Goal: Task Accomplishment & Management: Manage account settings

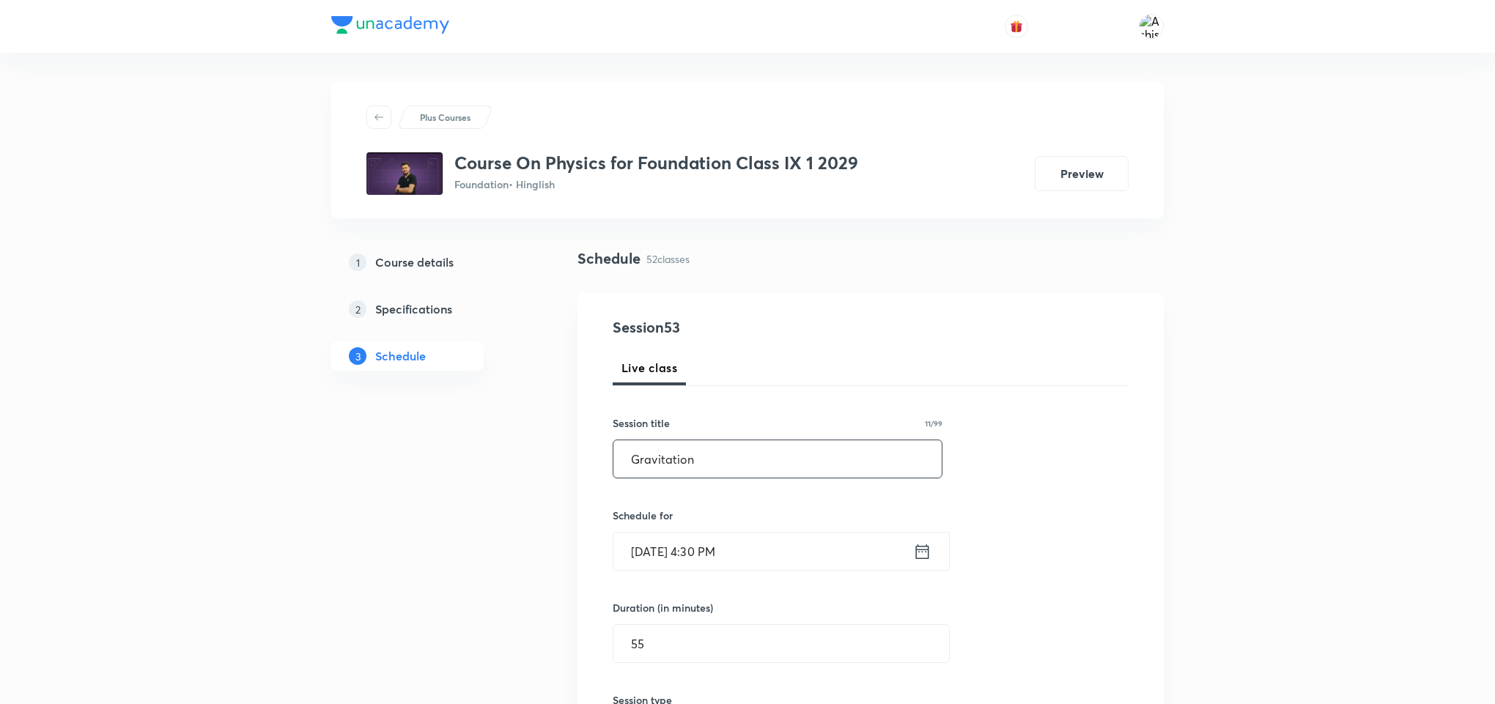
drag, startPoint x: 681, startPoint y: 454, endPoint x: 627, endPoint y: 451, distance: 55.0
click at [627, 451] on input "Gravitation" at bounding box center [777, 458] width 328 height 37
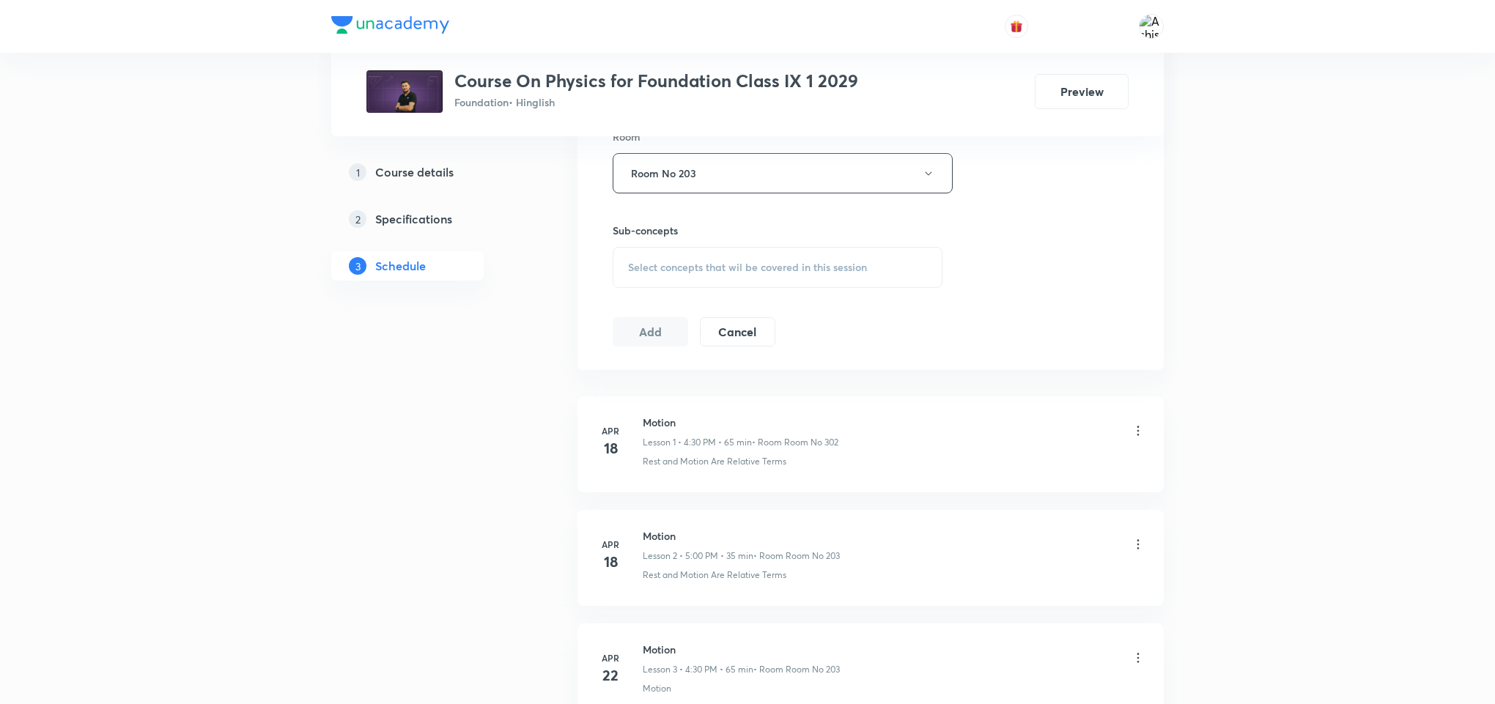
scroll to position [660, 0]
click at [684, 271] on span "Select concepts that wil be covered in this session" at bounding box center [747, 266] width 239 height 12
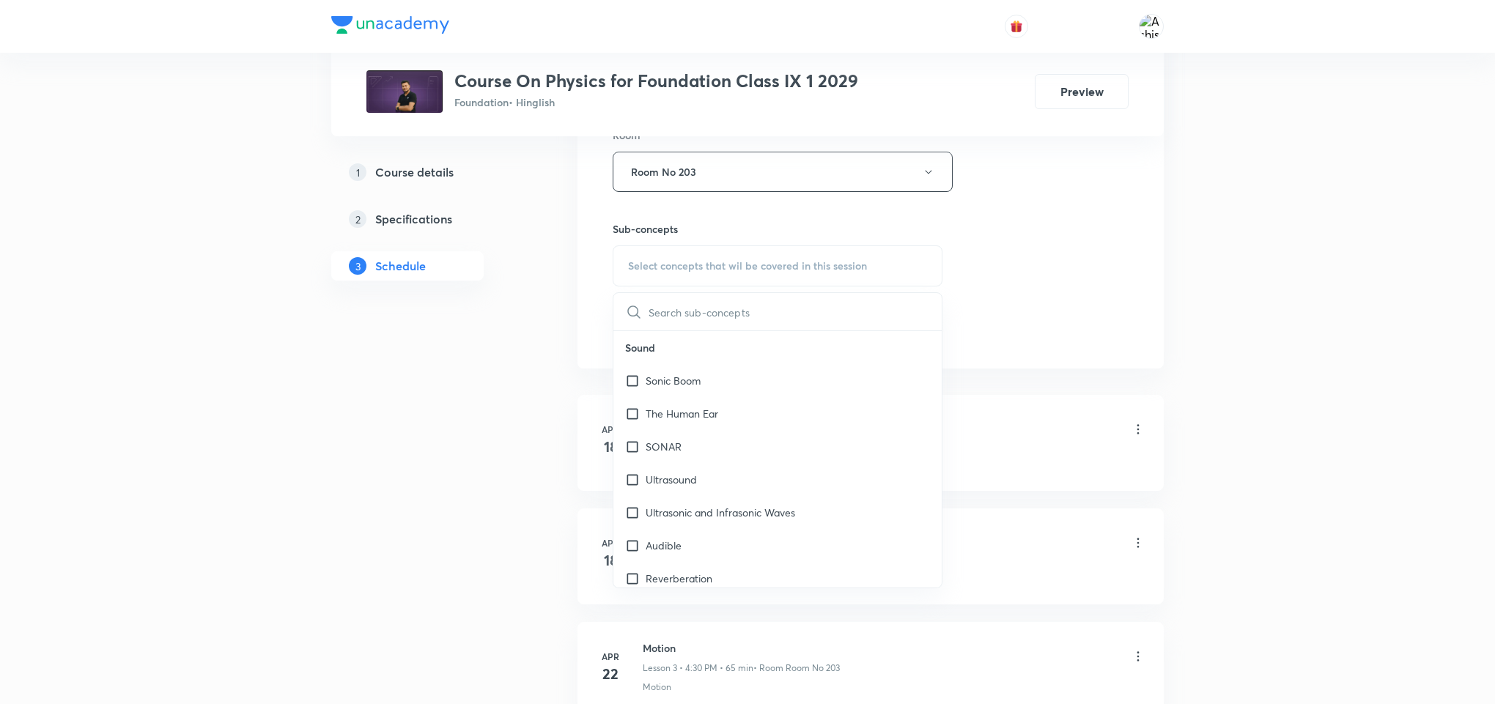
click at [679, 317] on input "text" at bounding box center [795, 311] width 293 height 37
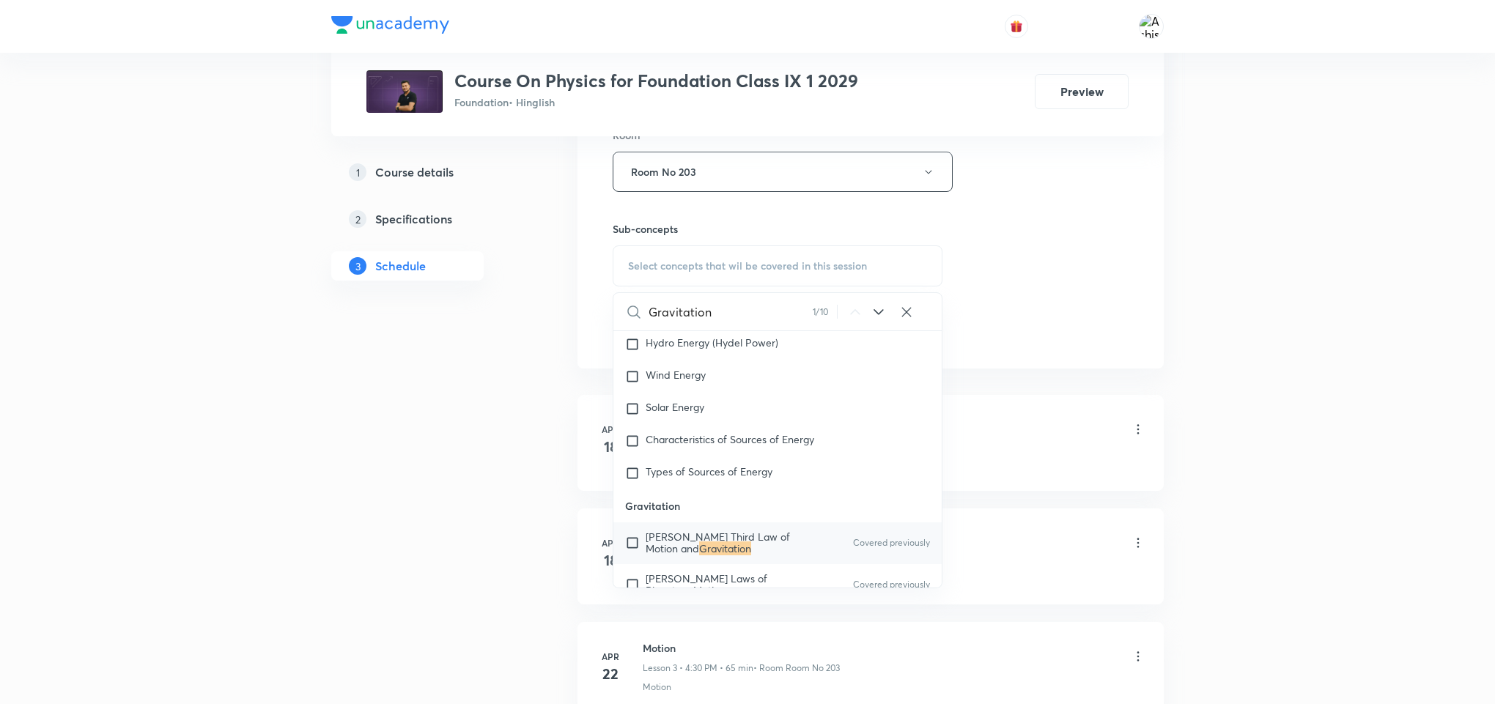
scroll to position [4534, 0]
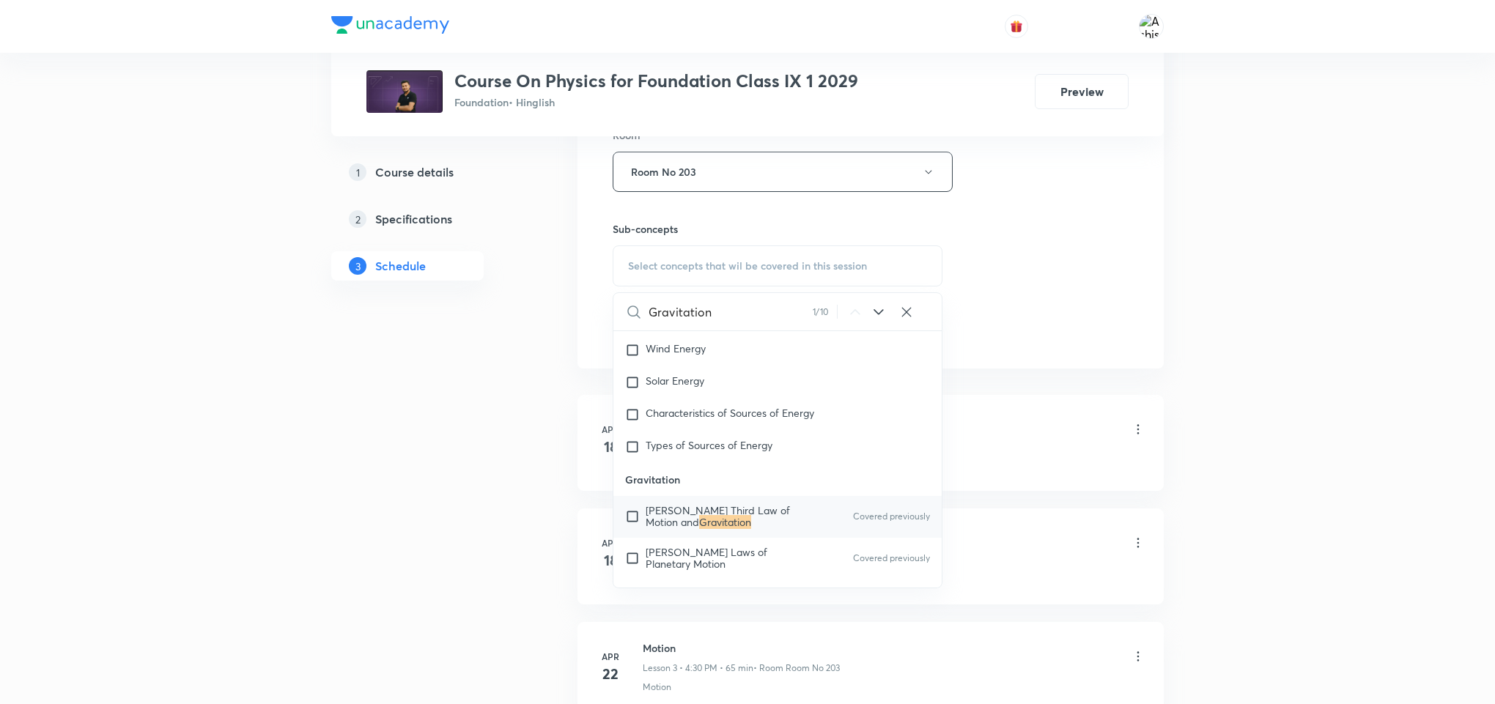
type input "Gravitation"
click at [627, 523] on input "checkbox" at bounding box center [635, 516] width 21 height 23
checkbox input "true"
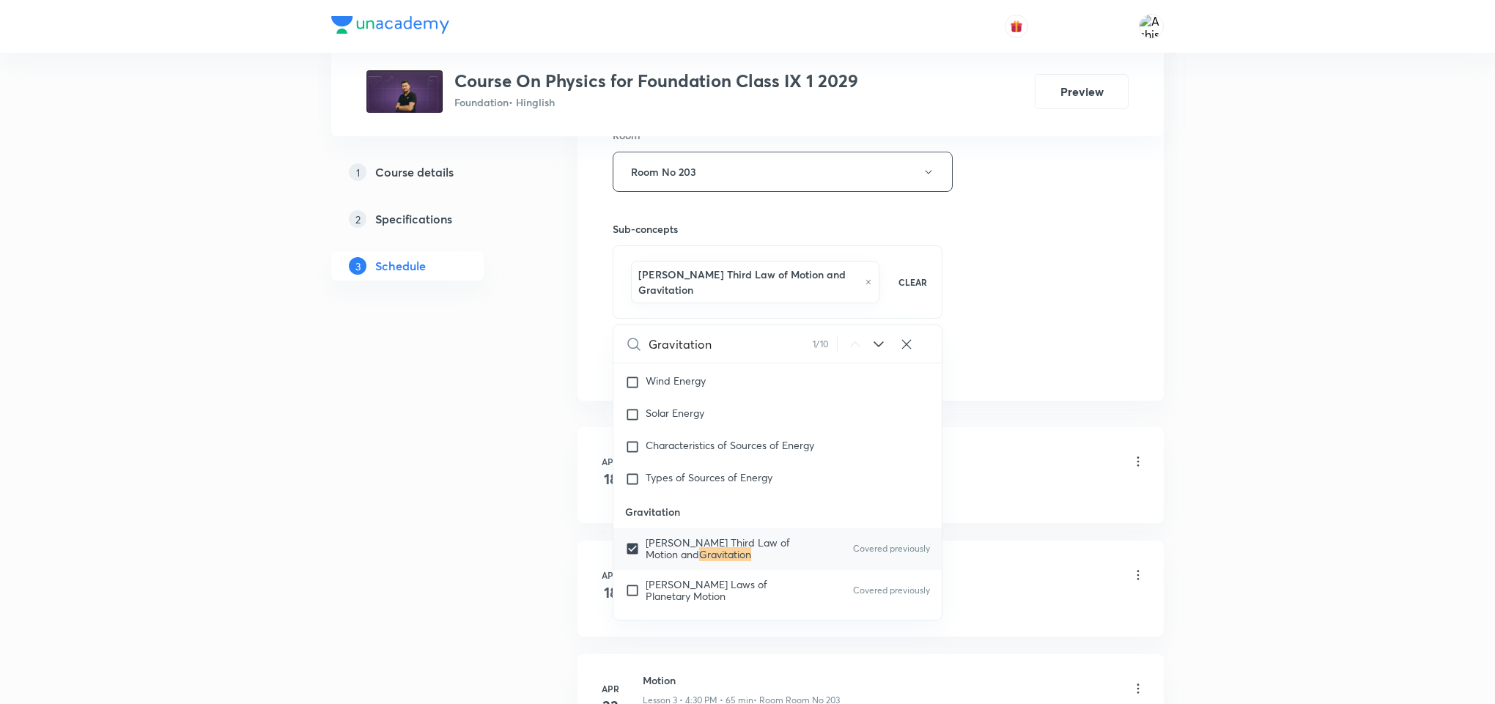
scroll to position [4644, 0]
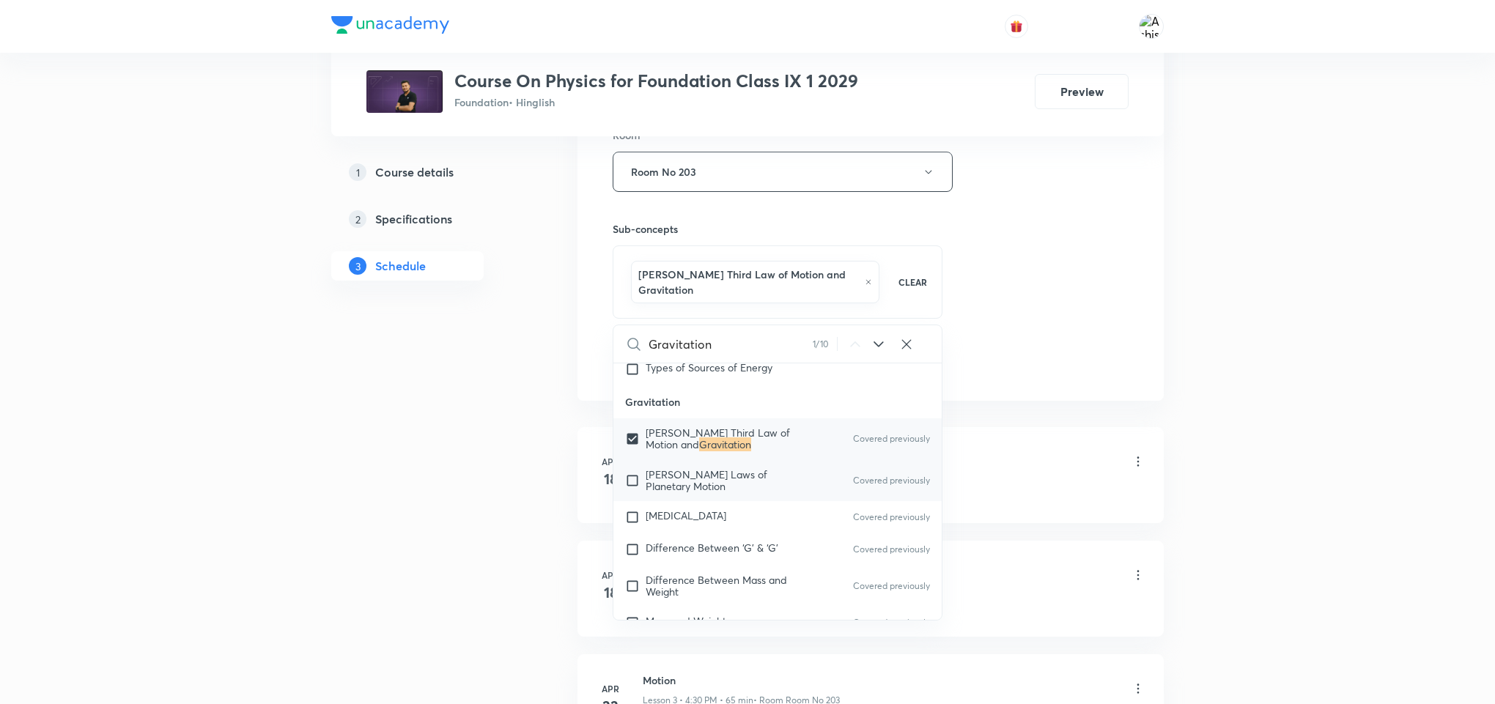
click at [636, 492] on input "checkbox" at bounding box center [635, 480] width 21 height 23
checkbox input "true"
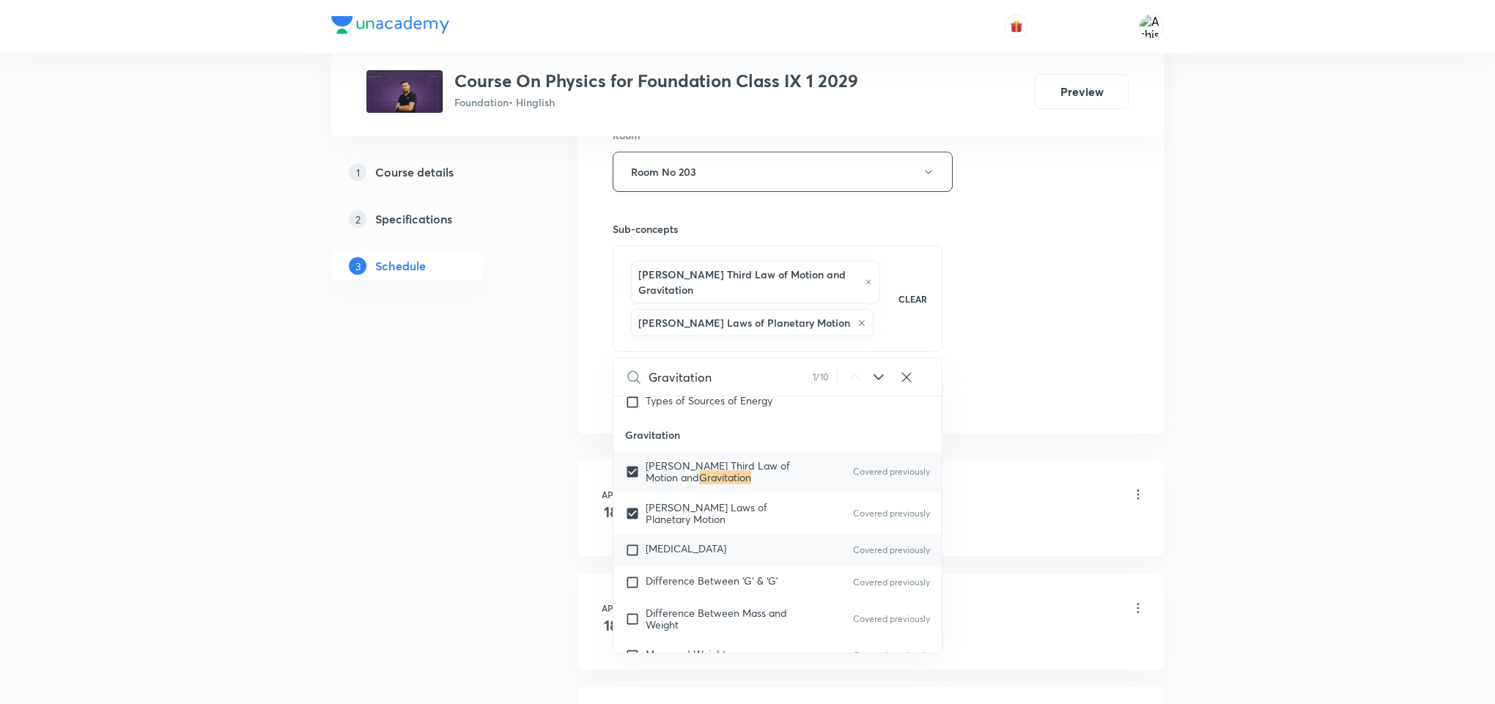
click at [627, 558] on input "checkbox" at bounding box center [635, 550] width 21 height 15
checkbox input "true"
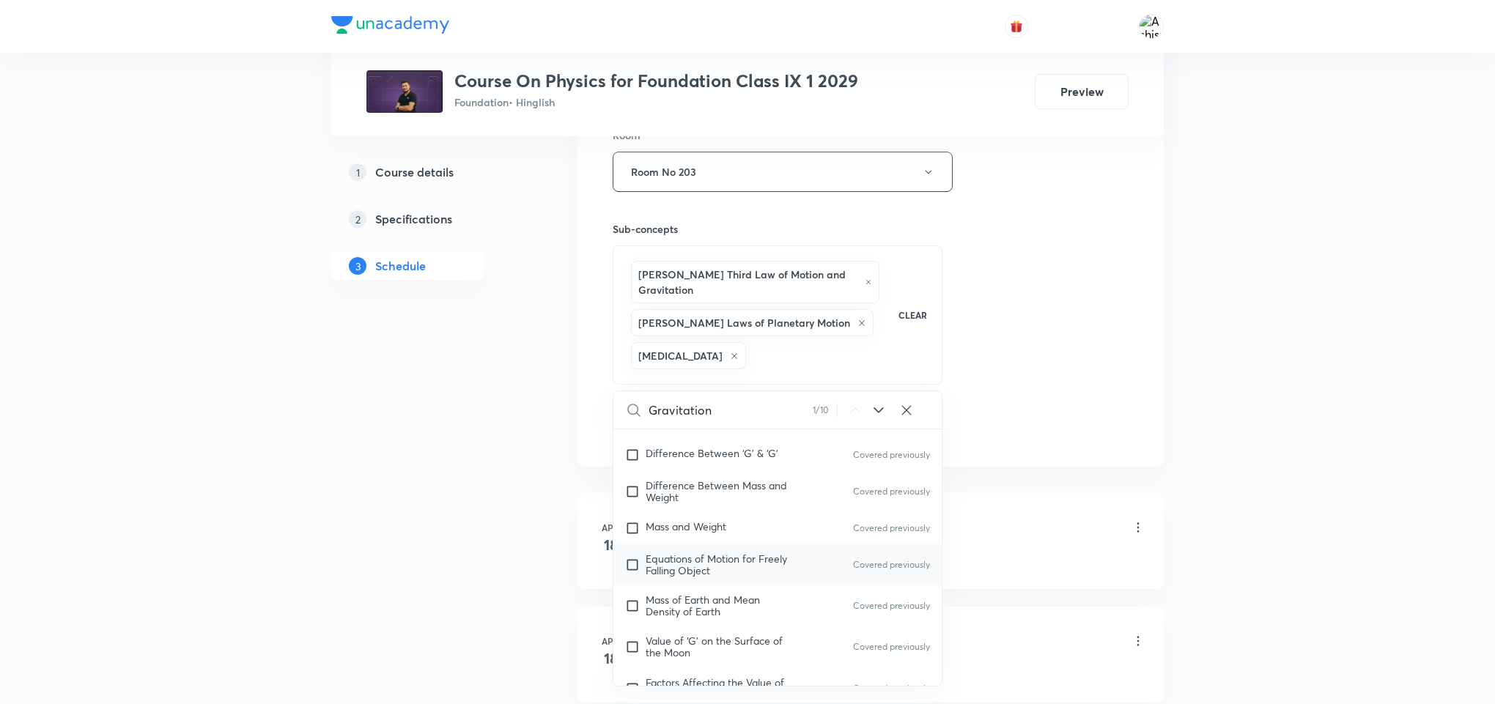
scroll to position [4754, 0]
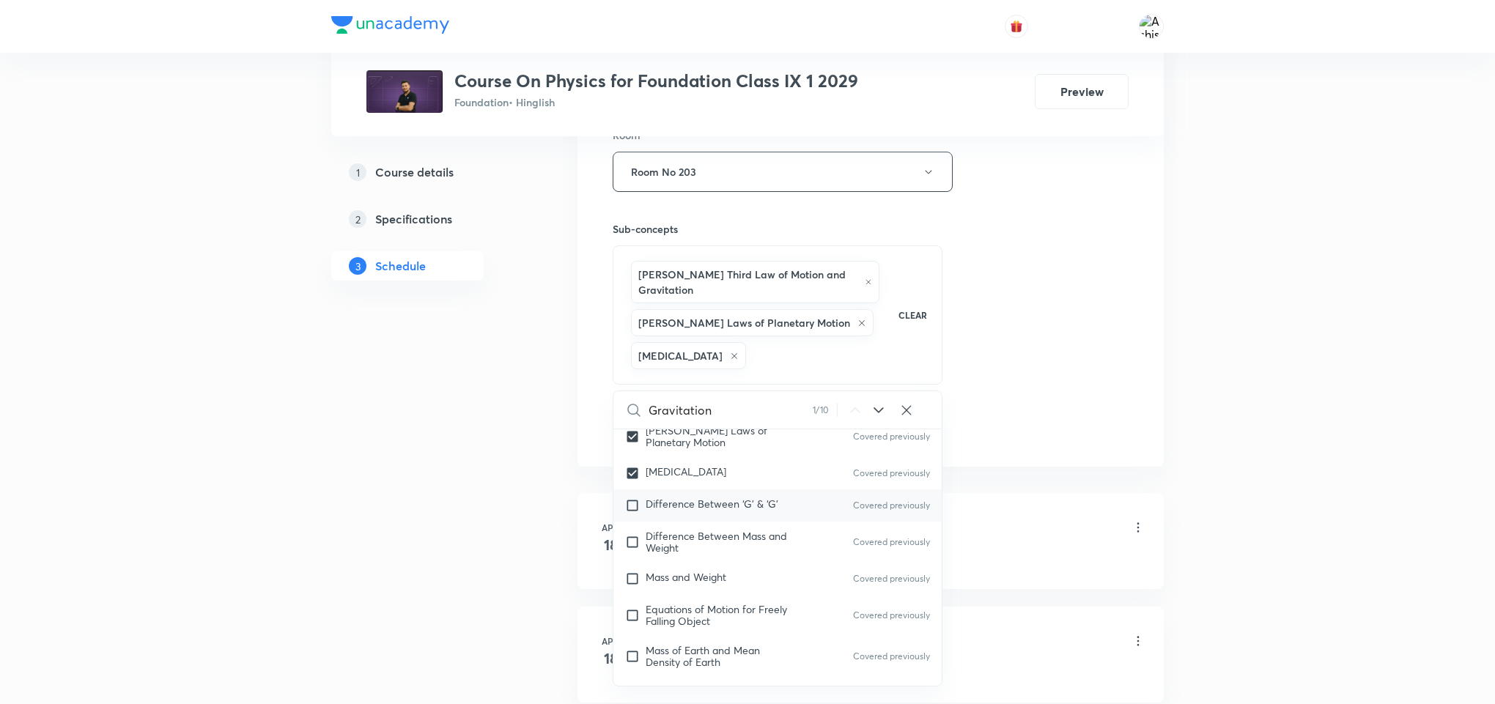
click at [631, 513] on input "checkbox" at bounding box center [635, 505] width 21 height 15
checkbox input "true"
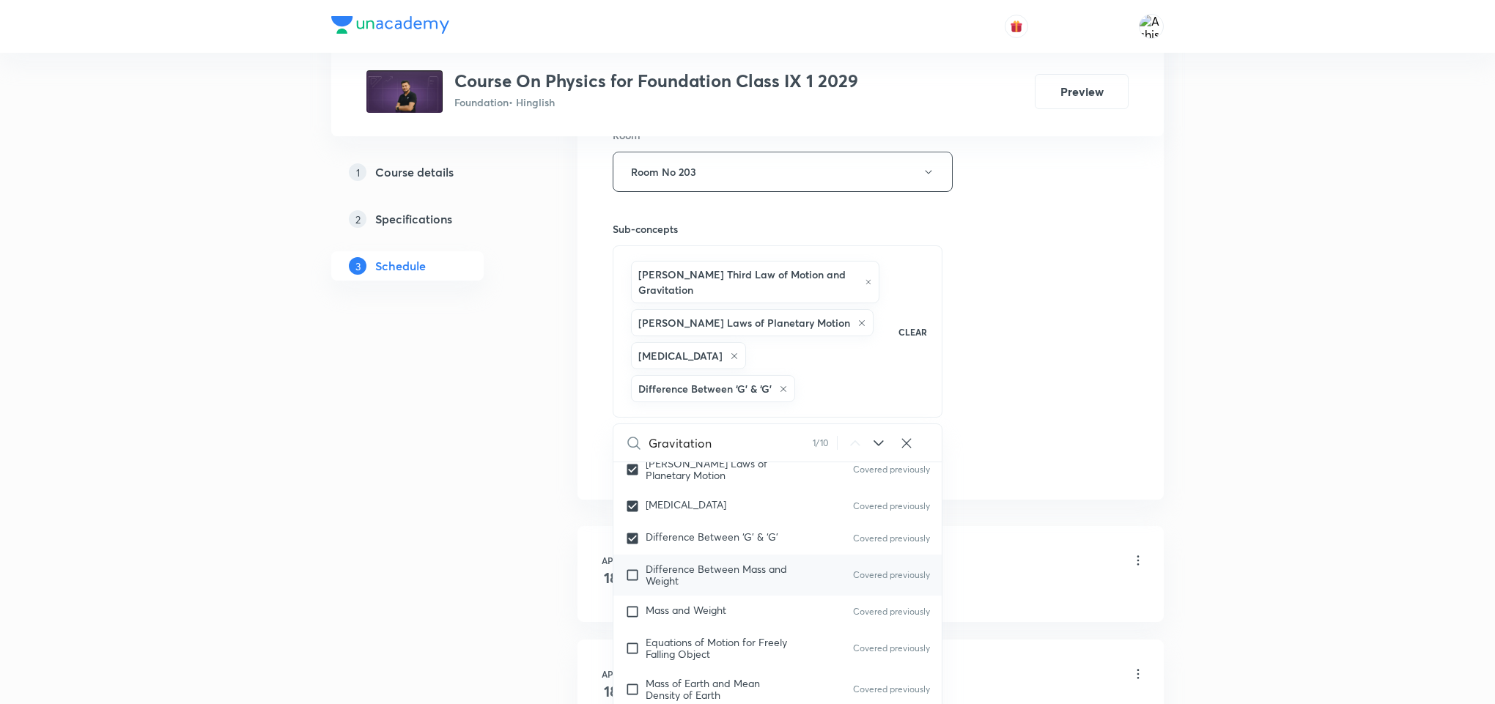
click at [634, 587] on input "checkbox" at bounding box center [635, 575] width 21 height 23
checkbox input "true"
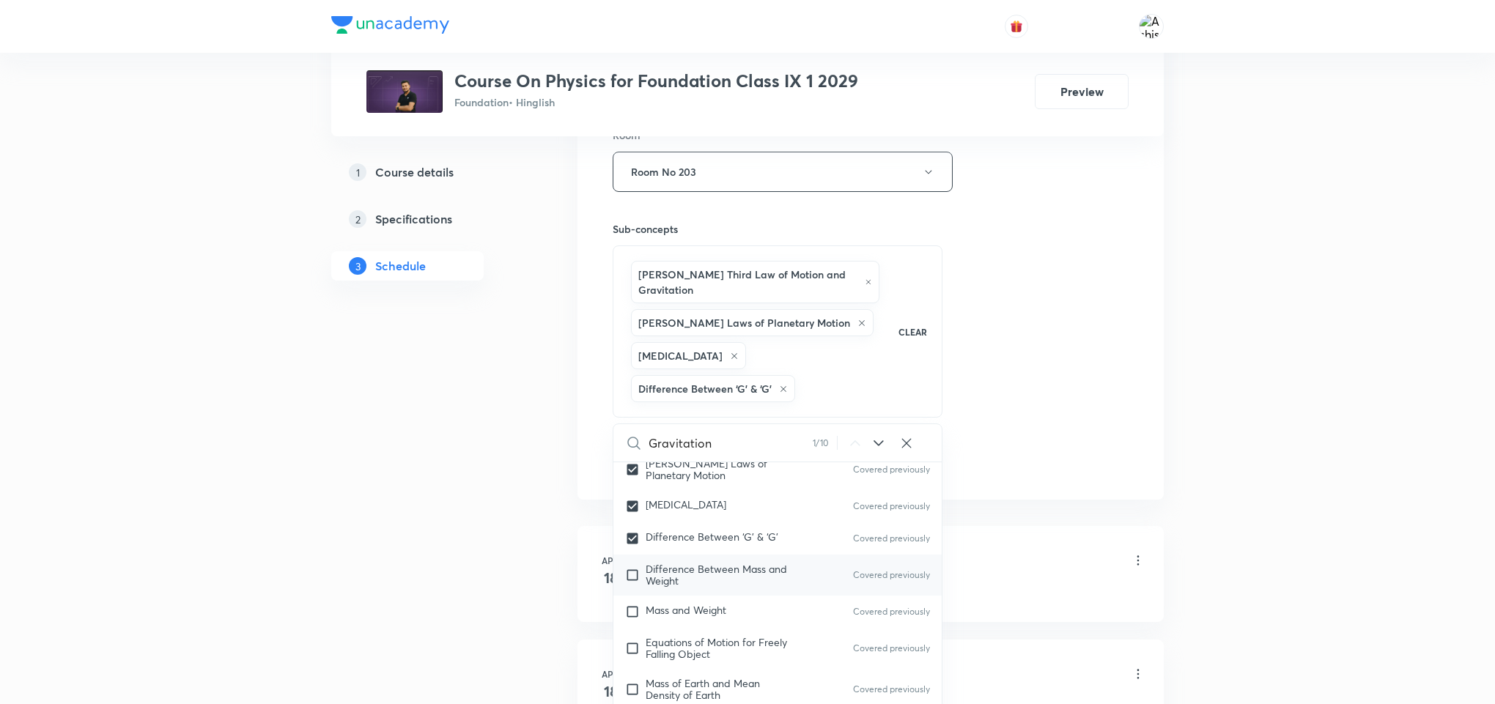
checkbox input "true"
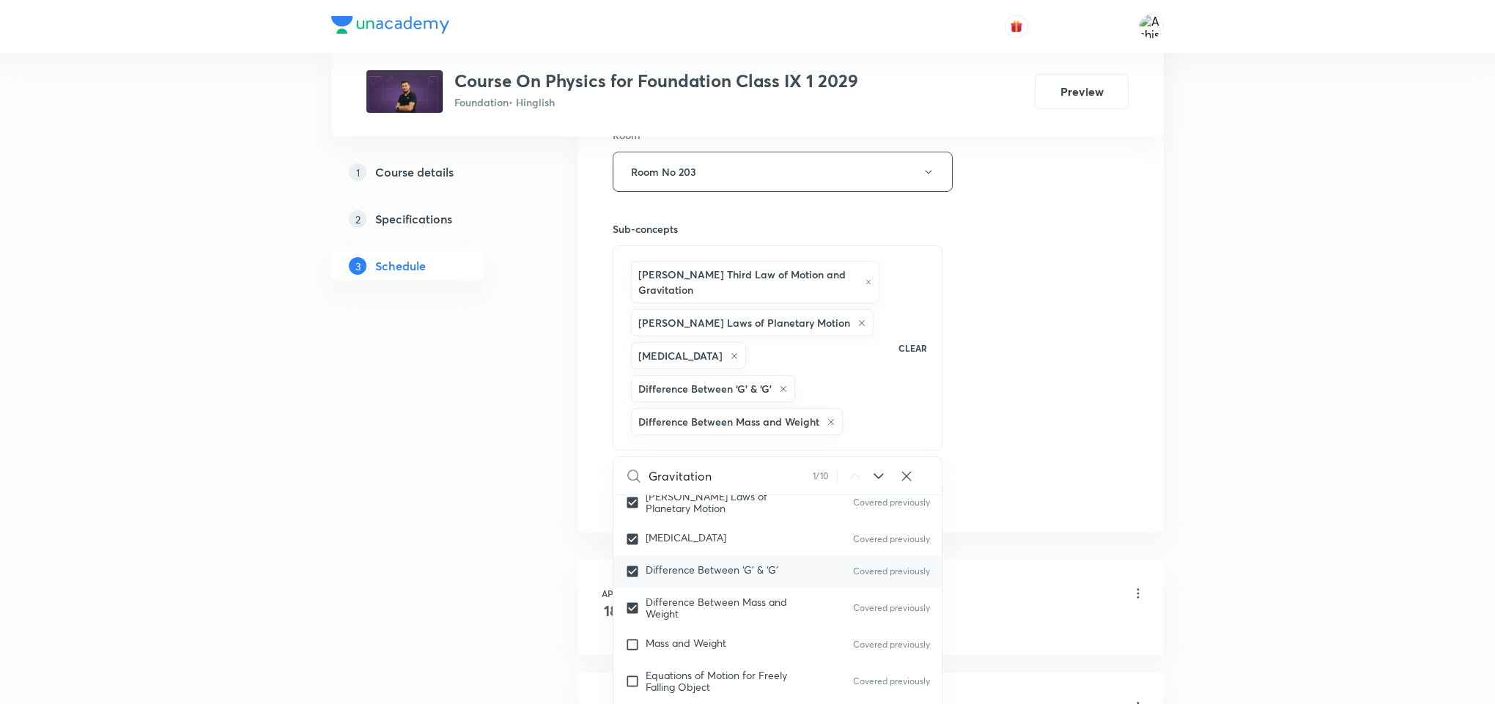
scroll to position [4863, 0]
click at [633, 542] on input "checkbox" at bounding box center [635, 535] width 21 height 15
checkbox input "true"
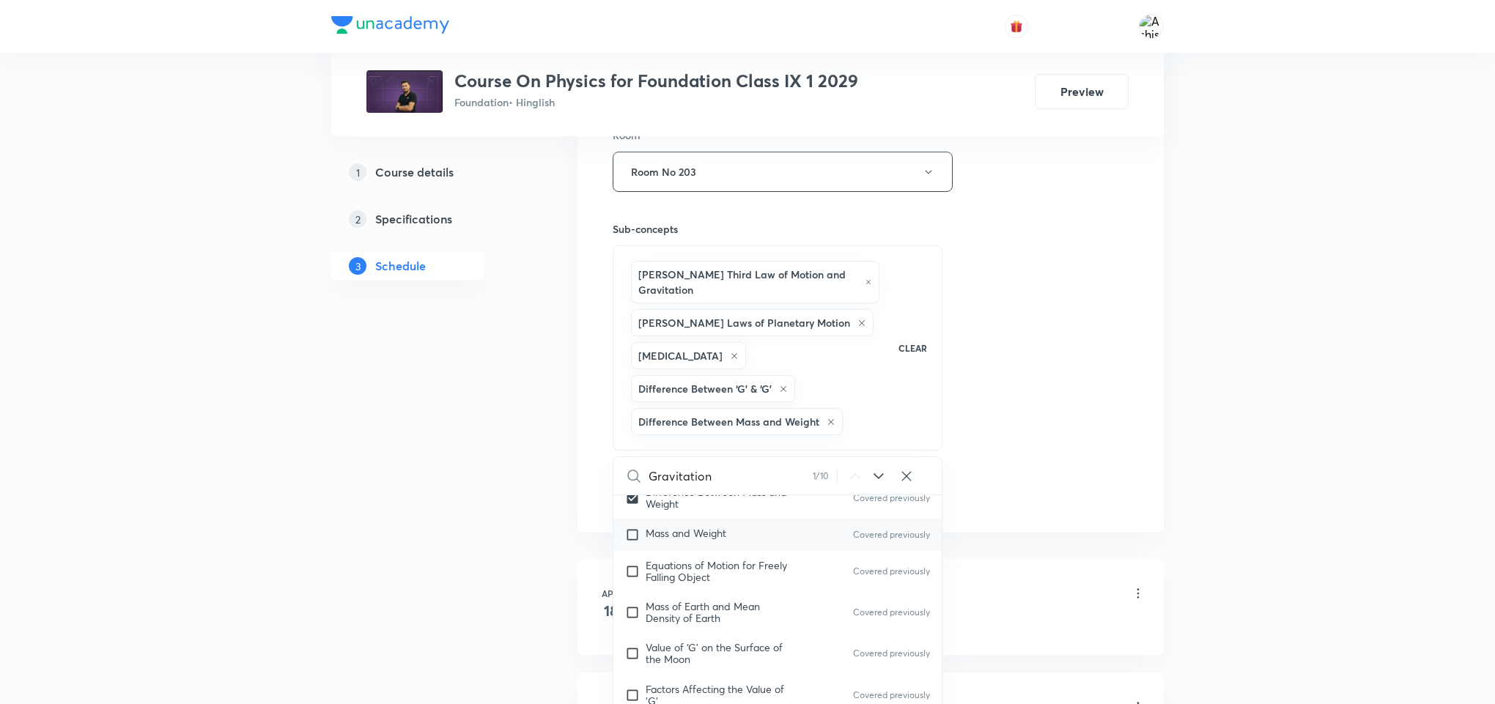
checkbox input "true"
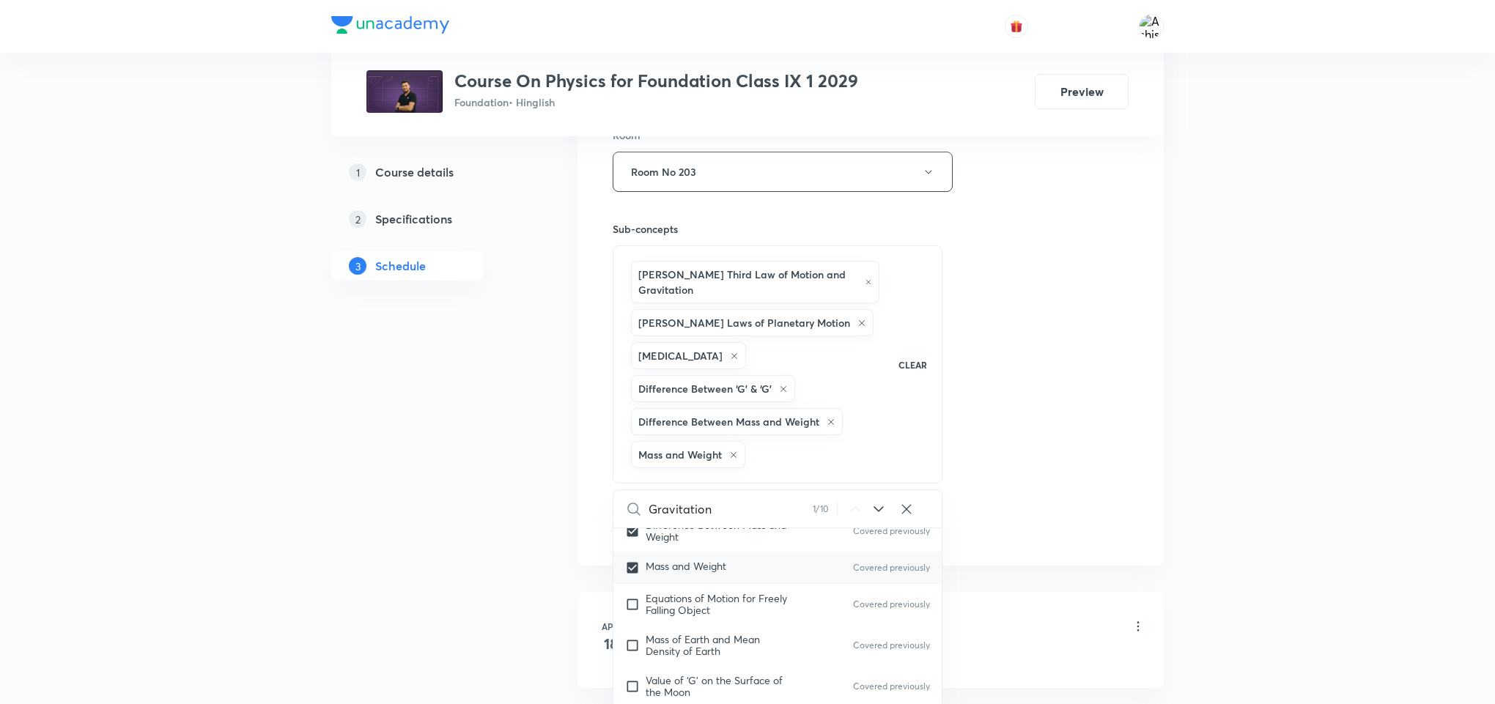
scroll to position [4973, 0]
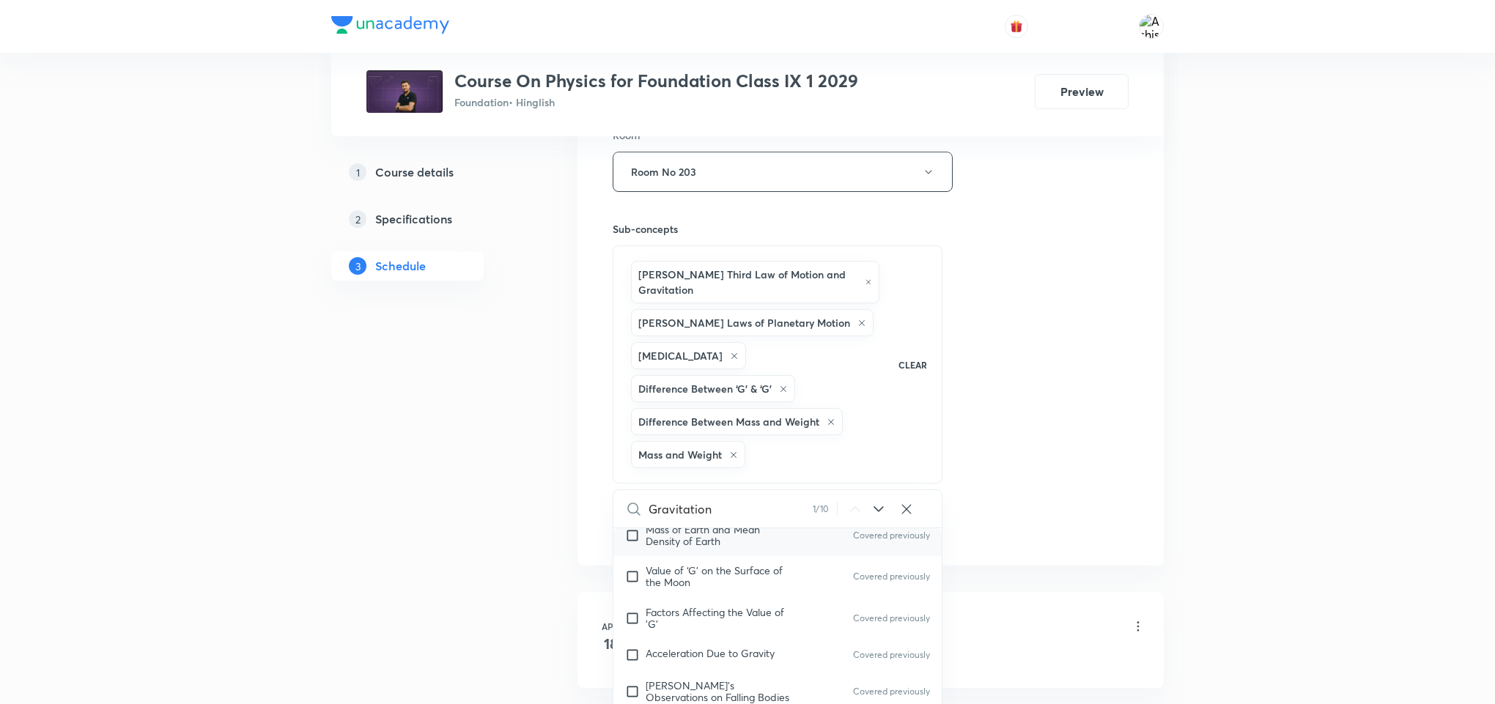
click at [638, 547] on input "checkbox" at bounding box center [635, 535] width 21 height 23
checkbox input "true"
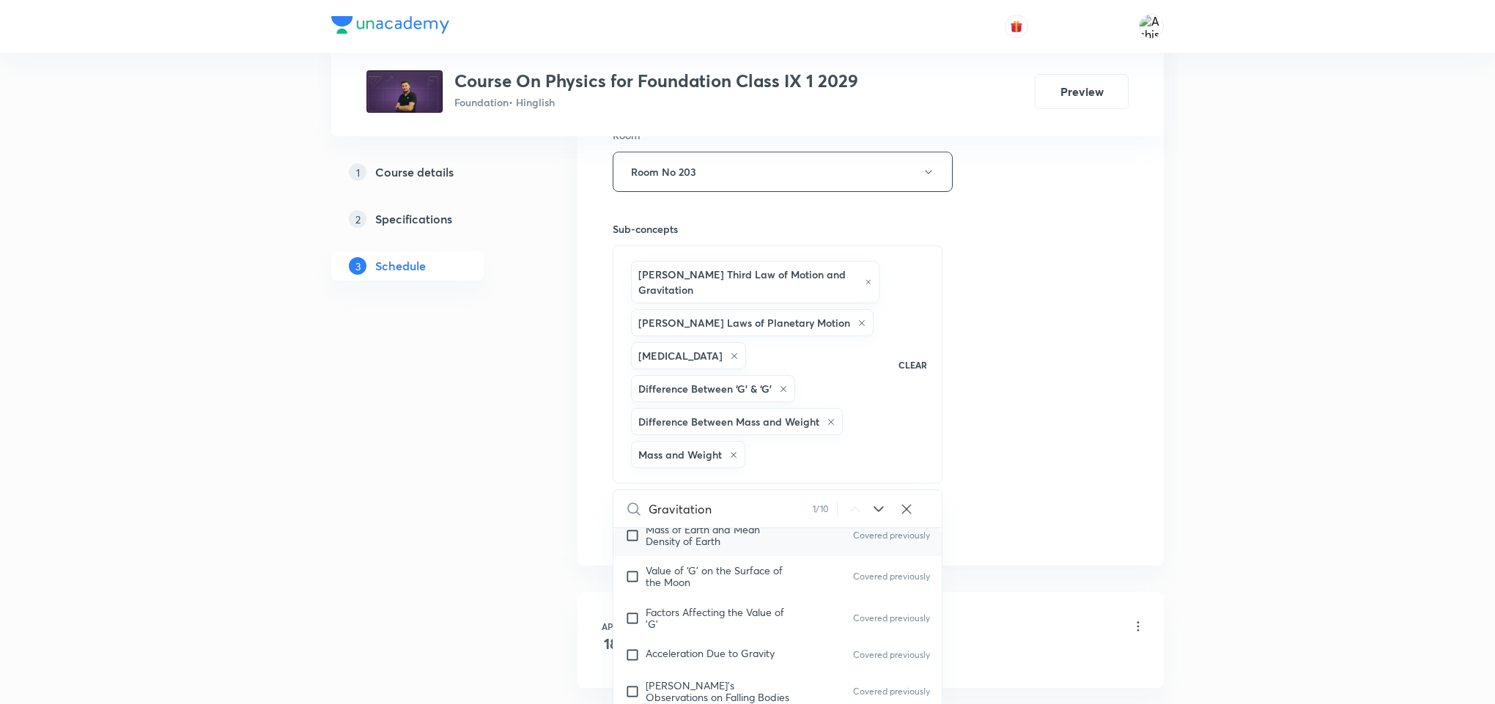
checkbox input "true"
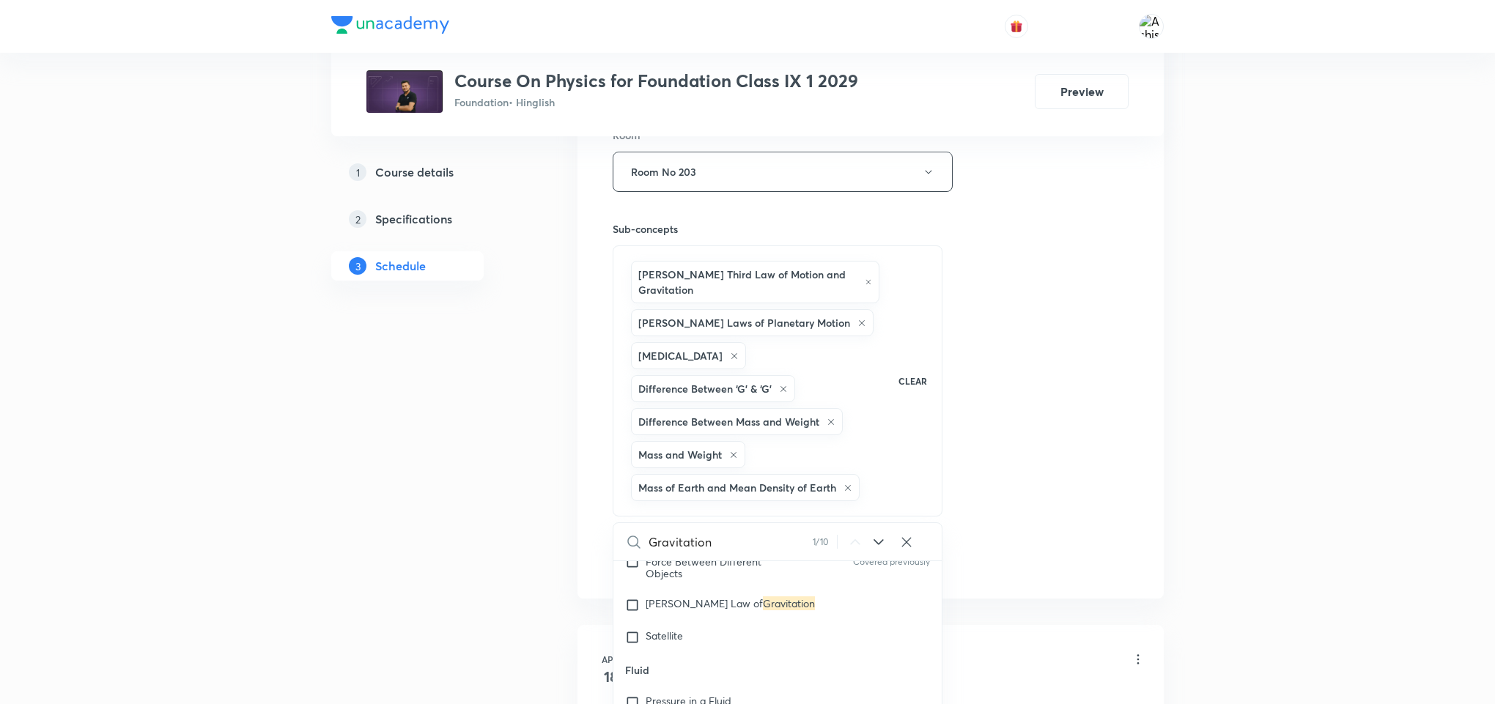
scroll to position [5303, 0]
click at [631, 607] on input "checkbox" at bounding box center [635, 599] width 21 height 15
checkbox input "true"
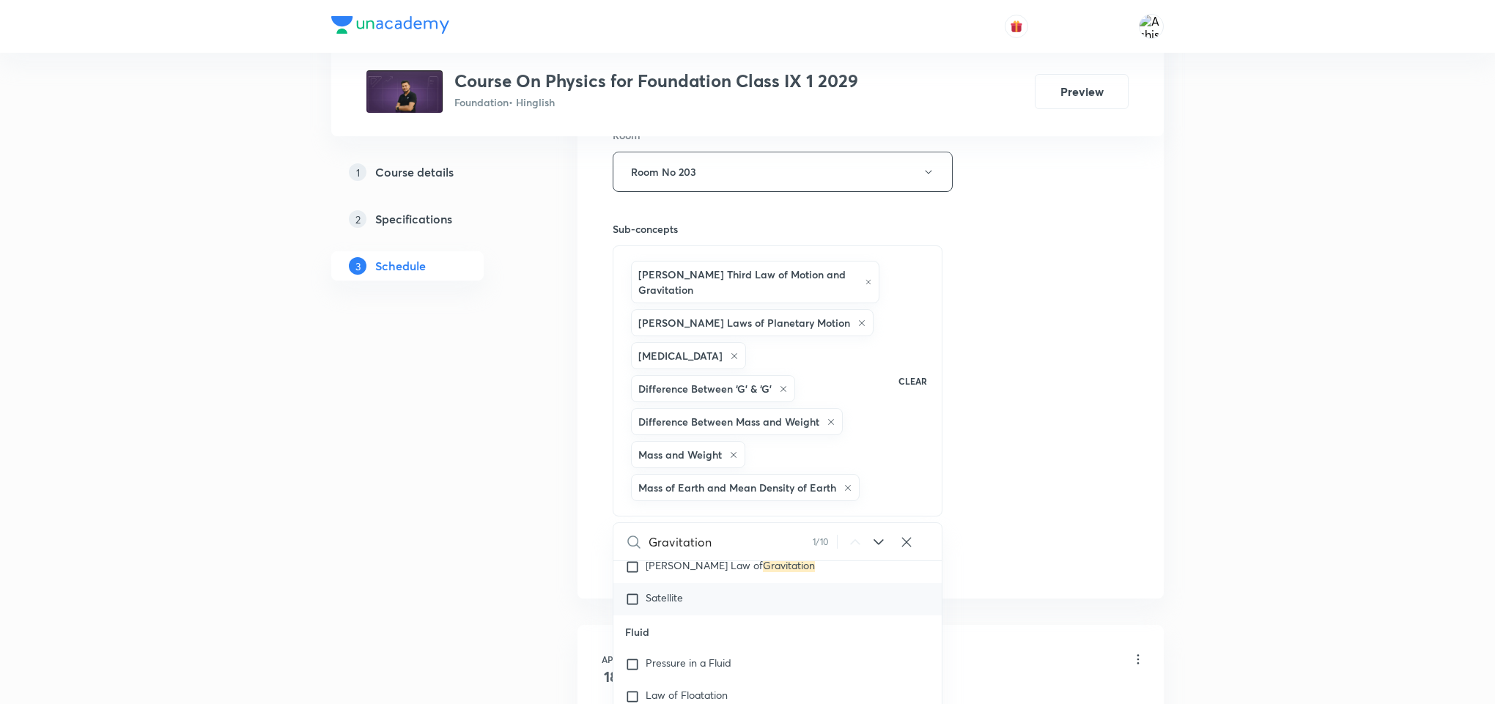
checkbox input "true"
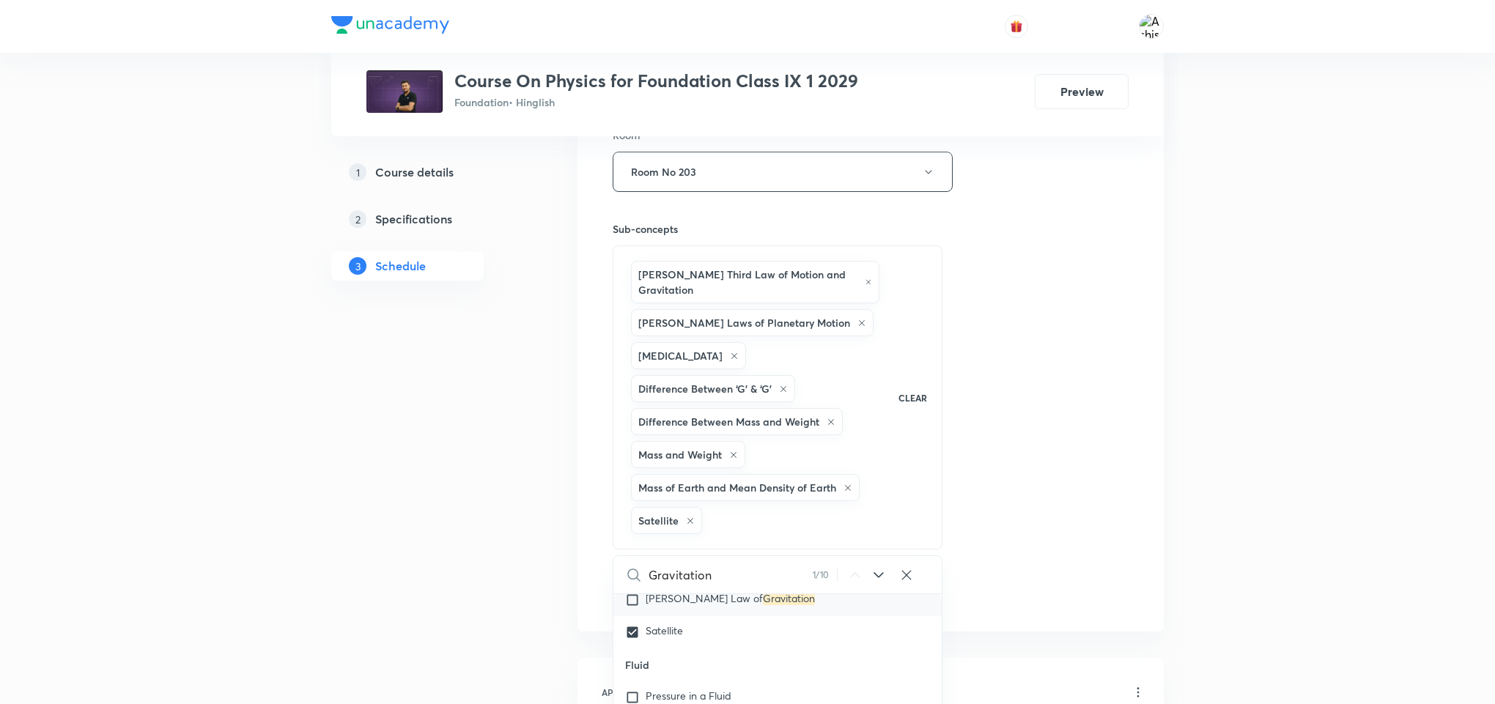
click at [634, 607] on input "checkbox" at bounding box center [635, 600] width 21 height 15
checkbox input "true"
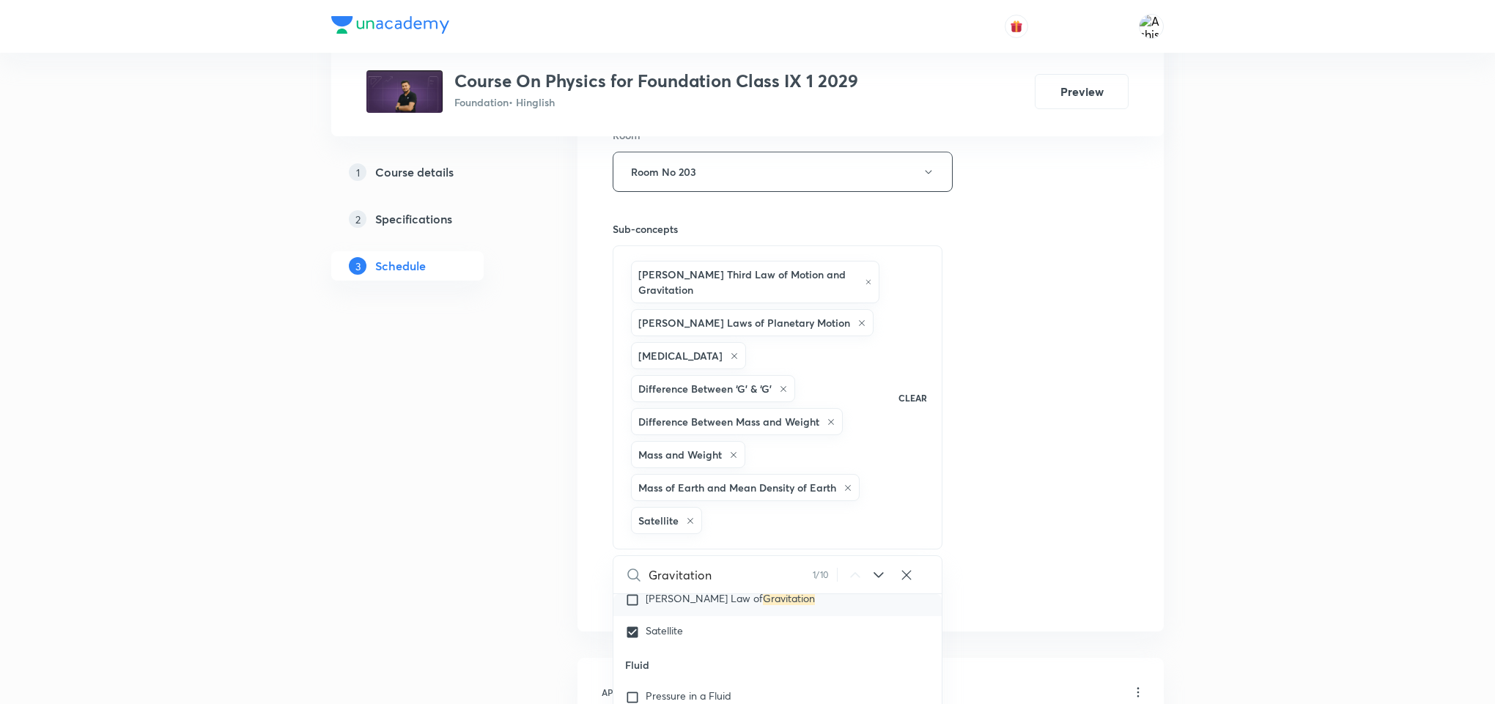
checkbox input "true"
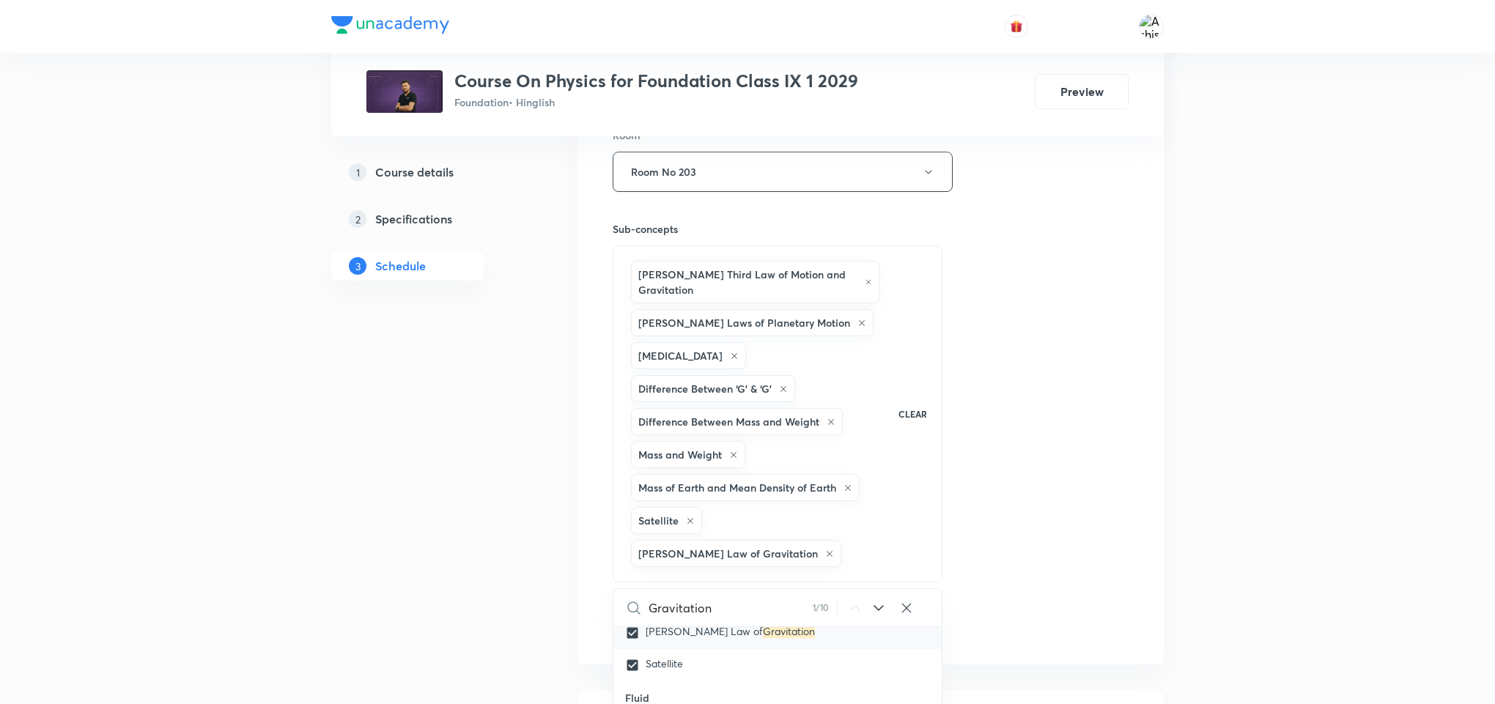
scroll to position [5193, 0]
click at [634, 684] on input "checkbox" at bounding box center [635, 699] width 21 height 35
checkbox input "true"
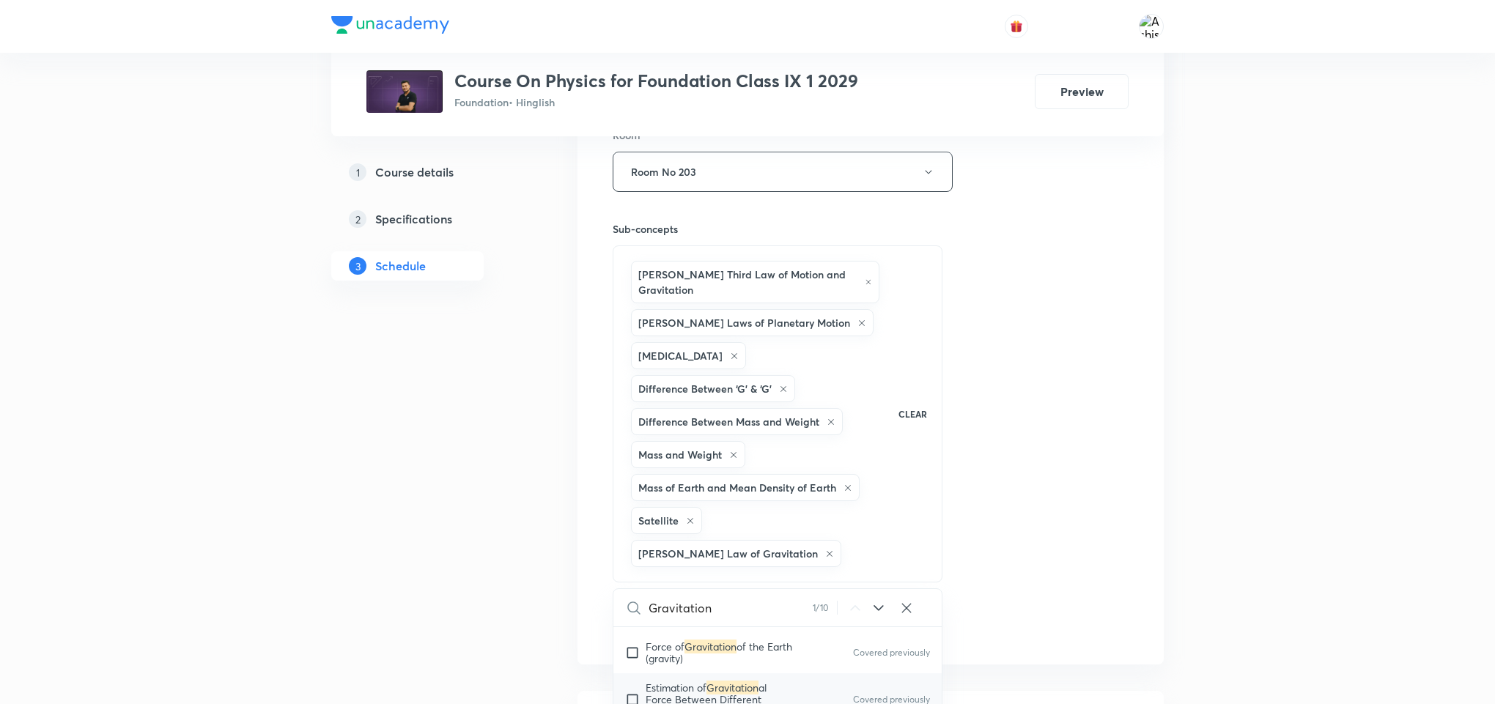
checkbox input "true"
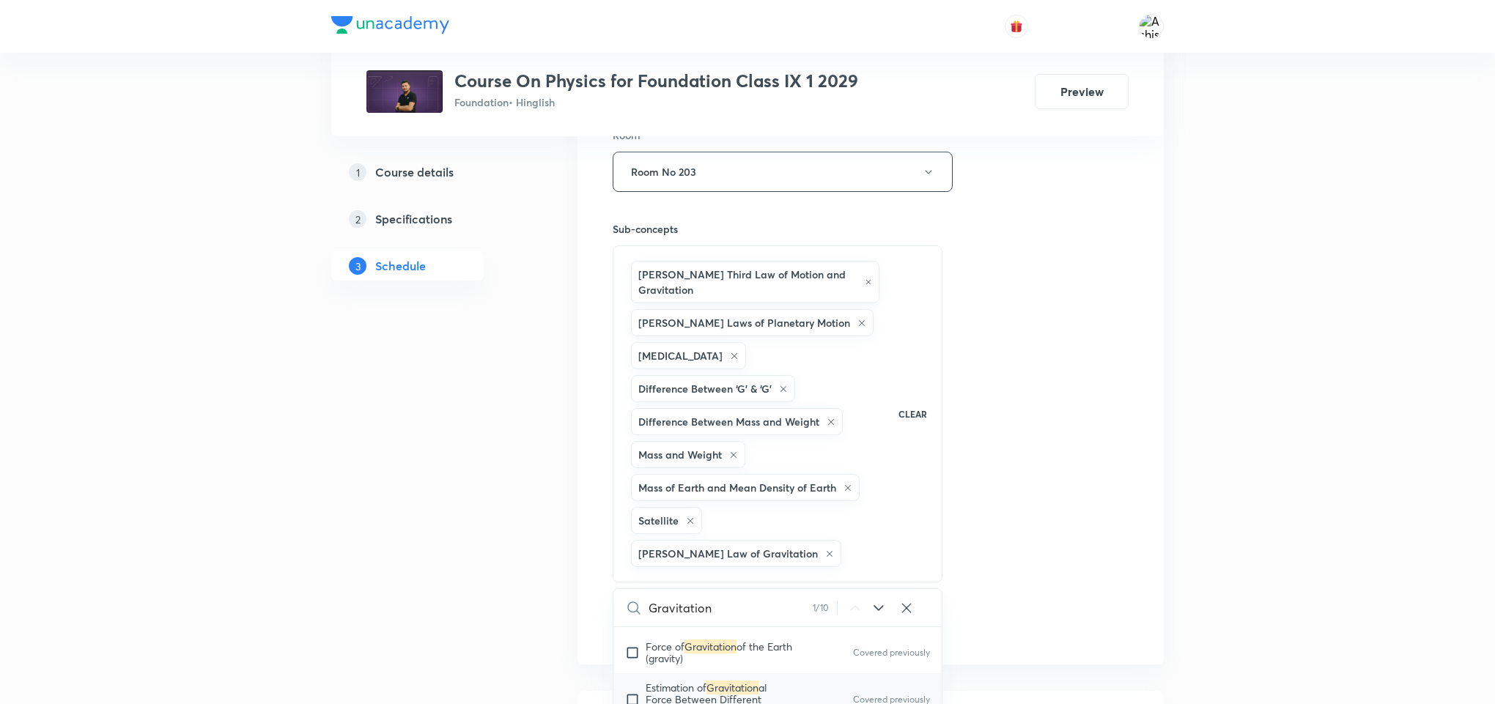
checkbox input "true"
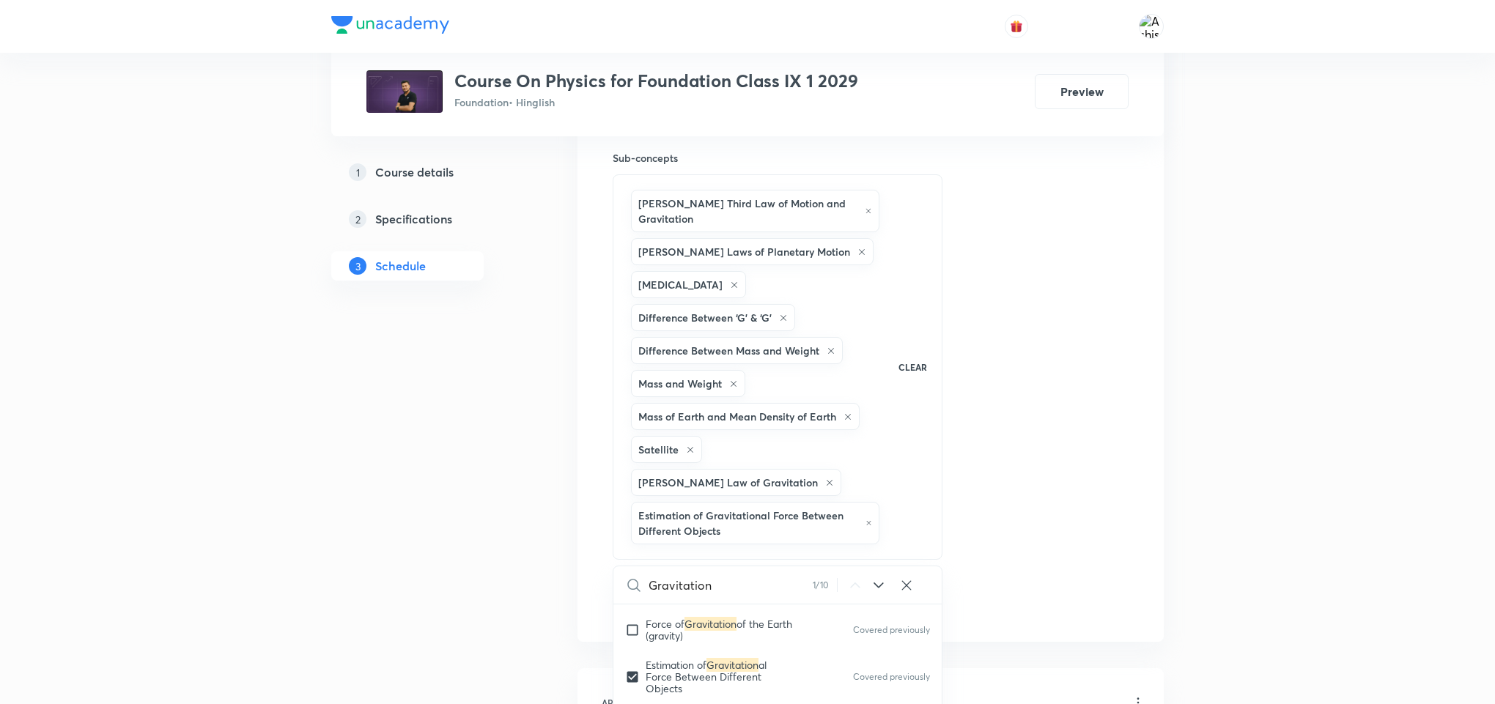
scroll to position [769, 0]
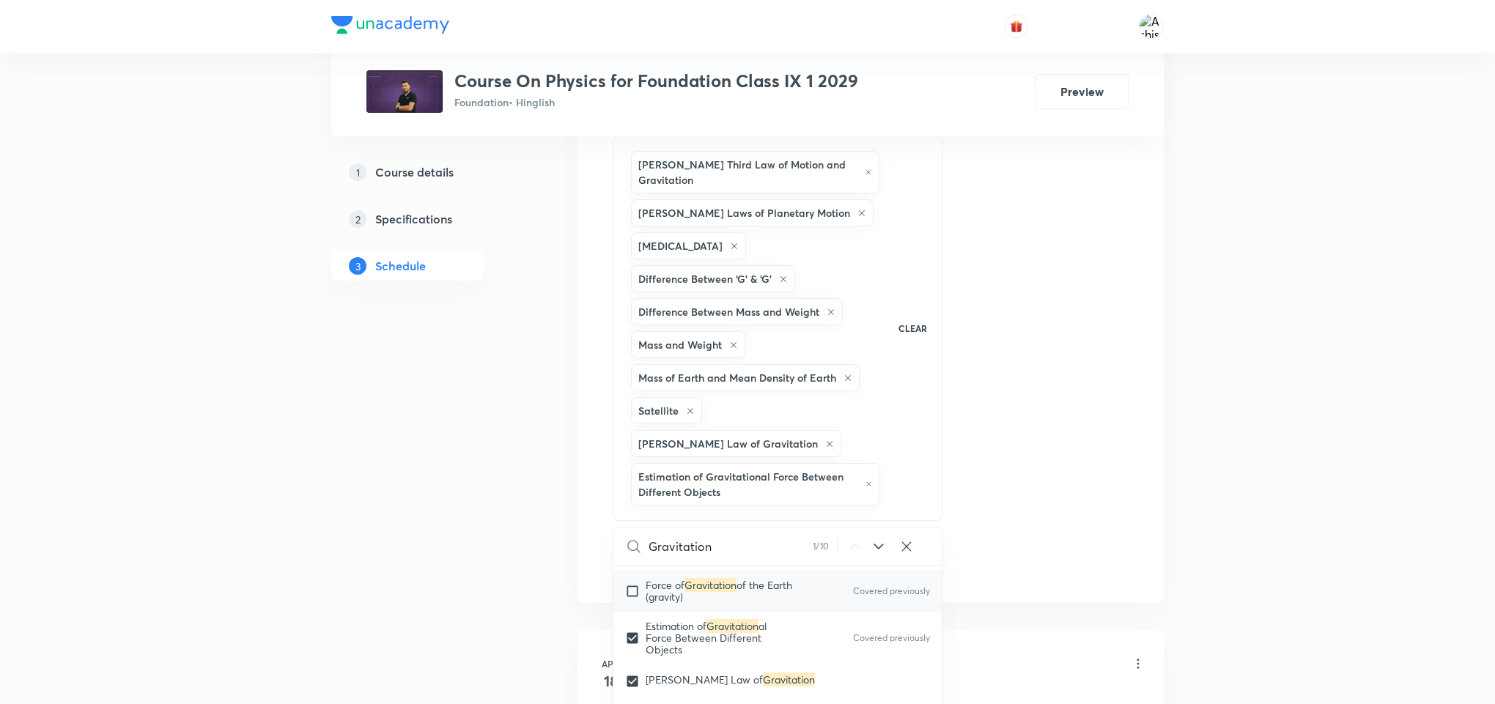
click at [631, 580] on input "checkbox" at bounding box center [635, 591] width 21 height 23
checkbox input "true"
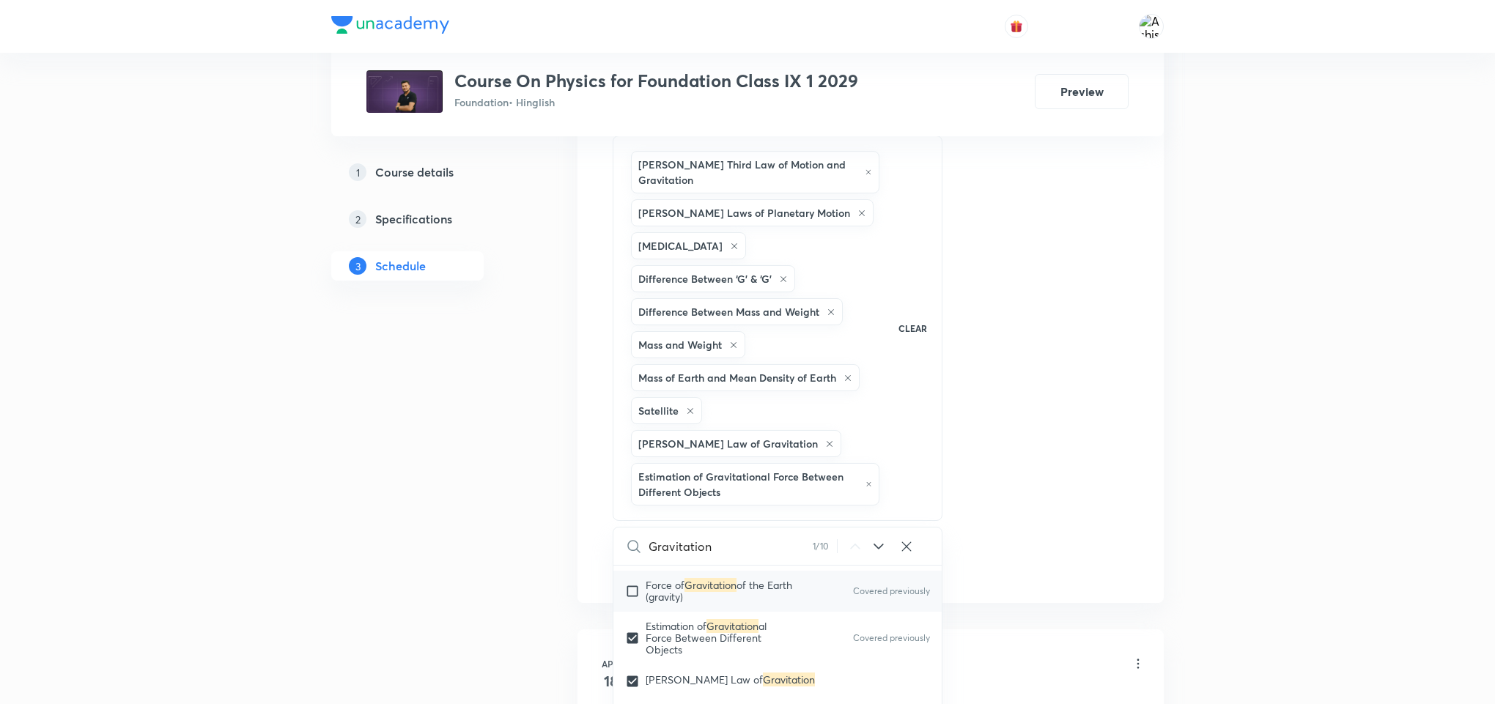
checkbox input "true"
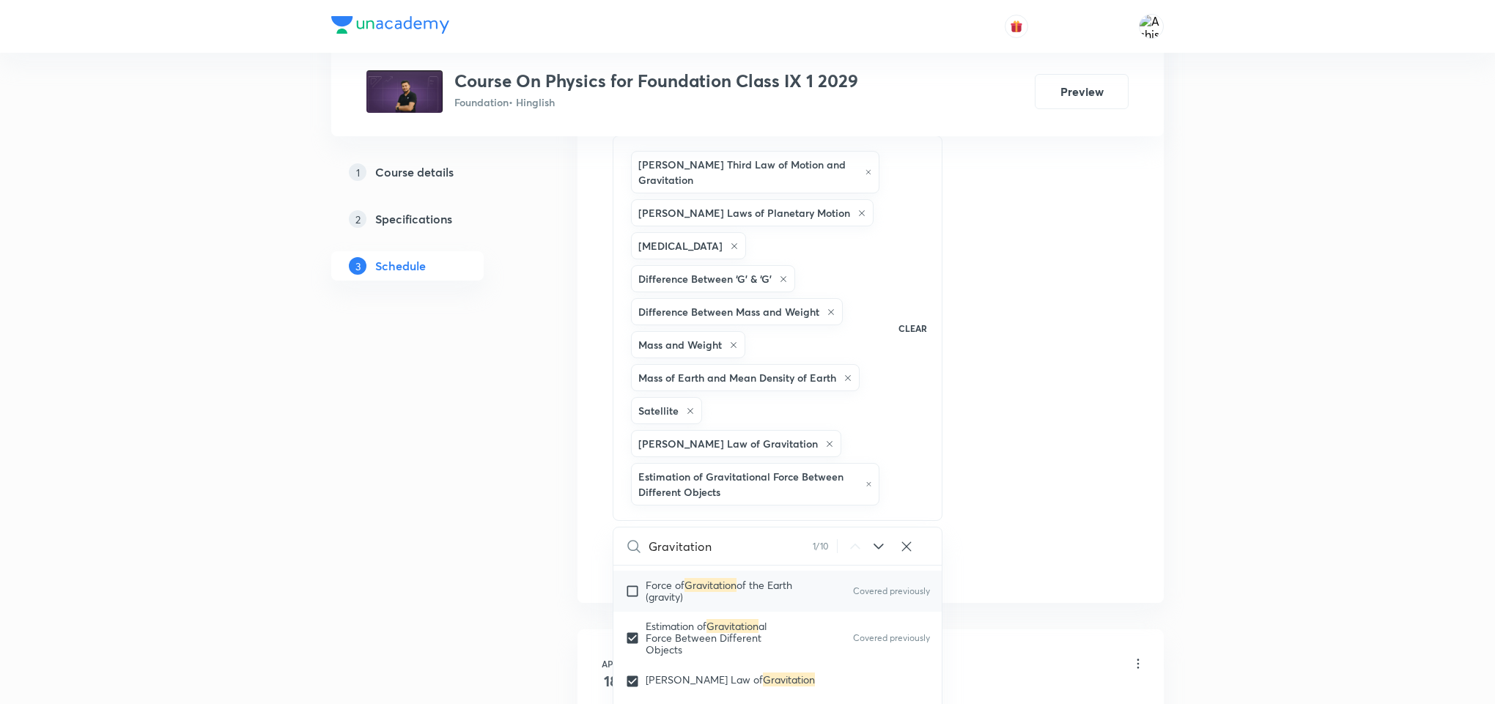
checkbox input "true"
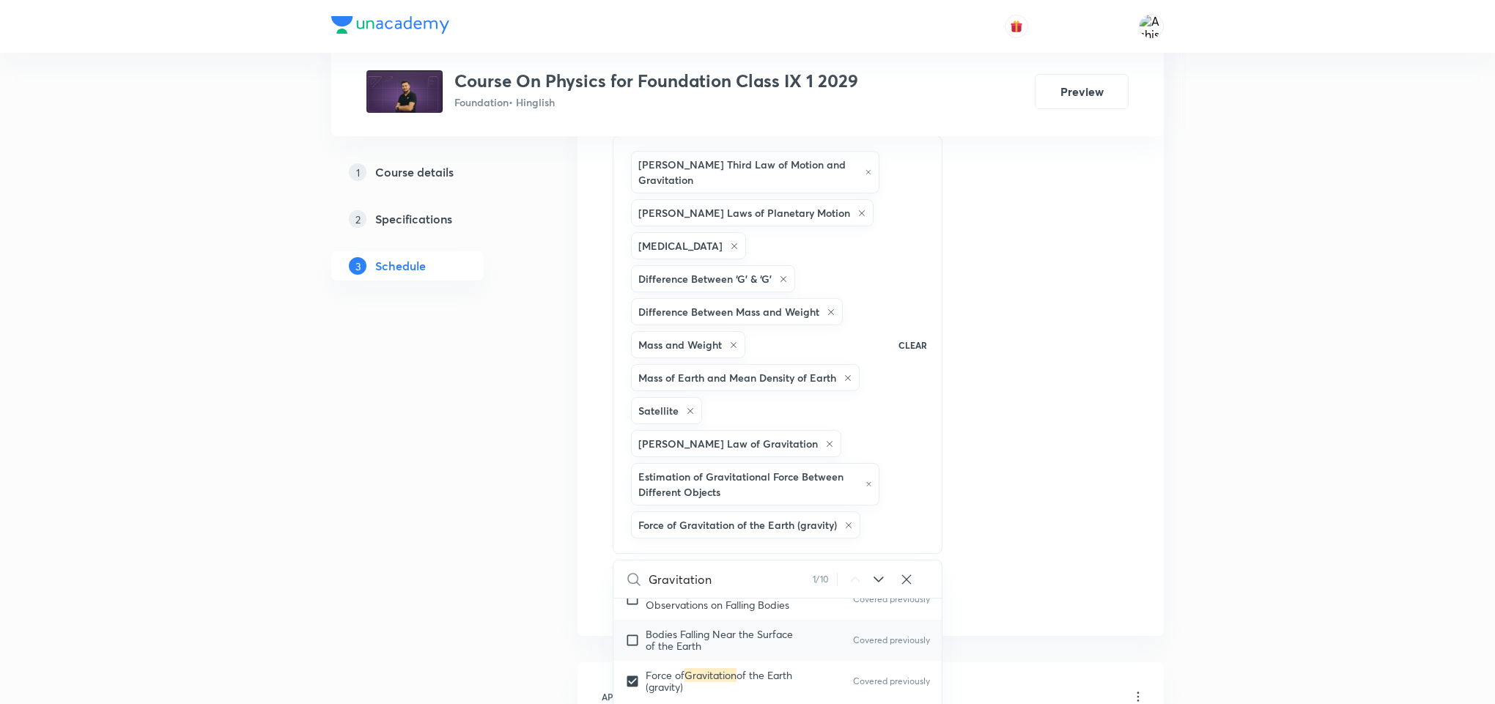
scroll to position [5083, 0]
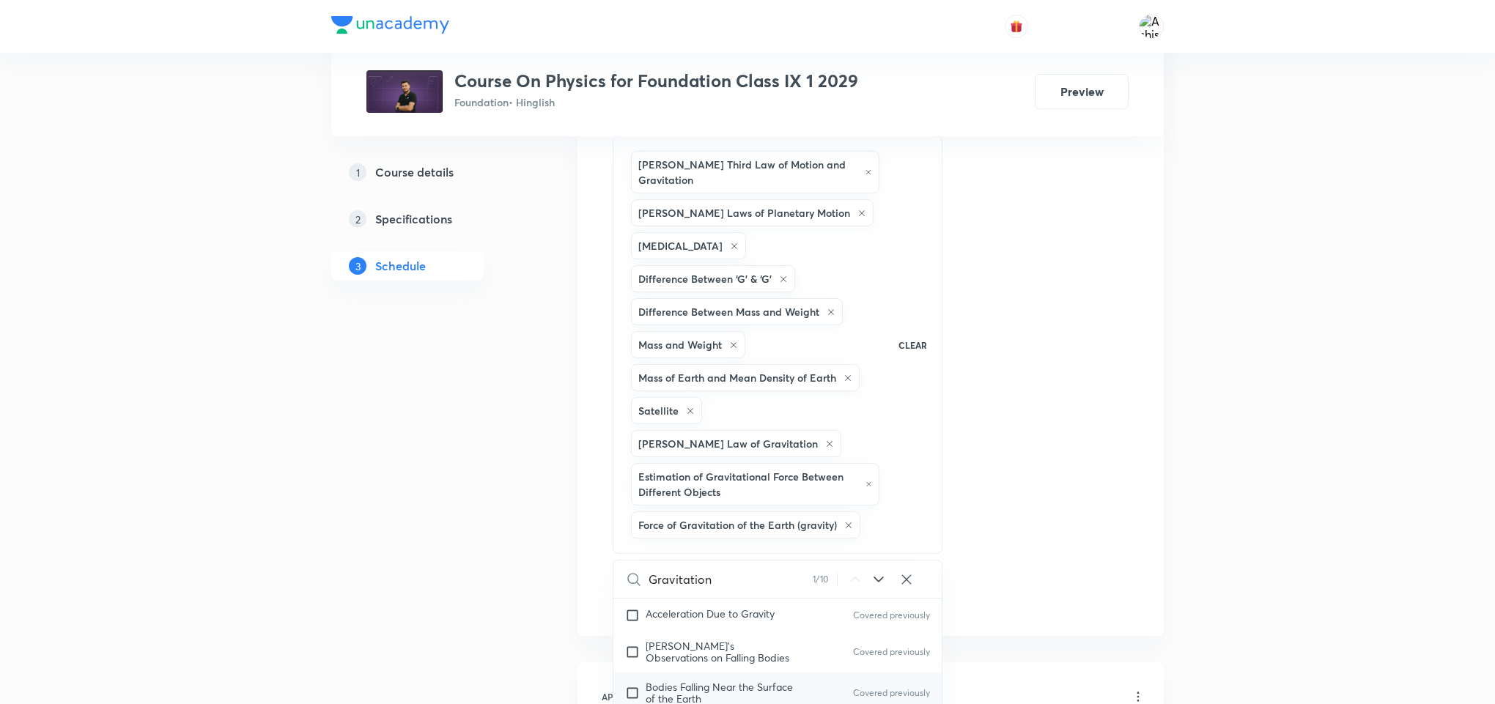
click at [635, 681] on input "checkbox" at bounding box center [635, 692] width 21 height 23
checkbox input "true"
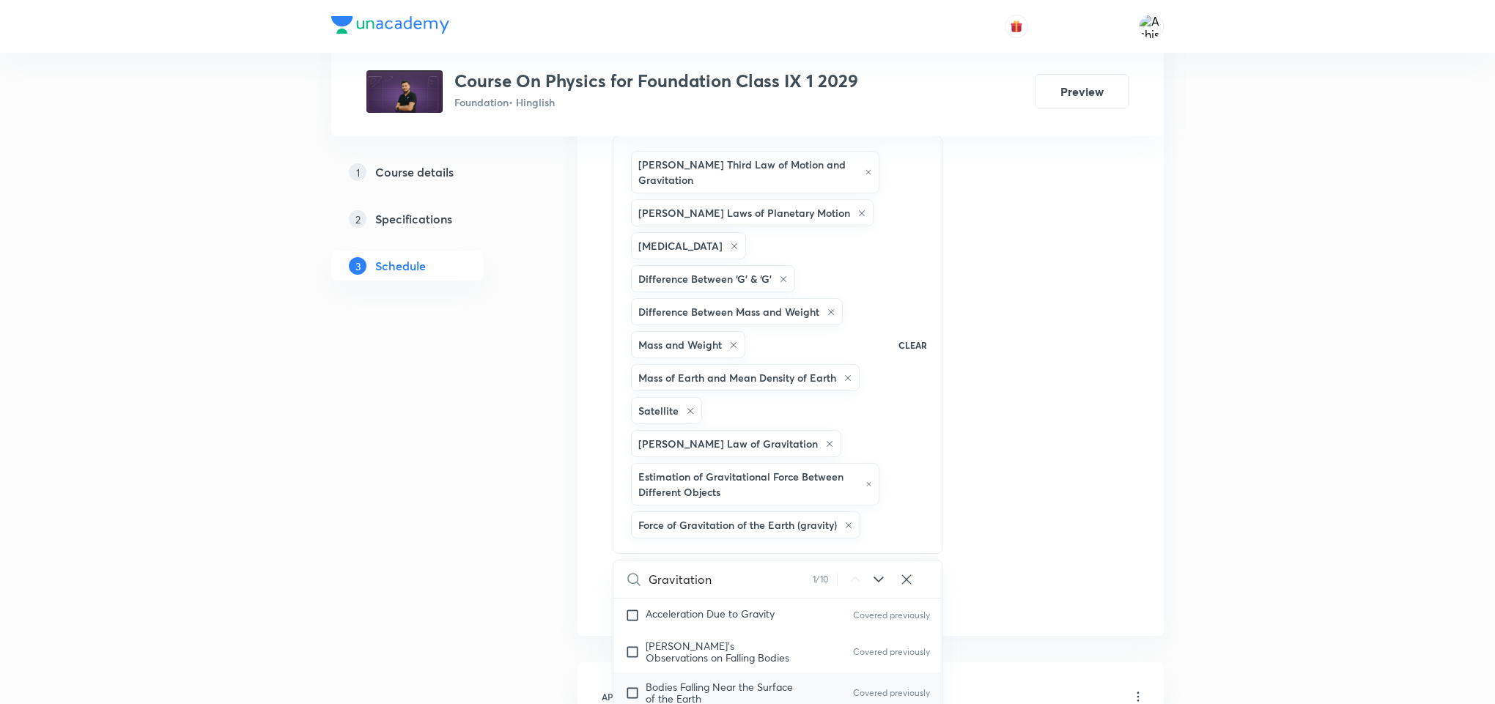
checkbox input "true"
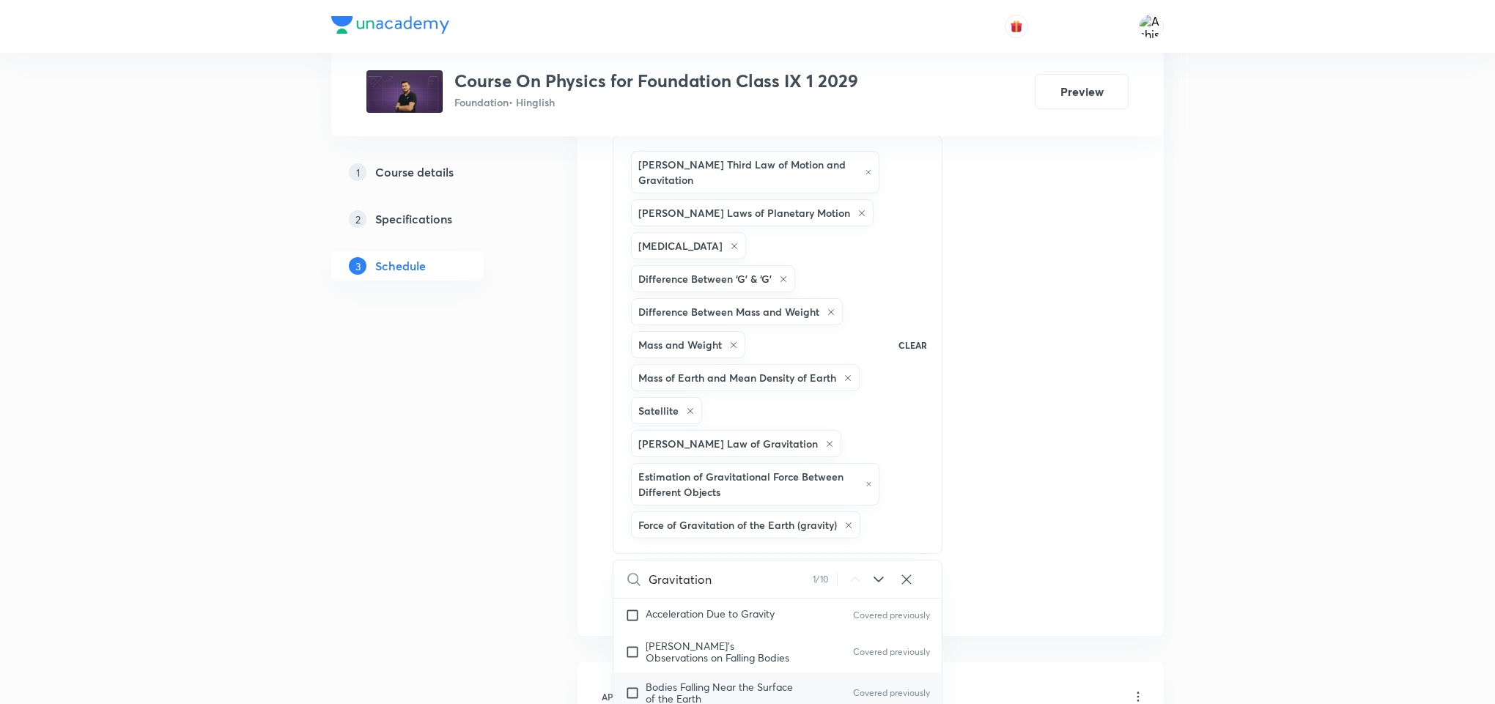
checkbox input "true"
click at [632, 673] on input "checkbox" at bounding box center [635, 684] width 21 height 23
checkbox input "true"
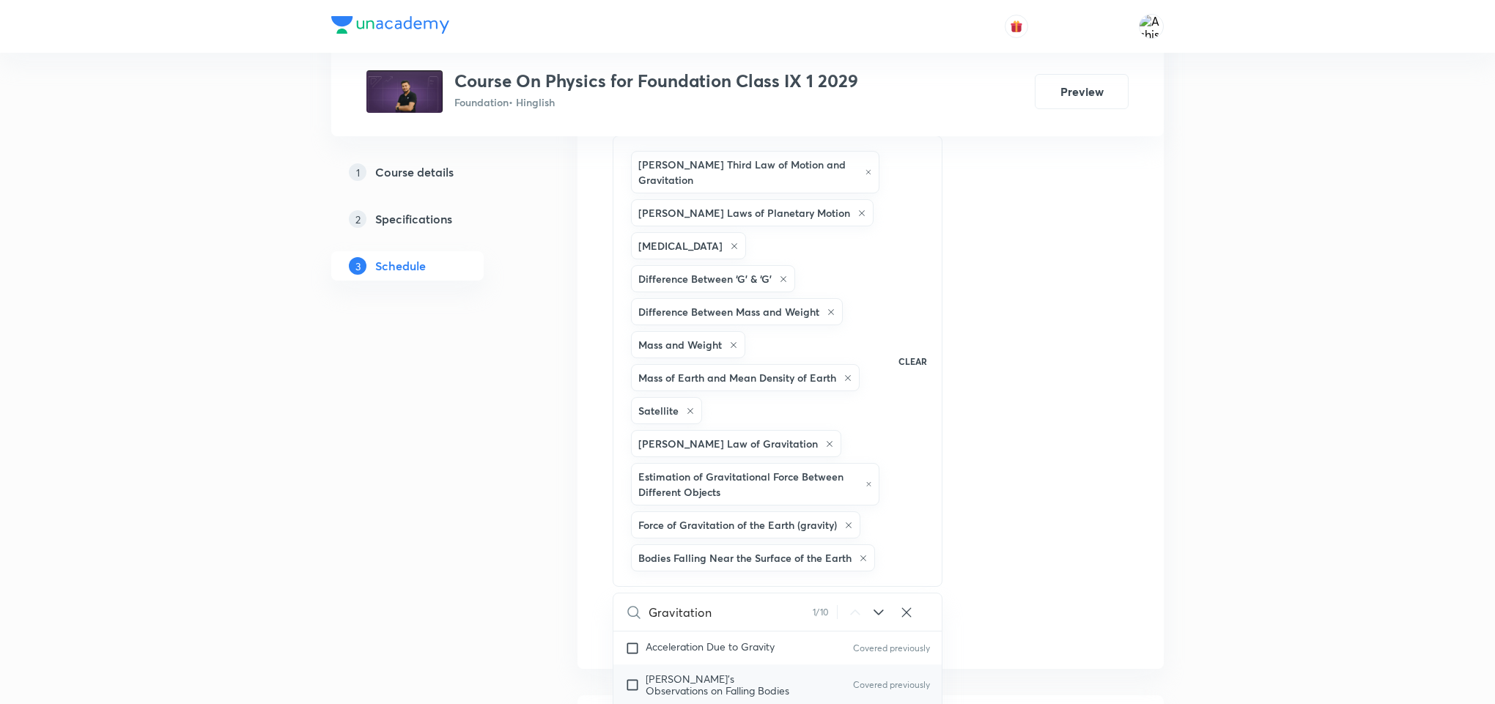
checkbox input "true"
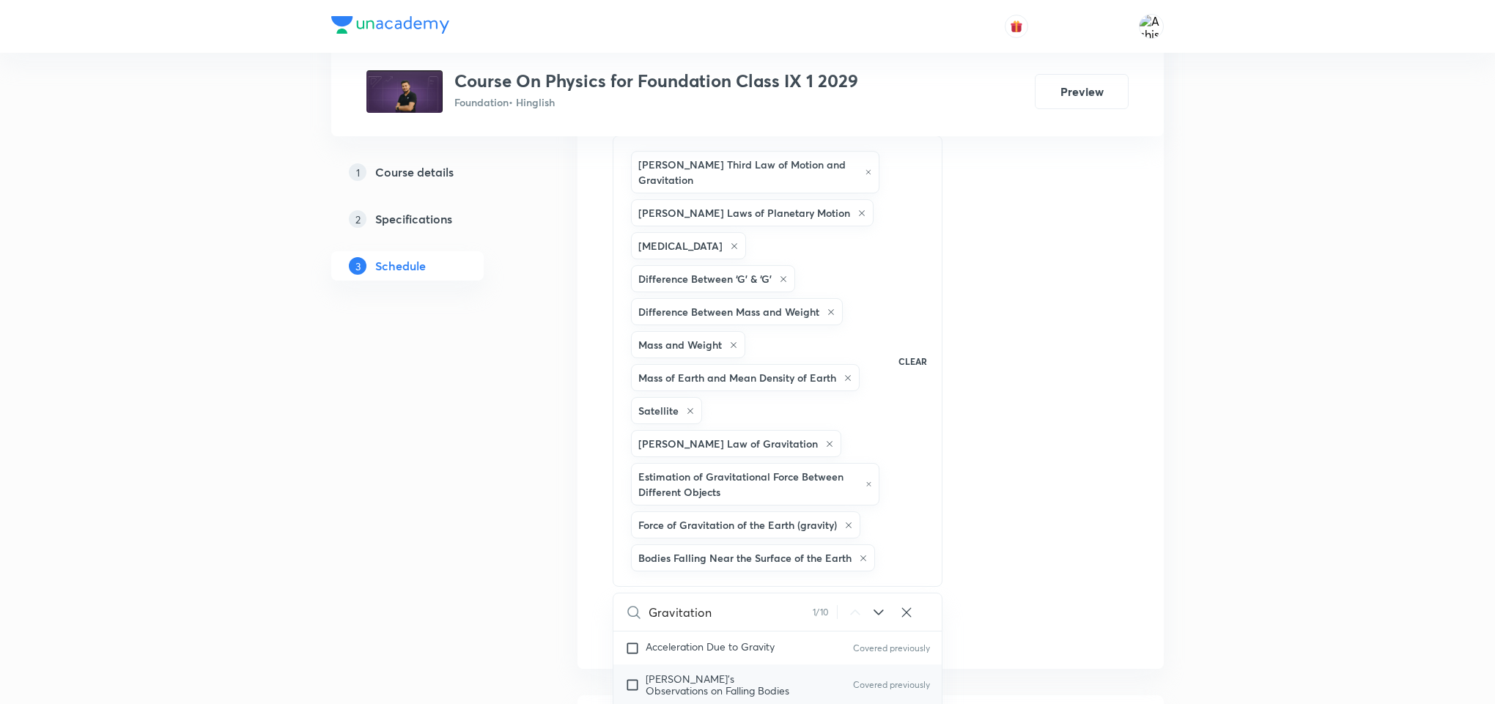
checkbox input "true"
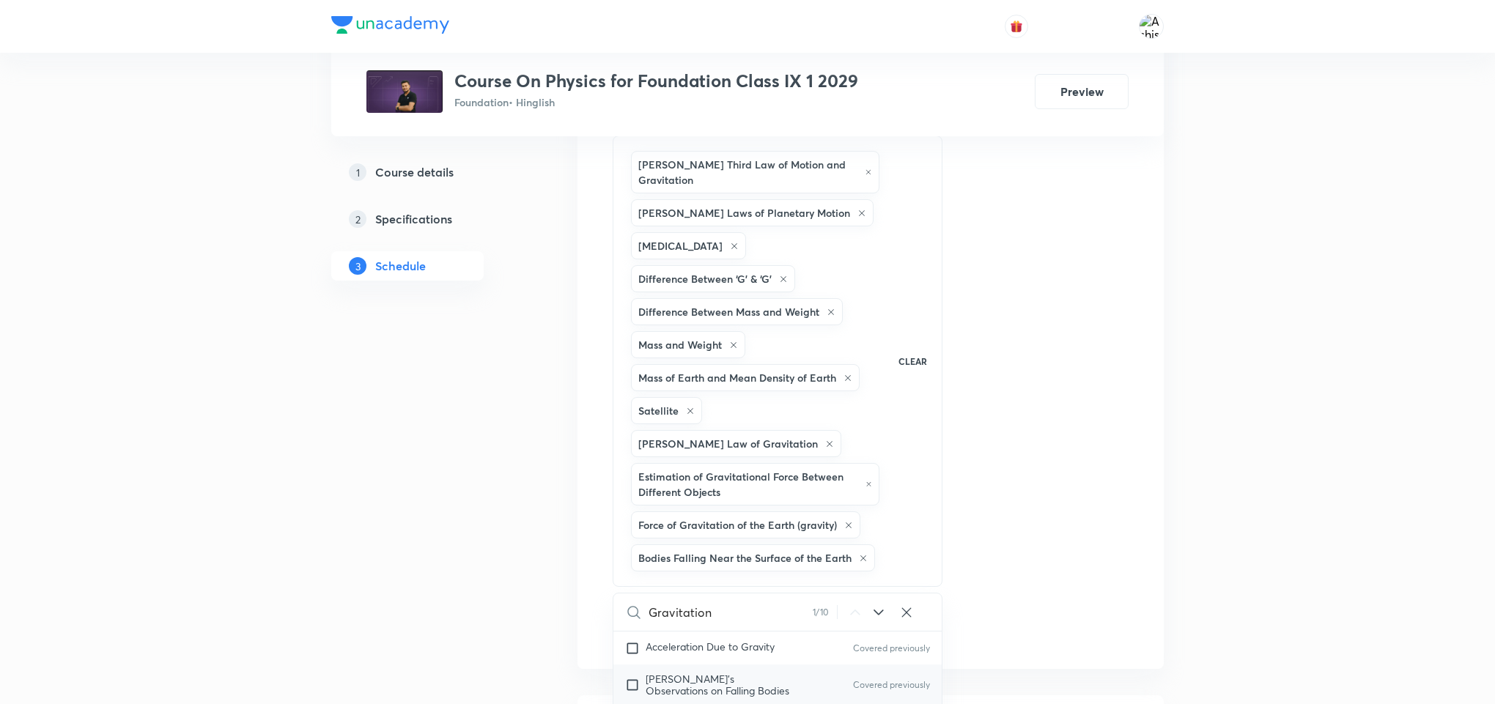
checkbox input "true"
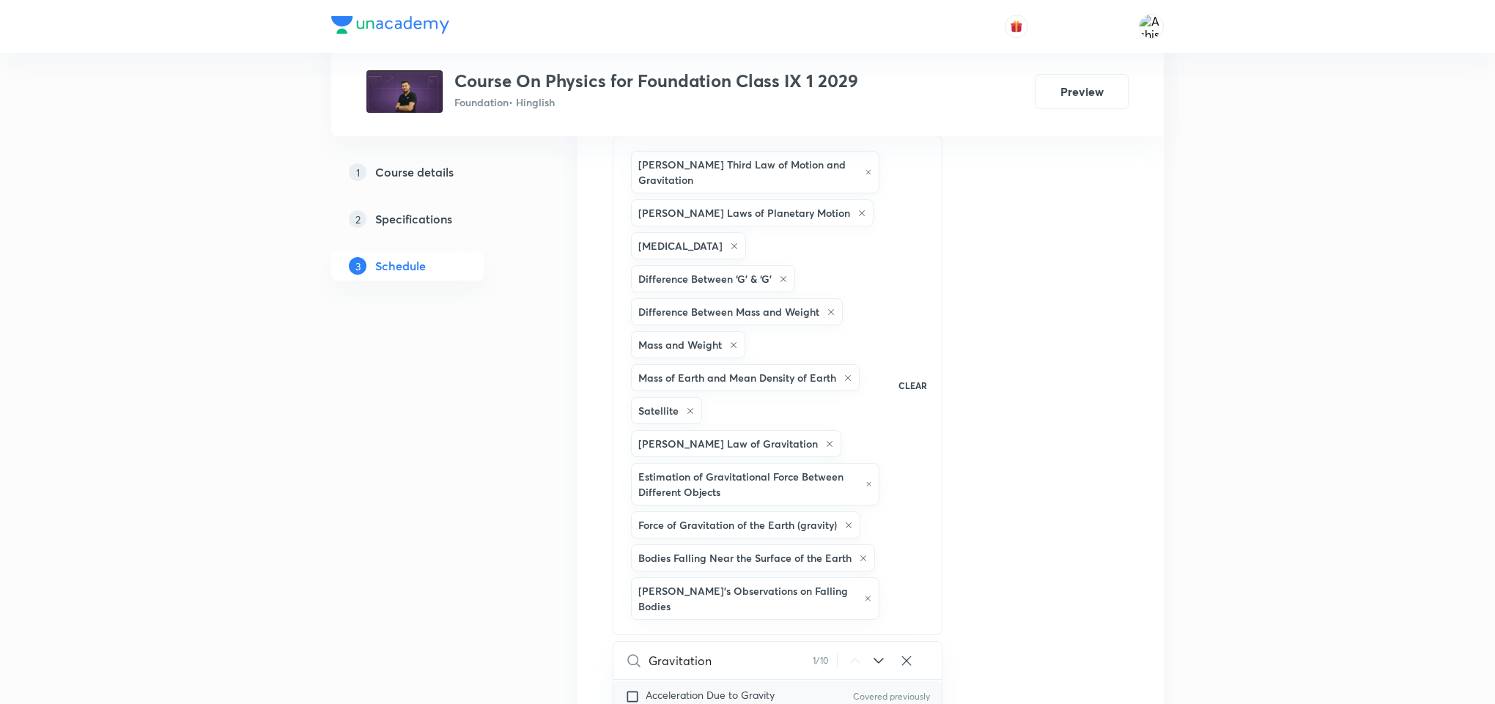
click at [627, 690] on input "checkbox" at bounding box center [635, 697] width 21 height 15
checkbox input "true"
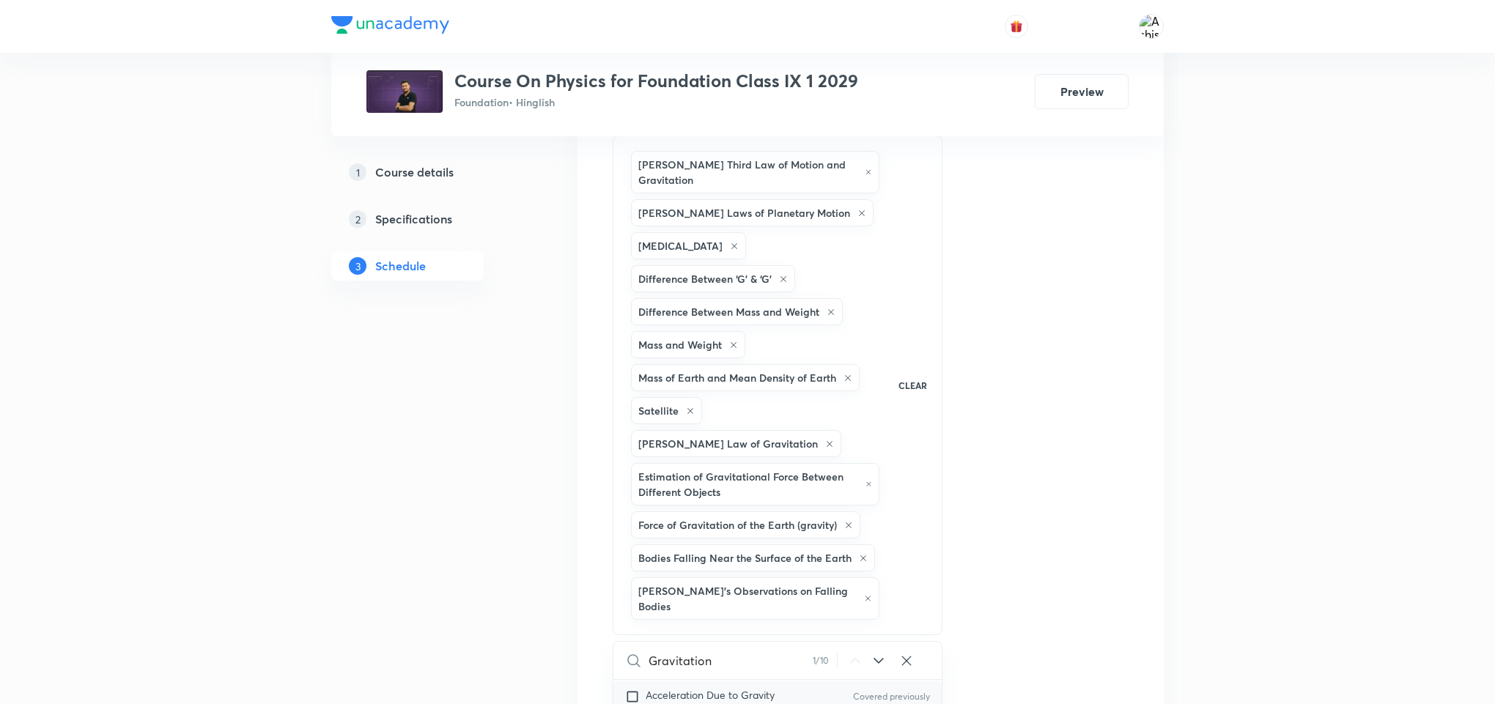
checkbox input "true"
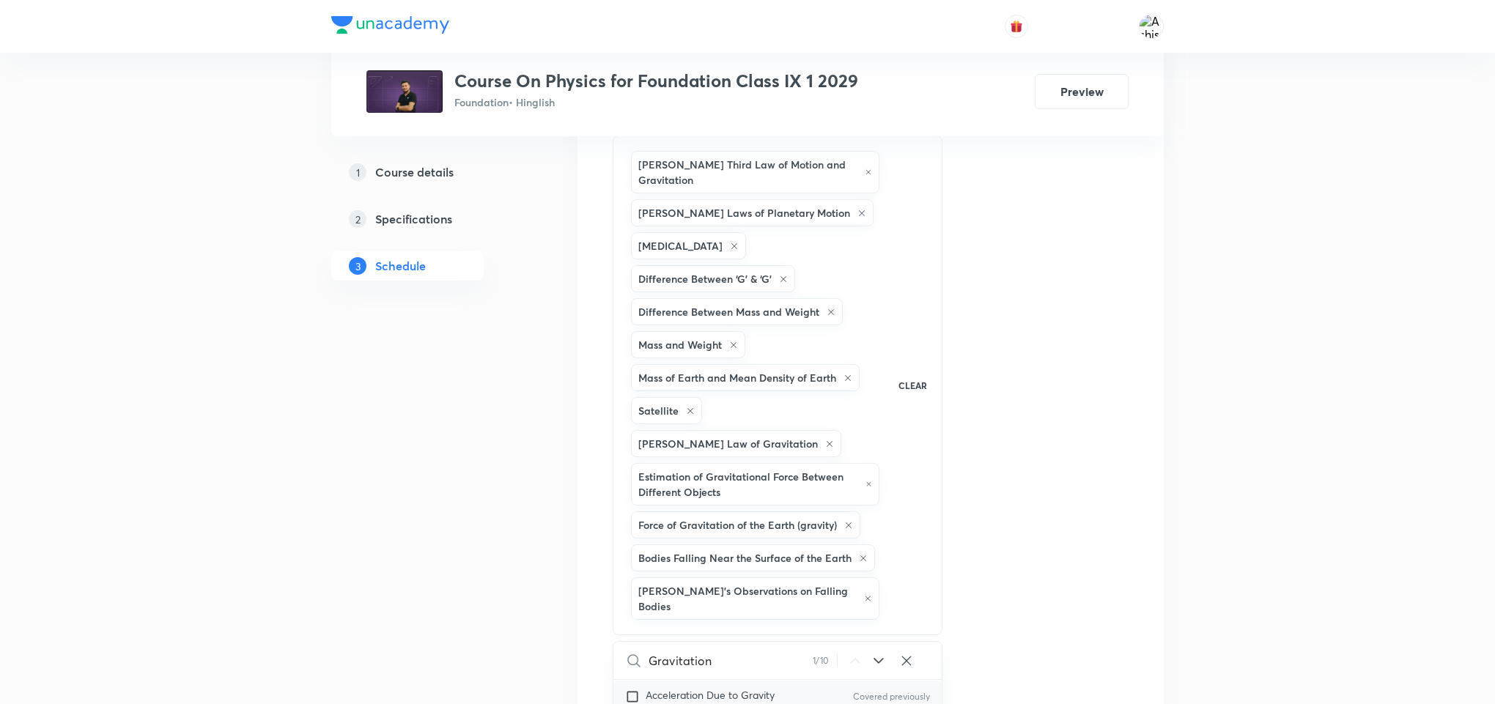
checkbox input "true"
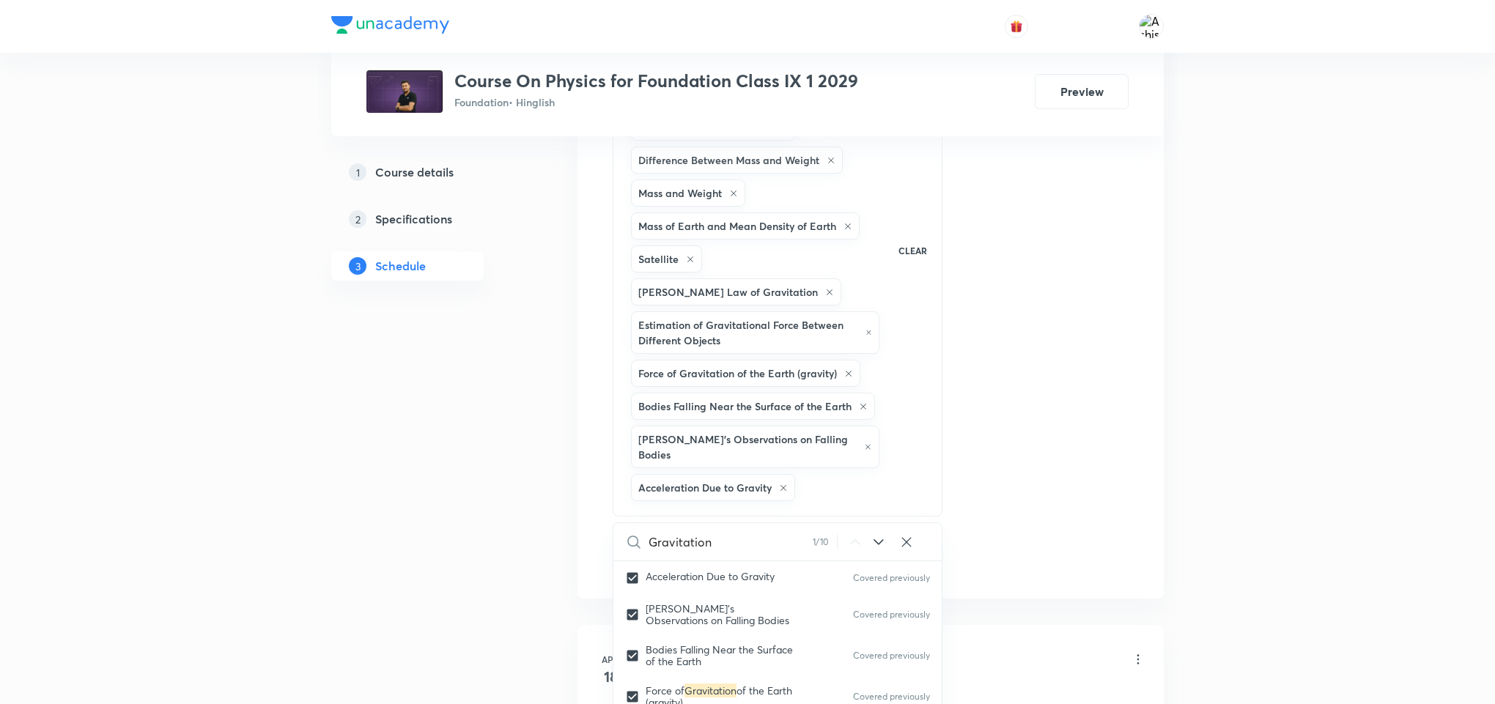
scroll to position [989, 0]
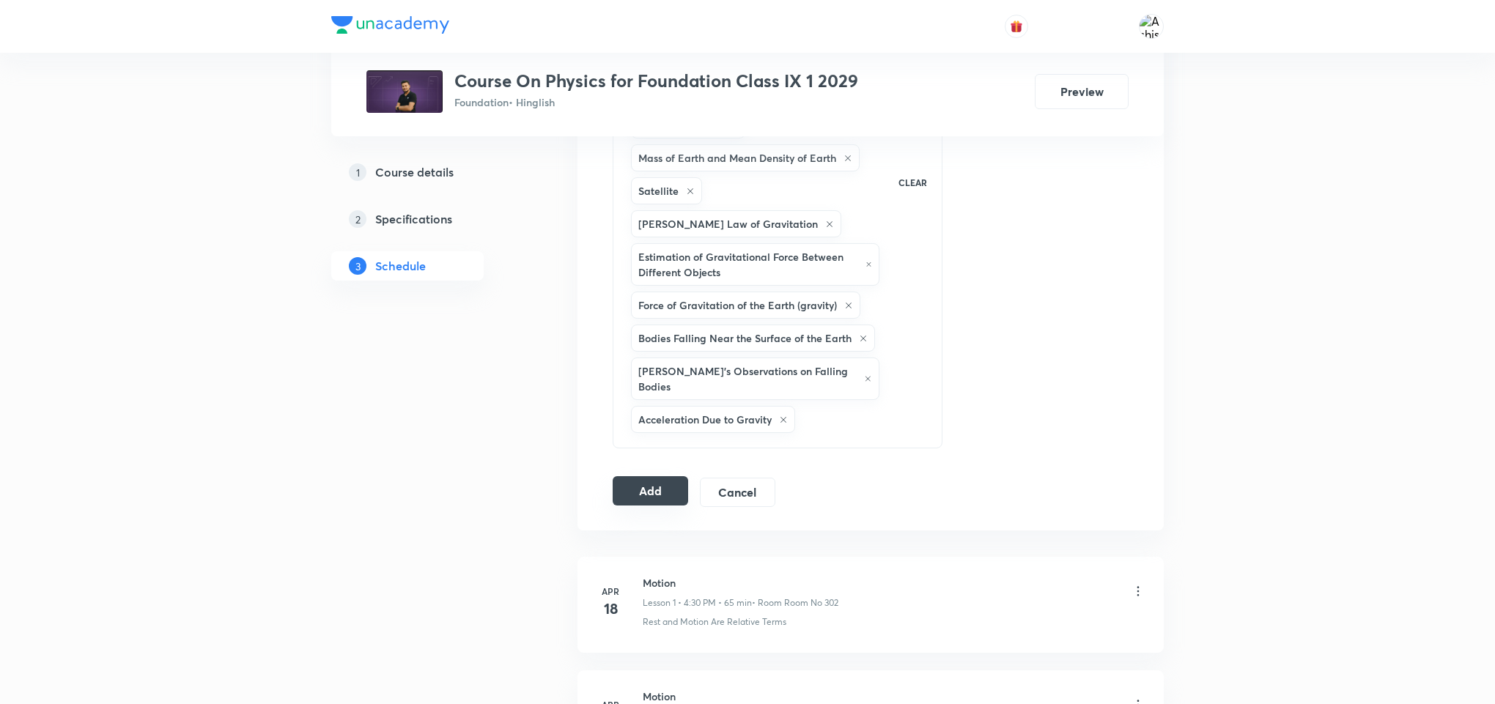
click at [651, 476] on button "Add" at bounding box center [650, 490] width 75 height 29
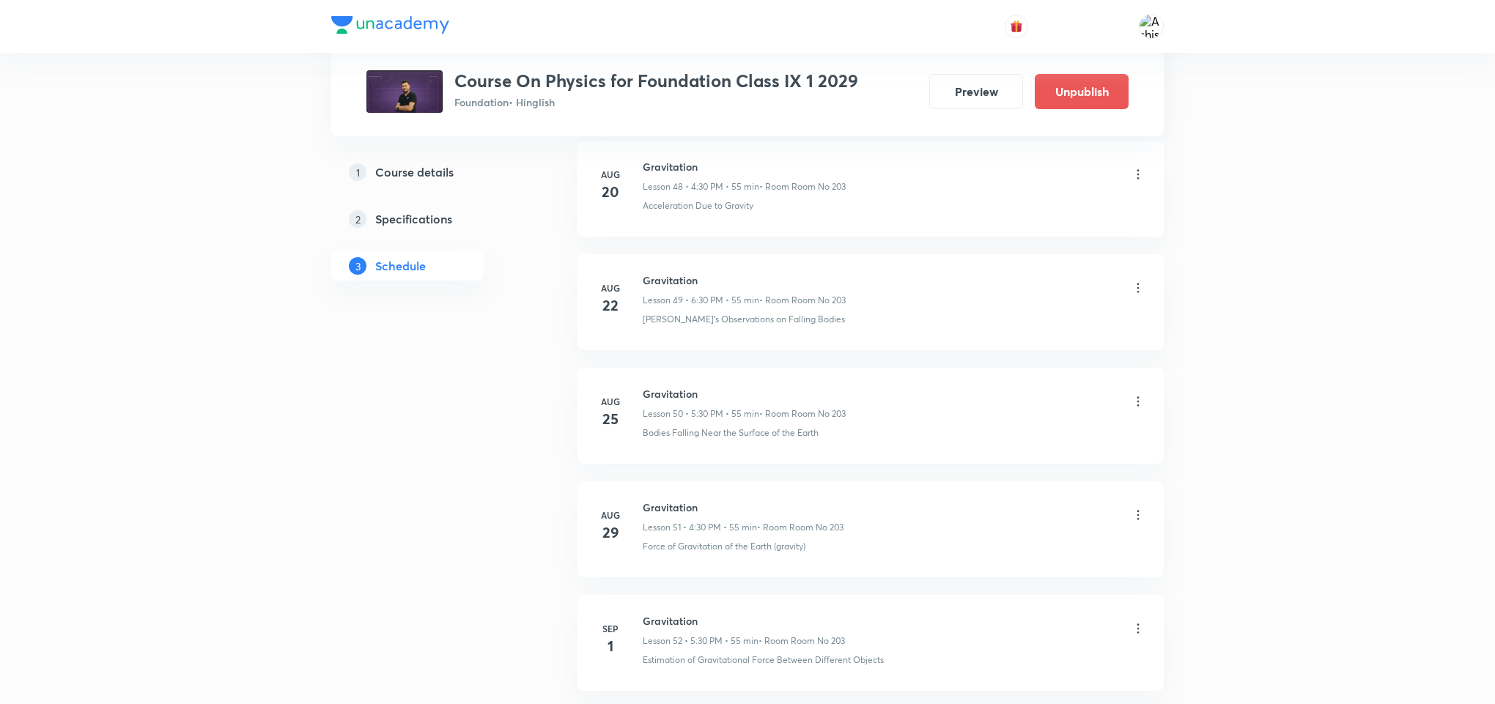
scroll to position [5925, 0]
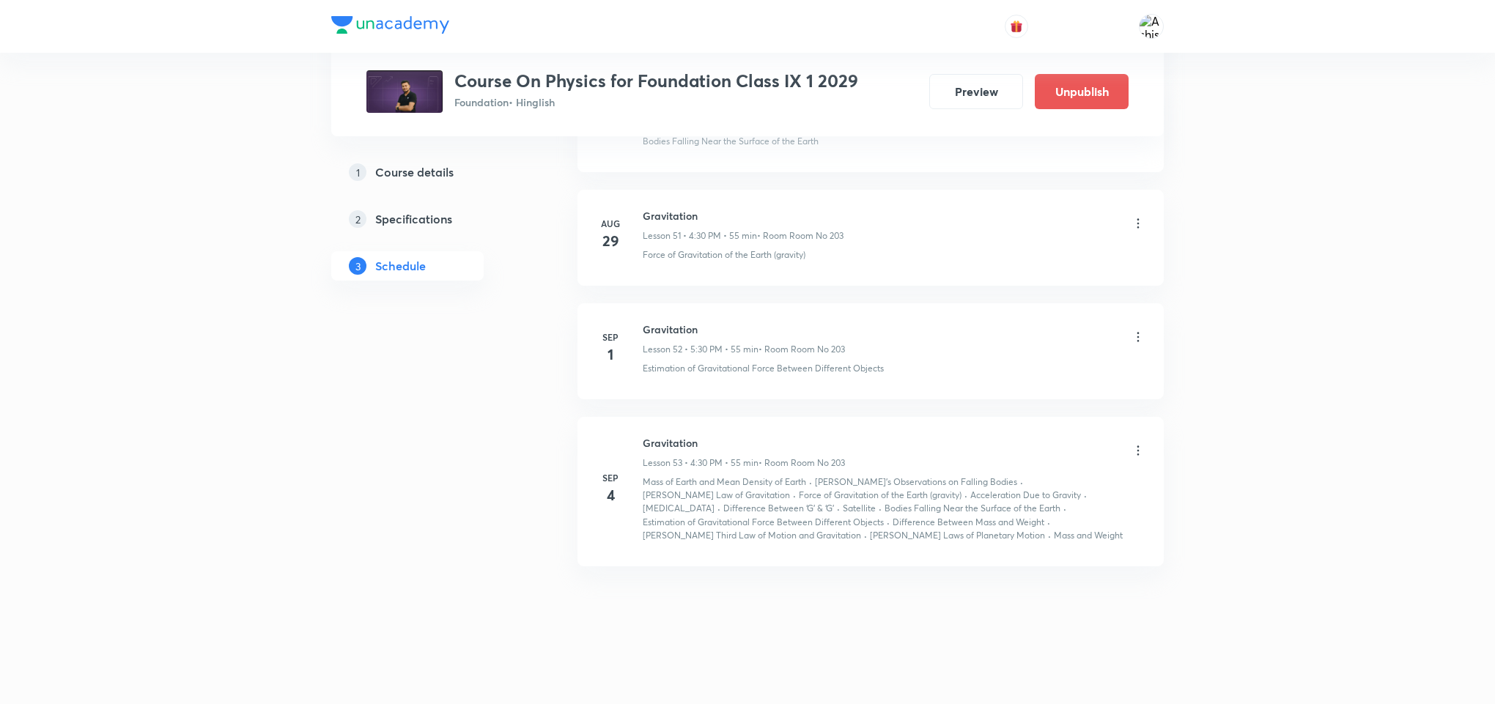
click at [1137, 448] on icon at bounding box center [1138, 450] width 15 height 15
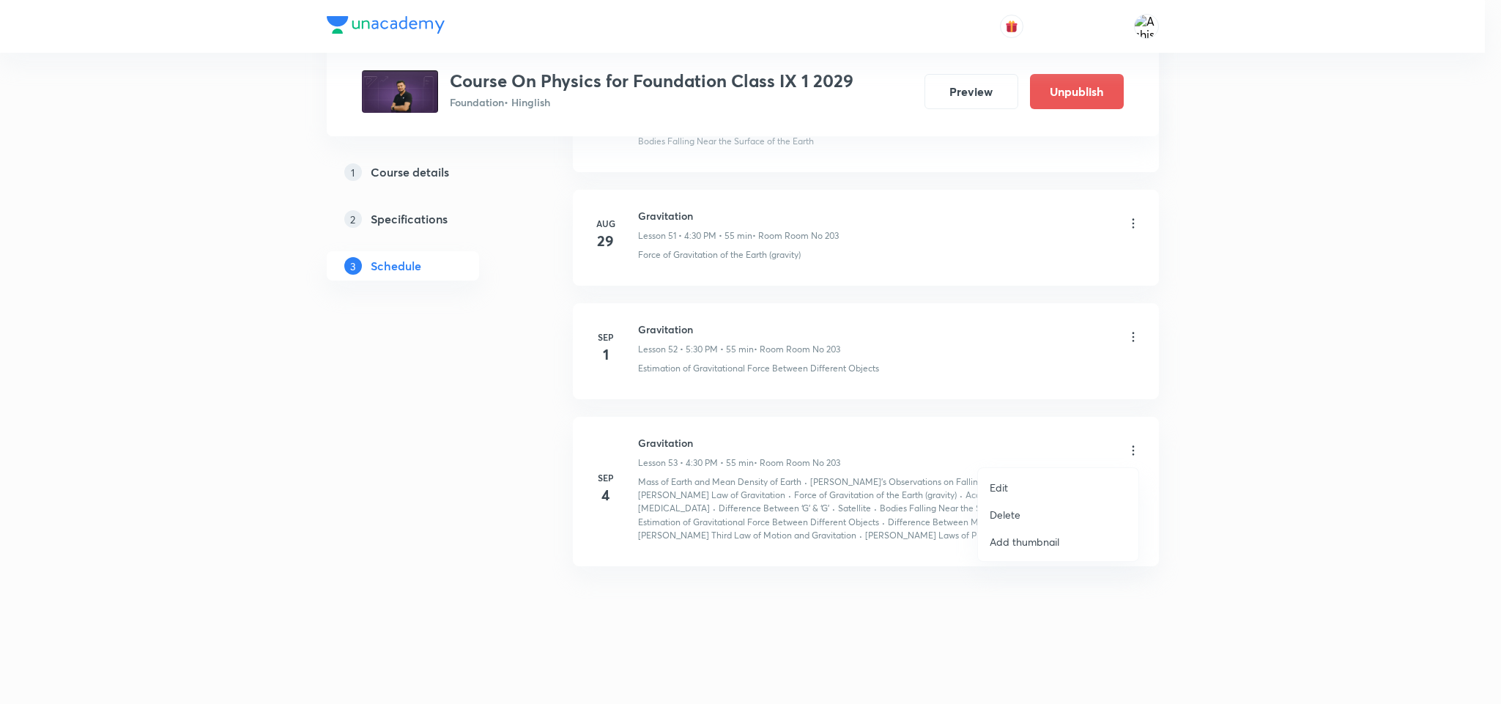
click at [999, 481] on p "Edit" at bounding box center [999, 487] width 18 height 15
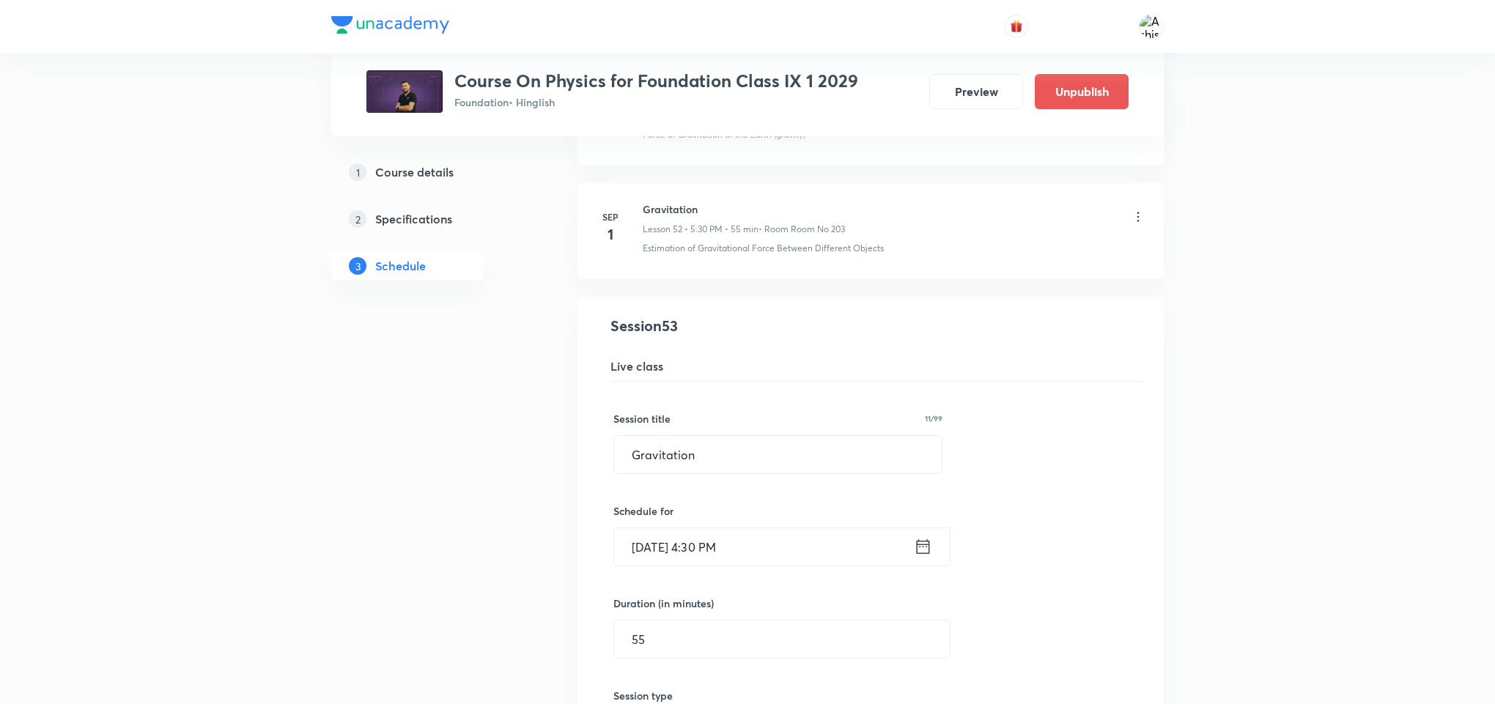
click at [669, 566] on input "Sep 4, 2025, 4:30 PM" at bounding box center [764, 546] width 300 height 37
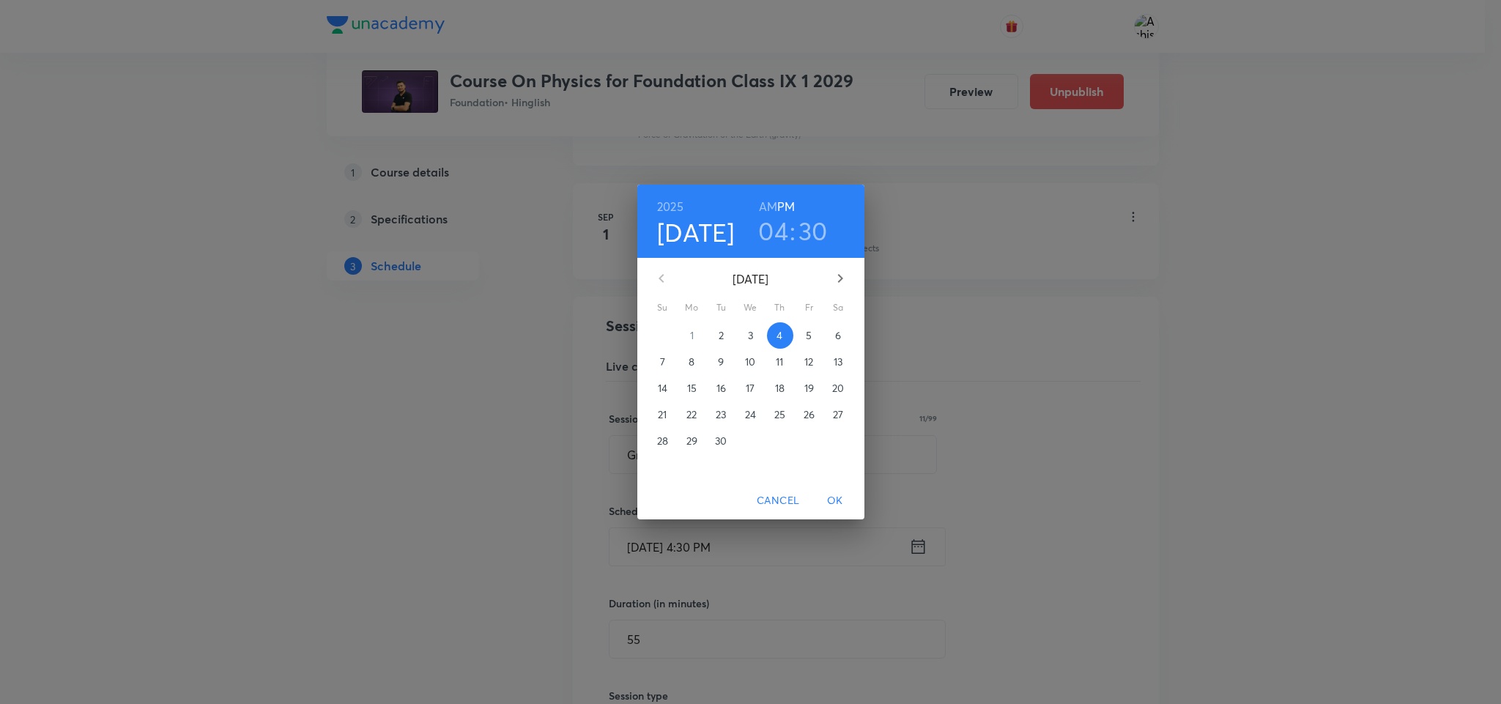
click at [719, 328] on p "2" at bounding box center [721, 335] width 5 height 15
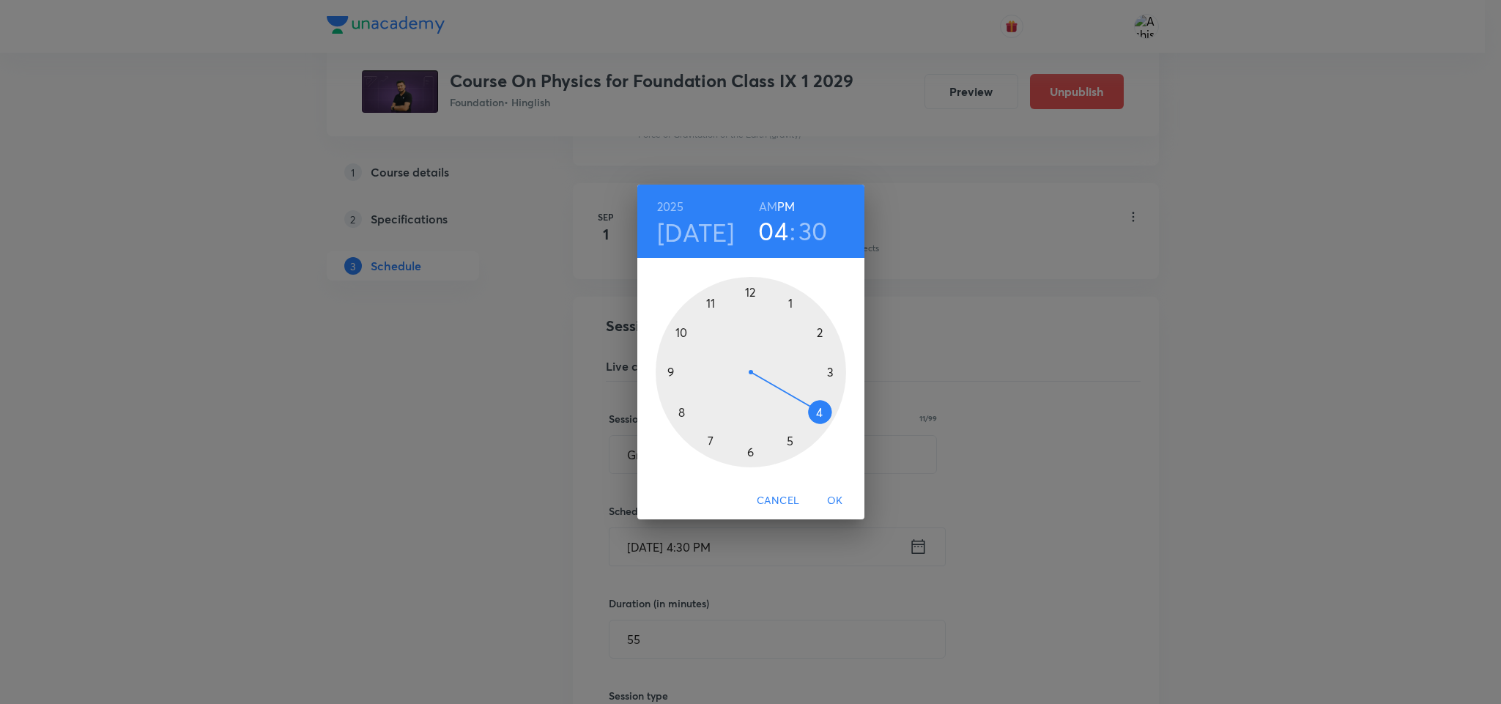
click at [698, 231] on h4 "[DATE]" at bounding box center [696, 232] width 78 height 31
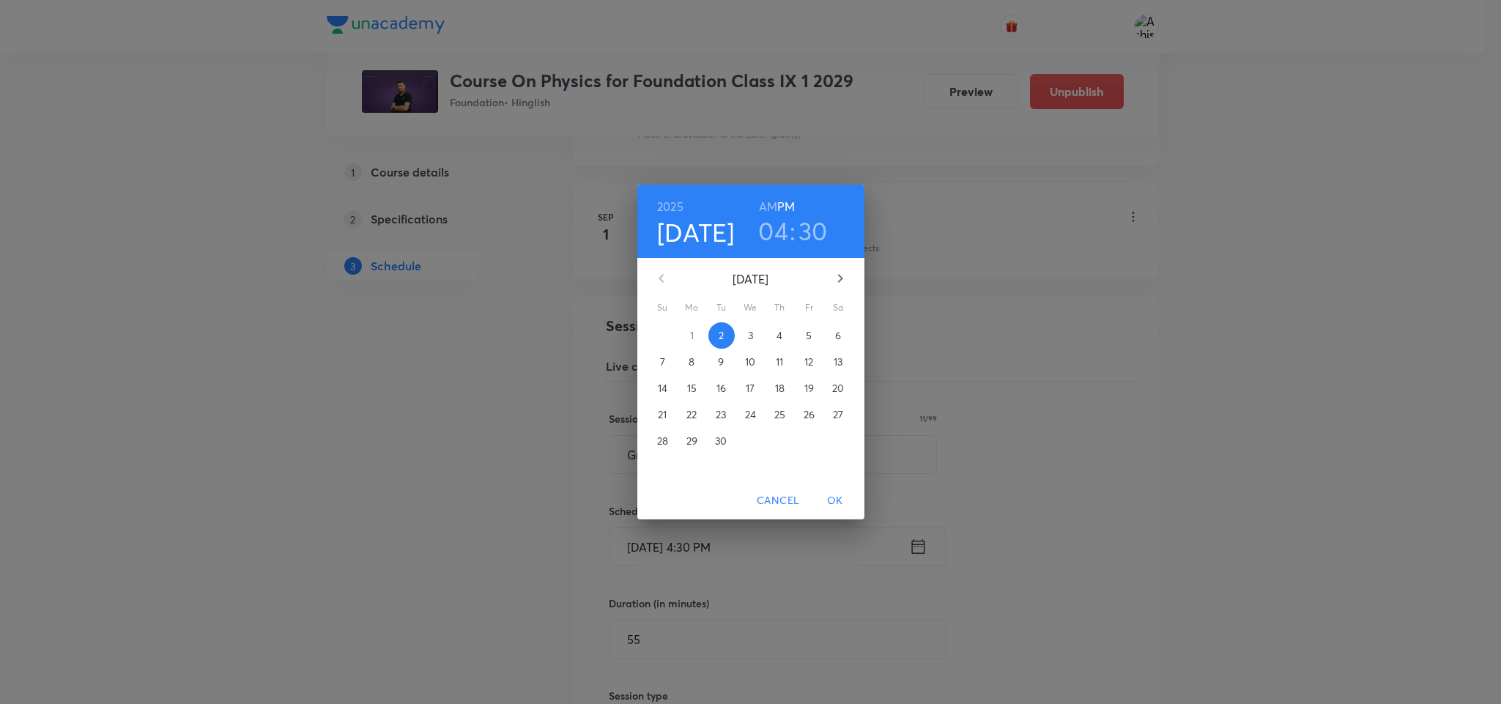
click at [838, 499] on span "OK" at bounding box center [835, 501] width 35 height 18
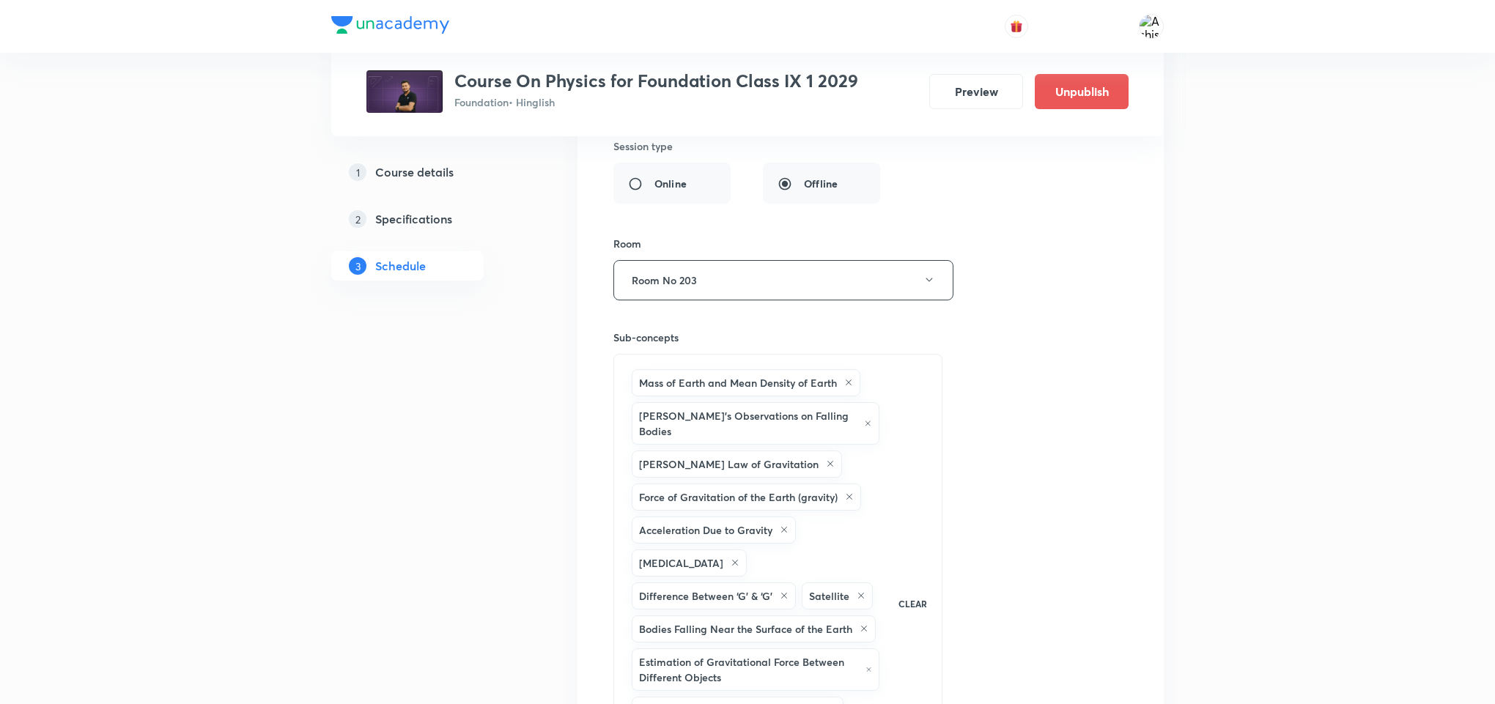
scroll to position [6873, 0]
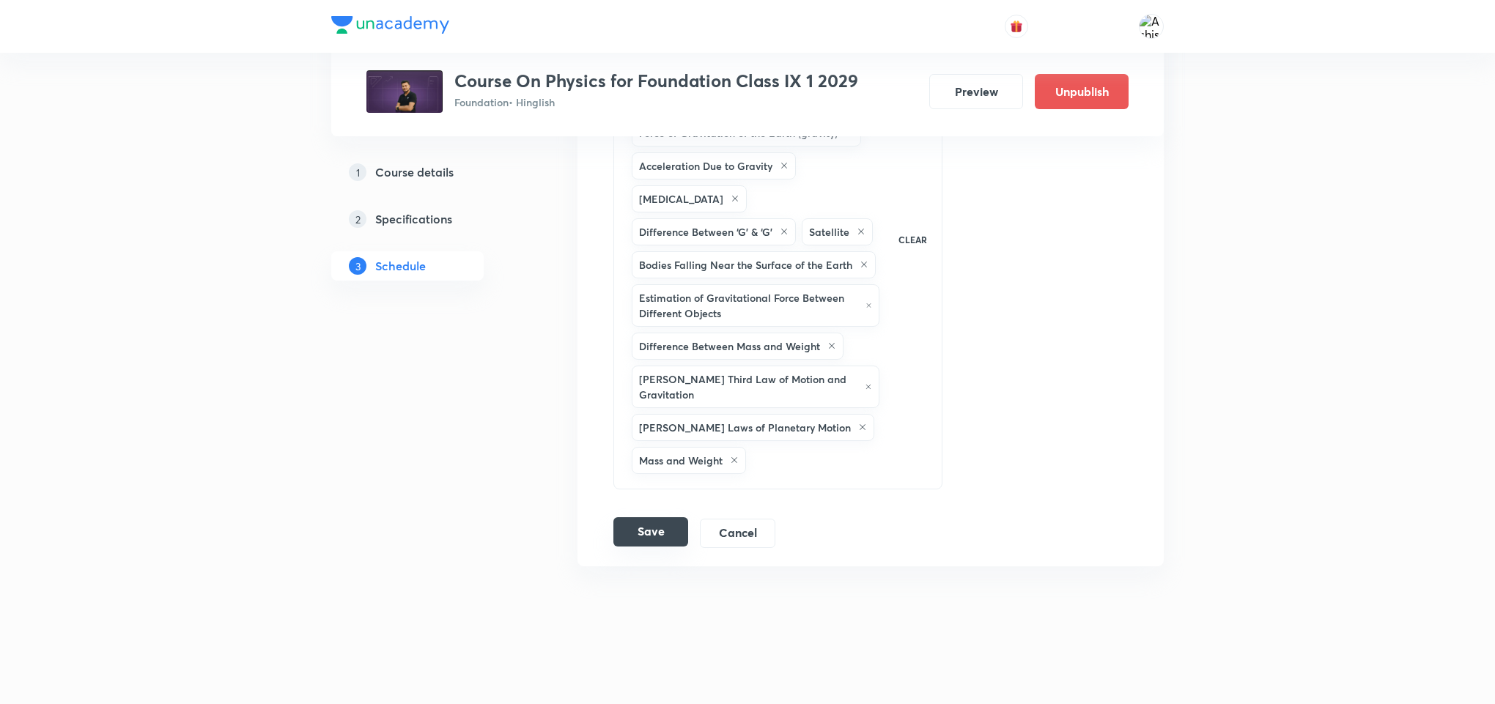
click at [665, 528] on button "Save" at bounding box center [650, 531] width 75 height 29
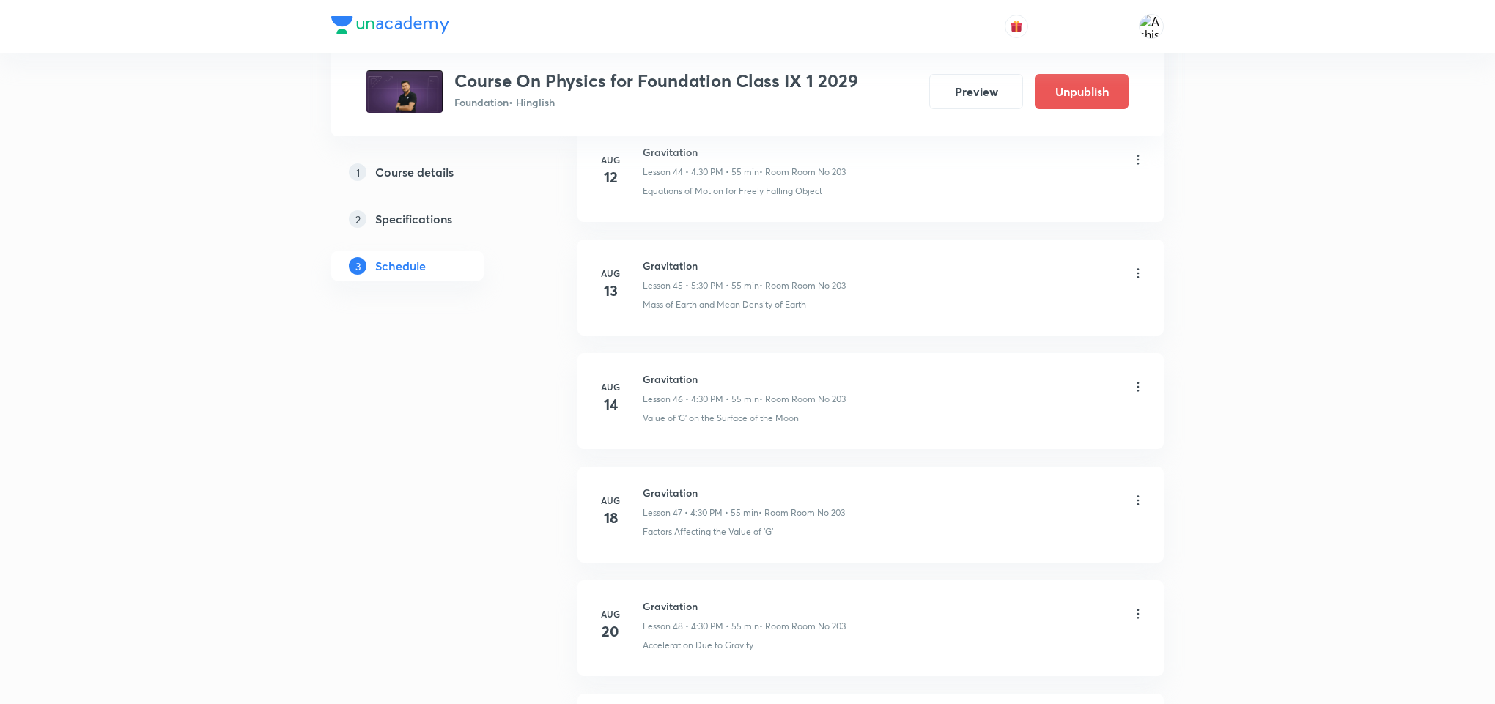
scroll to position [5045, 0]
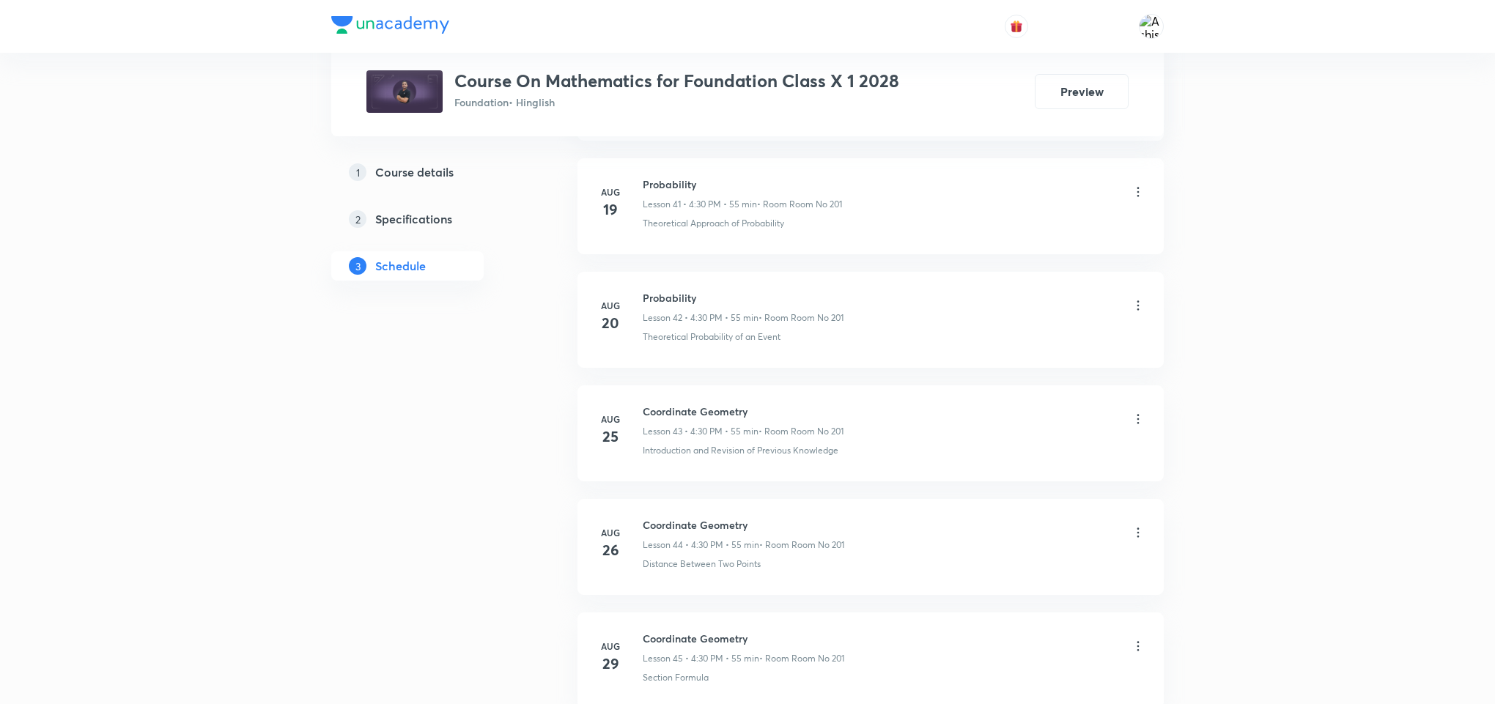
scroll to position [5787, 0]
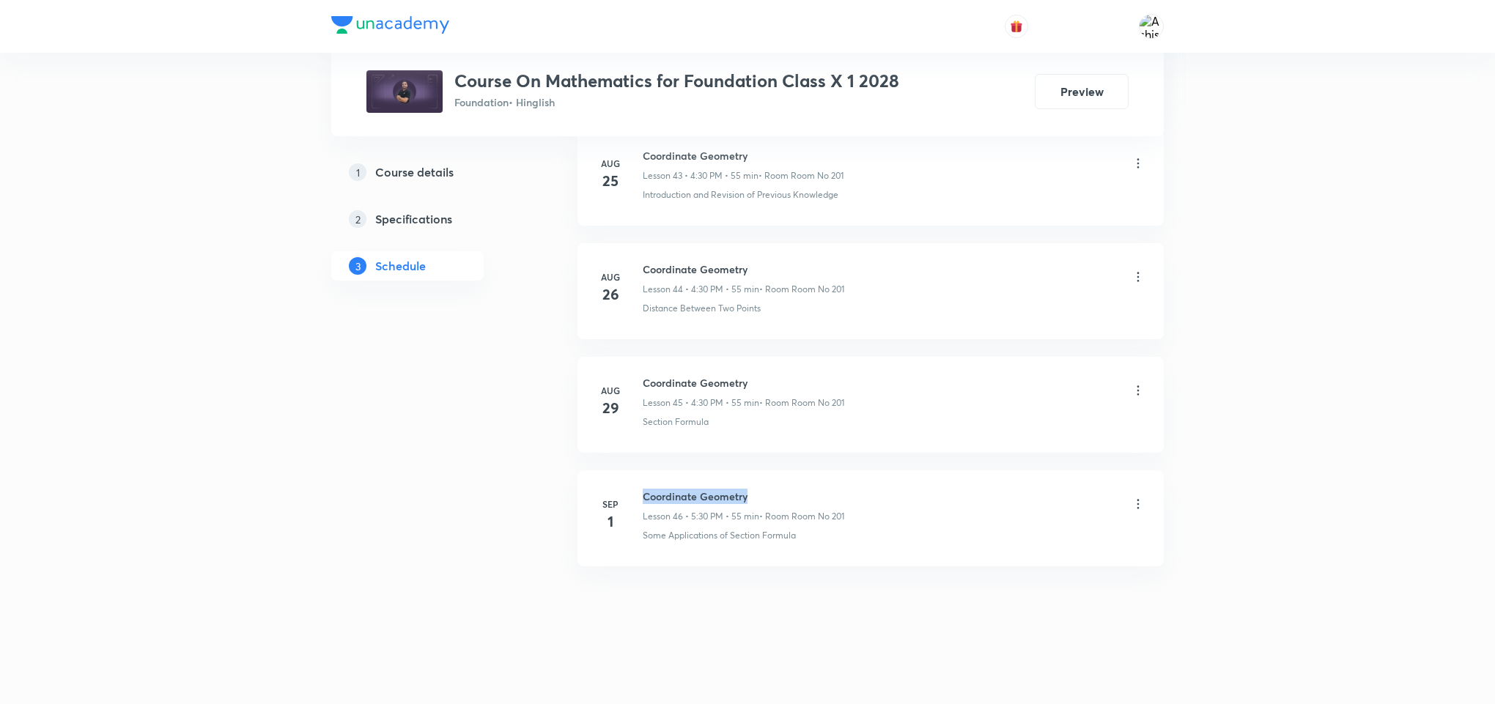
drag, startPoint x: 761, startPoint y: 495, endPoint x: 643, endPoint y: 490, distance: 118.1
click at [643, 490] on h6 "Coordinate Geometry" at bounding box center [744, 496] width 202 height 15
drag, startPoint x: 638, startPoint y: 489, endPoint x: 748, endPoint y: 488, distance: 110.7
click at [748, 489] on div "[DATE] Coordinate Geometry Lesson 46 • 5:30 PM • 55 min • Room Room No 201 Some…" at bounding box center [871, 515] width 550 height 53
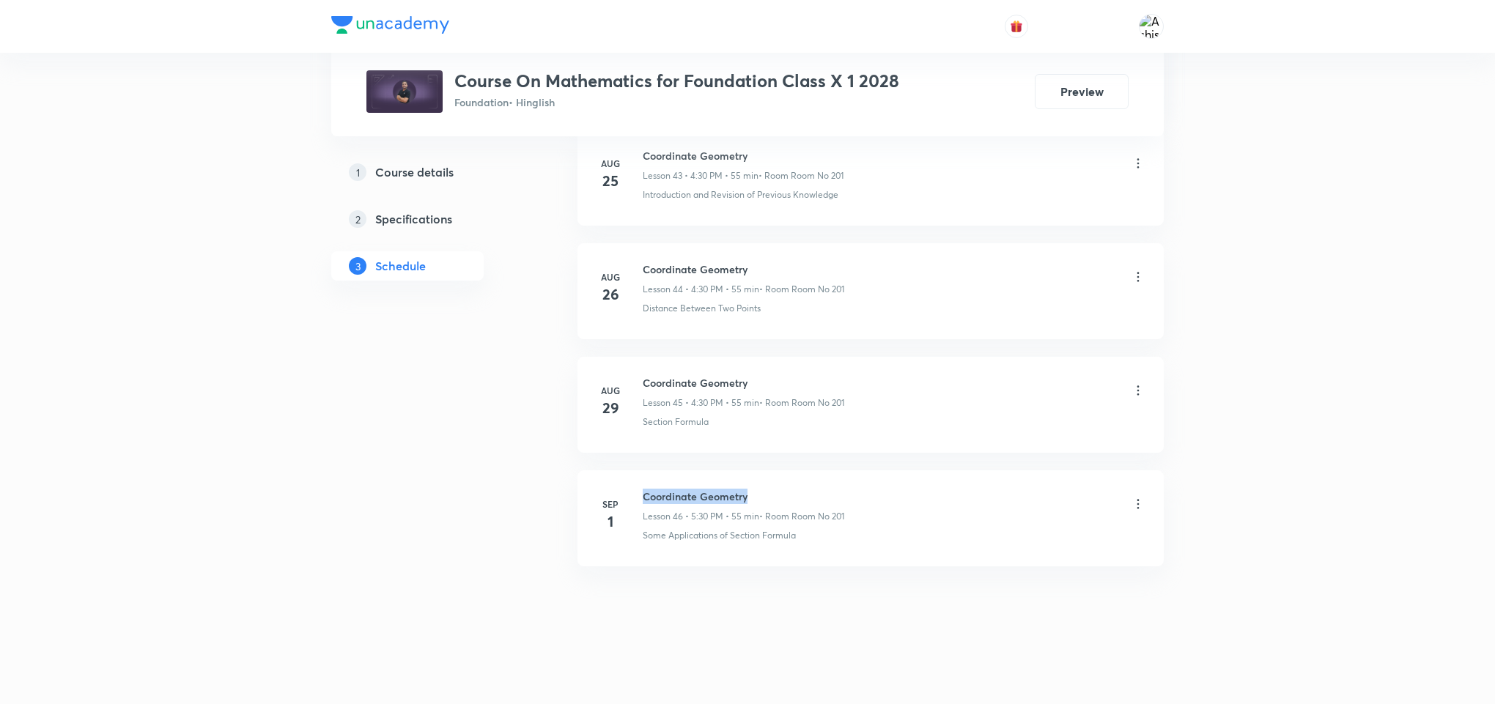
copy h6 "Coordinate Geometry"
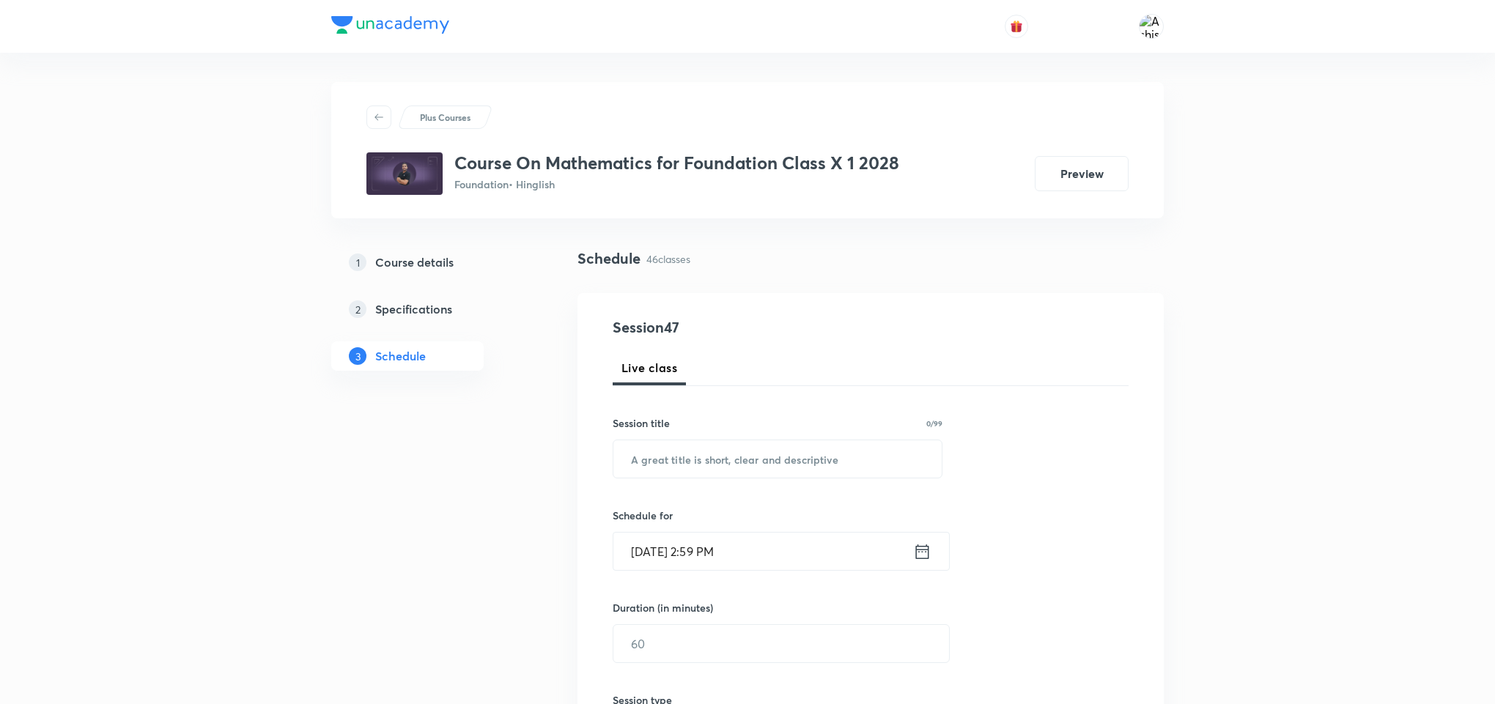
scroll to position [110, 0]
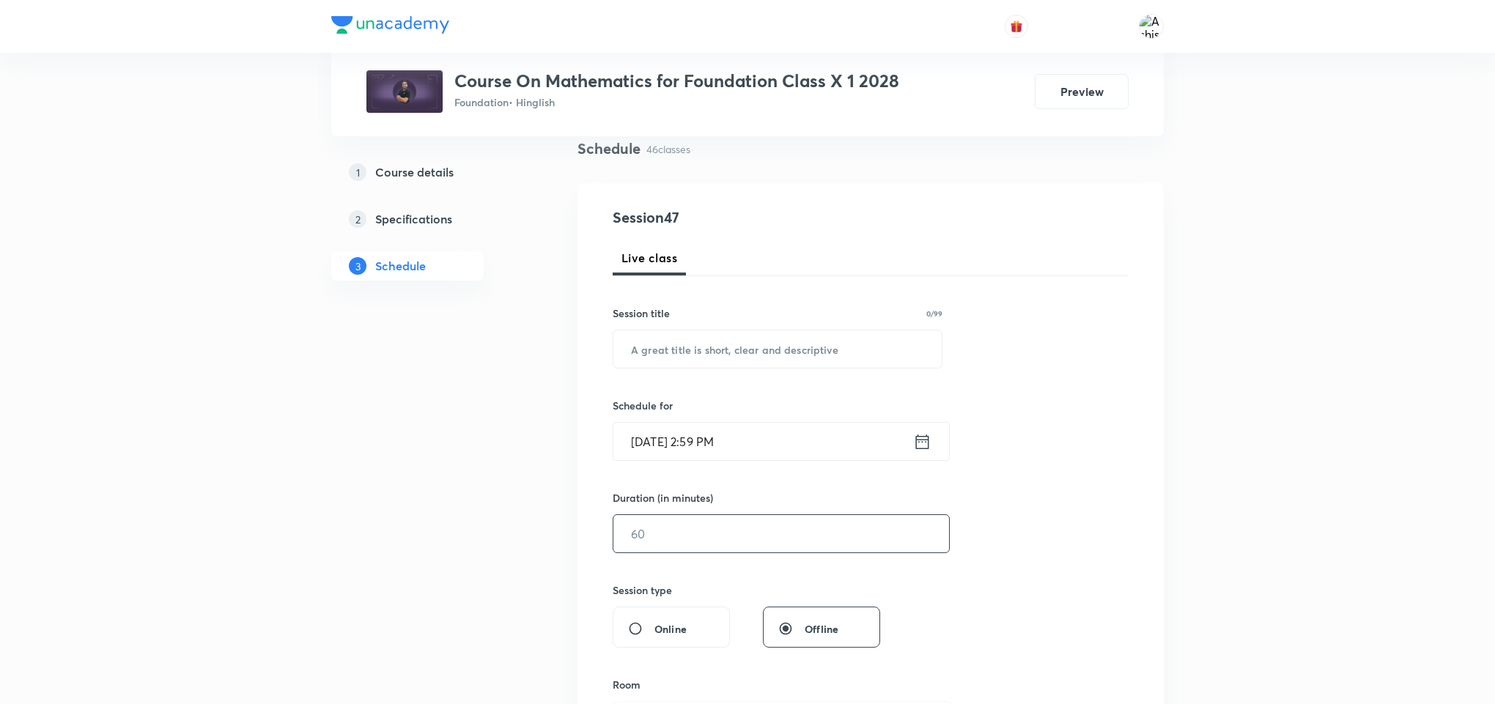
click at [675, 528] on input "text" at bounding box center [781, 533] width 336 height 37
type input "55"
click at [763, 341] on input "text" at bounding box center [777, 348] width 328 height 37
paste input "Coordinate Geometry"
type input "Coordinate Geometry"
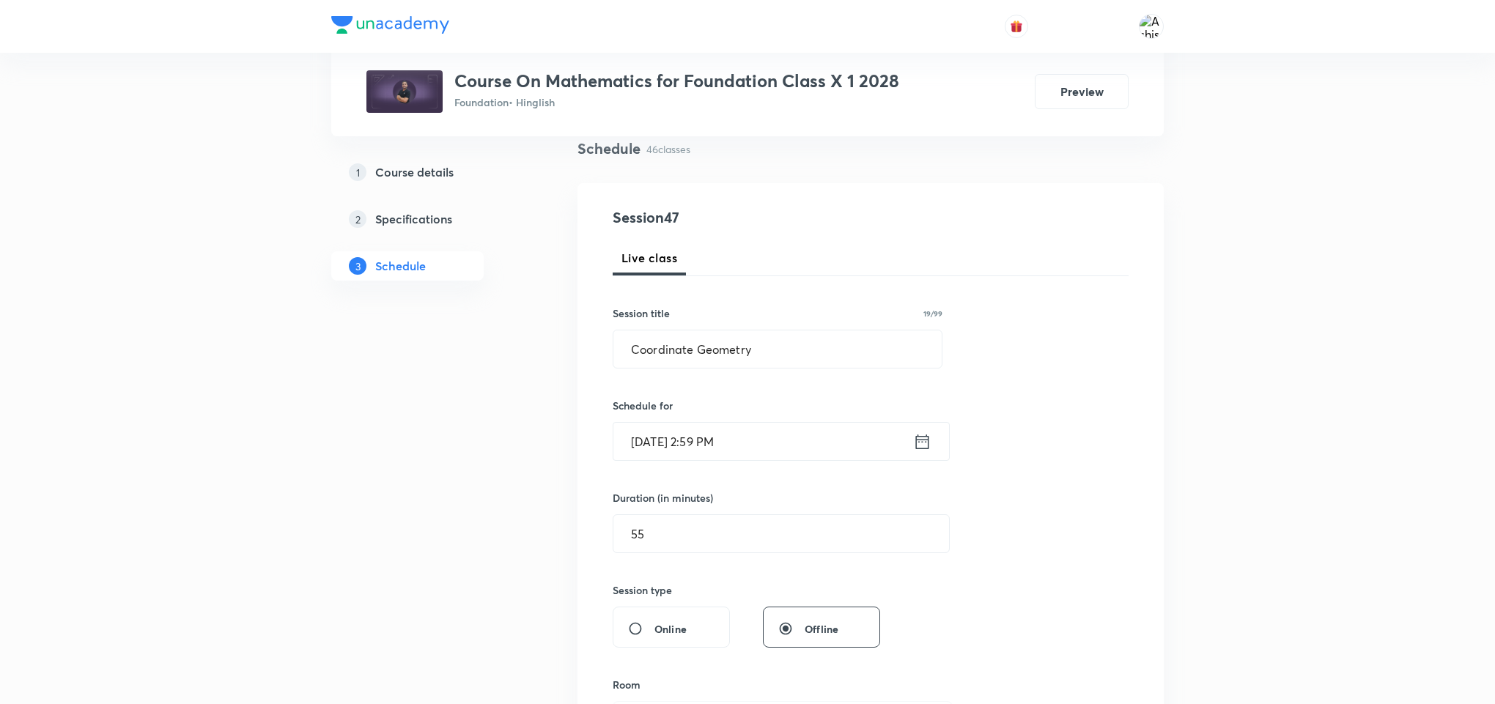
click at [703, 443] on input "[DATE] 2:59 PM" at bounding box center [763, 441] width 300 height 37
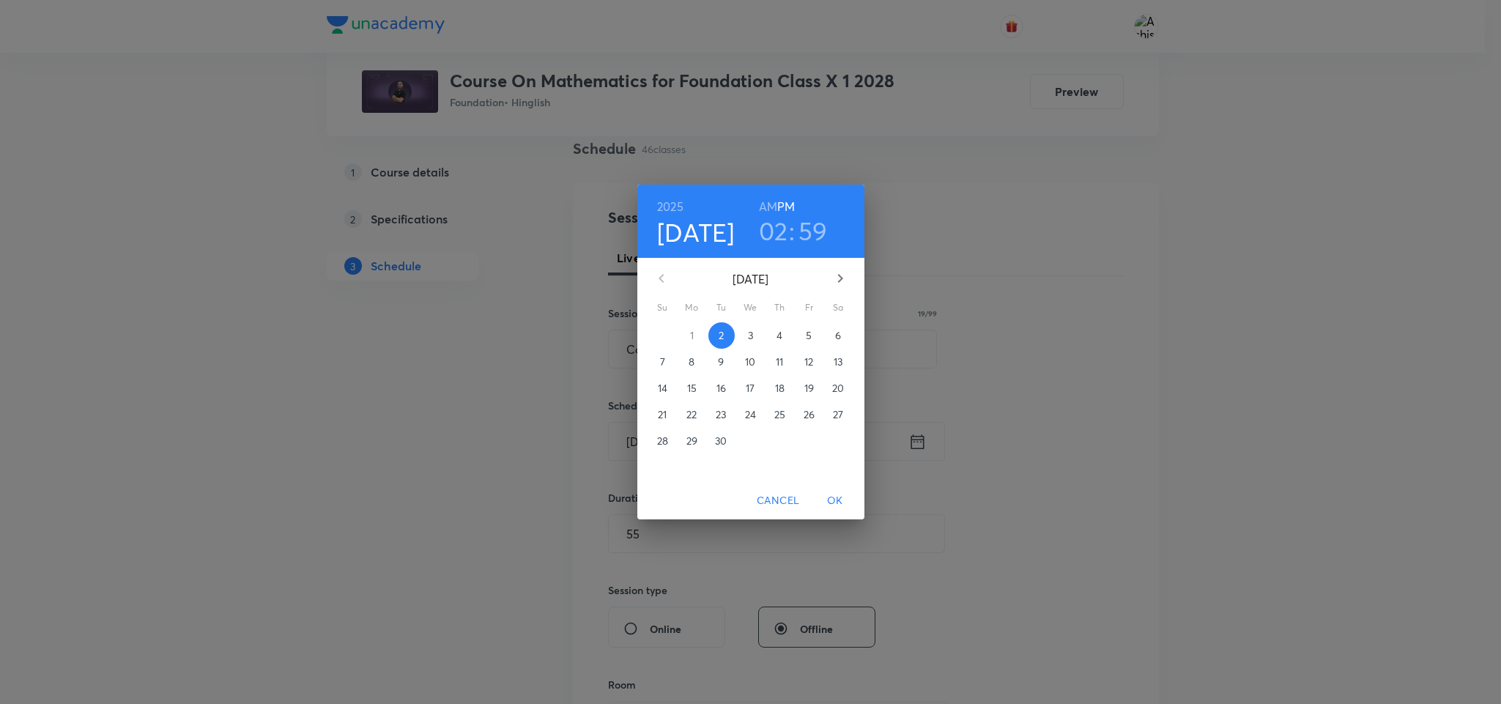
click at [794, 224] on h3 ":" at bounding box center [792, 230] width 6 height 31
click at [778, 236] on h3 "02" at bounding box center [773, 230] width 29 height 31
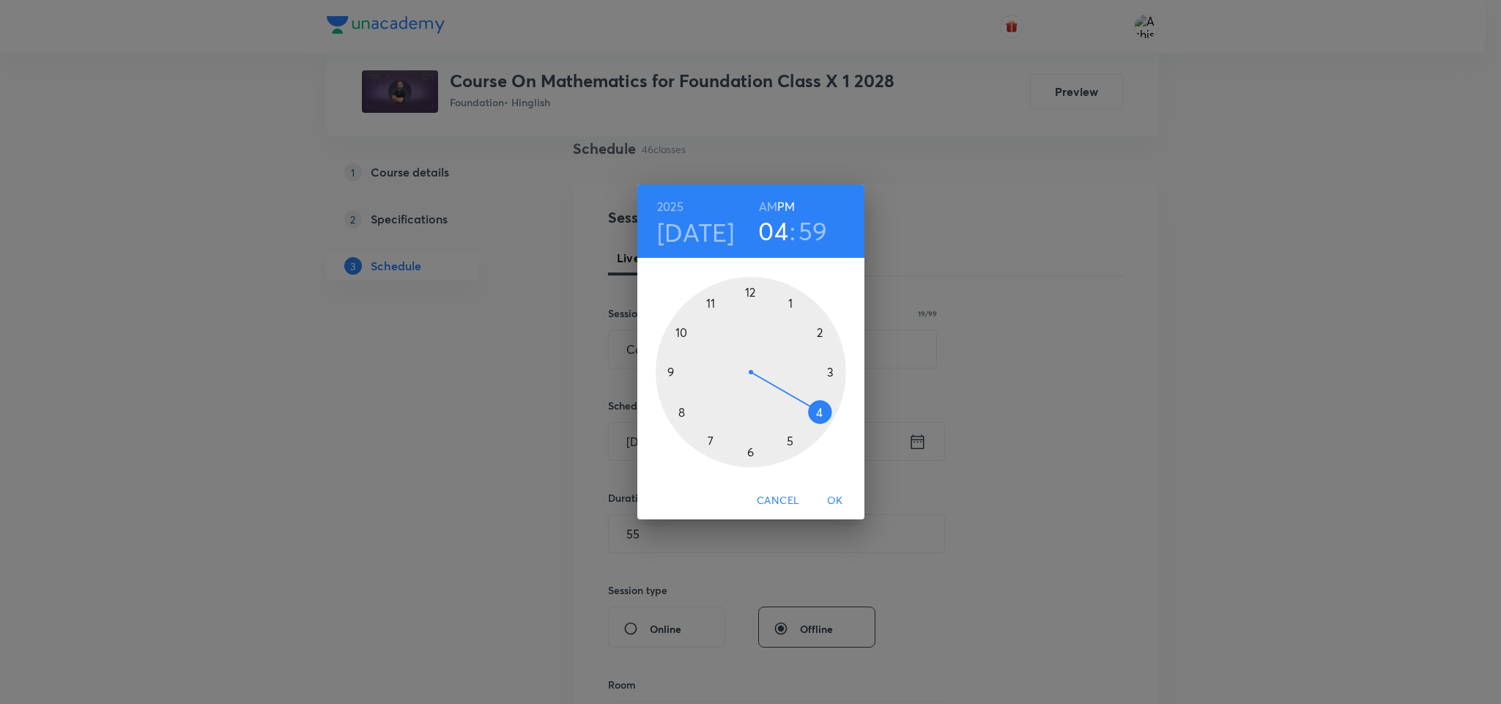
drag, startPoint x: 824, startPoint y: 328, endPoint x: 833, endPoint y: 407, distance: 79.6
click at [833, 407] on div at bounding box center [751, 372] width 191 height 191
drag, startPoint x: 747, startPoint y: 290, endPoint x: 748, endPoint y: 457, distance: 167.1
click at [748, 457] on div at bounding box center [751, 372] width 191 height 191
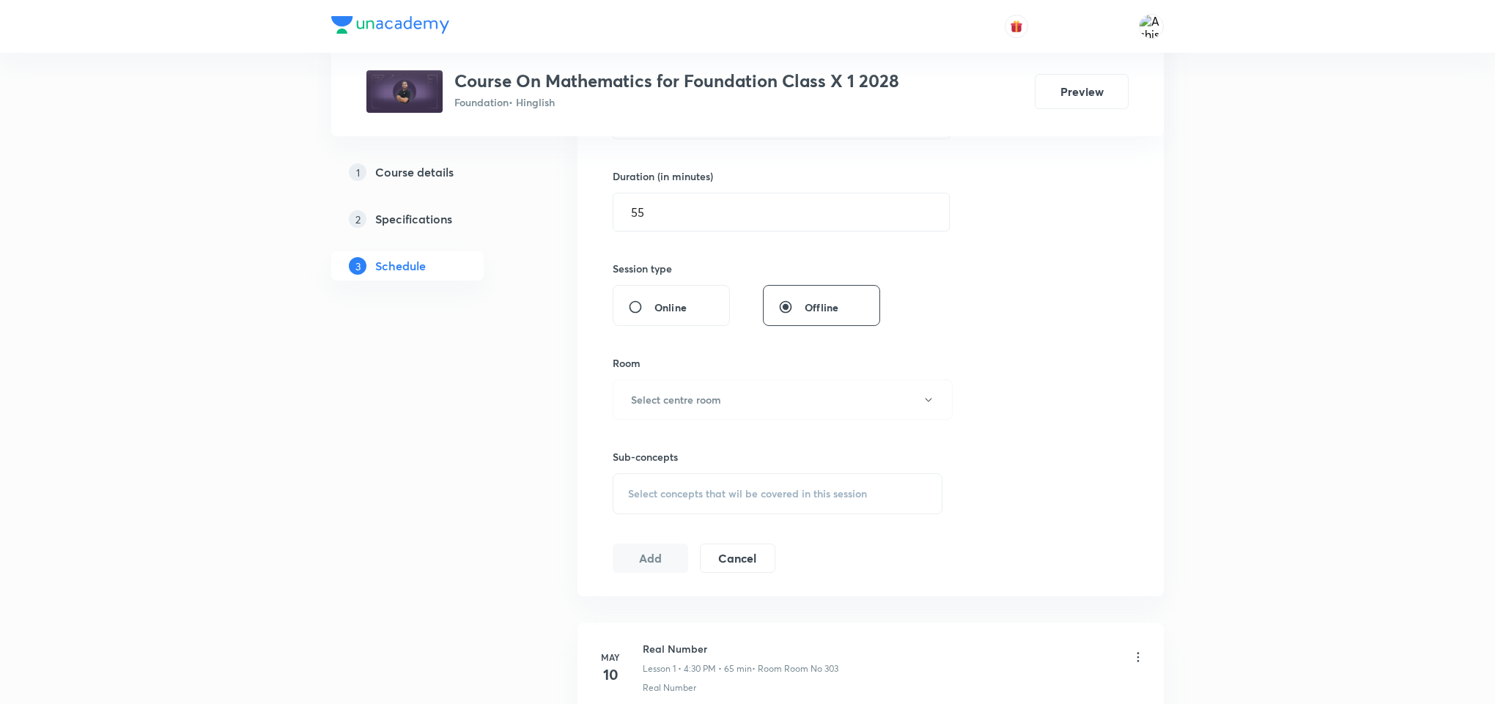
scroll to position [440, 0]
click at [733, 394] on button "Select centre room" at bounding box center [783, 392] width 340 height 40
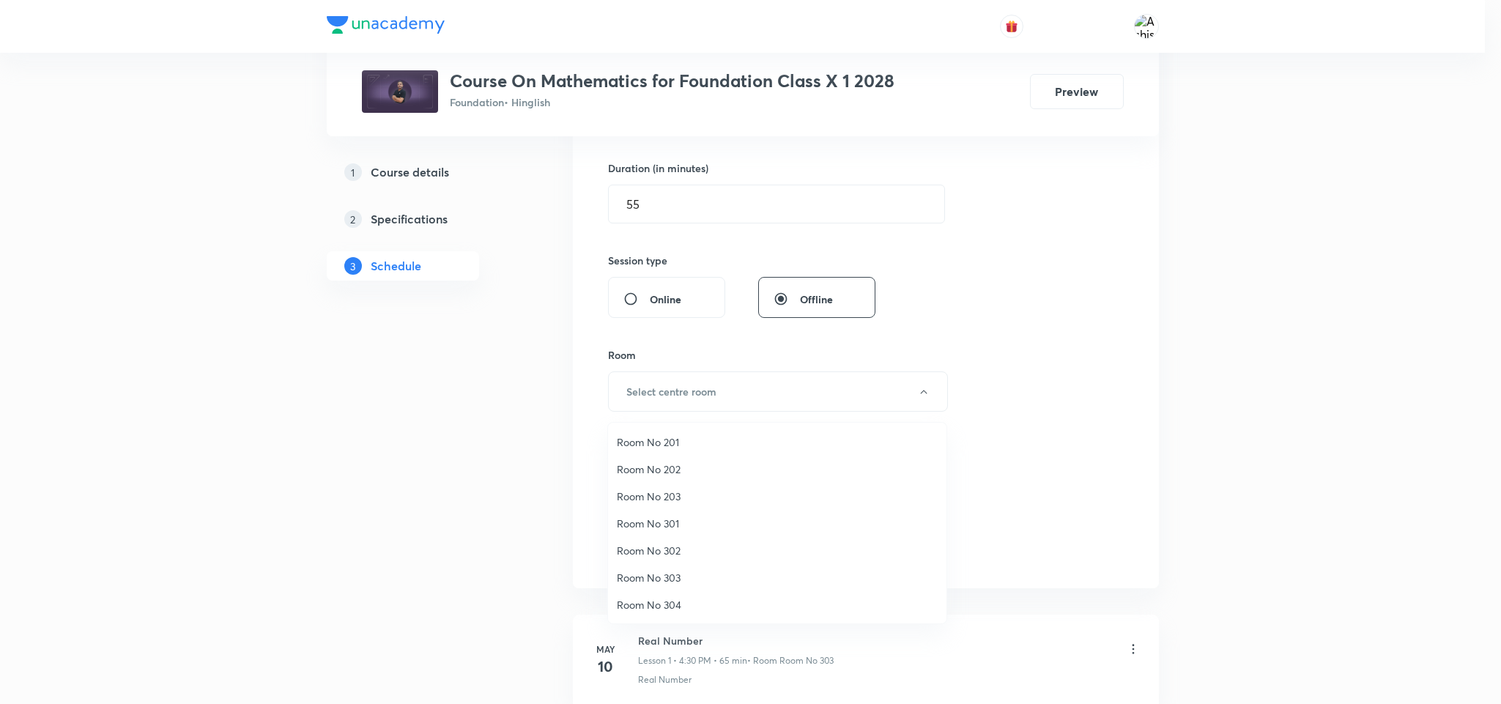
click at [673, 442] on span "Room No 201" at bounding box center [777, 442] width 321 height 15
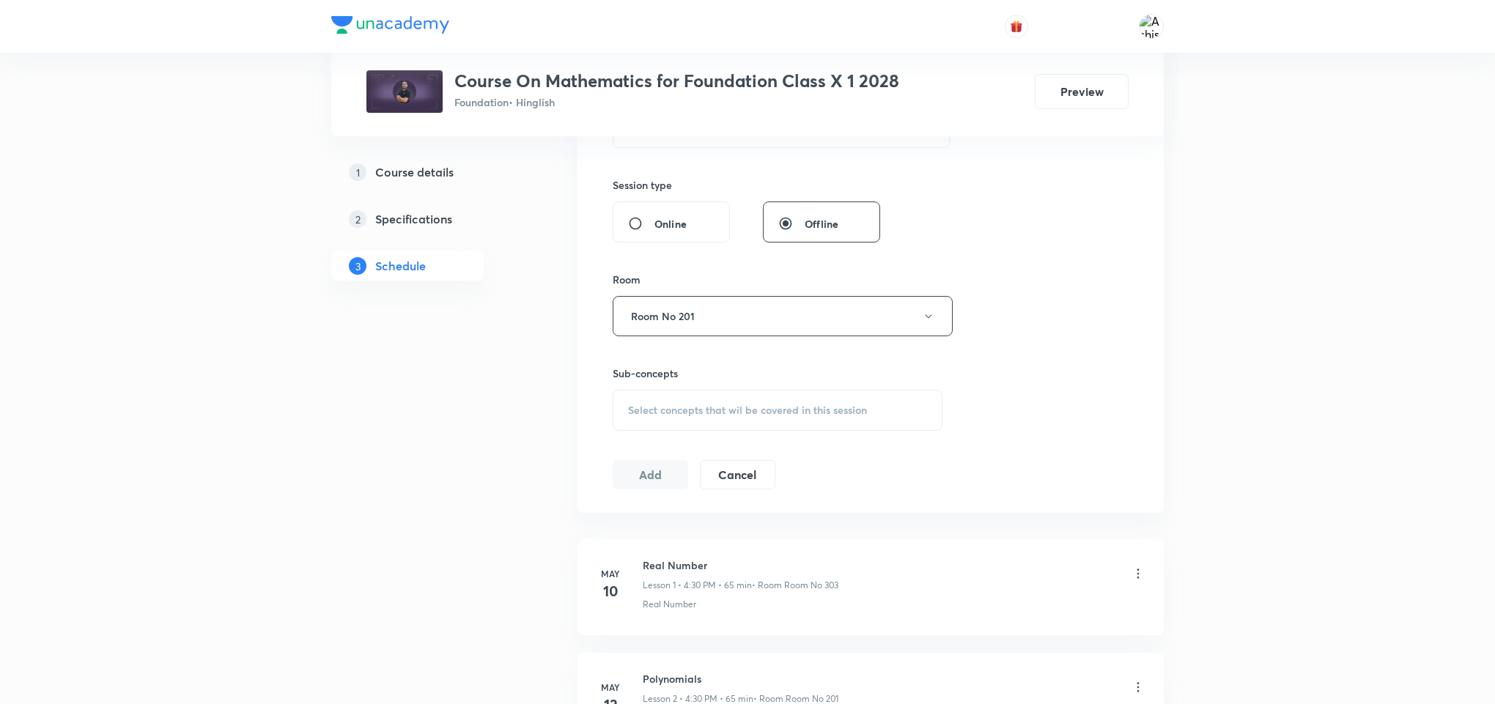
scroll to position [550, 0]
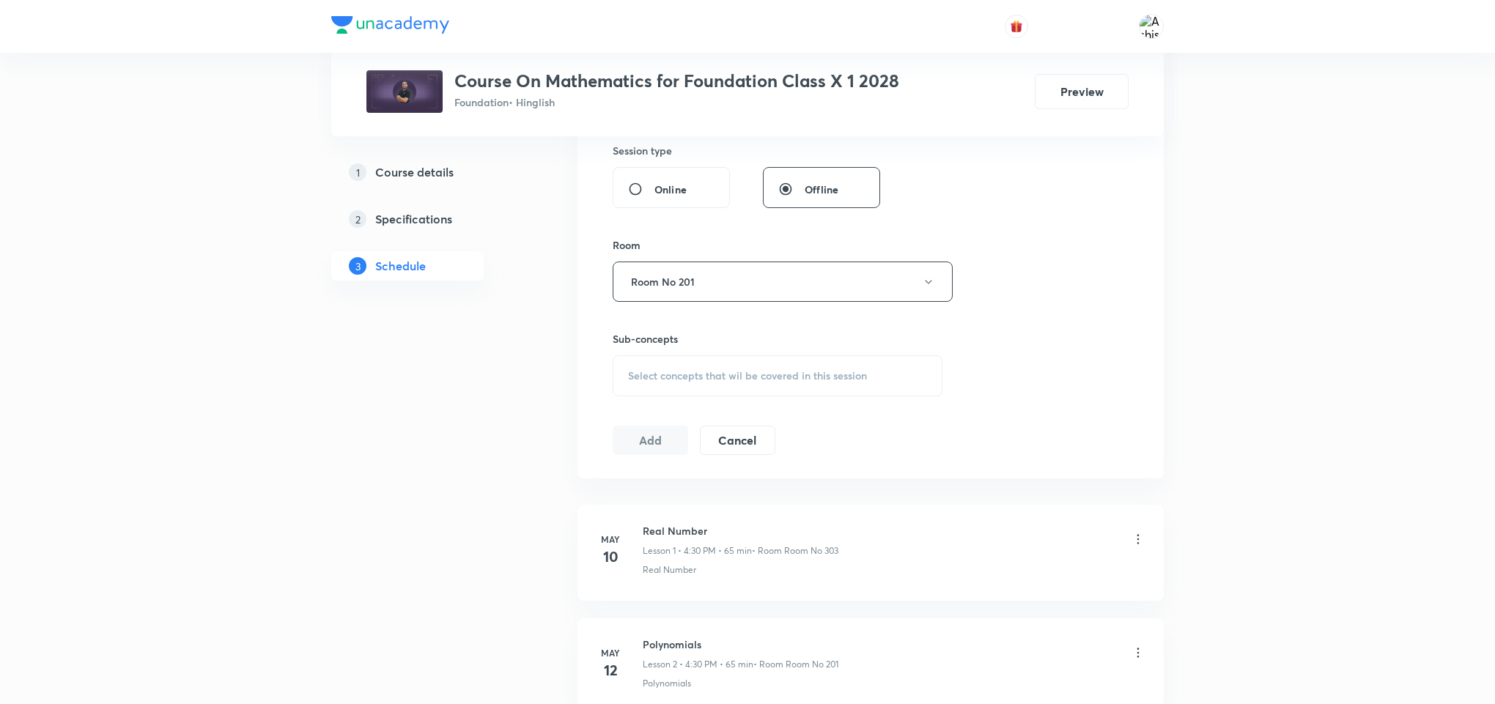
click at [794, 376] on span "Select concepts that wil be covered in this session" at bounding box center [747, 376] width 239 height 12
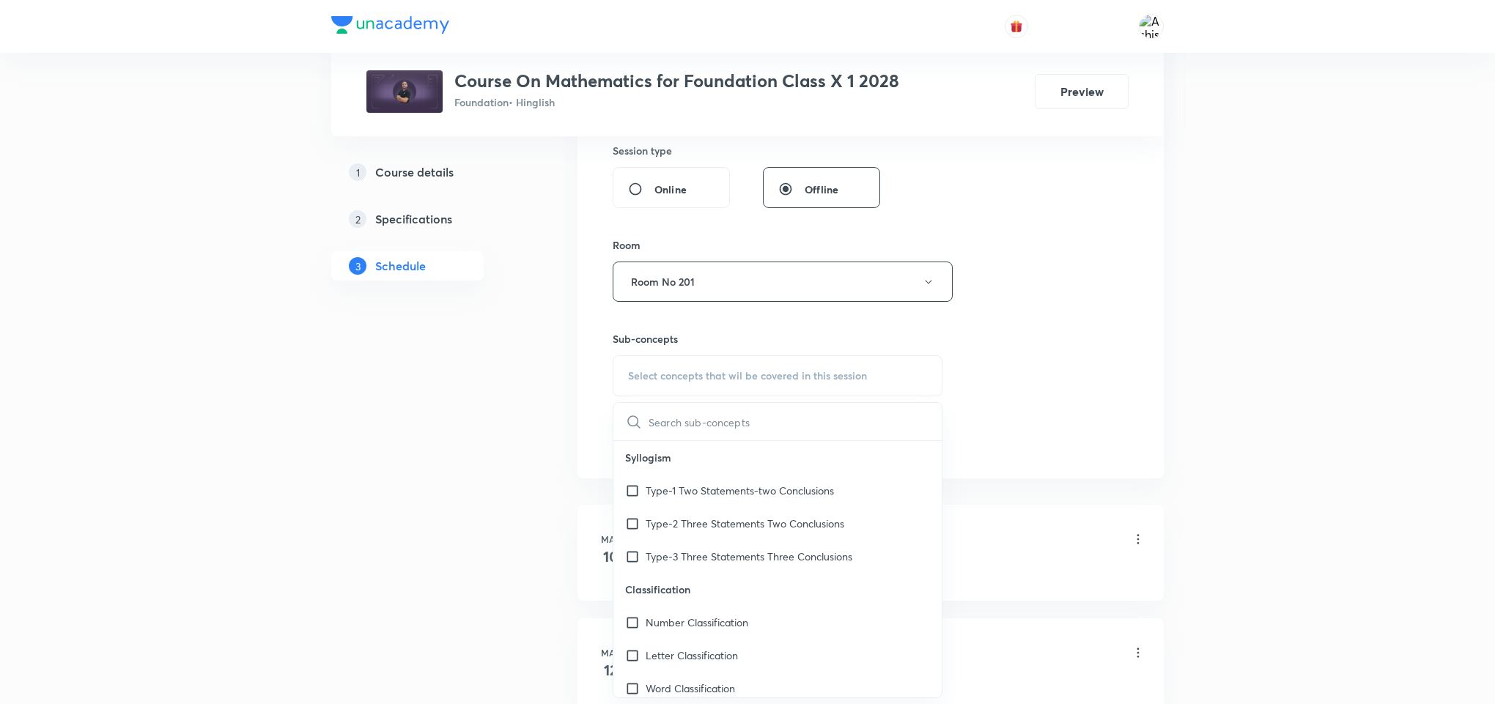
click at [689, 425] on input "text" at bounding box center [795, 421] width 293 height 37
type input "Coordinate Geometry"
click at [629, 418] on icon at bounding box center [634, 422] width 18 height 18
click at [768, 433] on input "Coordinate Geometry" at bounding box center [731, 421] width 165 height 37
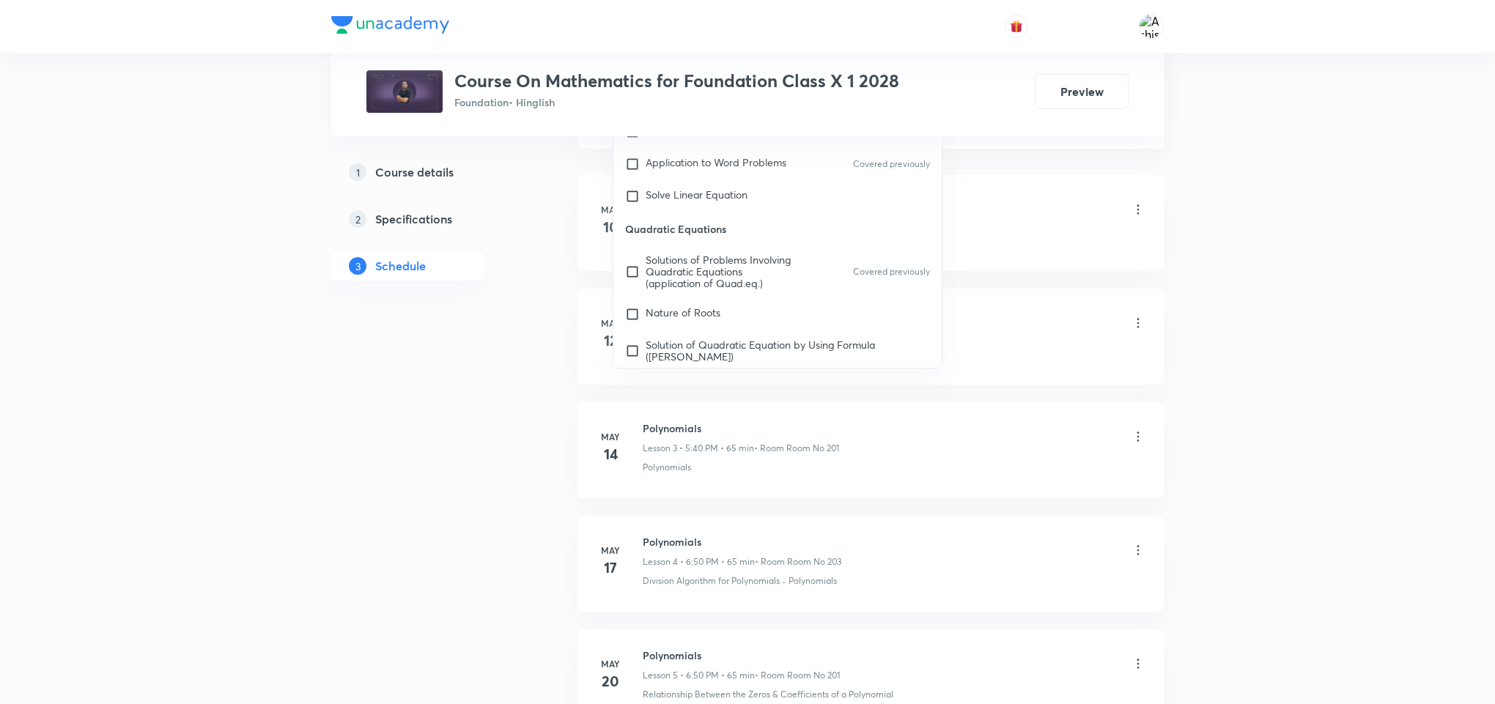
scroll to position [5496, 0]
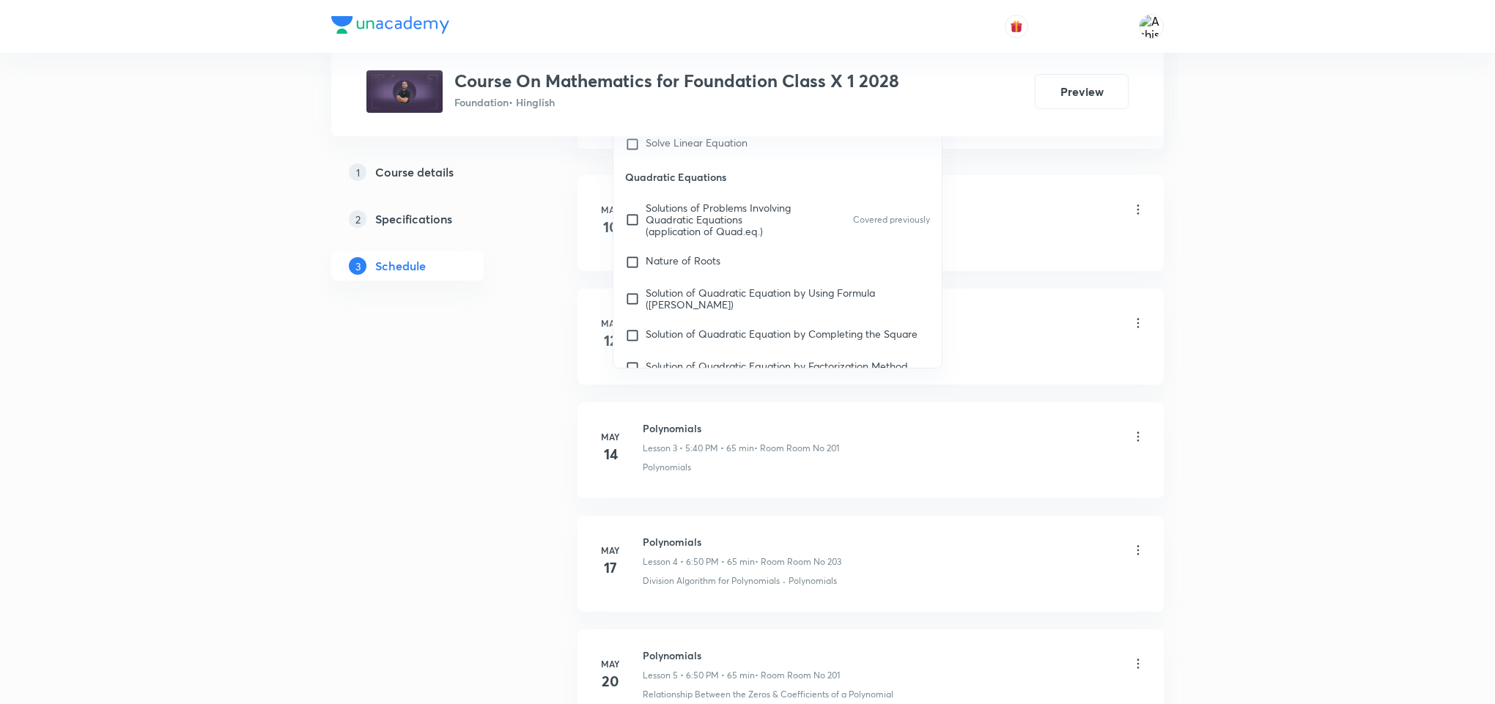
click at [1041, 247] on div "Real Number" at bounding box center [894, 240] width 503 height 13
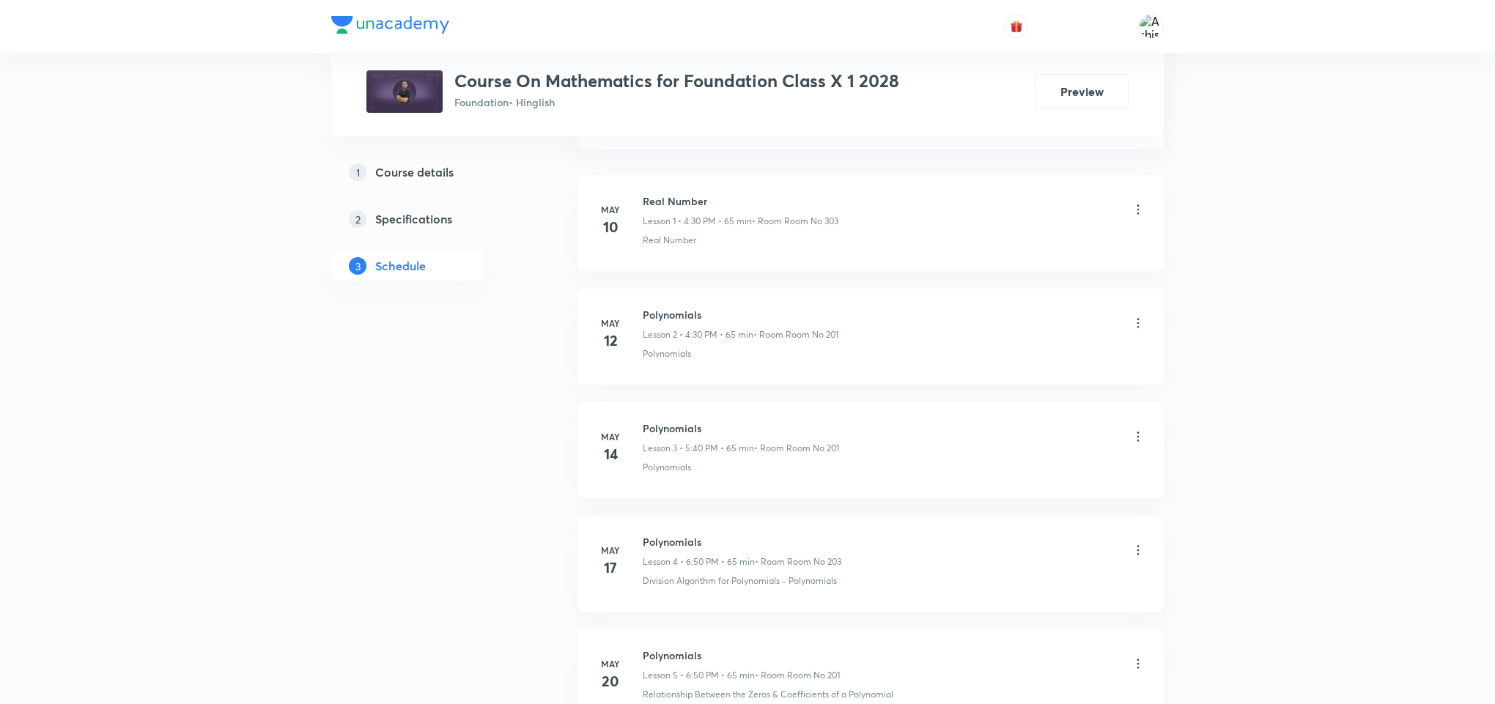
scroll to position [660, 0]
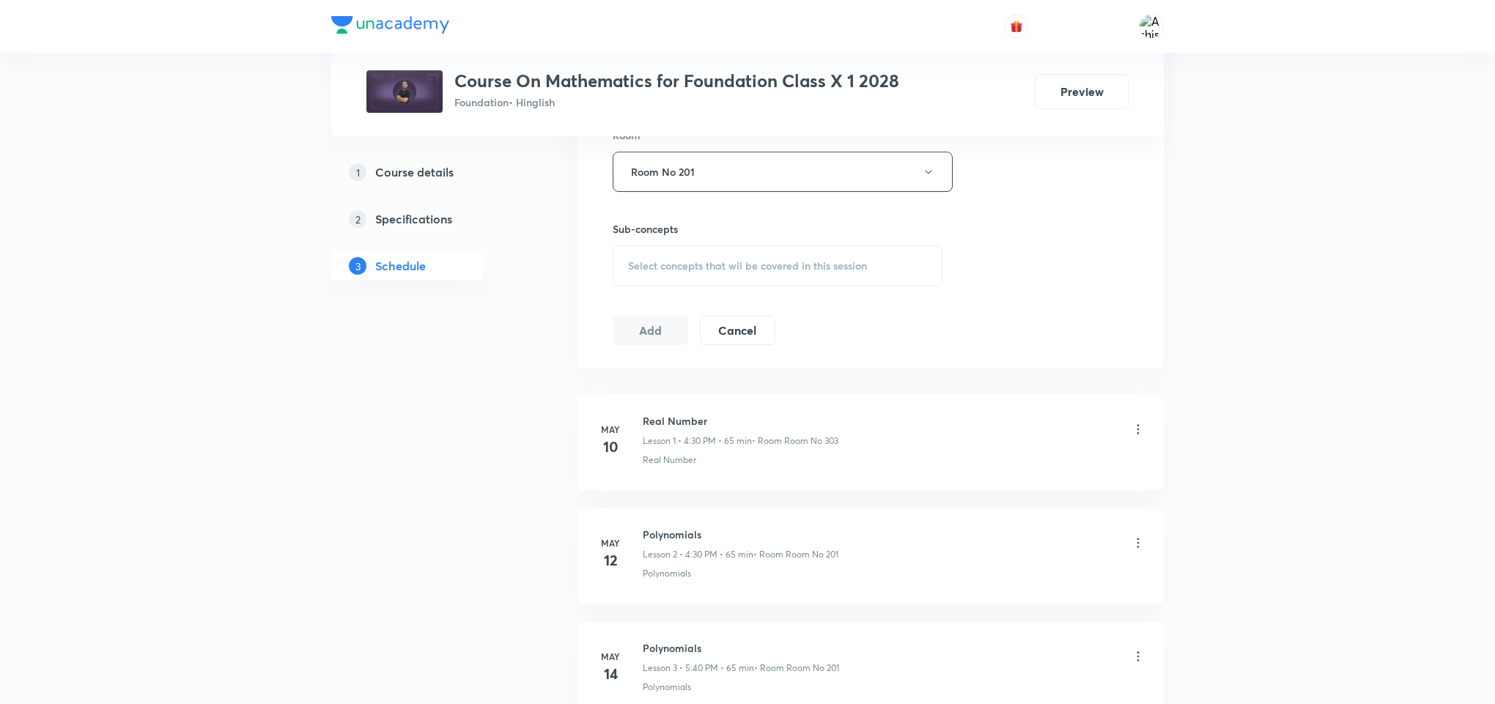
click at [693, 251] on div "Select concepts that wil be covered in this session" at bounding box center [778, 265] width 330 height 41
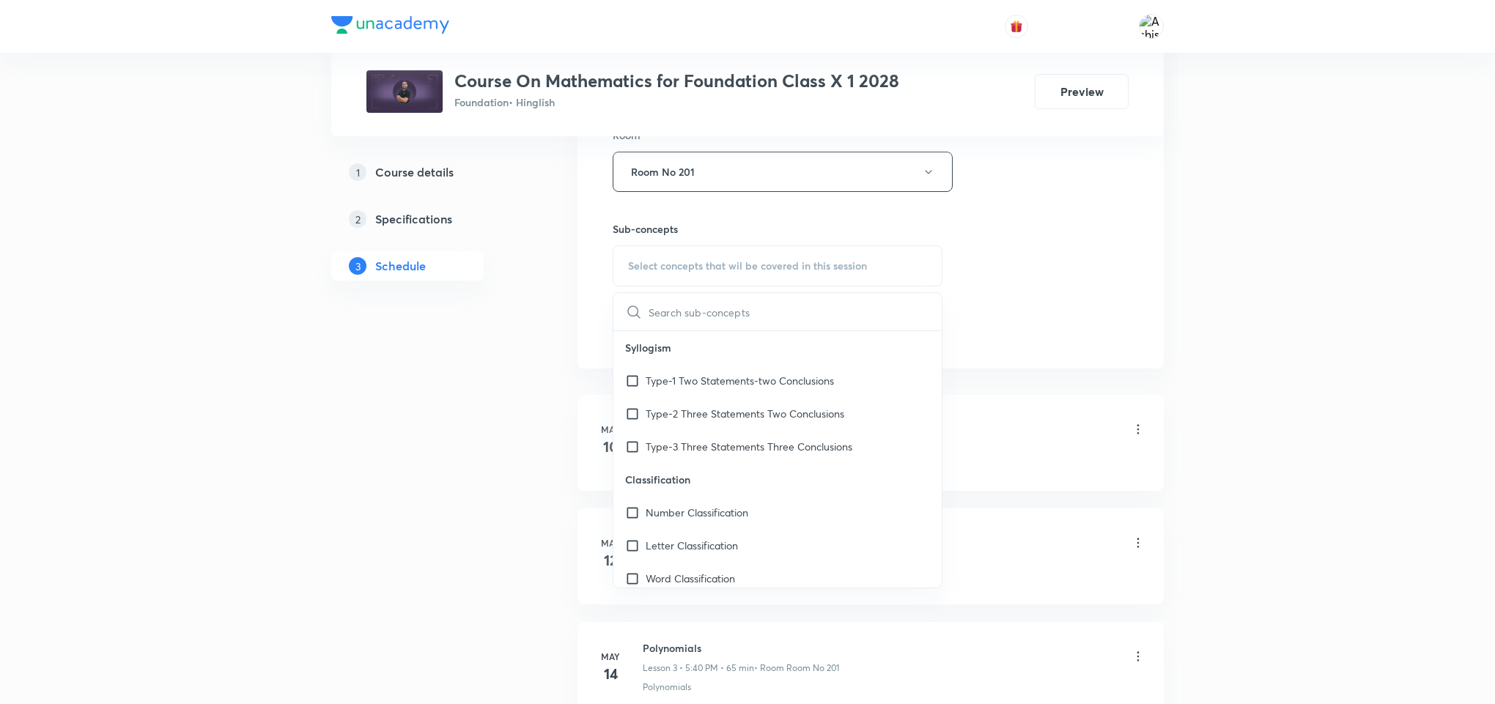
click at [688, 324] on input "text" at bounding box center [795, 311] width 293 height 37
type input "Coordinate Geometry"
click at [819, 317] on div "0 / 0" at bounding box center [824, 312] width 23 height 14
click at [640, 315] on icon at bounding box center [634, 312] width 18 height 18
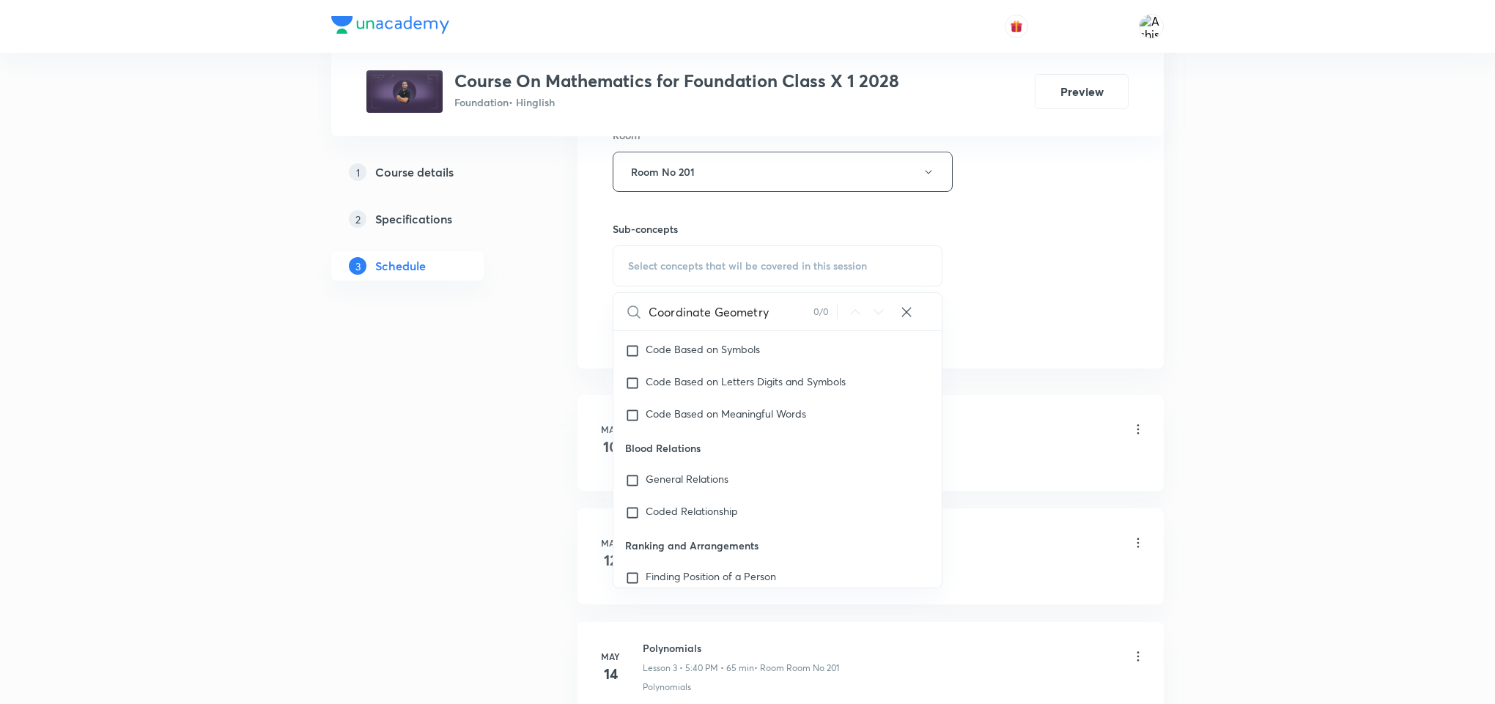
click at [634, 315] on icon at bounding box center [634, 312] width 18 height 18
click at [632, 314] on icon at bounding box center [634, 312] width 18 height 18
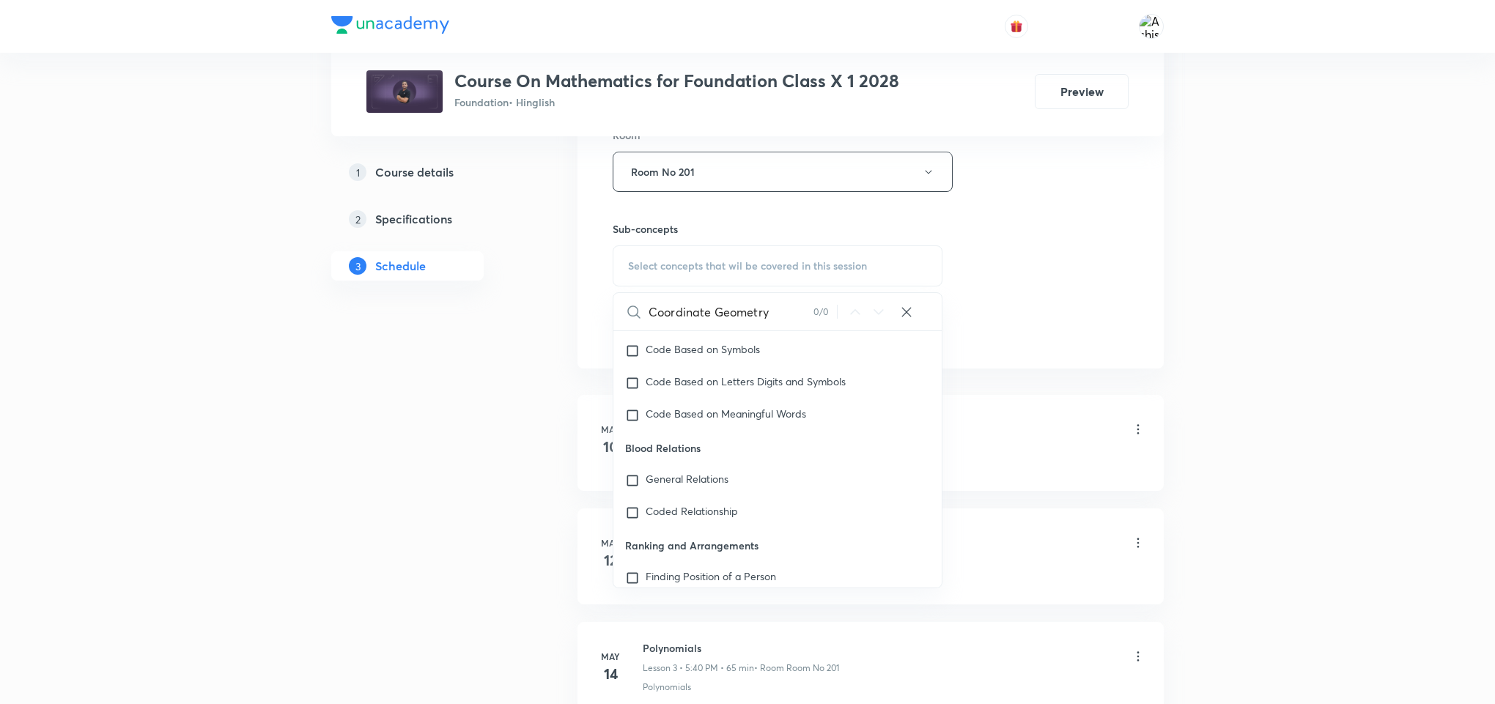
click at [780, 315] on input "Coordinate Geometry" at bounding box center [731, 311] width 165 height 37
click at [1053, 367] on div "Session 47 Live class Session title 19/99 Coordinate Geometry ​ Schedule for Se…" at bounding box center [870, 1] width 586 height 735
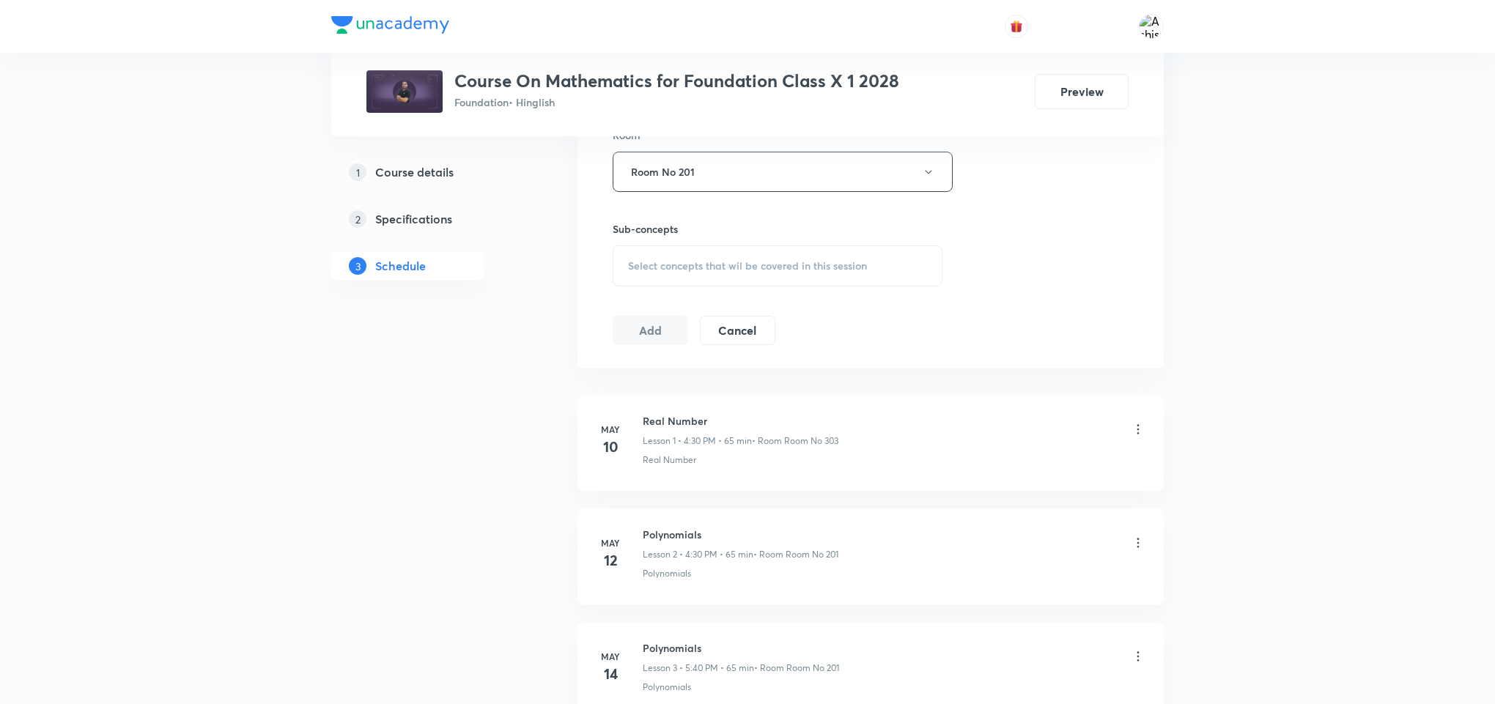
click at [752, 254] on div "Select concepts that wil be covered in this session" at bounding box center [778, 265] width 330 height 41
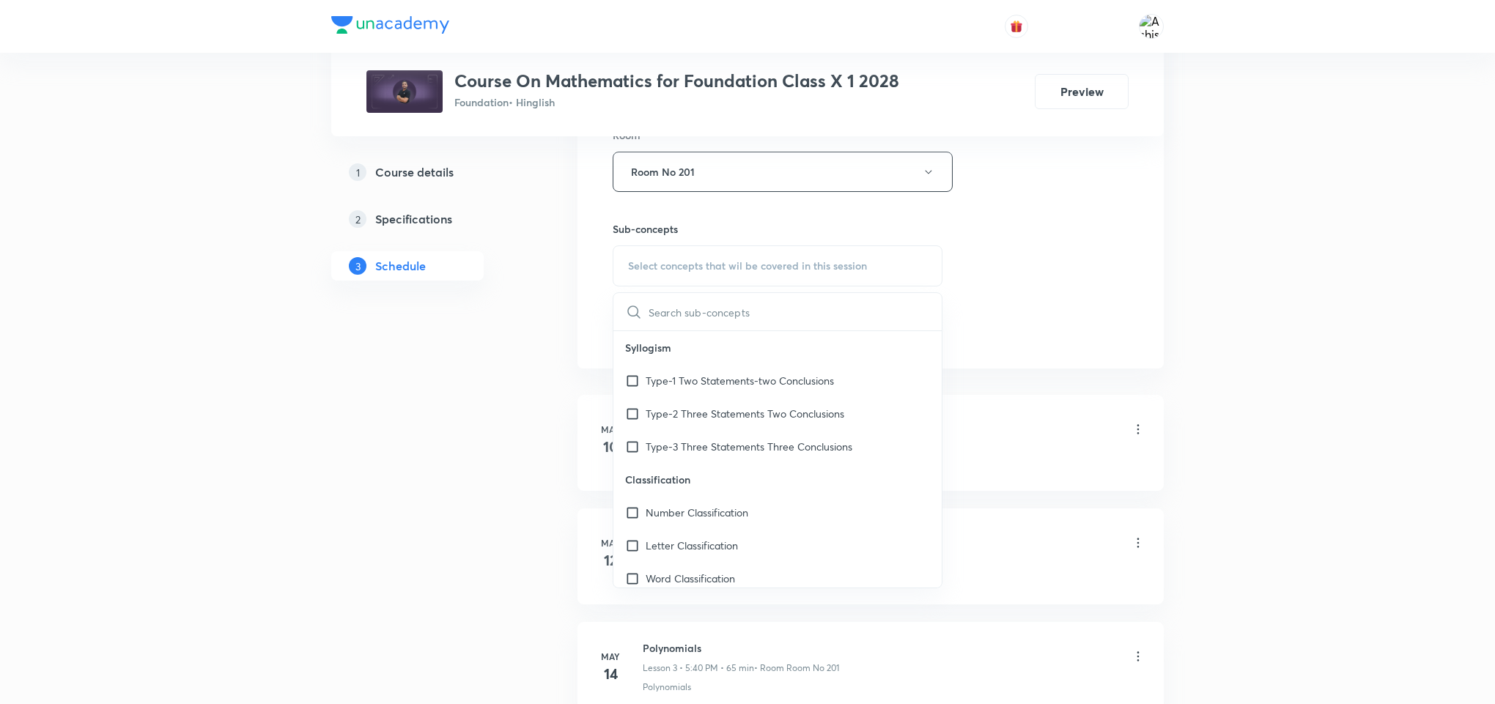
click at [706, 317] on input "text" at bounding box center [795, 311] width 293 height 37
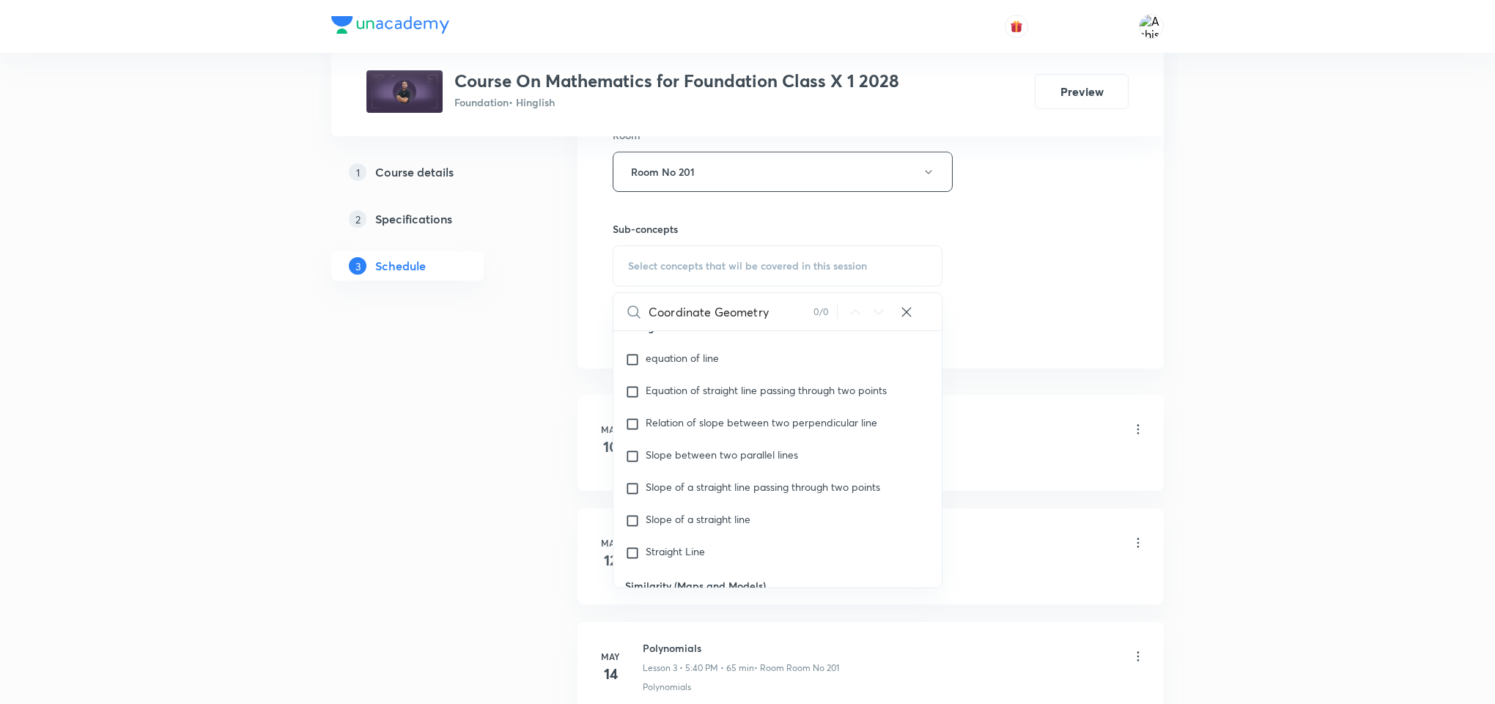
scroll to position [11288, 0]
type input "Coordinate Geometry"
drag, startPoint x: 1097, startPoint y: 343, endPoint x: 1087, endPoint y: 339, distance: 10.9
click at [1096, 343] on div "Session 47 Live class Session title 19/99 Coordinate Geometry ​ Schedule for Se…" at bounding box center [871, 1] width 516 height 688
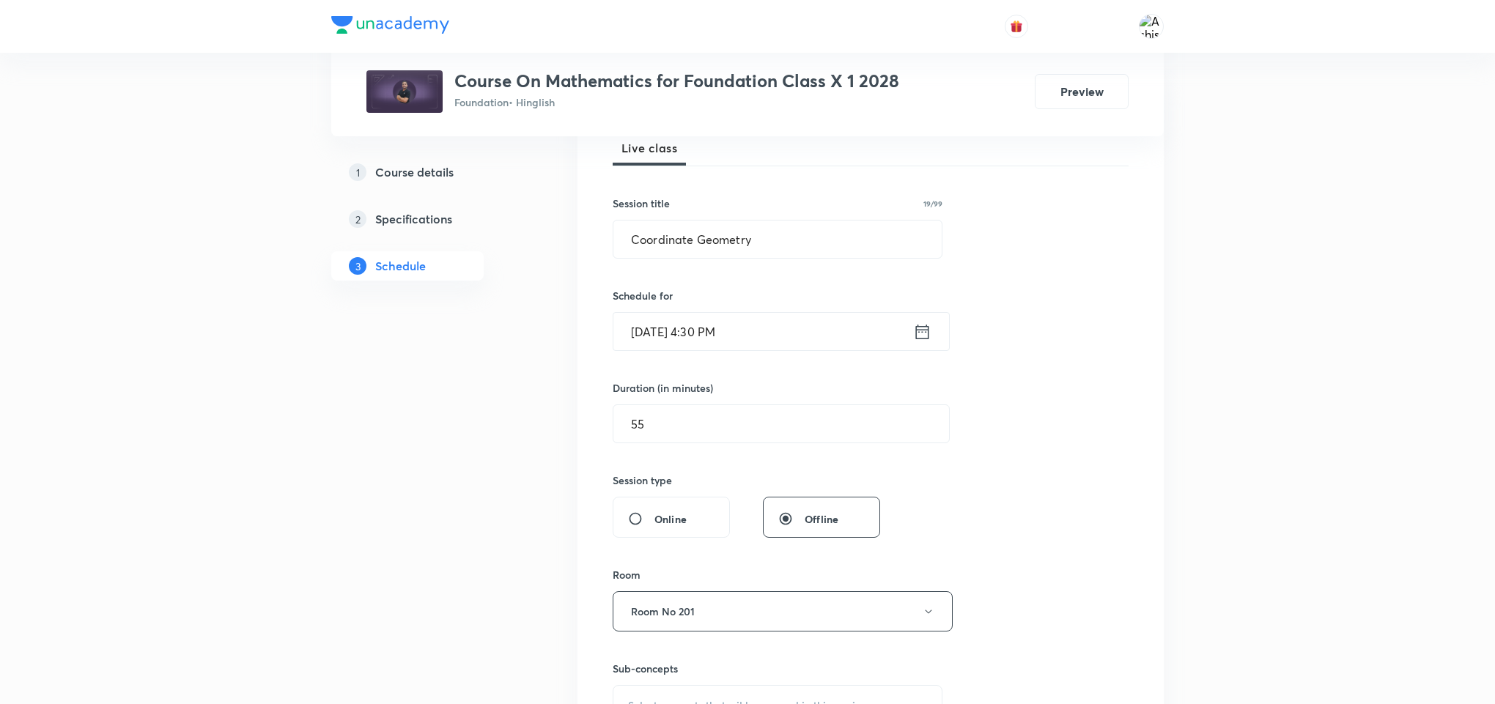
scroll to position [0, 0]
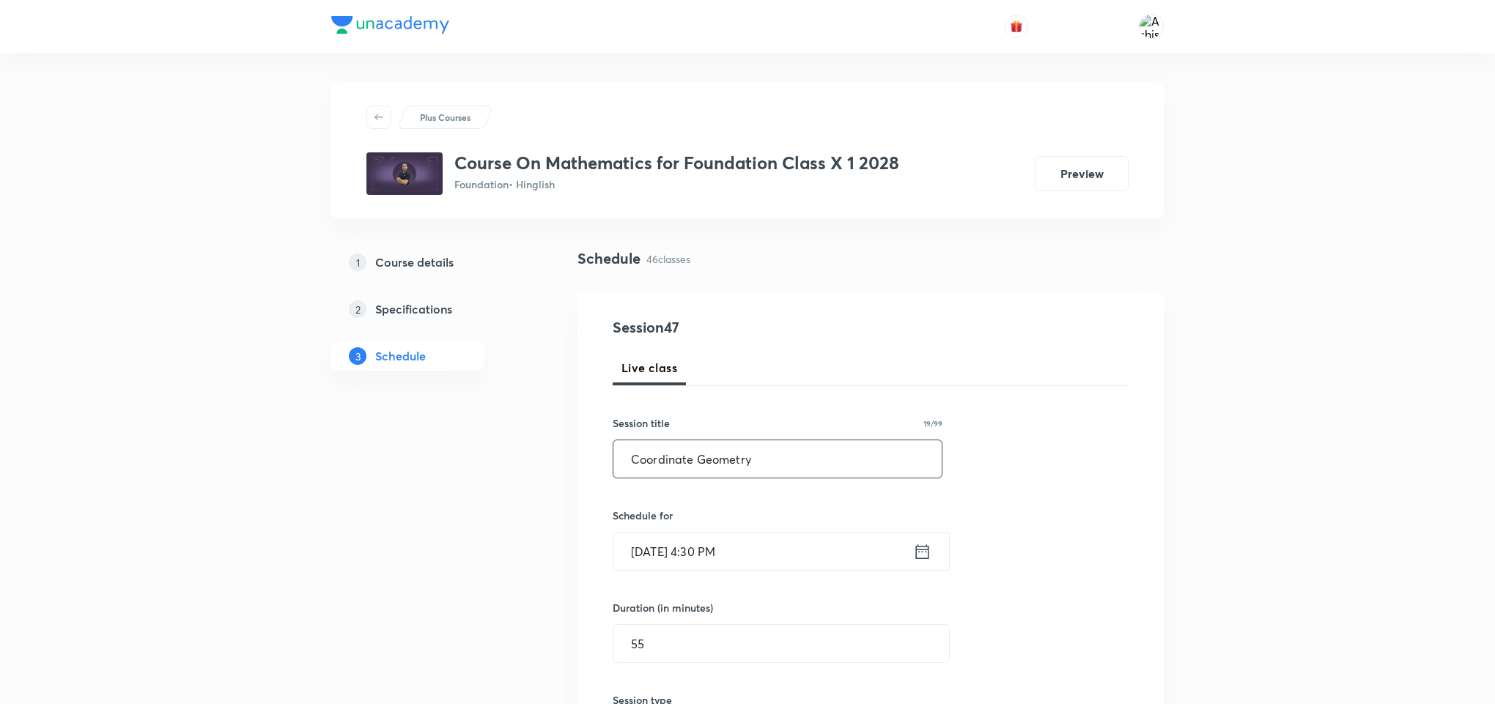
click at [765, 458] on input "Coordinate Geometry" at bounding box center [777, 458] width 328 height 37
type input "C"
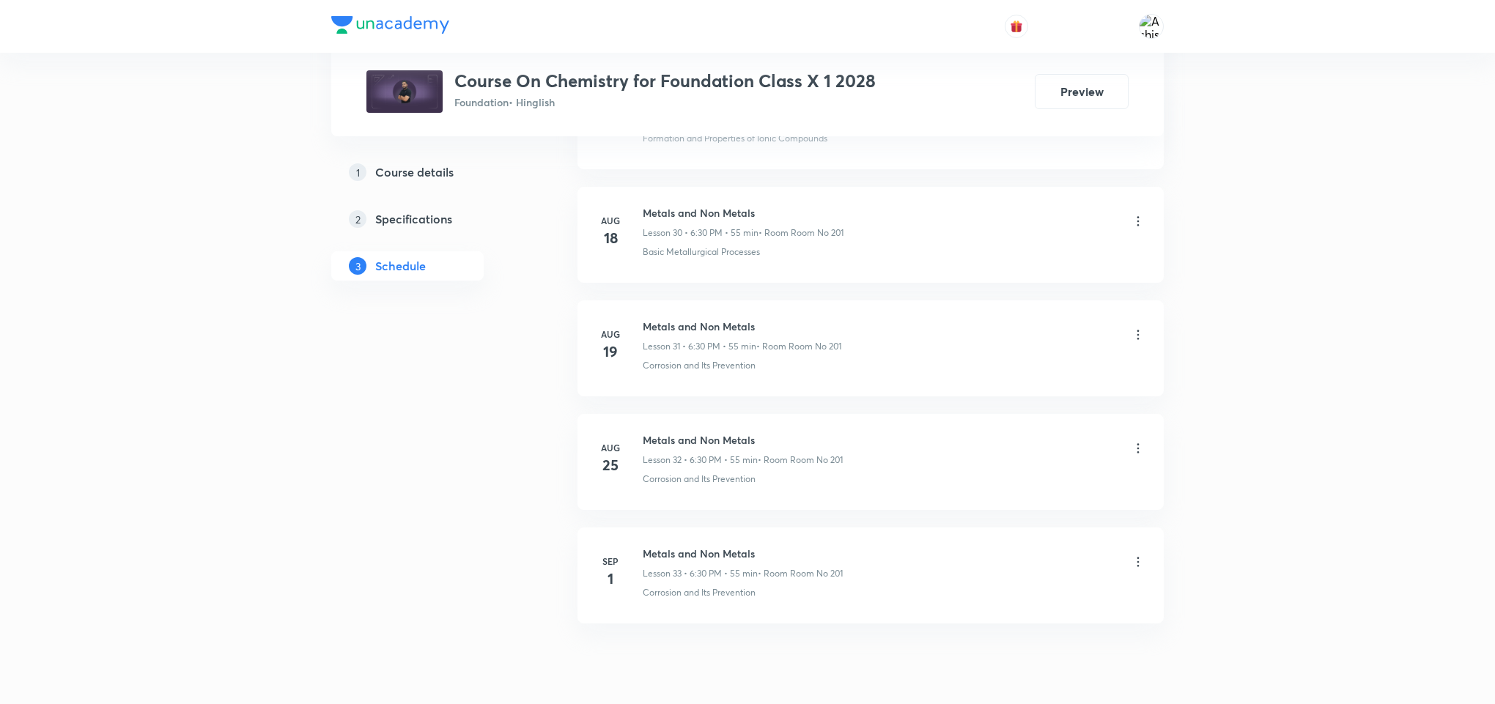
scroll to position [4247, 0]
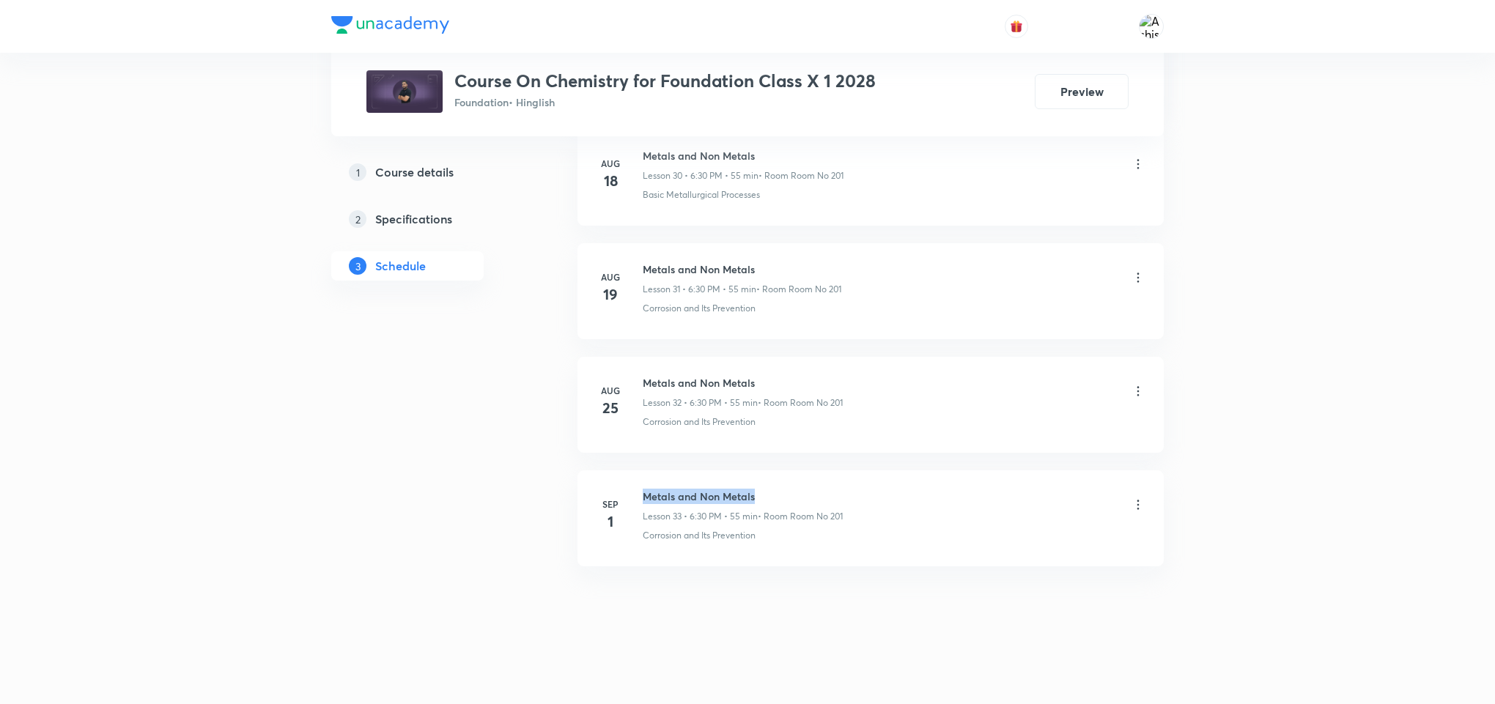
drag, startPoint x: 770, startPoint y: 488, endPoint x: 640, endPoint y: 484, distance: 129.8
click at [640, 484] on li "Sep 1 Metals and Non Metals Lesson 33 • 6:30 PM • 55 min • Room Room No 201 Cor…" at bounding box center [870, 518] width 586 height 96
copy h6 "Metals and Non Metals"
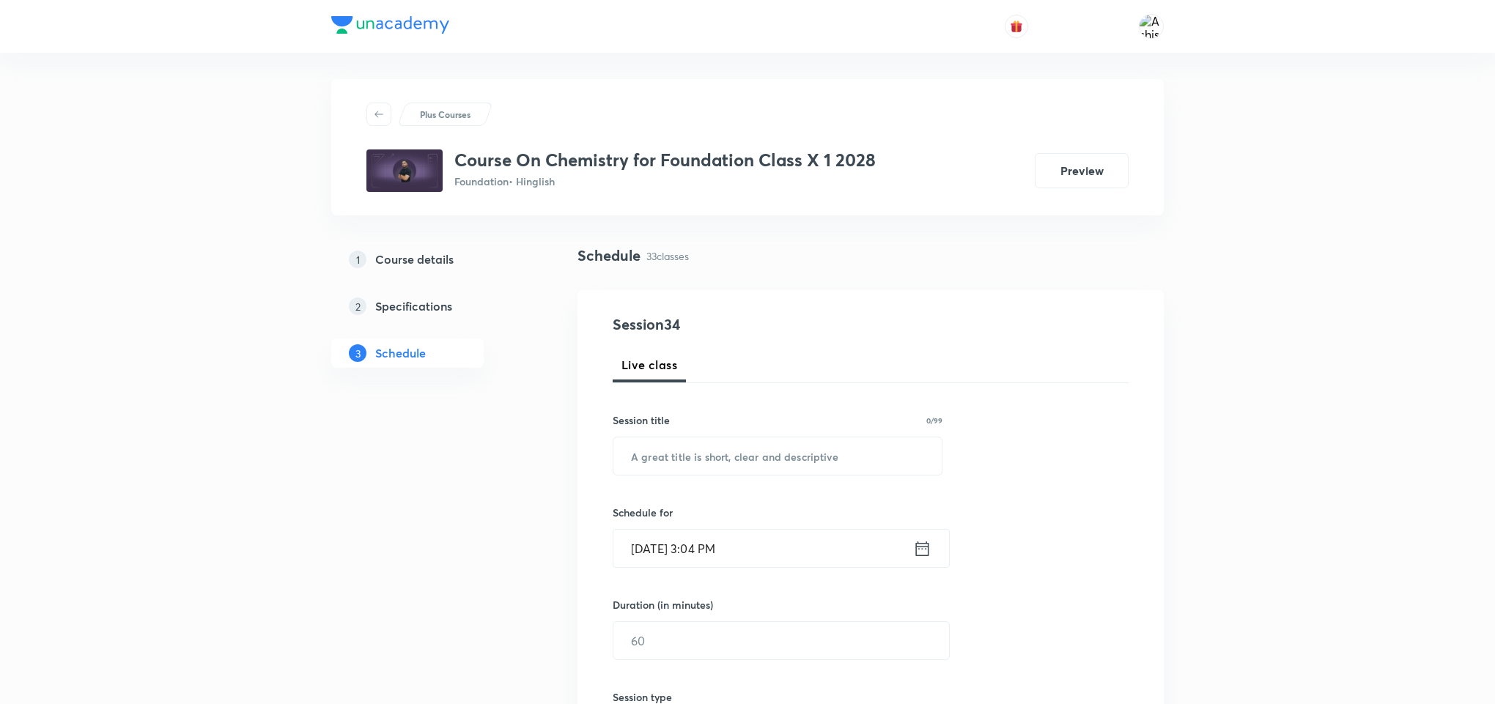
scroll to position [0, 0]
click at [689, 447] on input "text" at bounding box center [777, 458] width 328 height 37
paste input "Metals and Non Metals"
type input "Metals and Non Metals"
click at [712, 553] on input "Sep 2, 2025, 3:04 PM" at bounding box center [763, 551] width 300 height 37
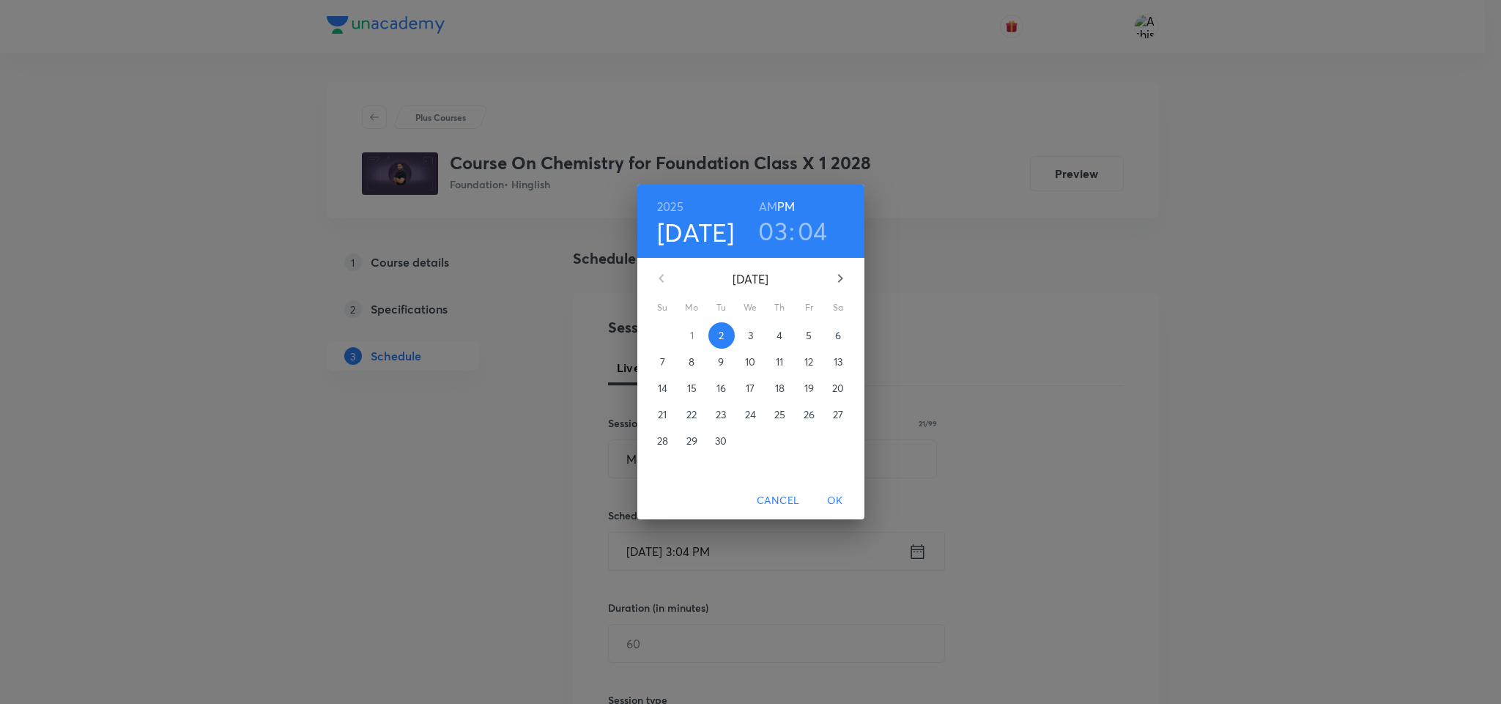
click at [779, 226] on h3 "03" at bounding box center [772, 230] width 29 height 31
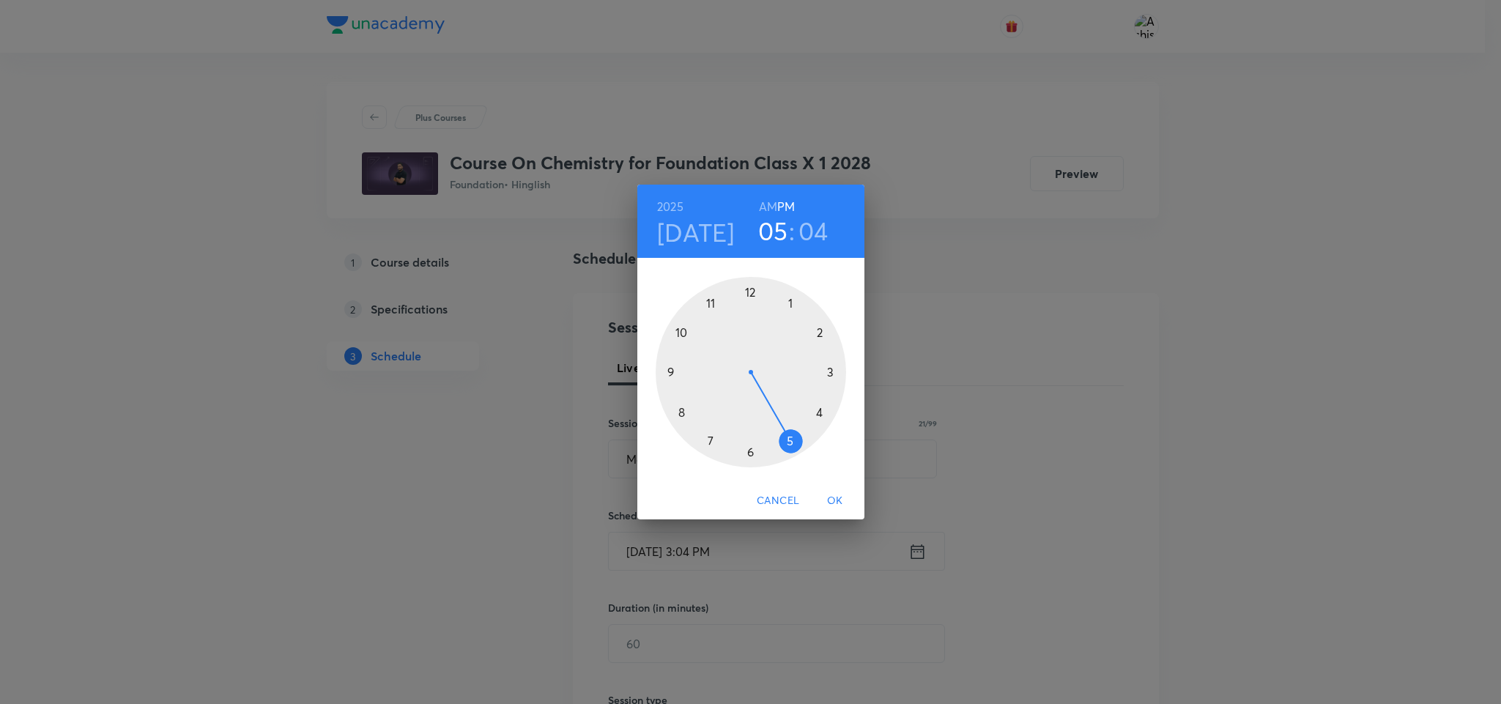
drag, startPoint x: 831, startPoint y: 372, endPoint x: 800, endPoint y: 448, distance: 82.9
click at [800, 448] on div at bounding box center [751, 372] width 191 height 191
drag, startPoint x: 787, startPoint y: 297, endPoint x: 754, endPoint y: 460, distance: 166.7
click at [754, 460] on div at bounding box center [751, 372] width 191 height 191
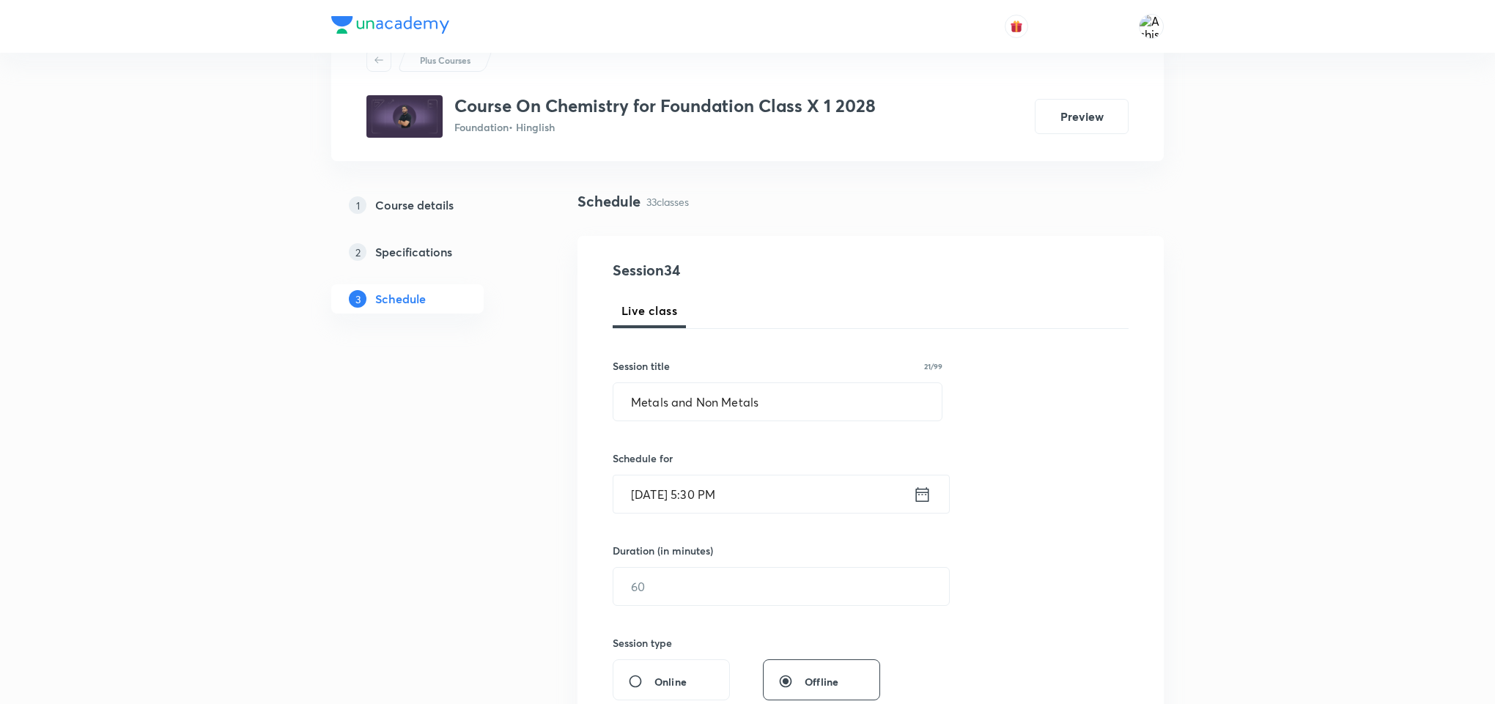
scroll to position [110, 0]
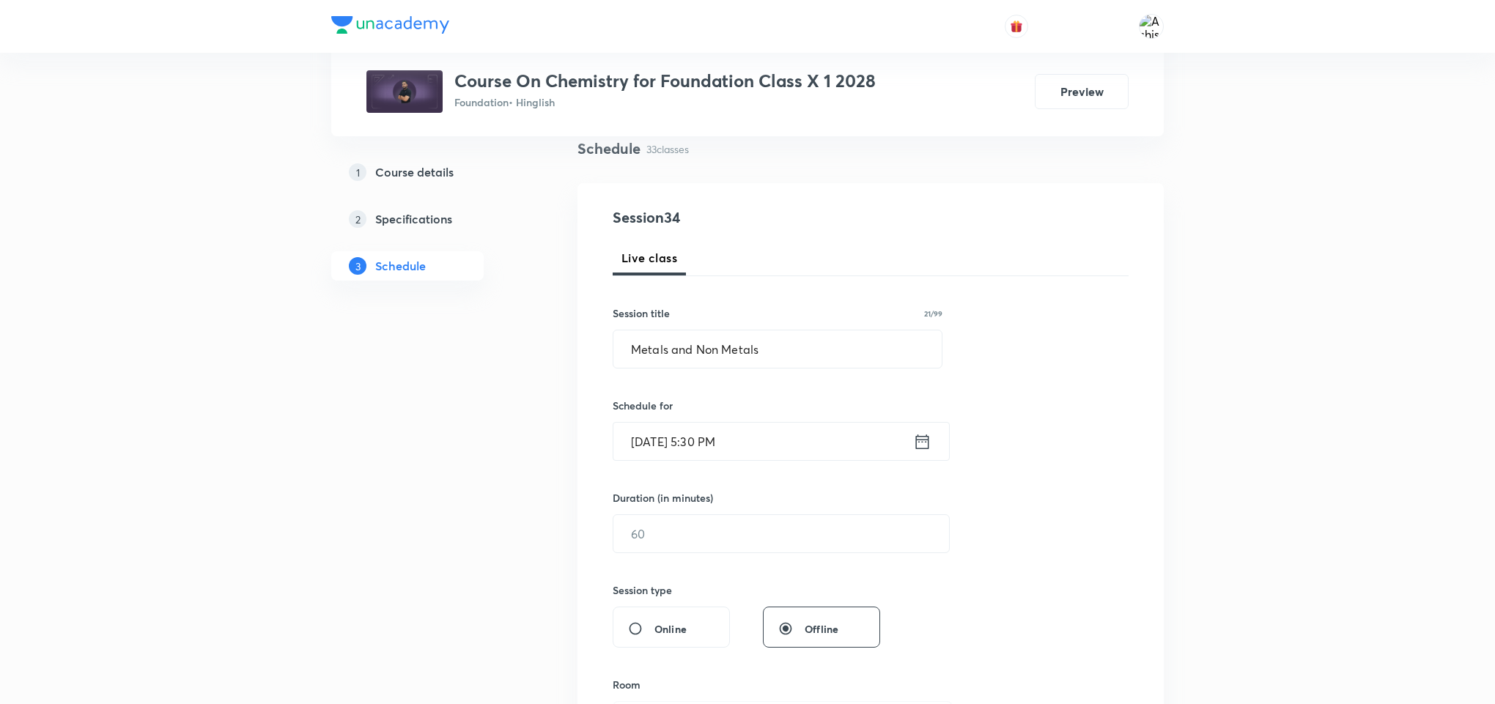
click at [703, 497] on h6 "Duration (in minutes)" at bounding box center [663, 497] width 100 height 15
click at [654, 539] on input "text" at bounding box center [781, 533] width 336 height 37
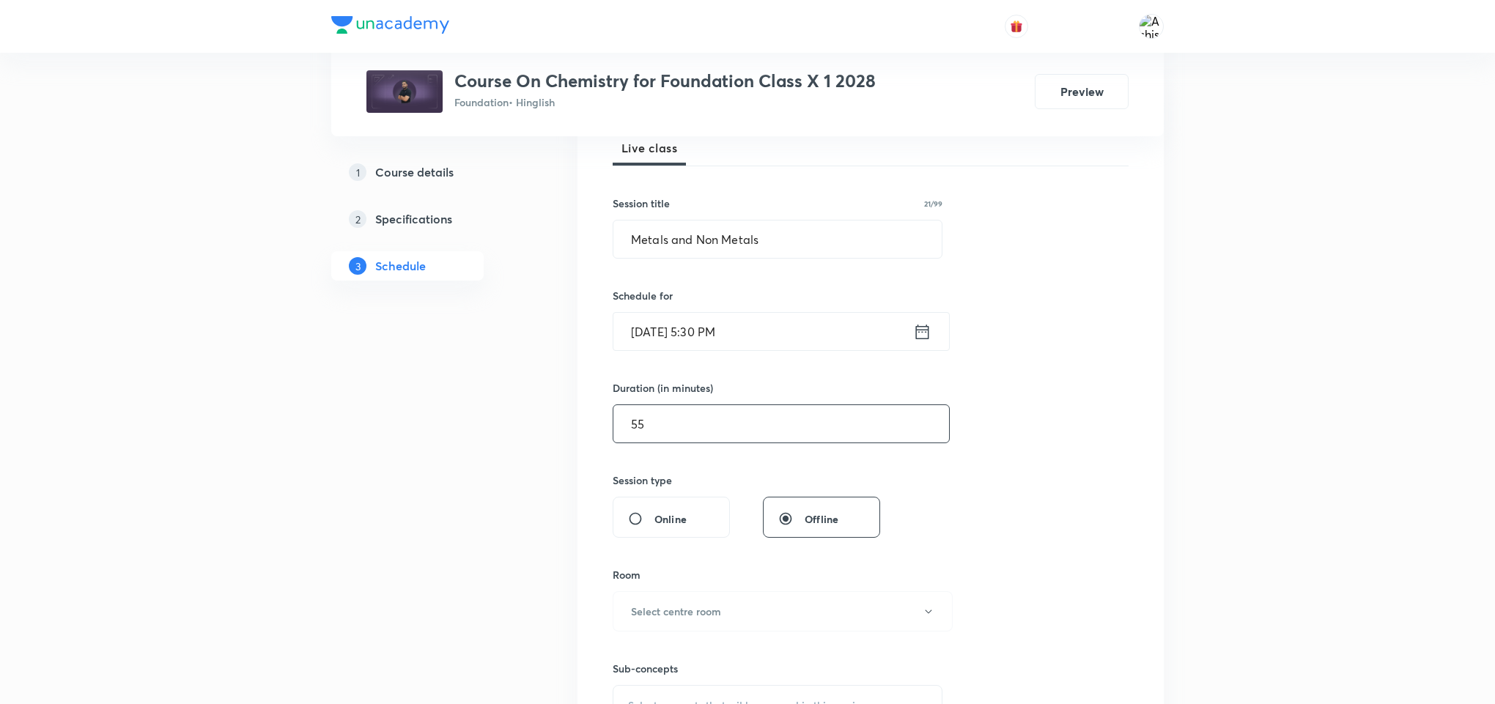
type input "55"
click at [678, 578] on div "Room" at bounding box center [778, 574] width 330 height 15
click at [756, 596] on button "Select centre room" at bounding box center [783, 611] width 340 height 40
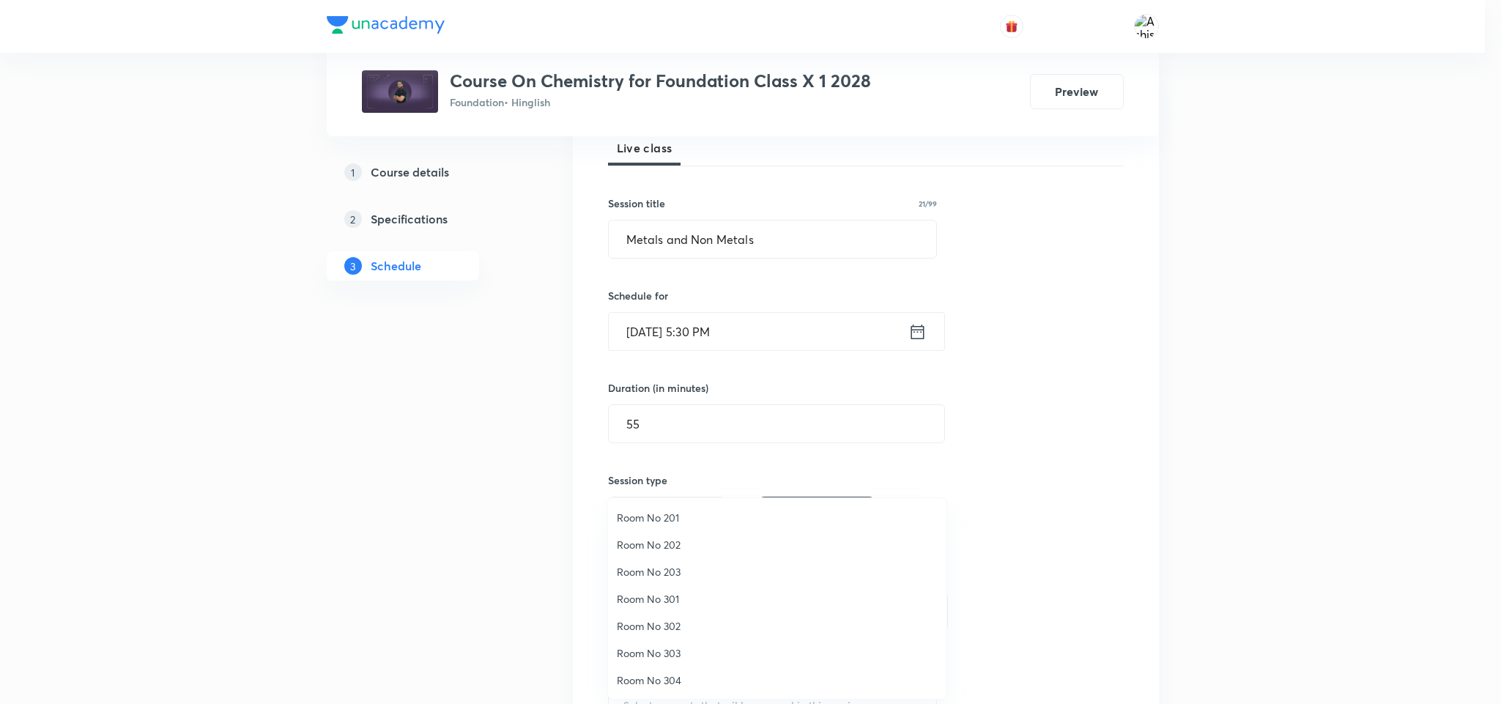
click at [673, 511] on span "Room No 201" at bounding box center [777, 517] width 321 height 15
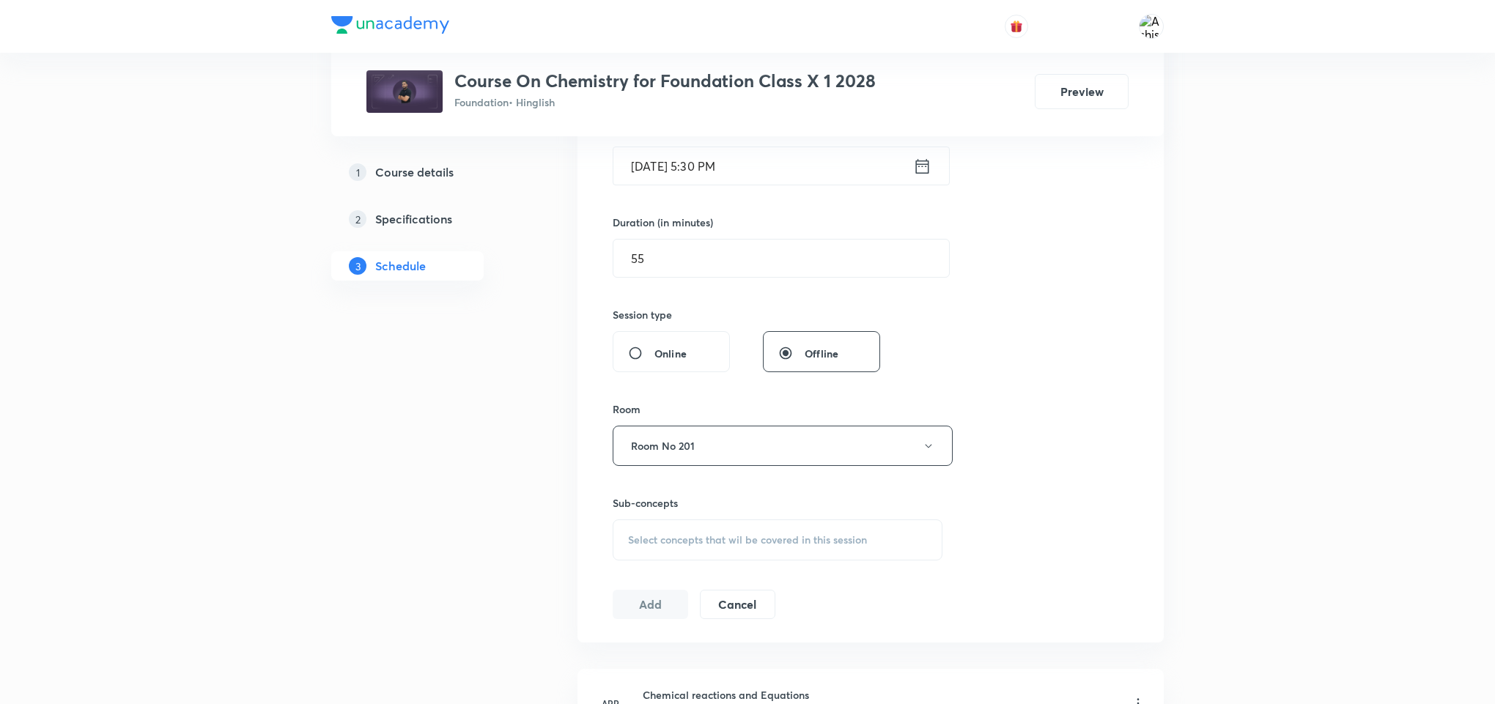
scroll to position [440, 0]
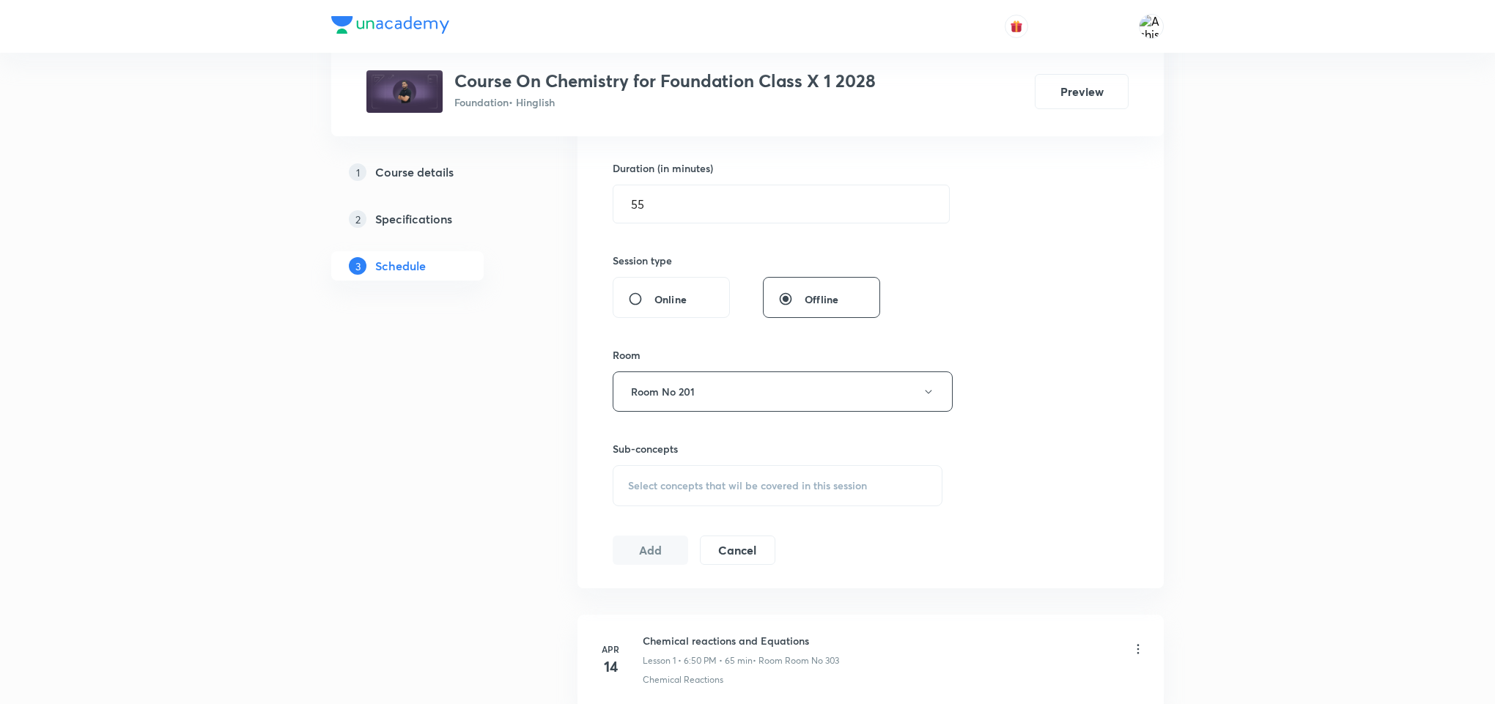
click at [702, 482] on span "Select concepts that wil be covered in this session" at bounding box center [747, 486] width 239 height 12
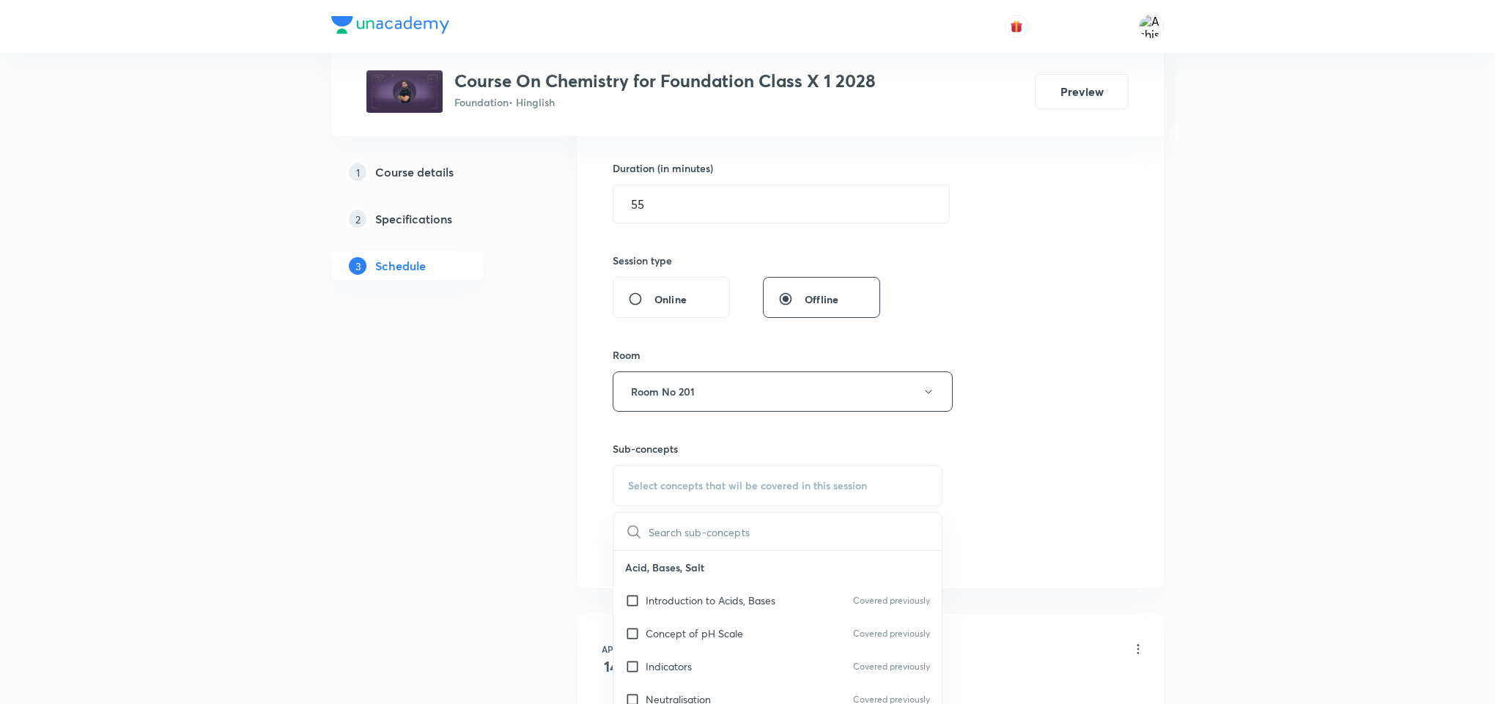
click at [700, 533] on input "text" at bounding box center [795, 531] width 293 height 37
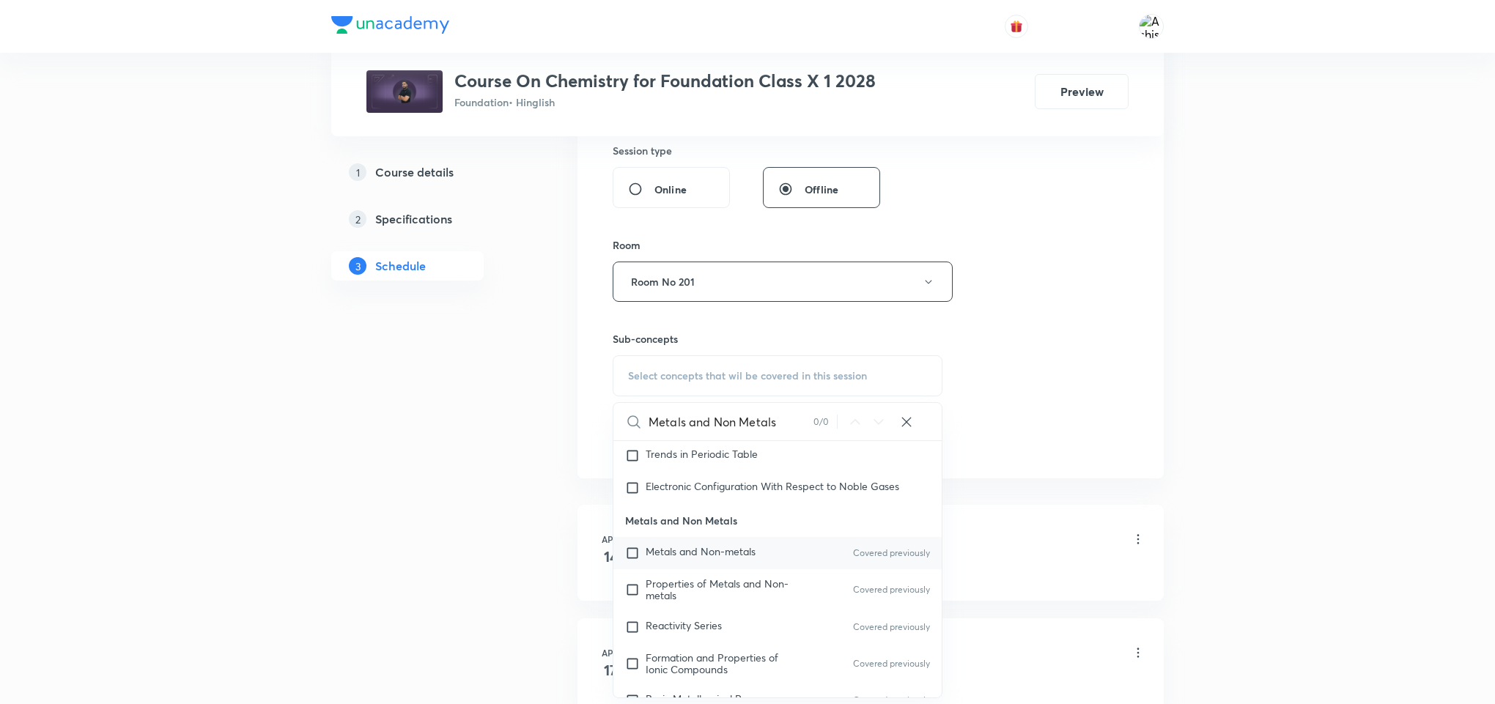
type input "Metals and Non Metals"
click at [625, 555] on input "checkbox" at bounding box center [635, 553] width 21 height 15
checkbox input "true"
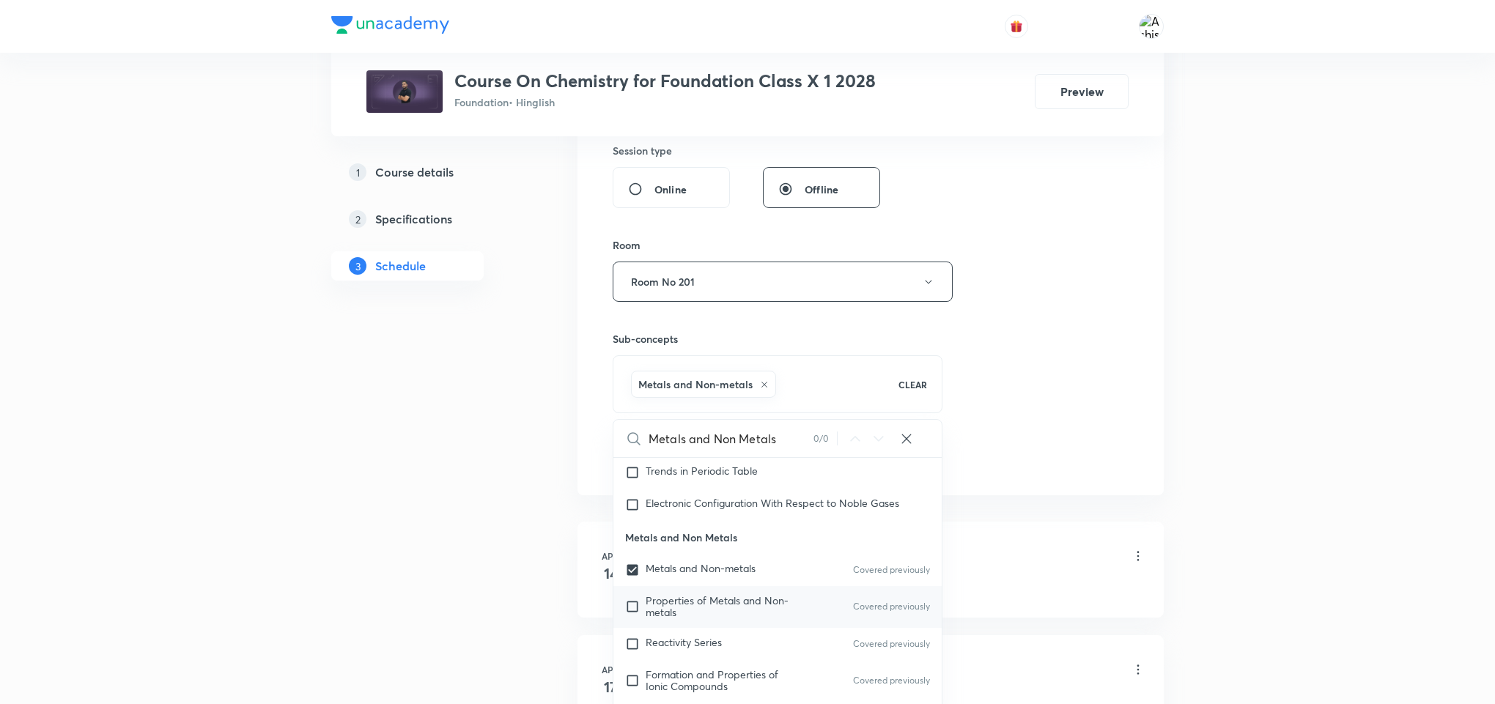
click at [636, 607] on input "checkbox" at bounding box center [635, 606] width 21 height 23
checkbox input "true"
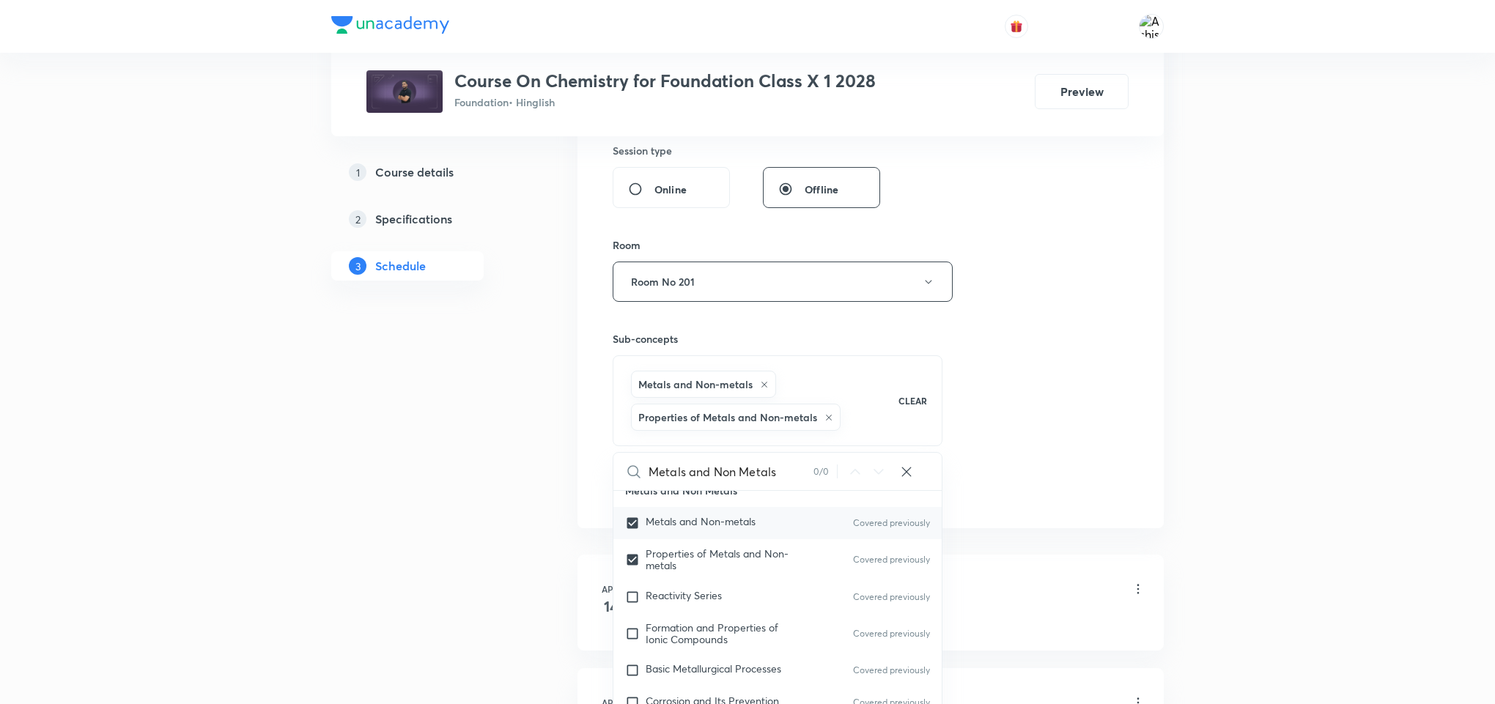
scroll to position [550, 0]
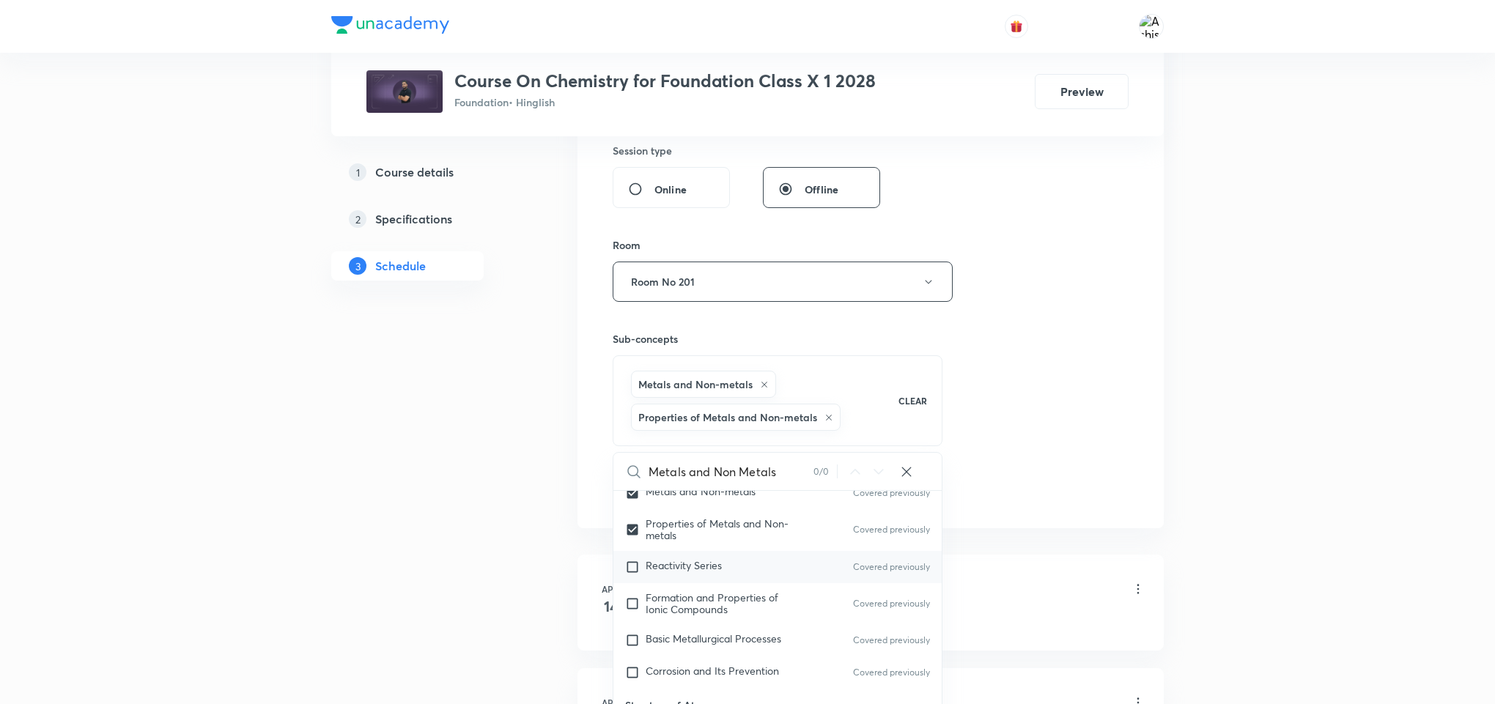
click at [638, 567] on input "checkbox" at bounding box center [635, 567] width 21 height 15
checkbox input "true"
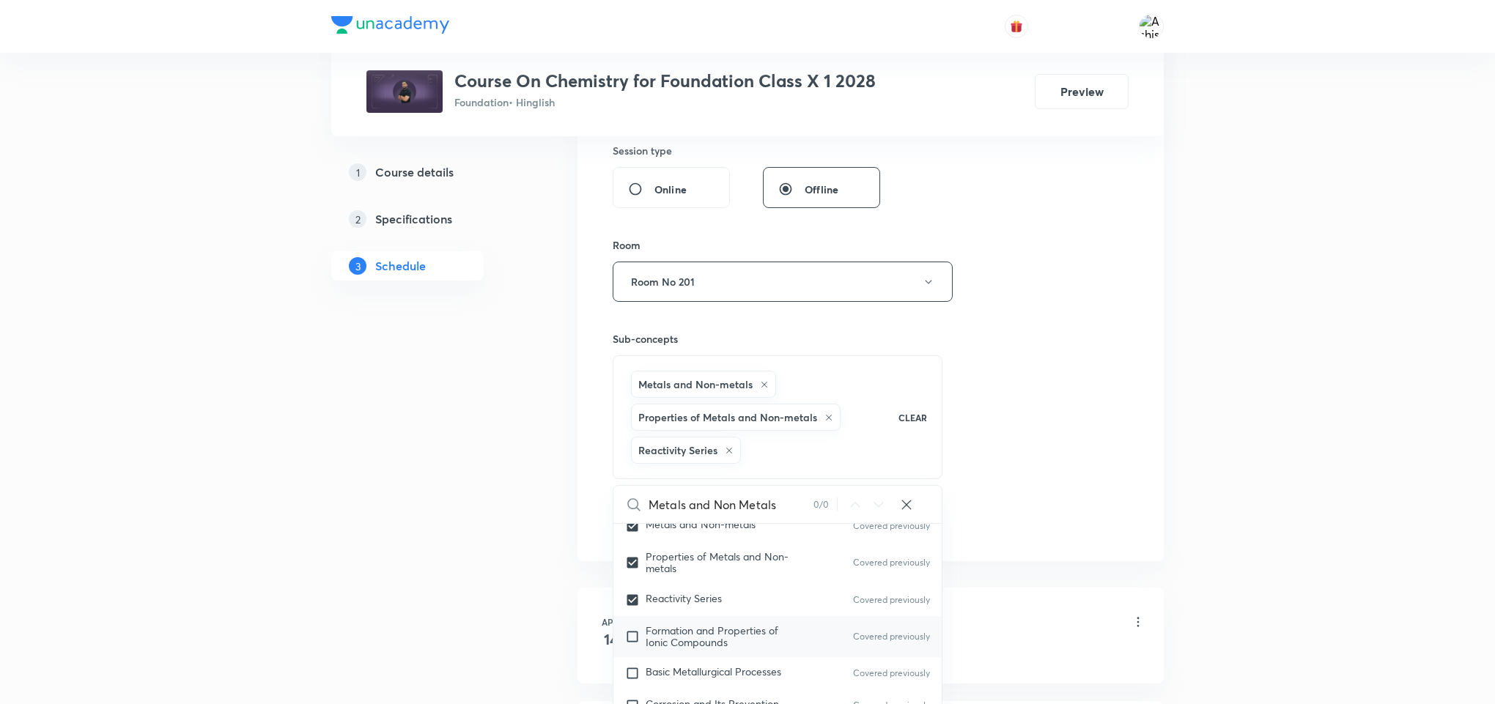
click at [627, 640] on input "checkbox" at bounding box center [635, 636] width 21 height 23
checkbox input "true"
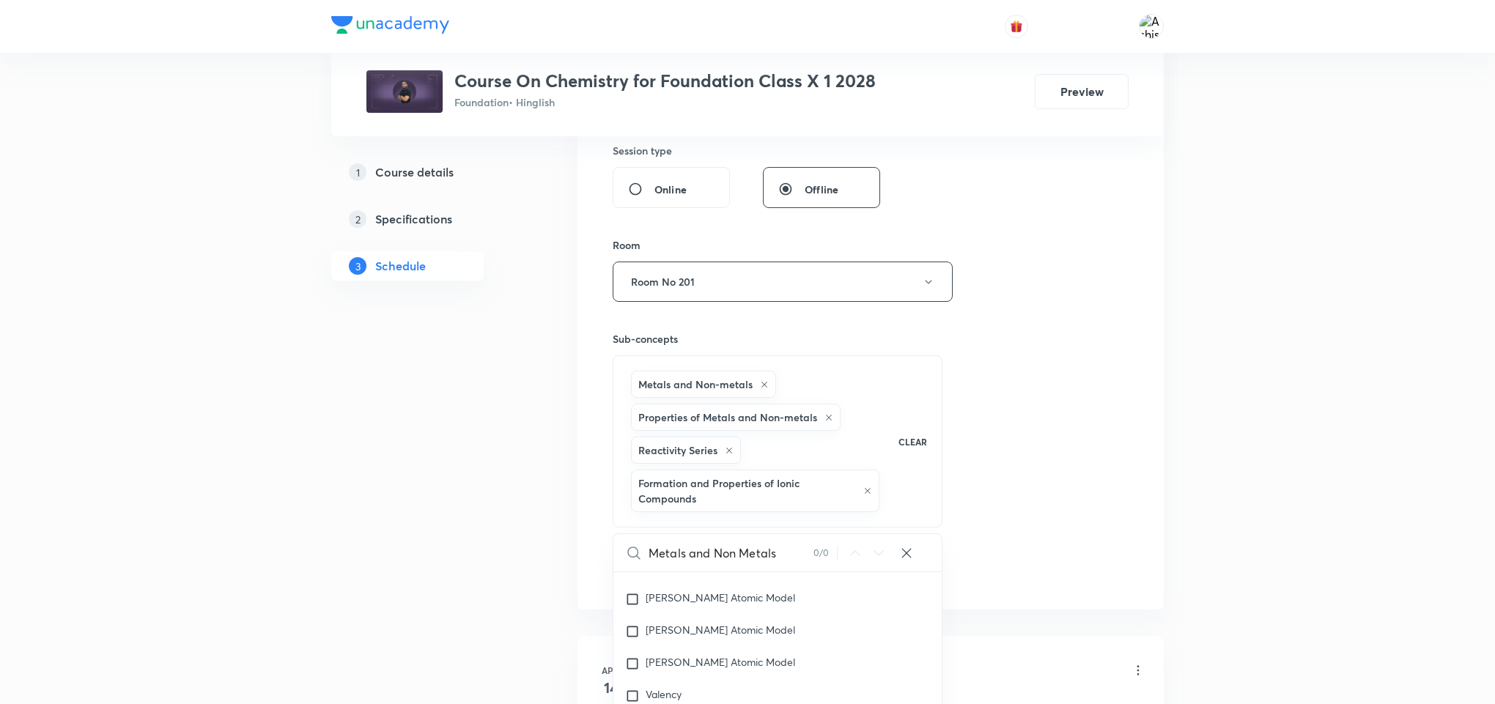
scroll to position [660, 0]
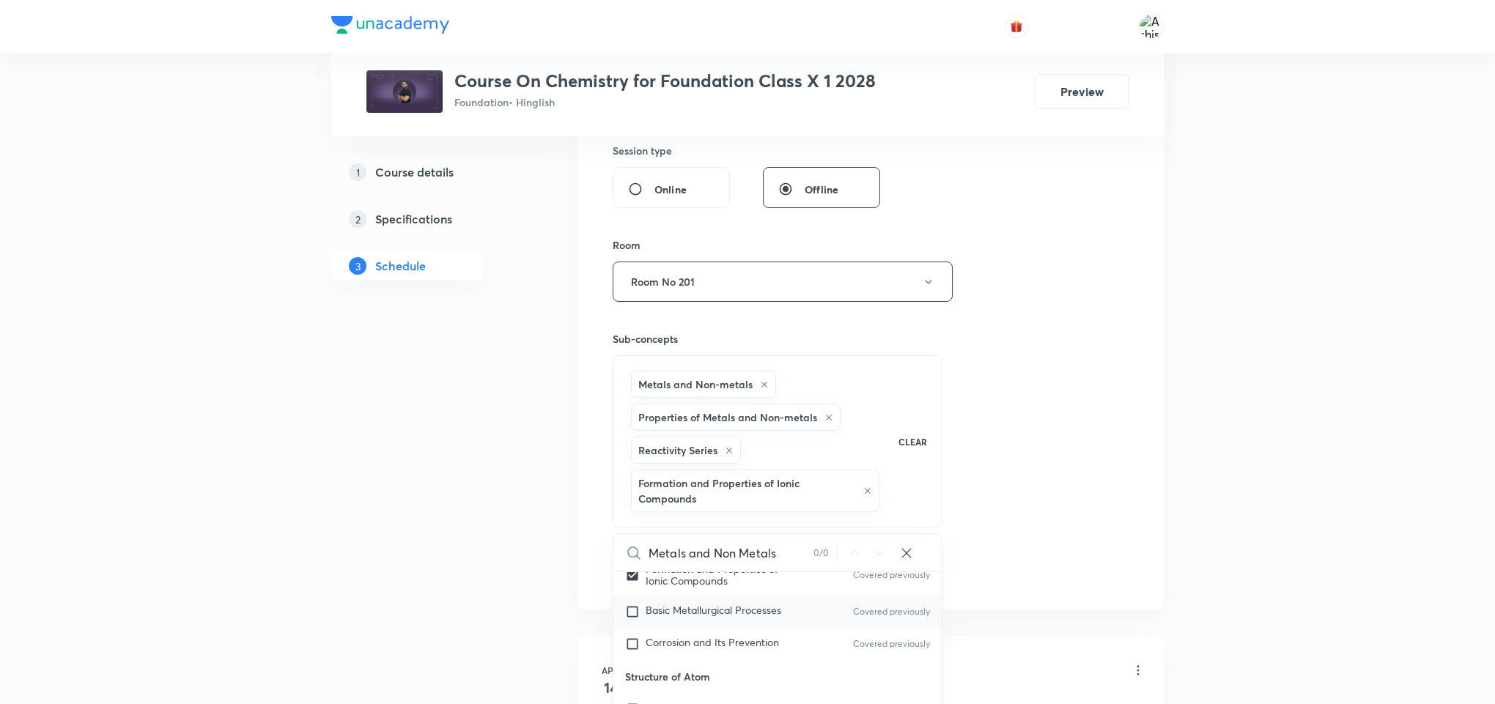
click at [629, 616] on input "checkbox" at bounding box center [635, 612] width 21 height 15
checkbox input "true"
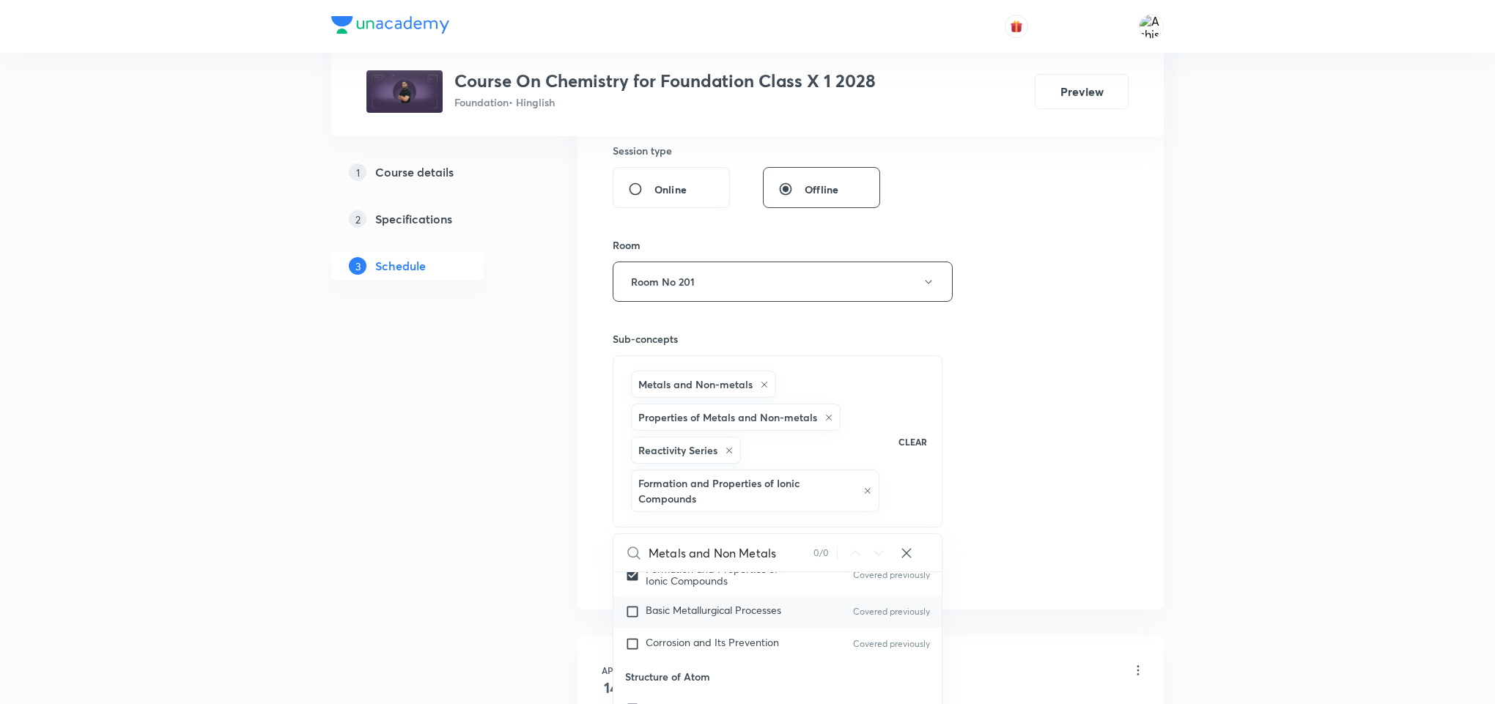
checkbox input "true"
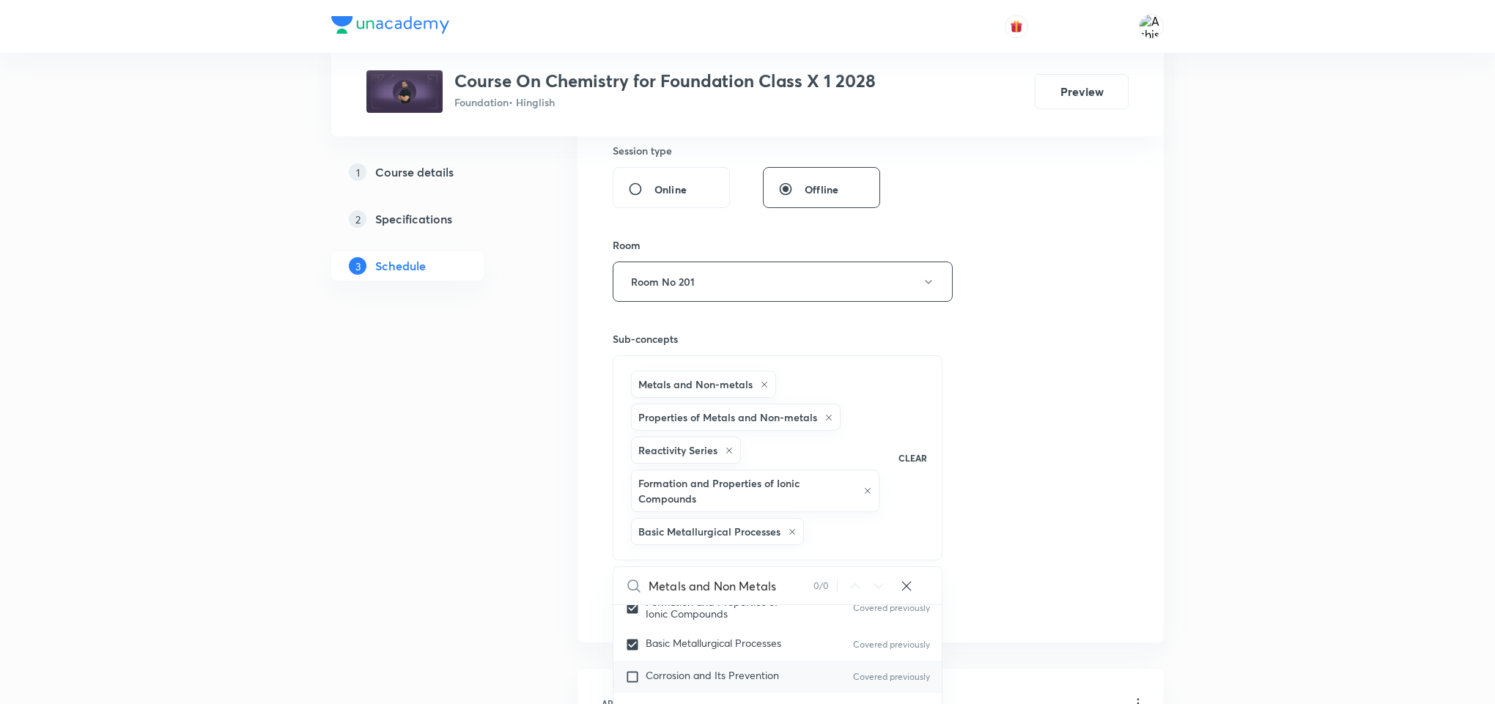
click at [631, 682] on input "checkbox" at bounding box center [635, 677] width 21 height 15
checkbox input "true"
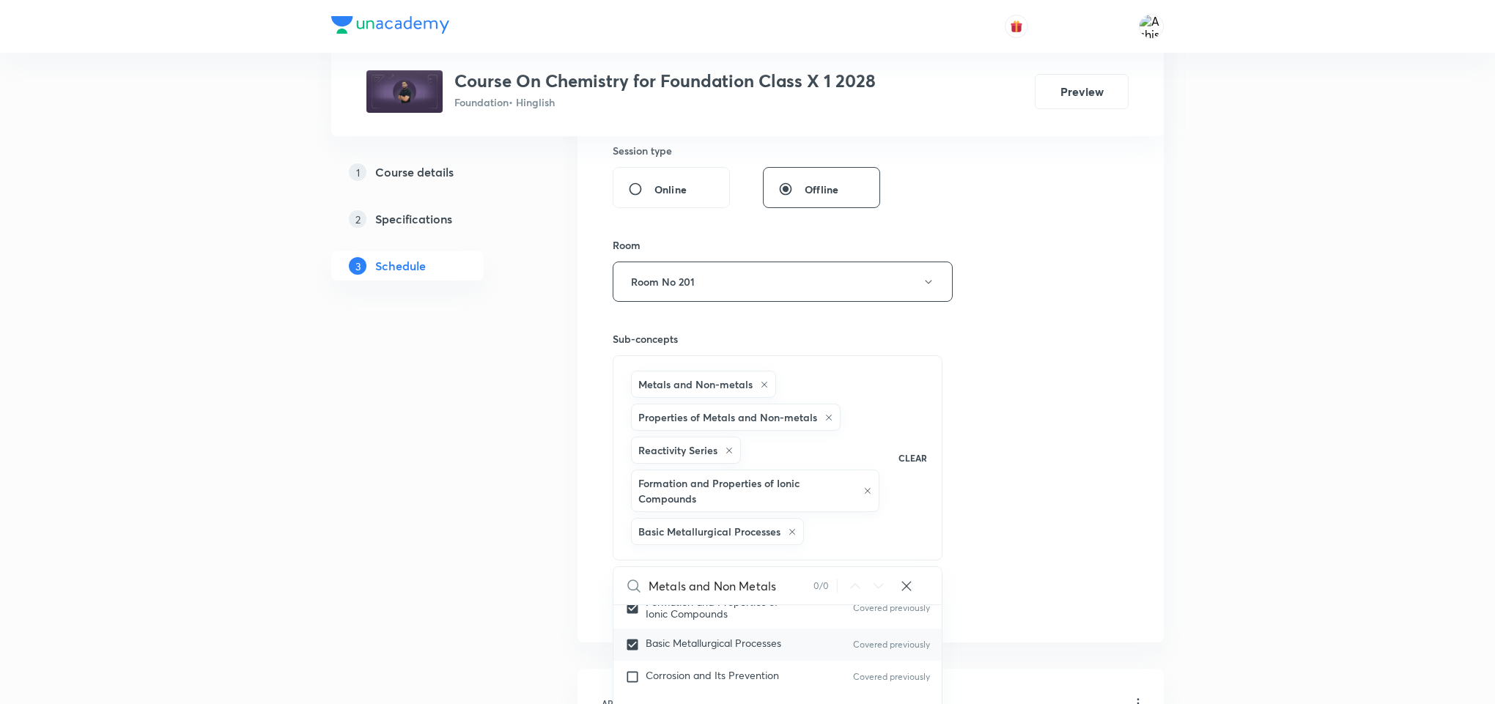
checkbox input "true"
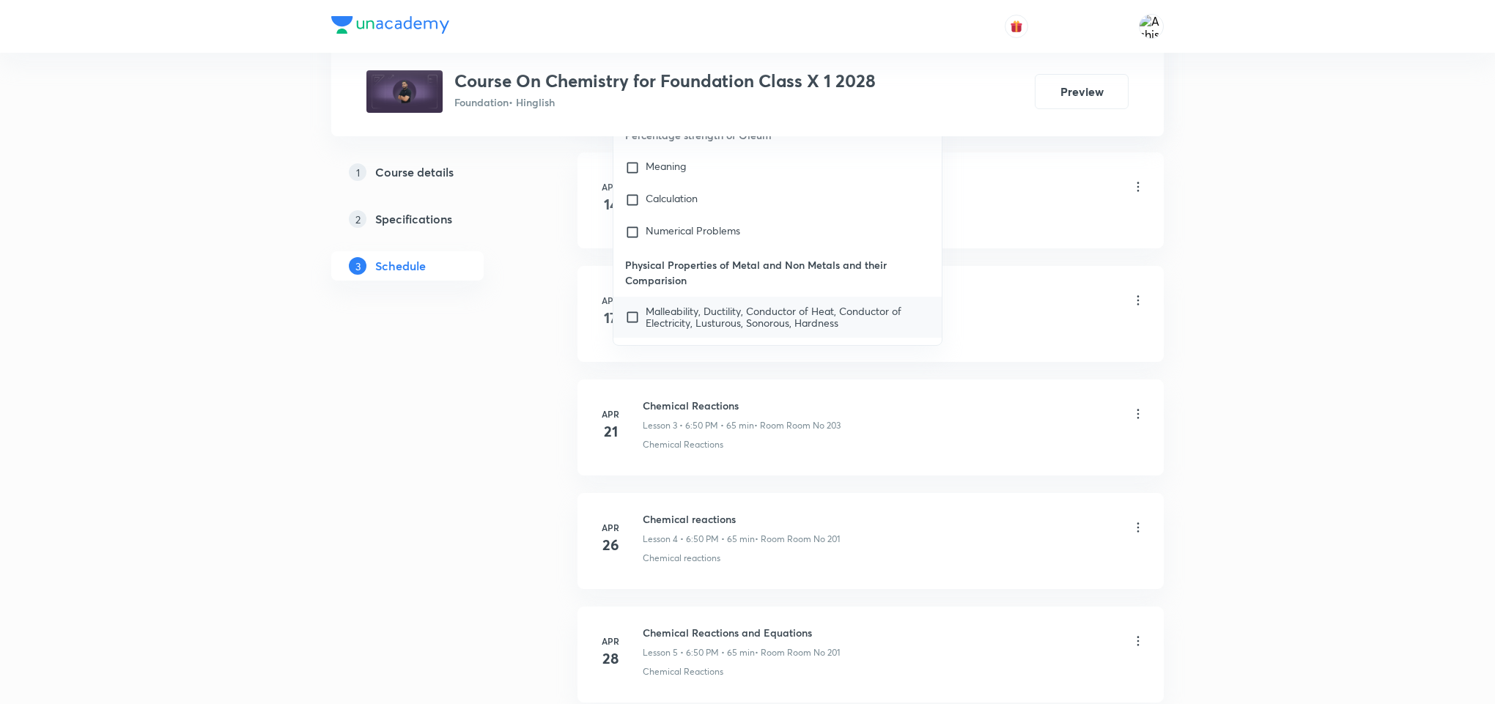
scroll to position [11102, 0]
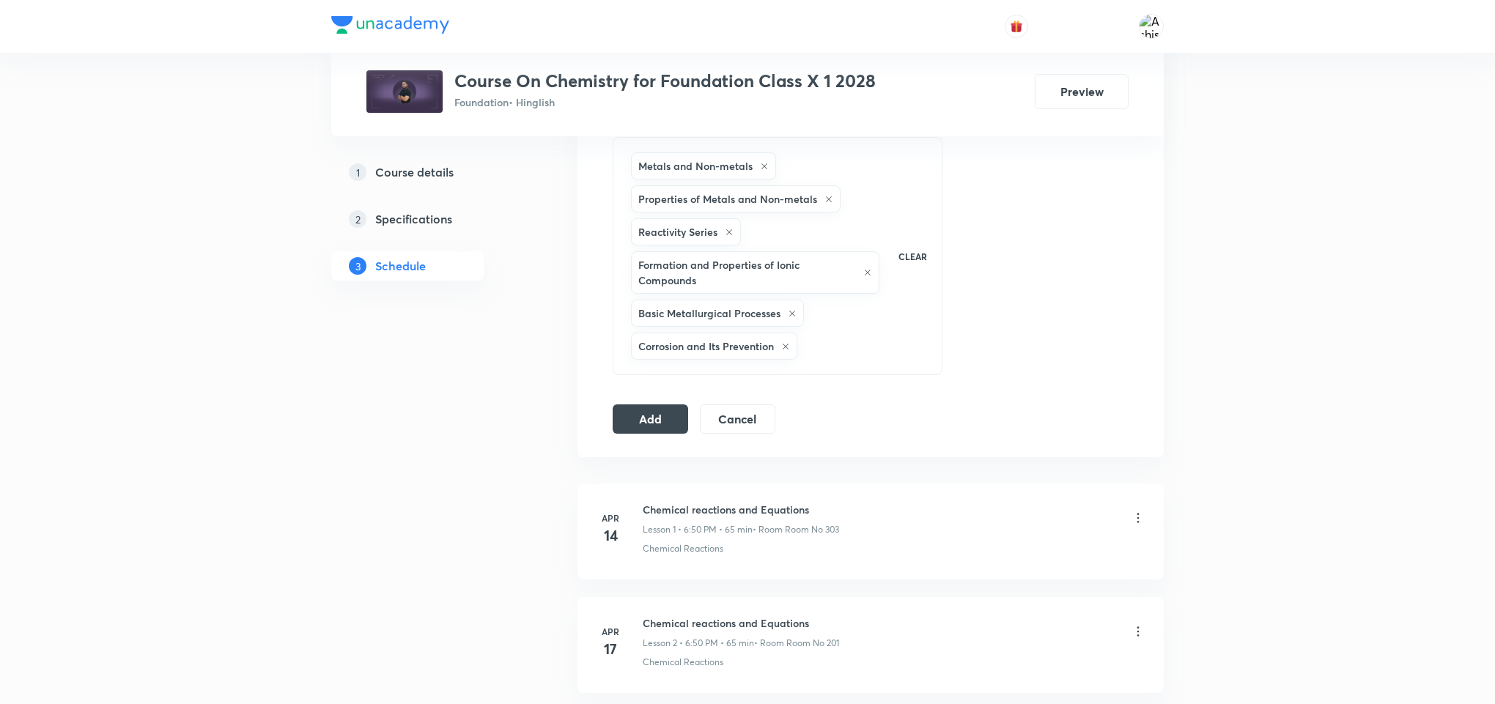
scroll to position [769, 0]
click at [664, 420] on button "Add" at bounding box center [650, 416] width 75 height 29
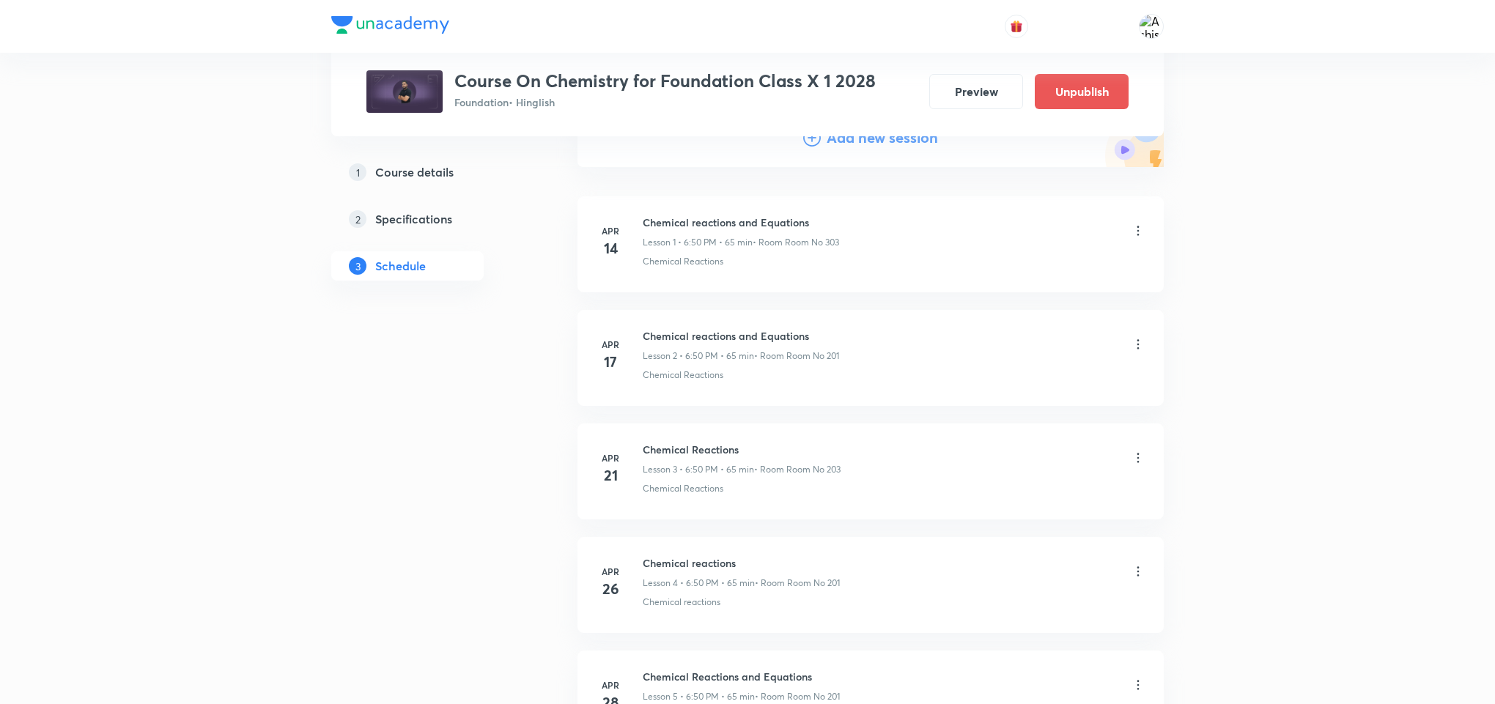
scroll to position [0, 0]
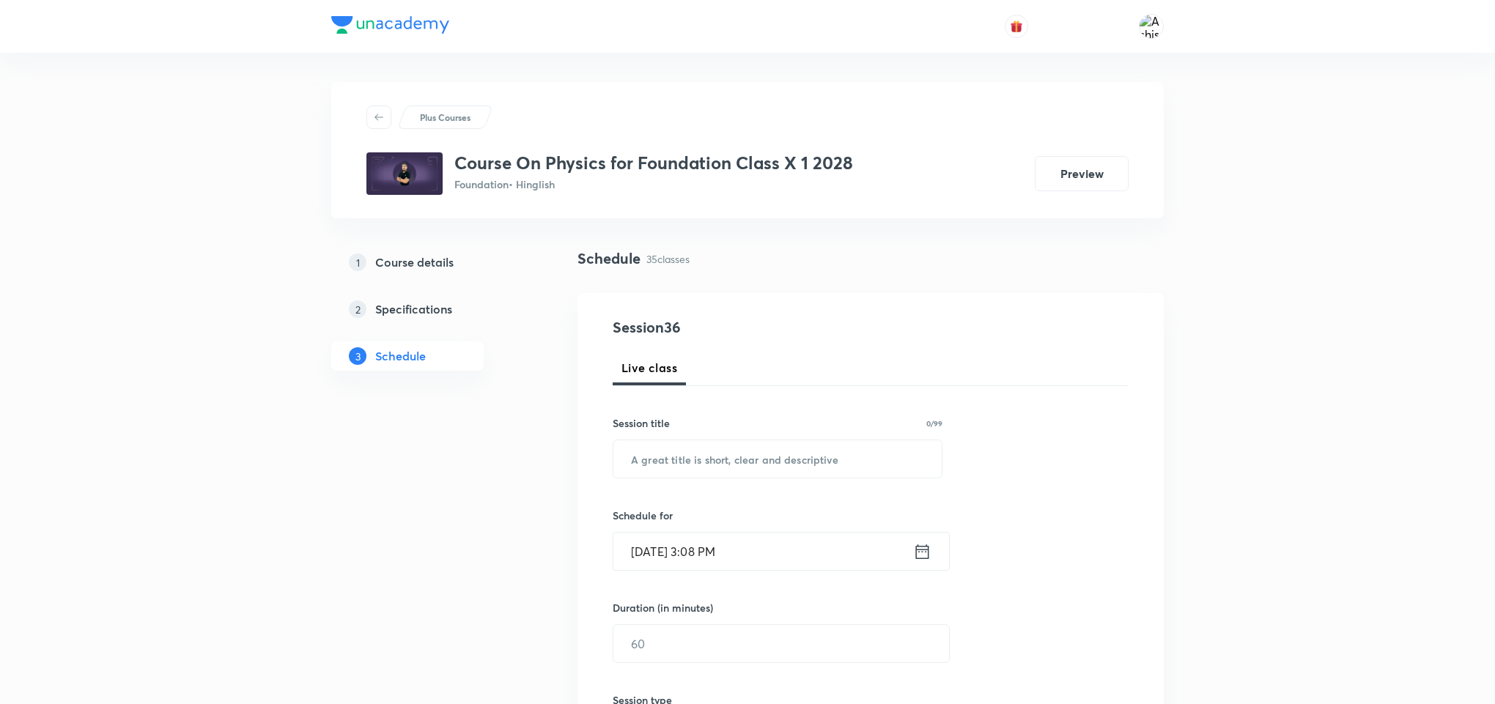
click at [722, 554] on input "Sep 2, 2025, 3:08 PM" at bounding box center [763, 551] width 300 height 37
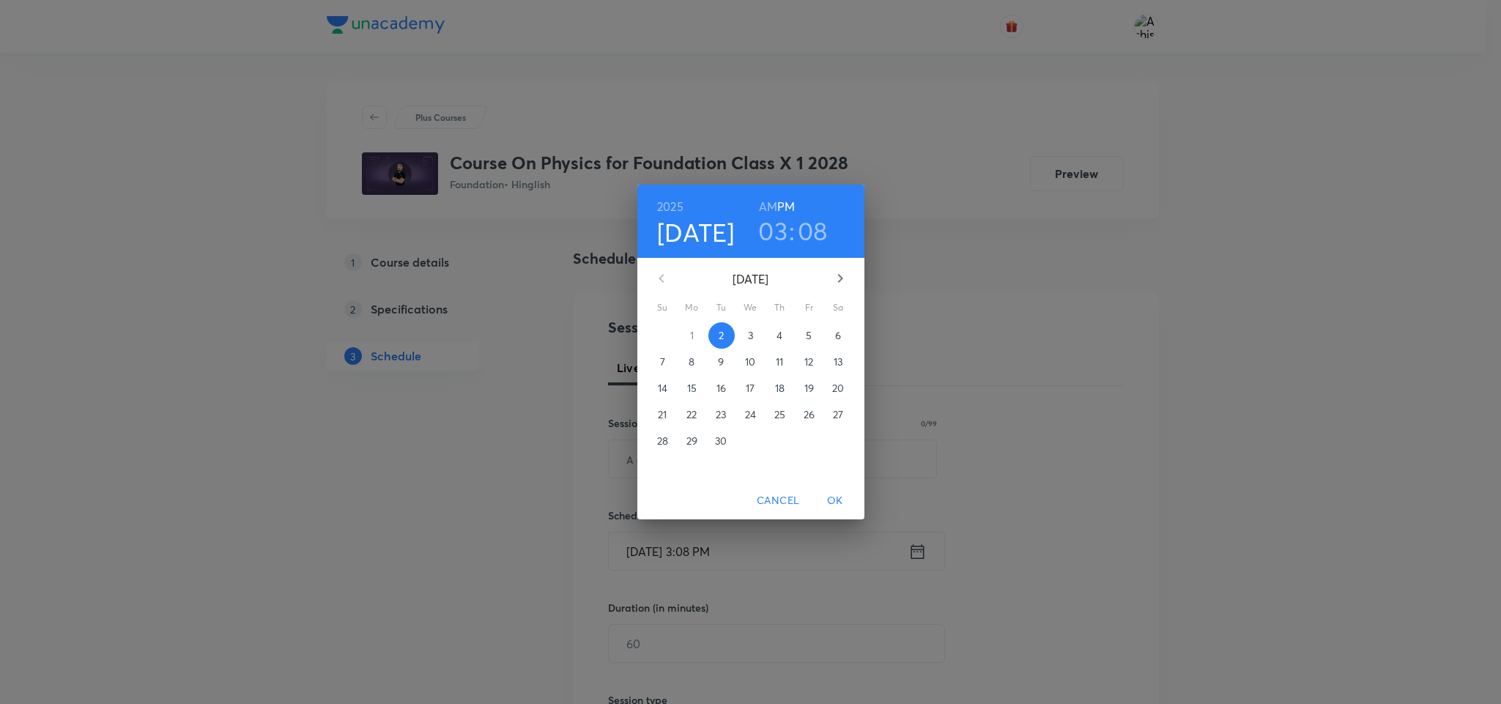
click at [789, 226] on h3 ":" at bounding box center [792, 230] width 6 height 31
click at [785, 227] on h3 "03" at bounding box center [772, 230] width 29 height 31
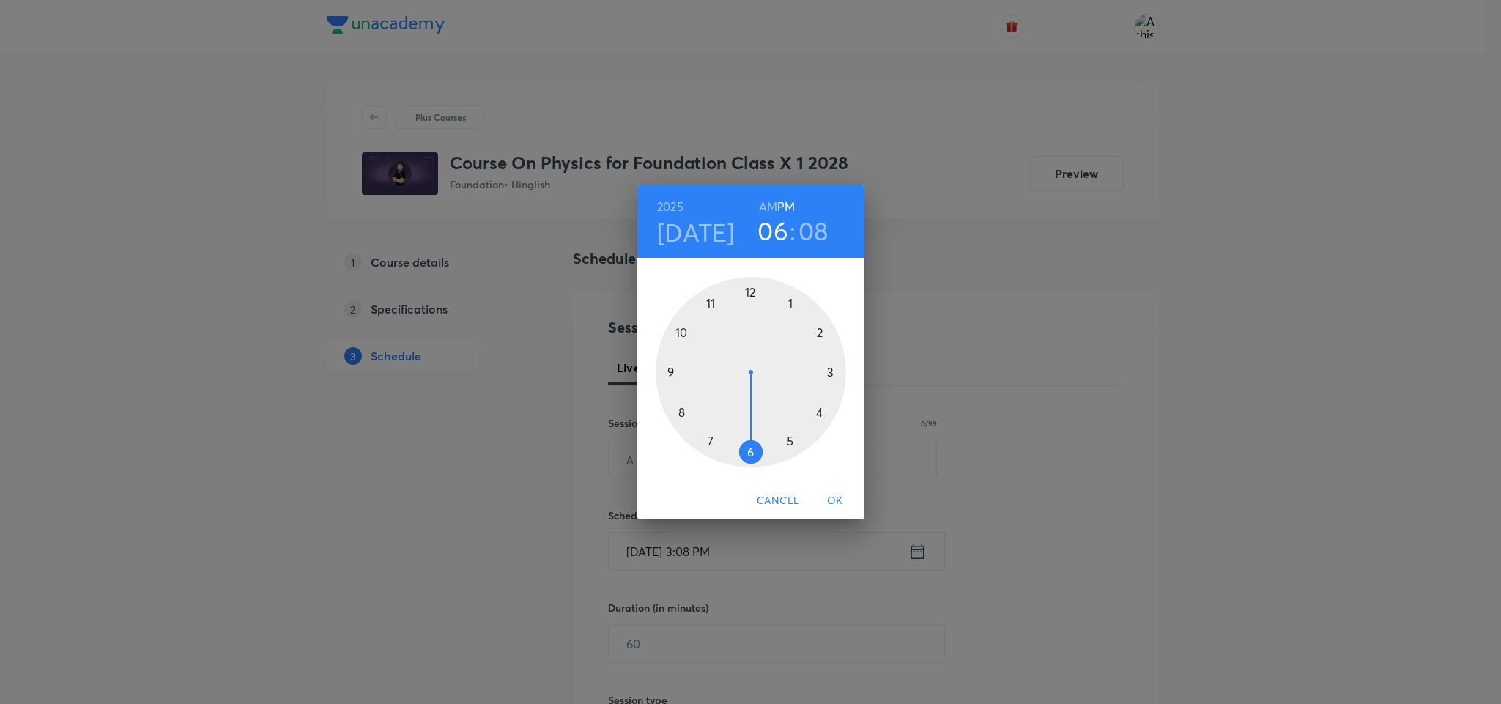
drag, startPoint x: 831, startPoint y: 370, endPoint x: 748, endPoint y: 458, distance: 120.8
click at [748, 458] on div at bounding box center [751, 372] width 191 height 191
drag, startPoint x: 812, startPoint y: 313, endPoint x: 752, endPoint y: 455, distance: 154.3
click at [752, 455] on div at bounding box center [751, 372] width 191 height 191
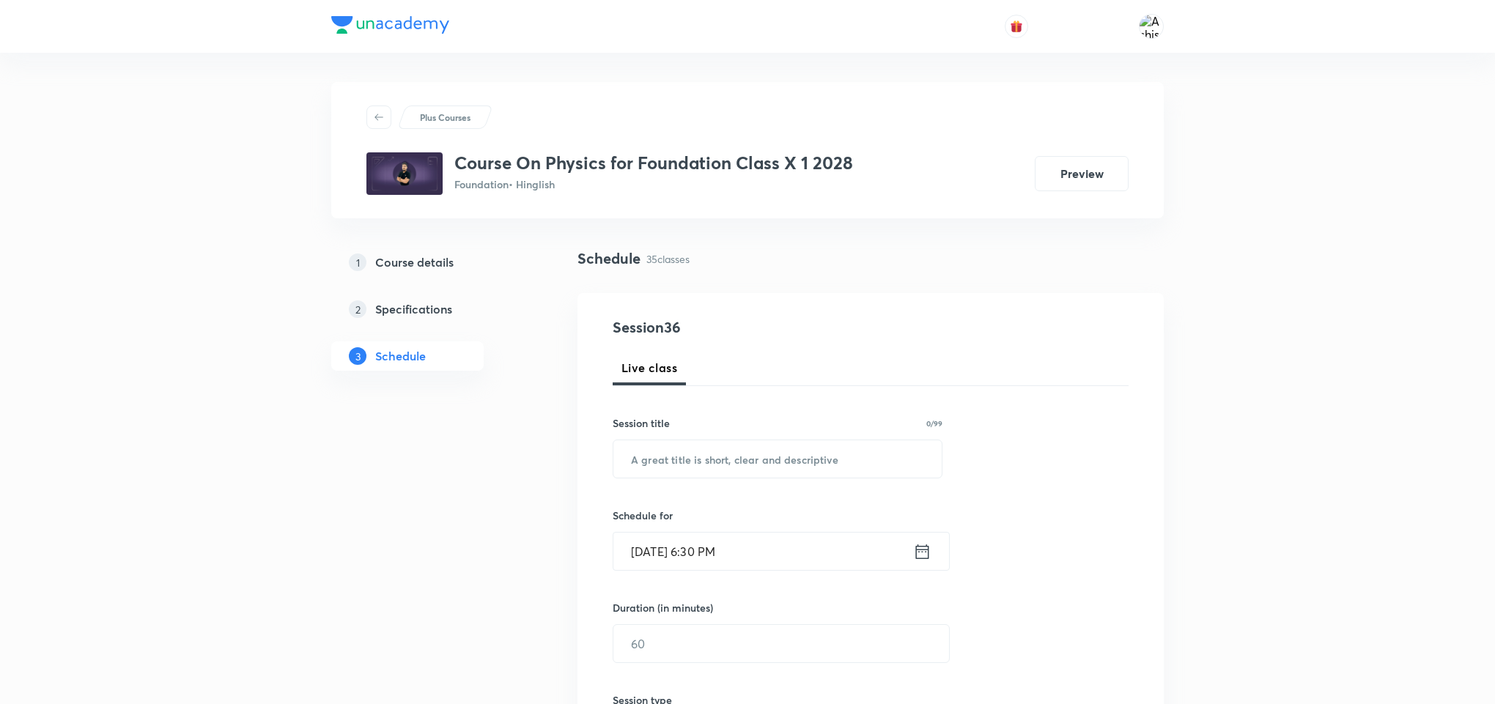
scroll to position [110, 0]
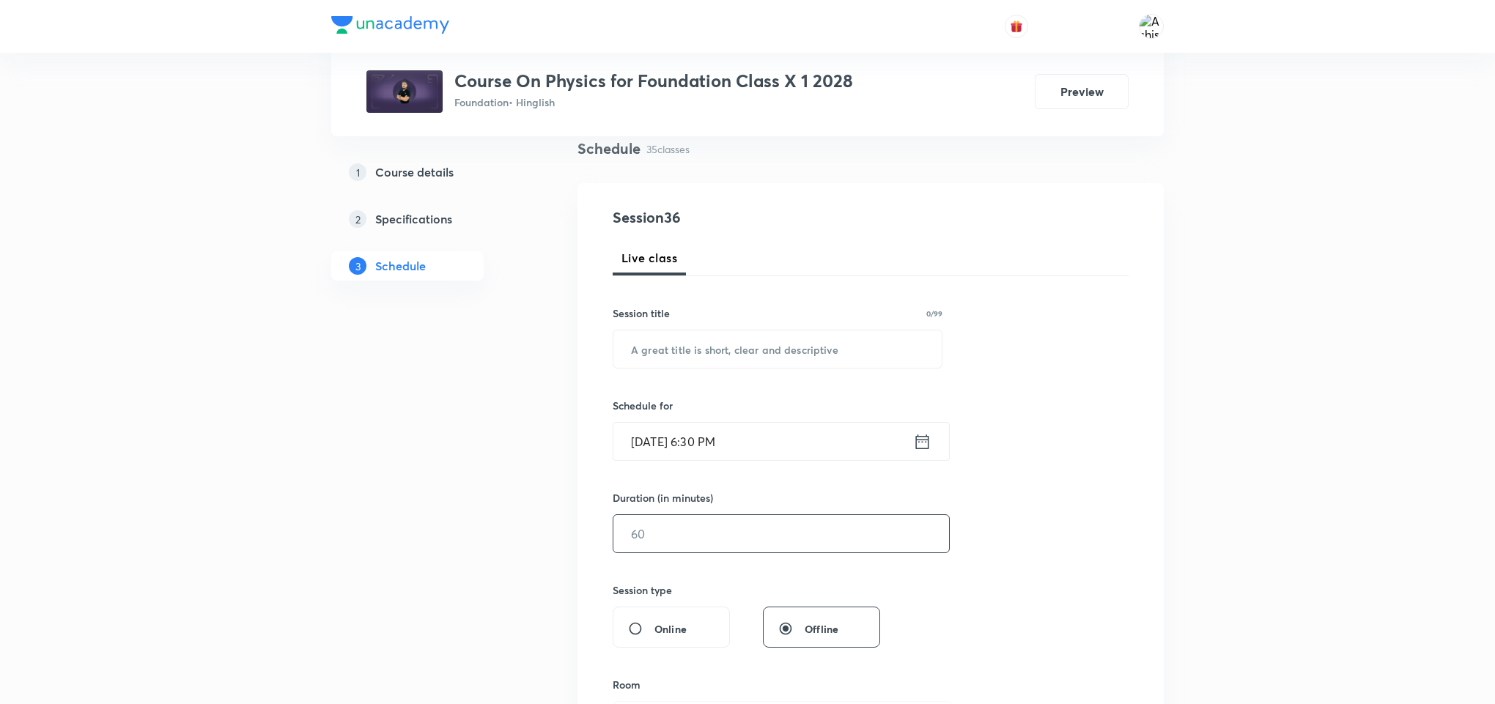
drag, startPoint x: 662, startPoint y: 539, endPoint x: 668, endPoint y: 522, distance: 17.8
click at [662, 535] on input "text" at bounding box center [781, 533] width 336 height 37
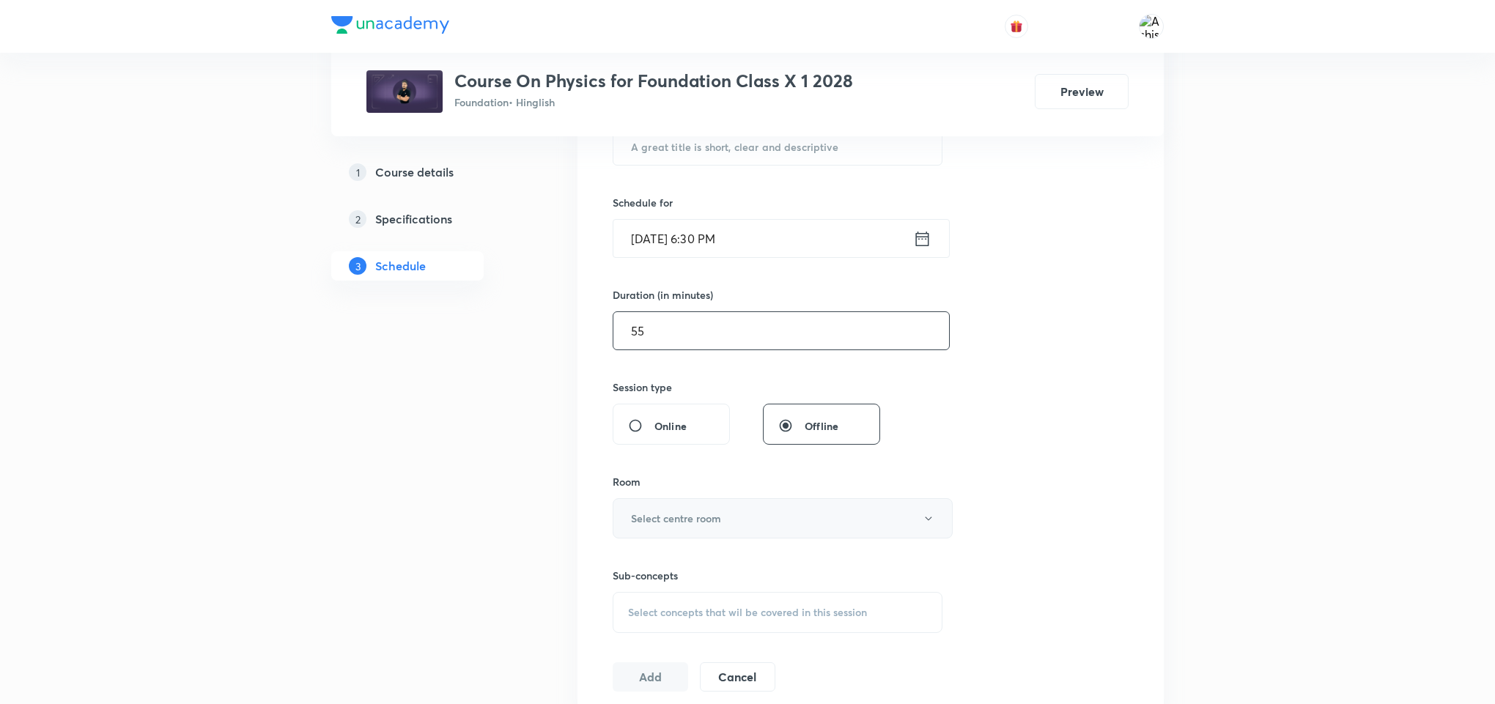
scroll to position [330, 0]
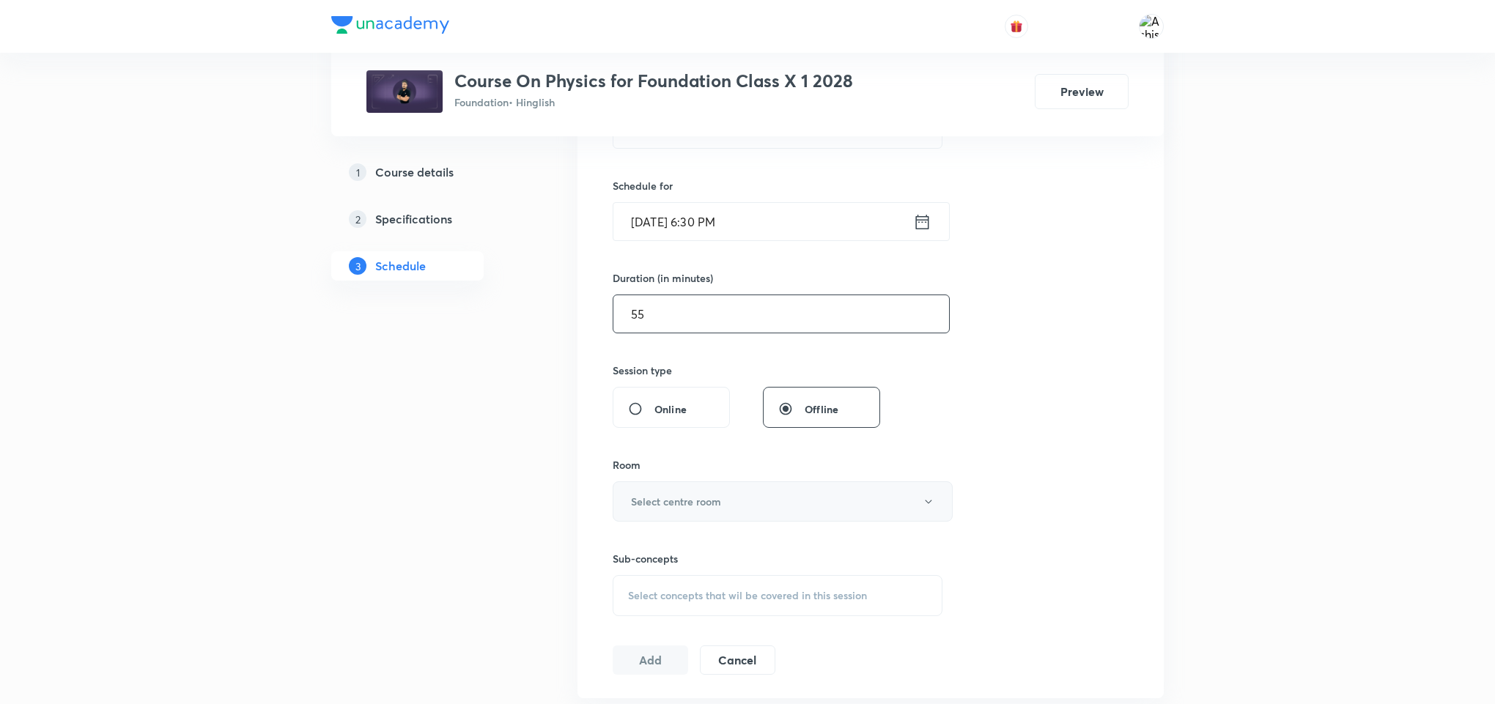
type input "55"
click at [695, 499] on h6 "Select centre room" at bounding box center [676, 501] width 90 height 15
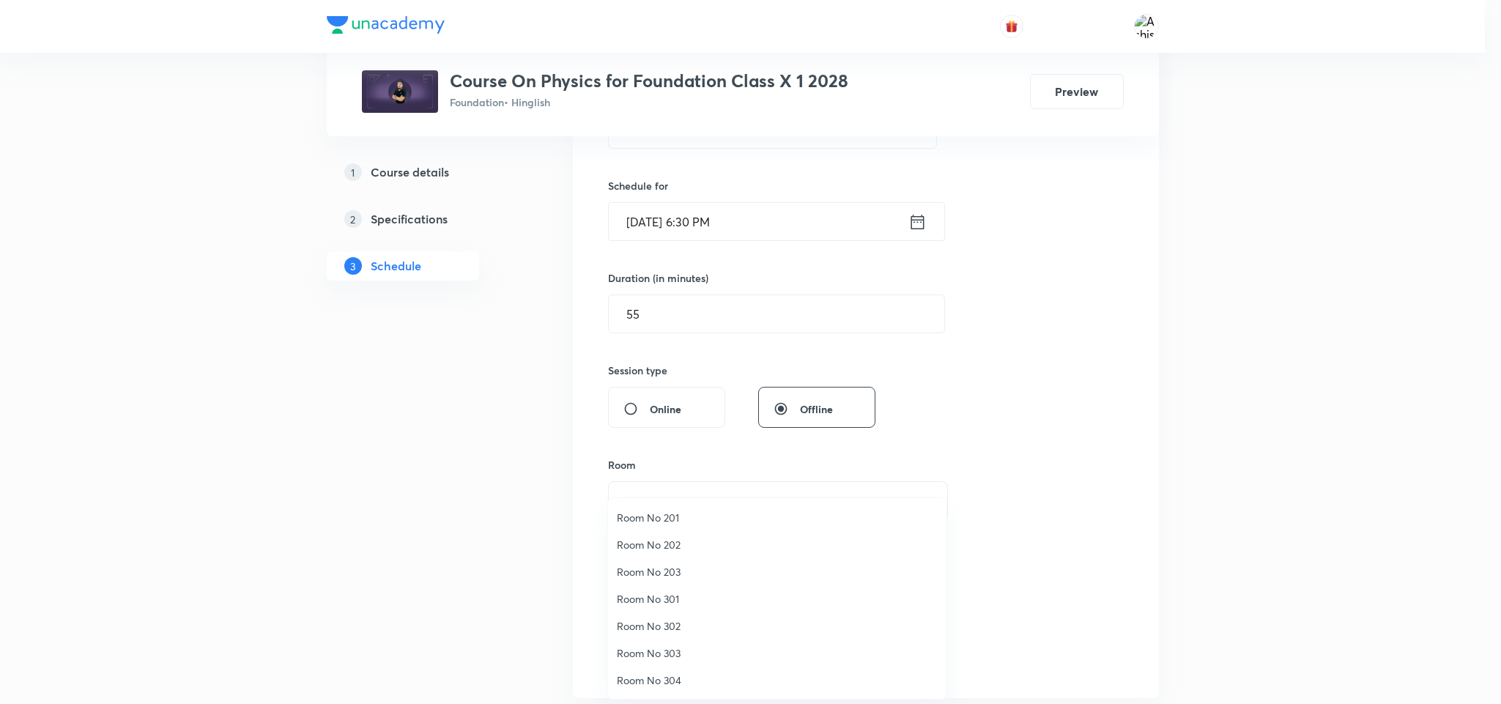
click at [671, 514] on span "Room No 201" at bounding box center [777, 517] width 321 height 15
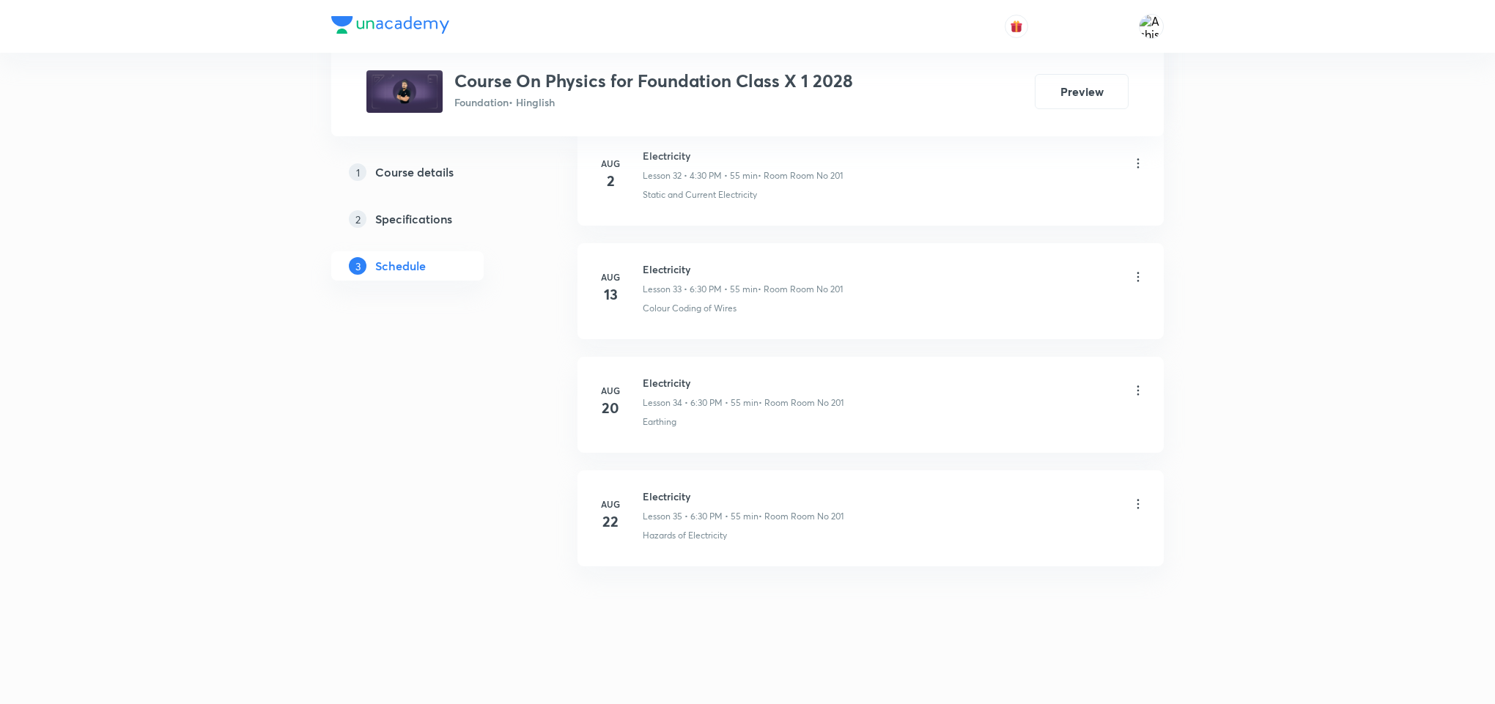
scroll to position [4474, 0]
drag, startPoint x: 703, startPoint y: 493, endPoint x: 640, endPoint y: 489, distance: 63.2
click at [640, 489] on div "Aug 22 Electricity Lesson 35 • 6:30 PM • 55 min • Room Room No 201 Hazards of E…" at bounding box center [871, 515] width 550 height 53
copy h6 "Electricity"
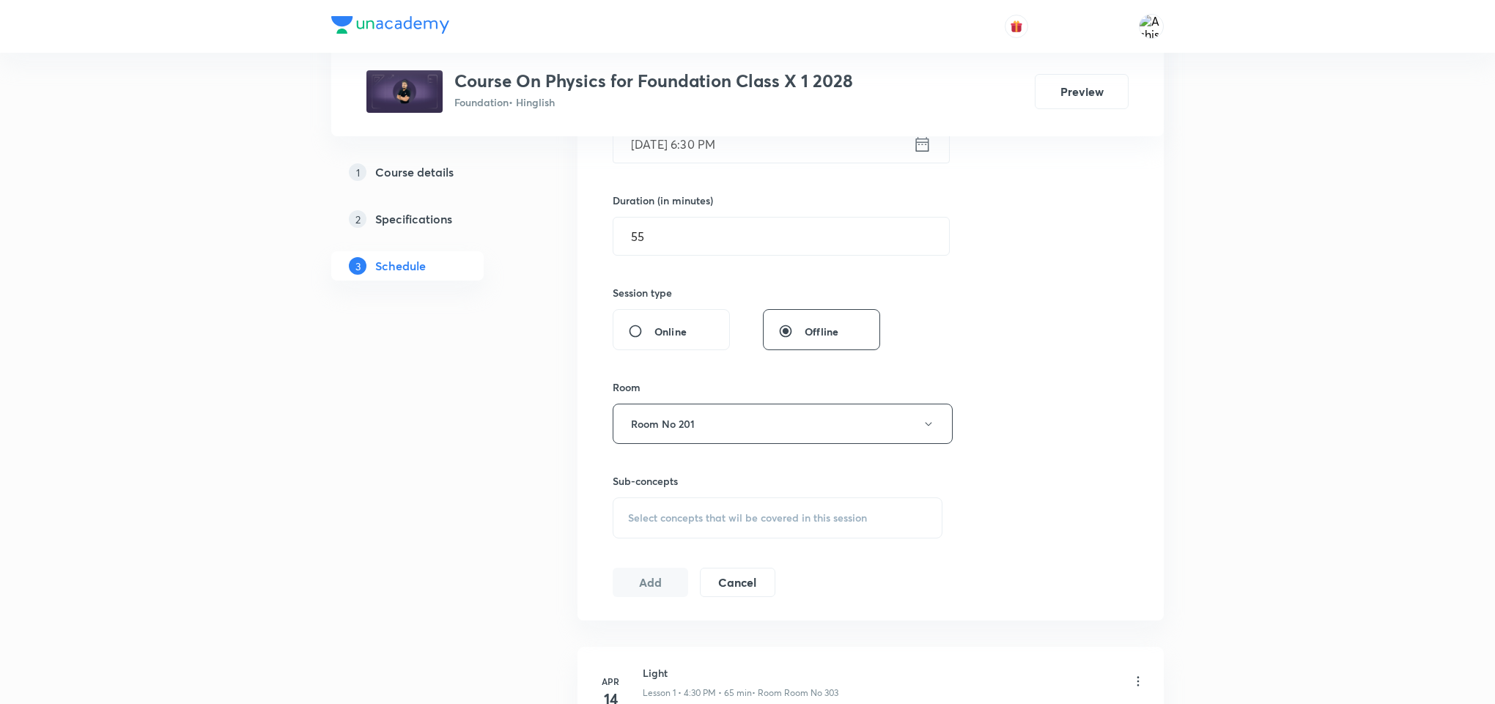
scroll to position [0, 0]
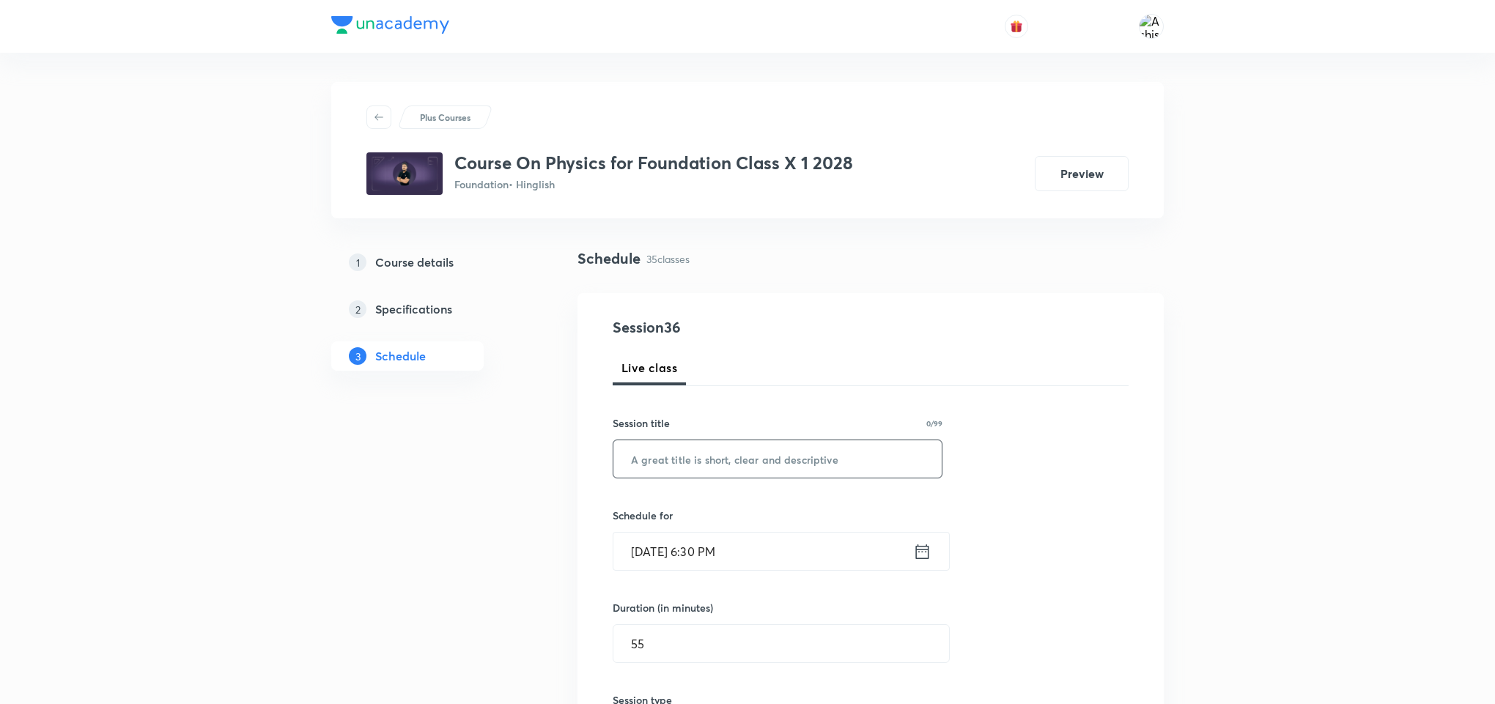
click at [717, 456] on input "text" at bounding box center [777, 458] width 328 height 37
paste input "Electricity"
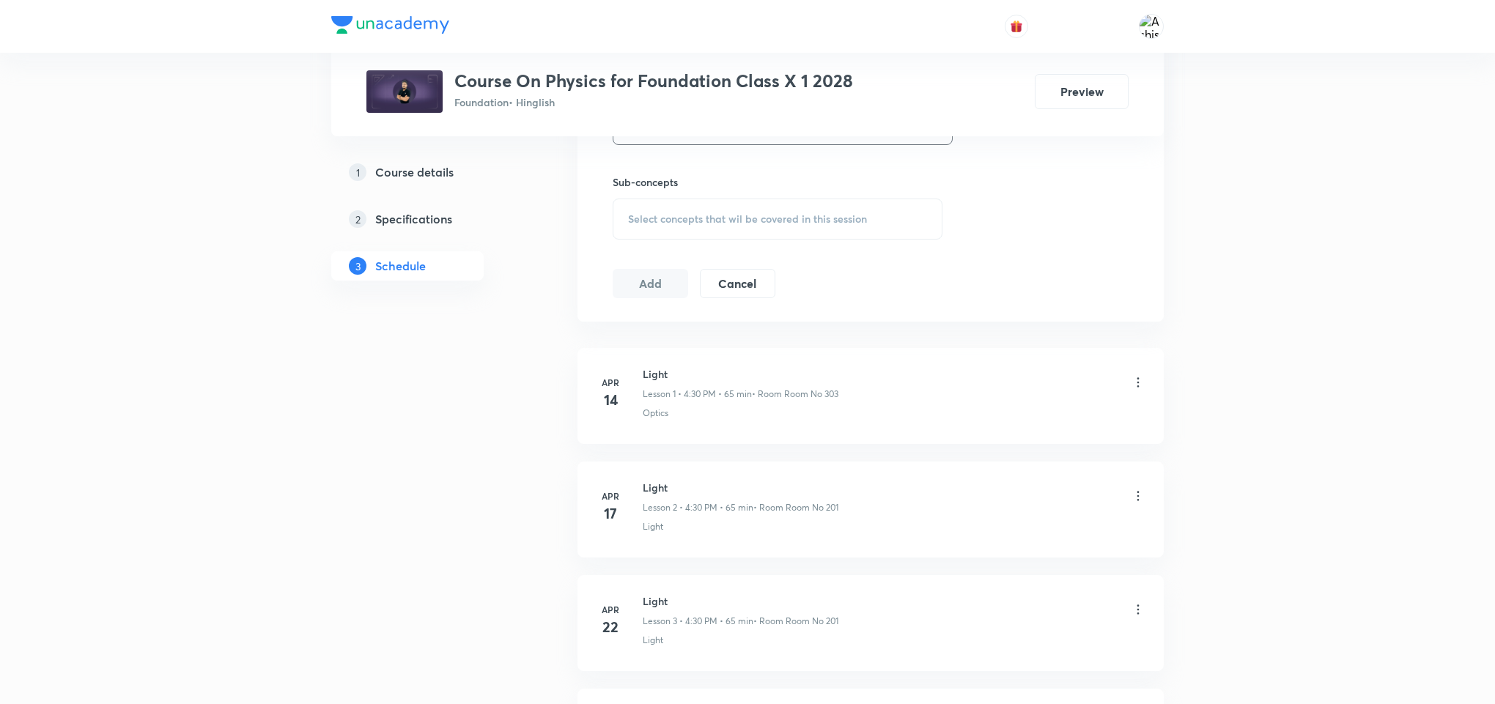
scroll to position [550, 0]
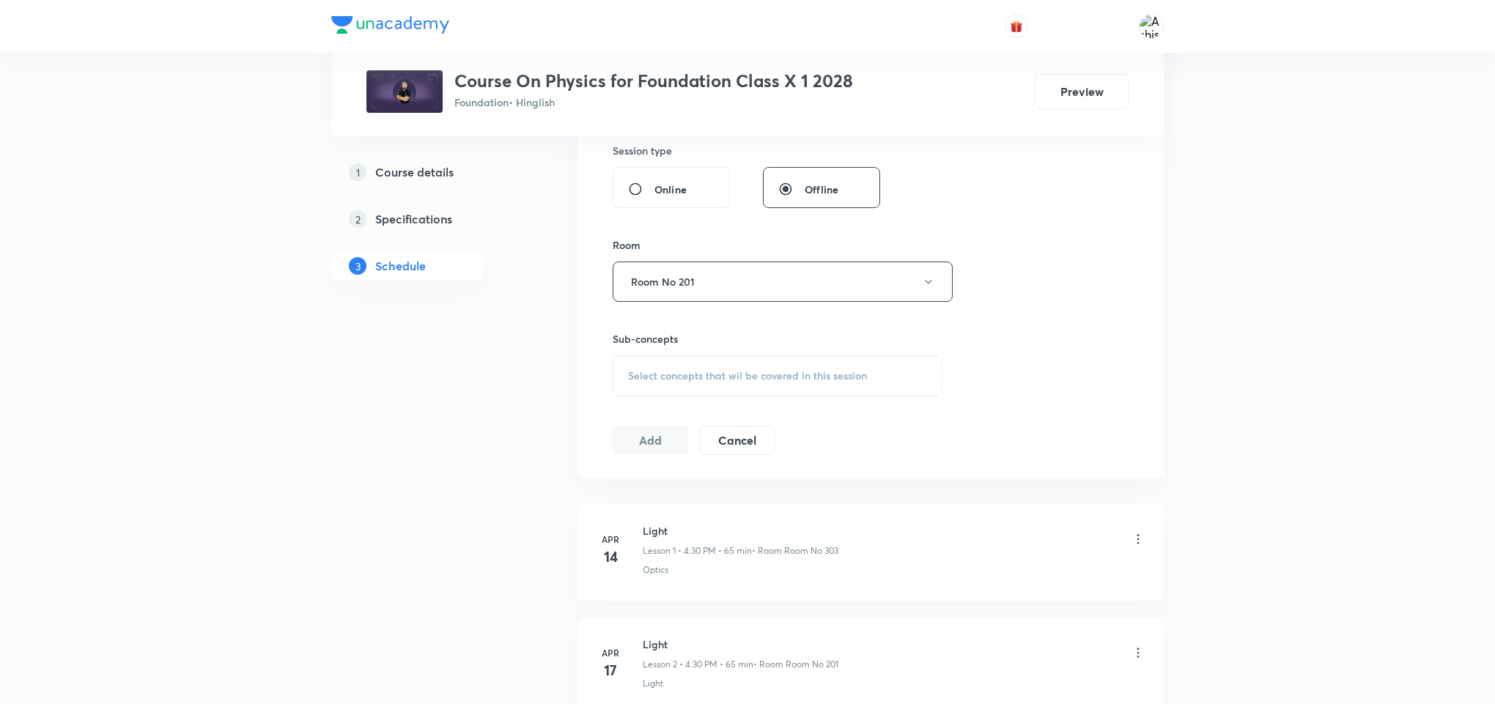
type input "Electricity"
click at [739, 374] on span "Select concepts that wil be covered in this session" at bounding box center [747, 376] width 239 height 12
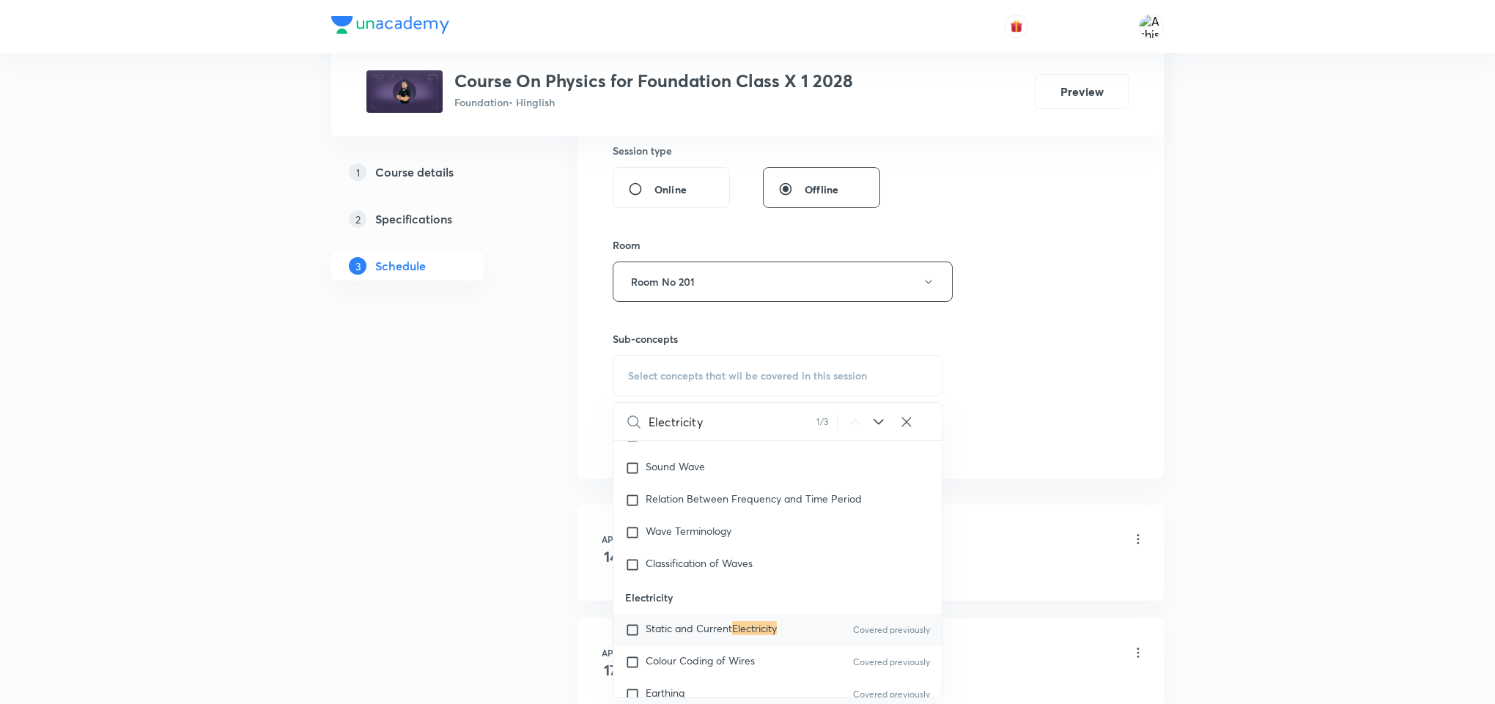
scroll to position [698, 0]
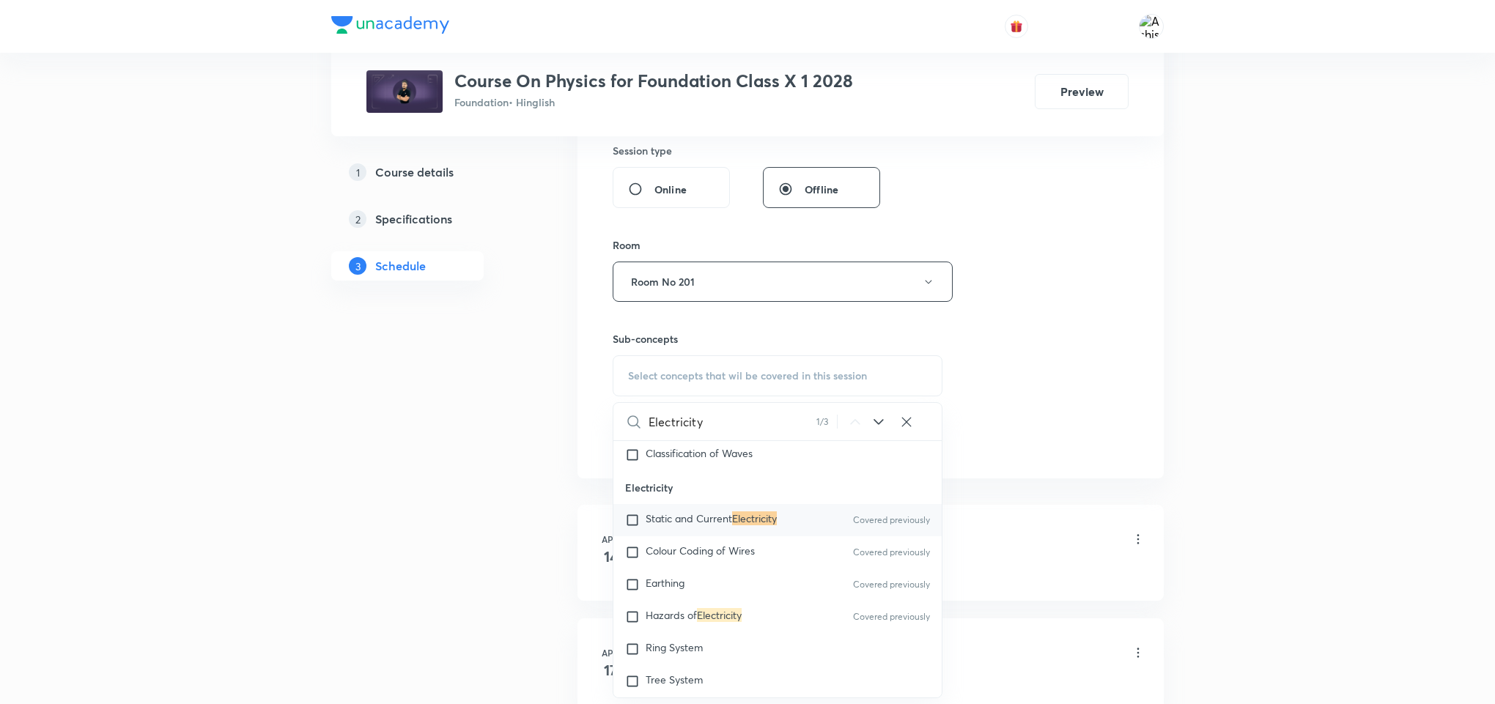
type input "Electricity"
click at [638, 521] on input "checkbox" at bounding box center [635, 520] width 21 height 15
checkbox input "true"
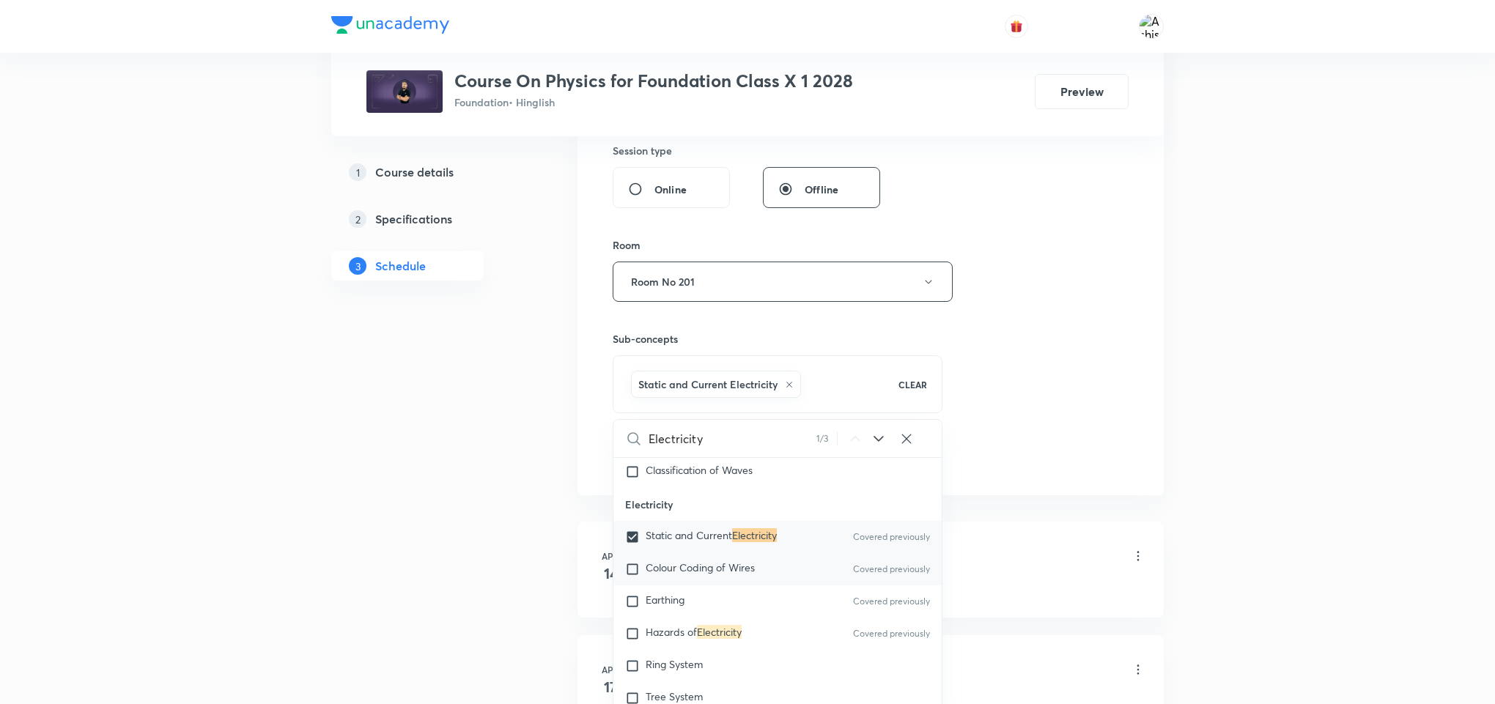
click at [635, 568] on input "checkbox" at bounding box center [635, 569] width 21 height 15
checkbox input "true"
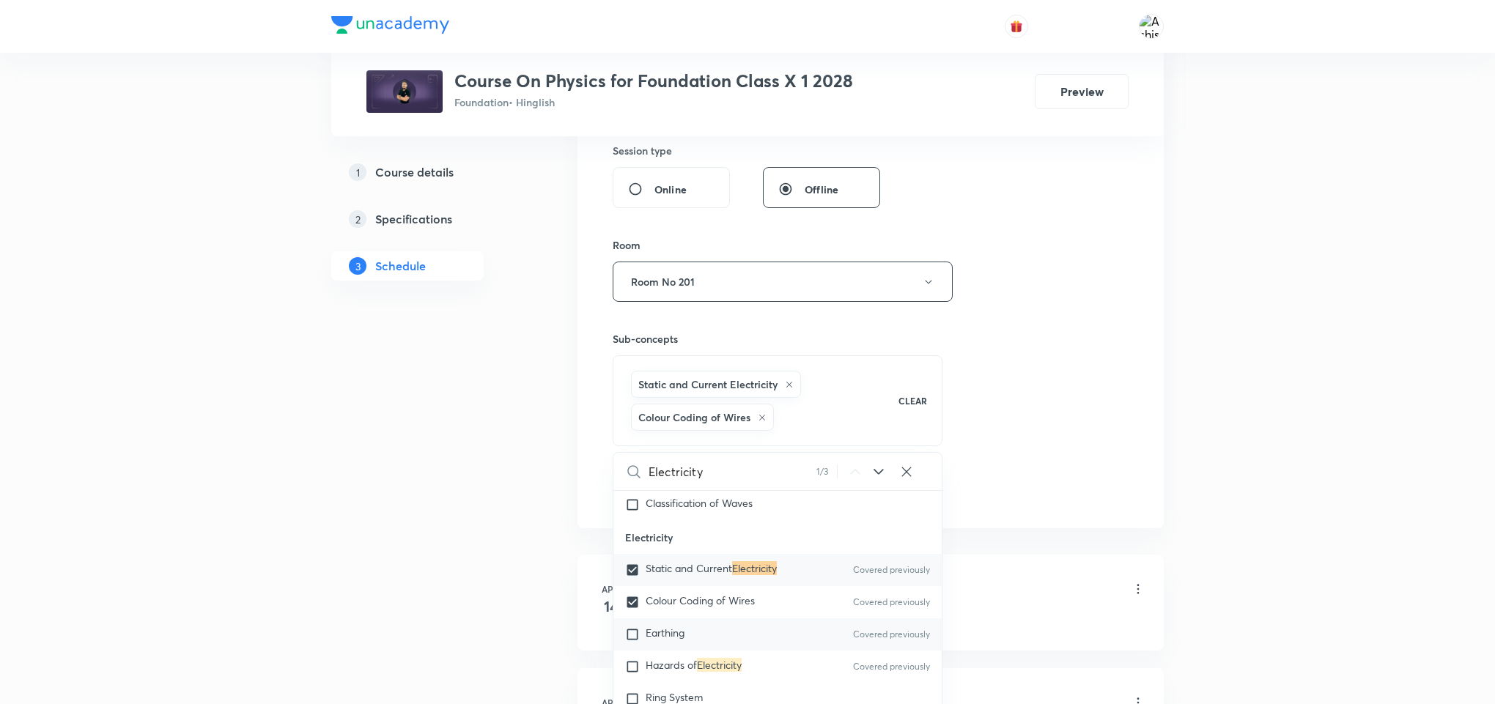
click at [632, 636] on input "checkbox" at bounding box center [635, 634] width 21 height 15
checkbox input "true"
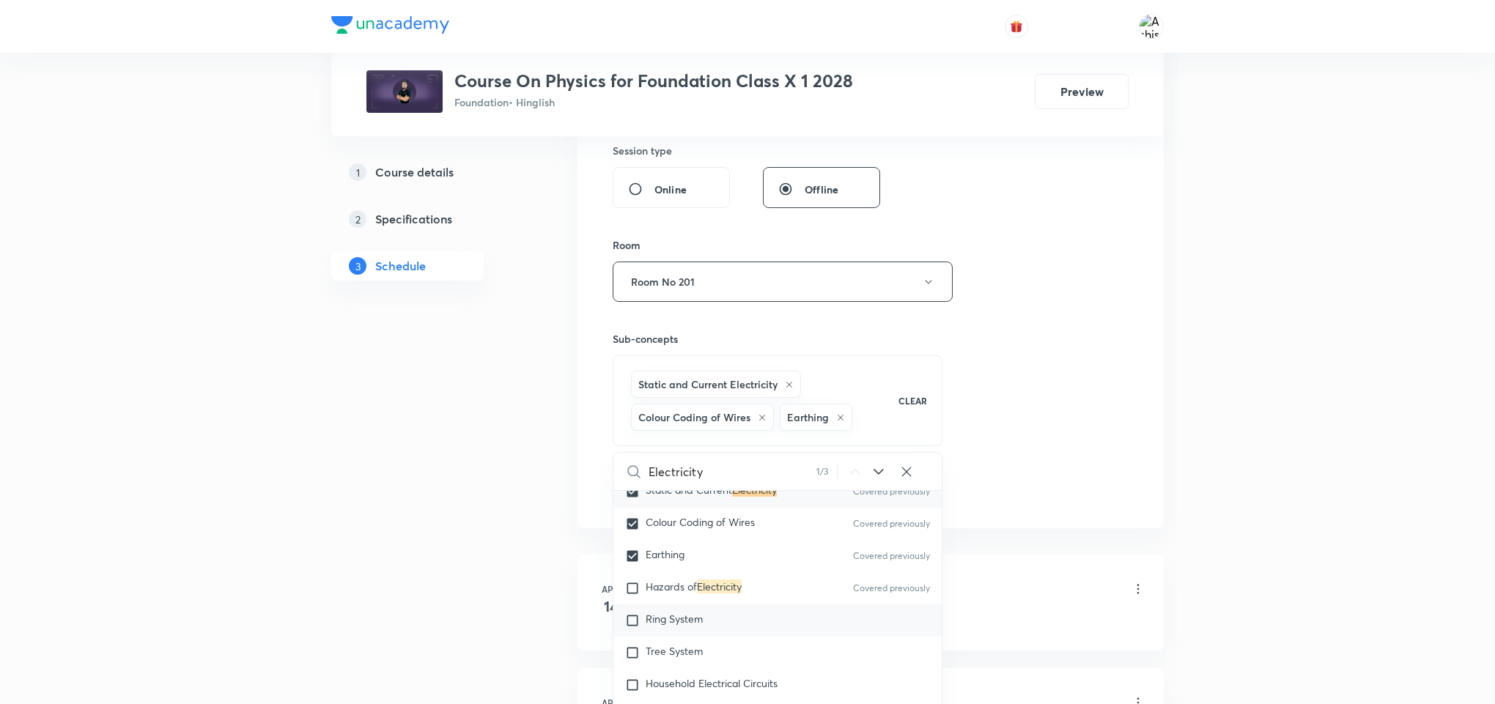
scroll to position [808, 0]
click at [635, 564] on input "checkbox" at bounding box center [635, 557] width 21 height 15
checkbox input "true"
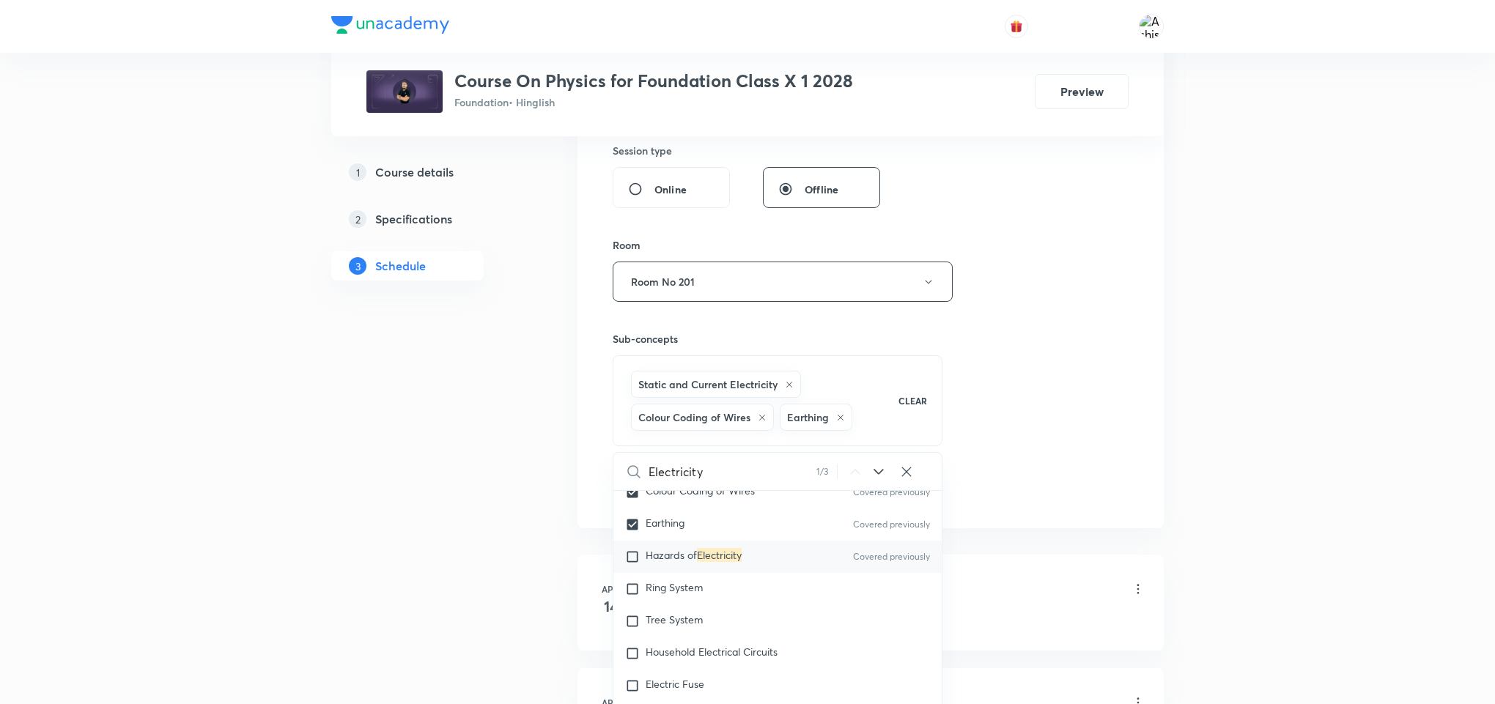
checkbox input "true"
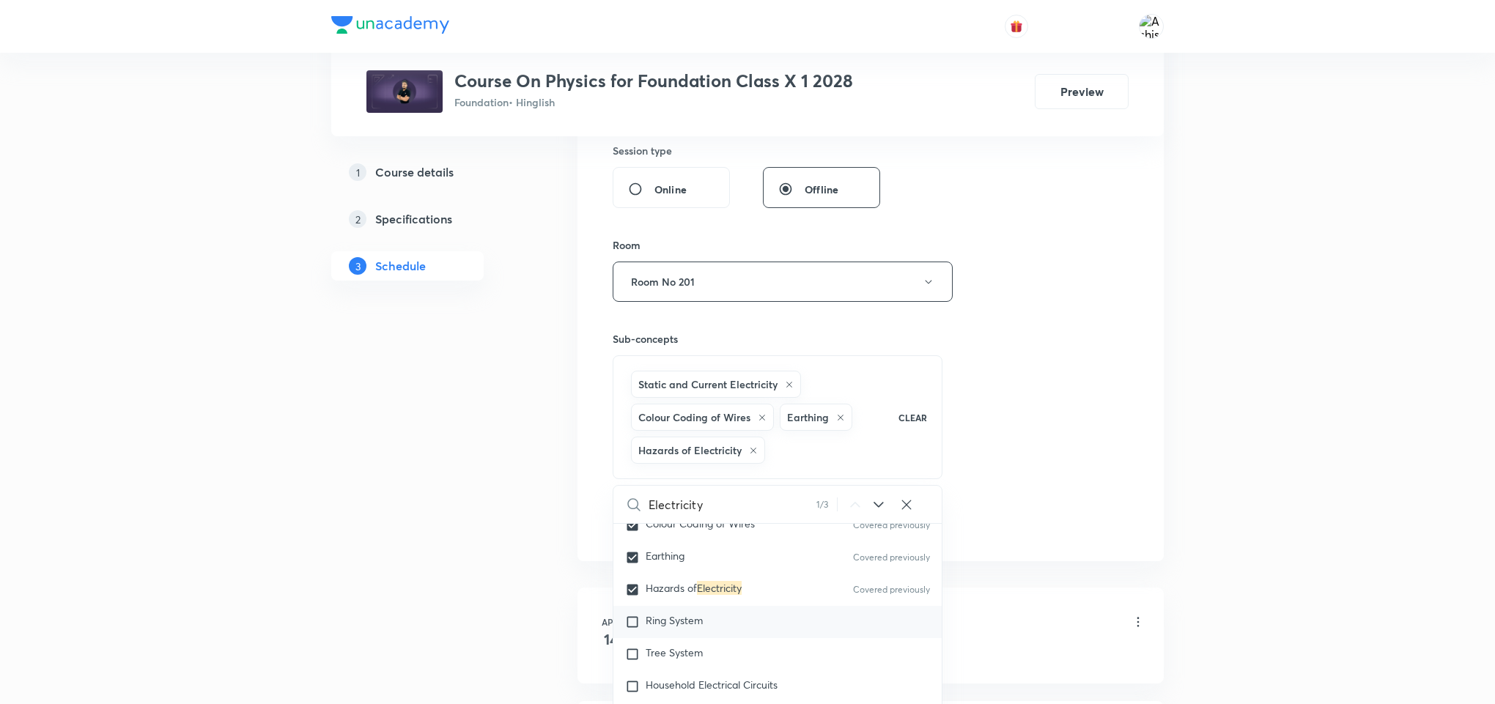
click at [633, 623] on input "checkbox" at bounding box center [635, 622] width 21 height 15
checkbox input "true"
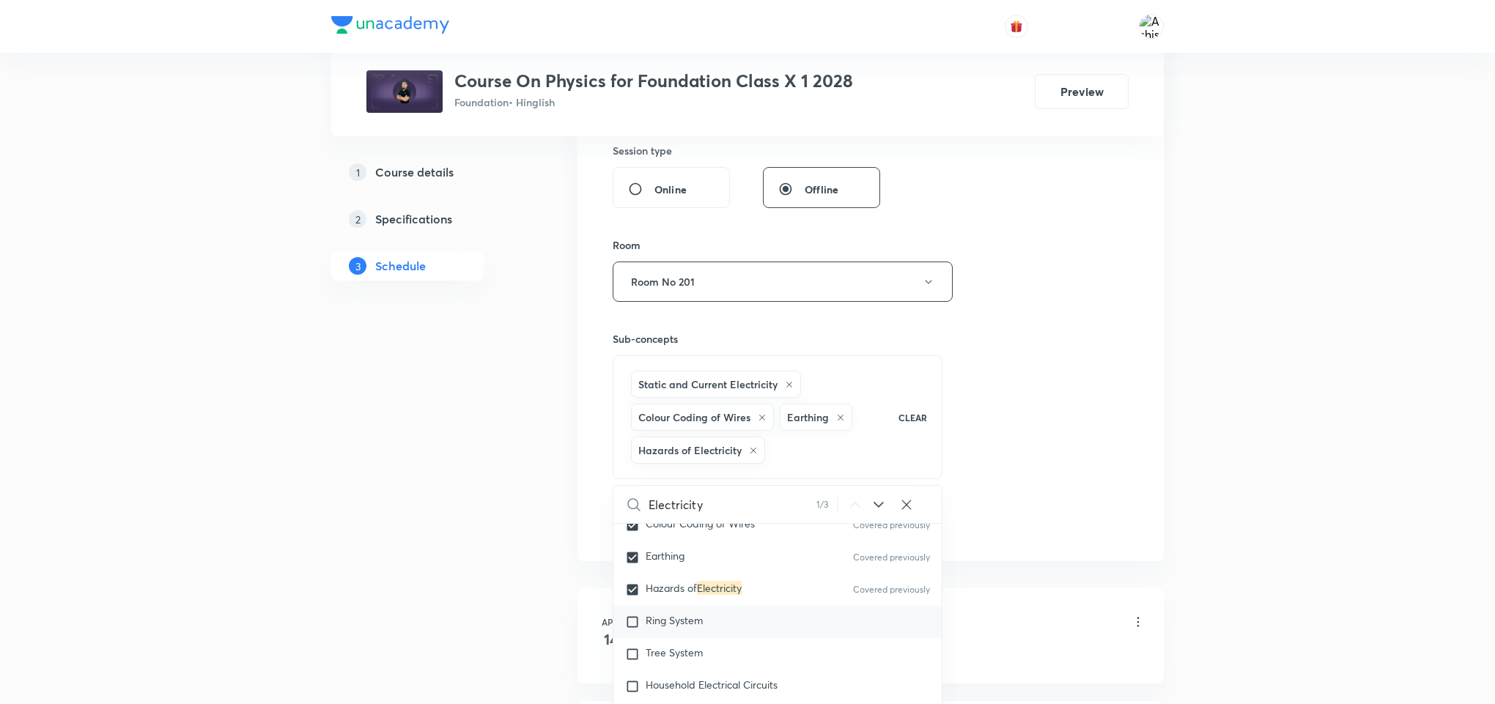
checkbox input "true"
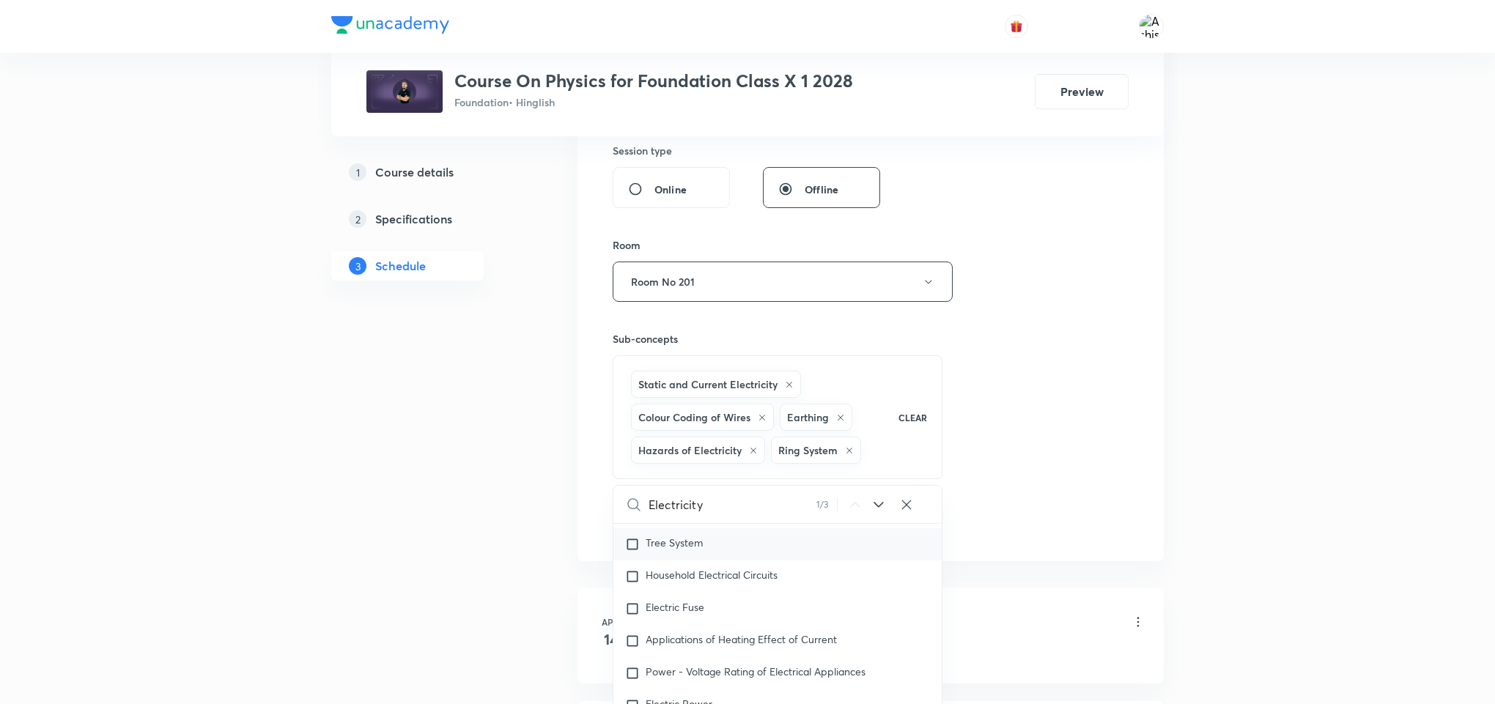
click at [634, 548] on input "checkbox" at bounding box center [635, 544] width 21 height 15
checkbox input "true"
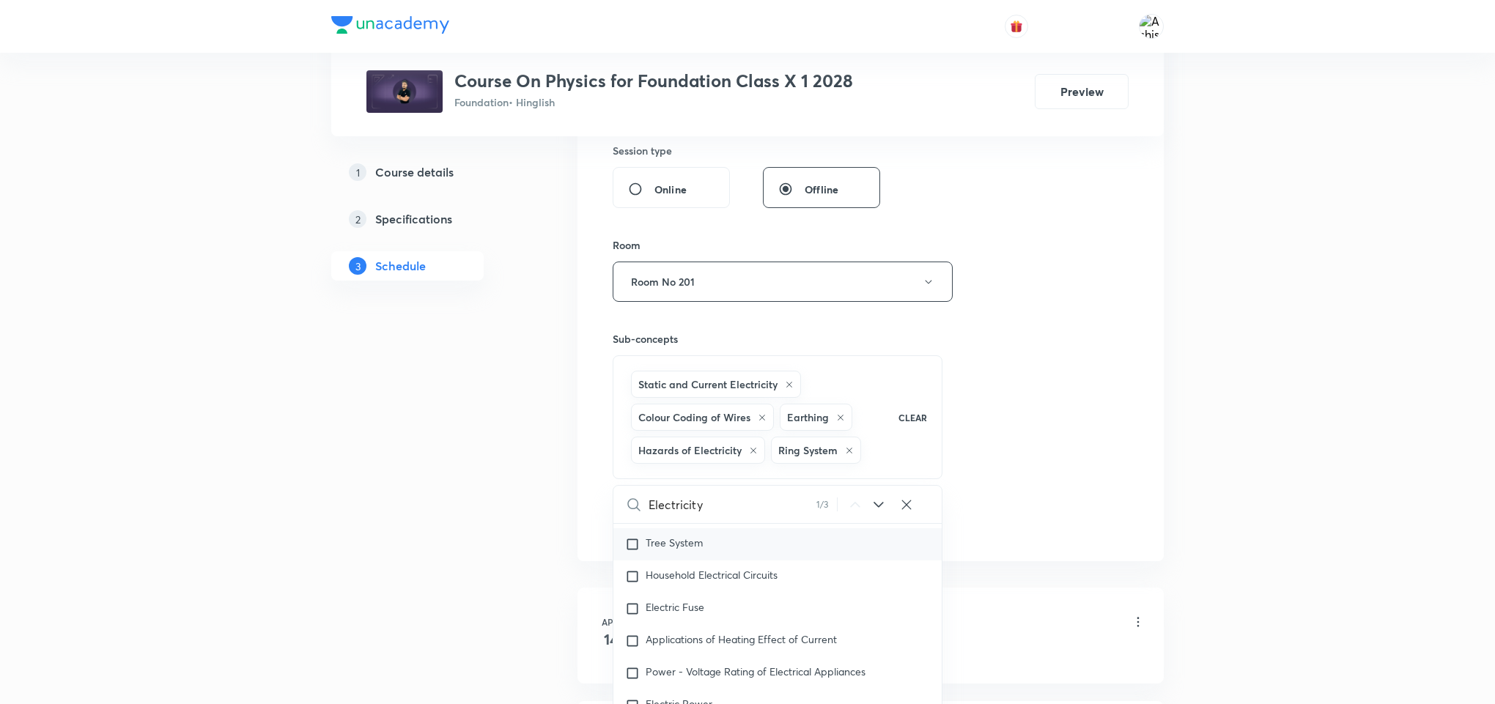
checkbox input "true"
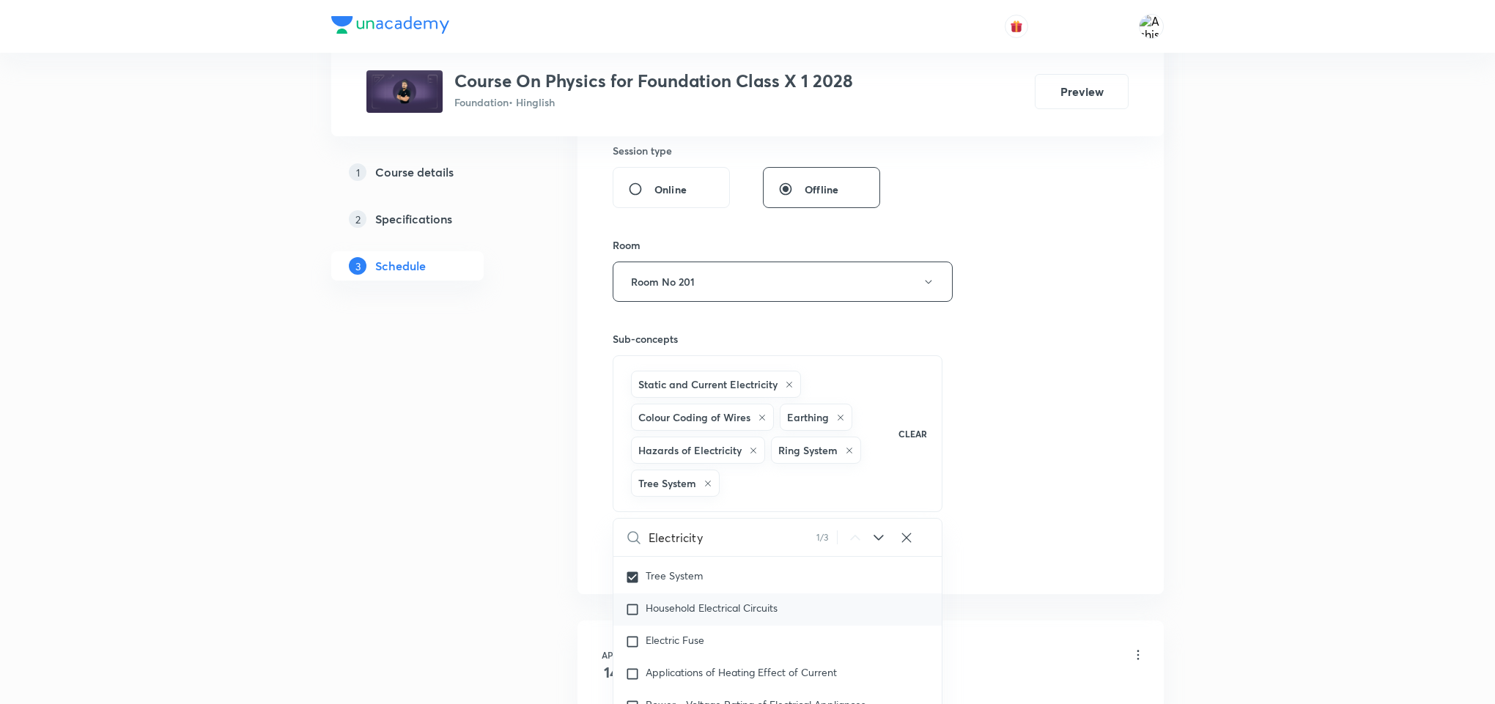
click at [634, 614] on input "checkbox" at bounding box center [635, 609] width 21 height 15
checkbox input "true"
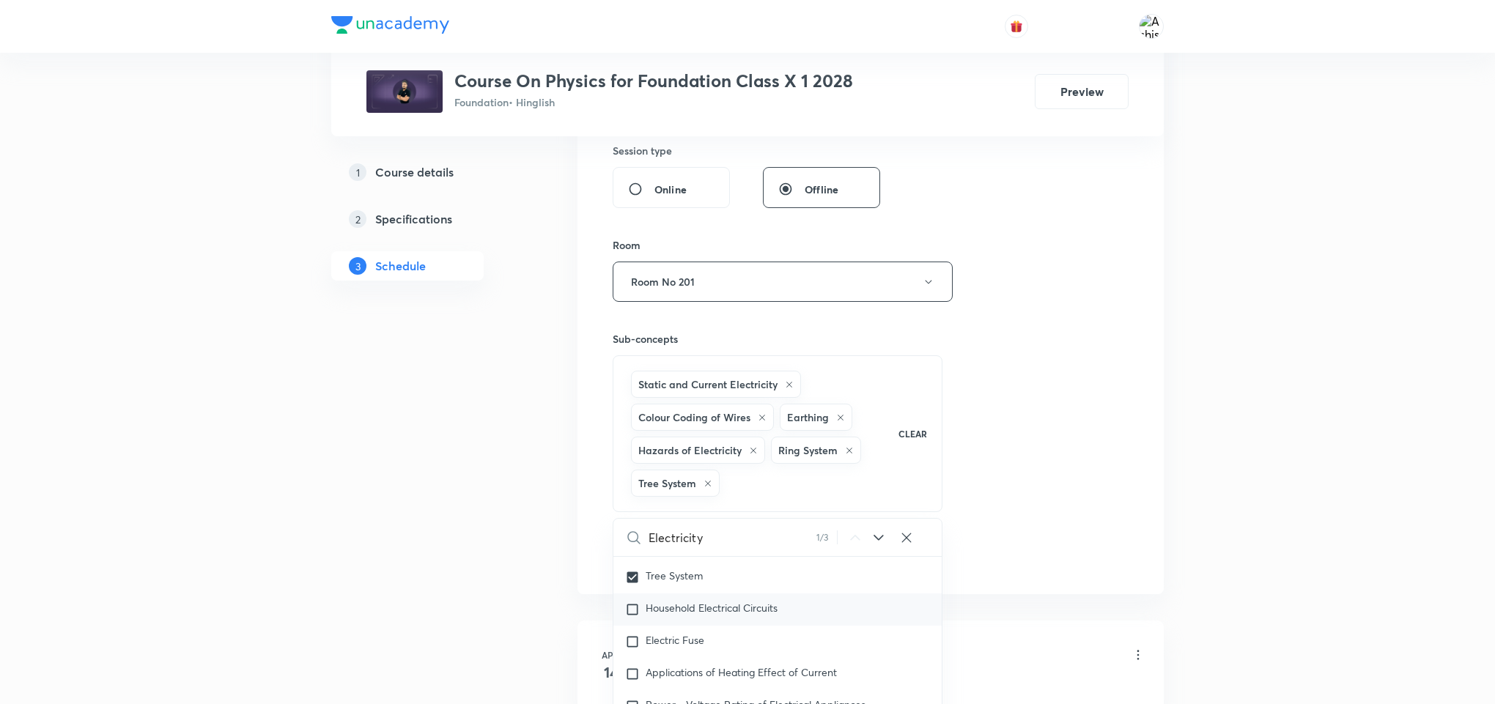
checkbox input "true"
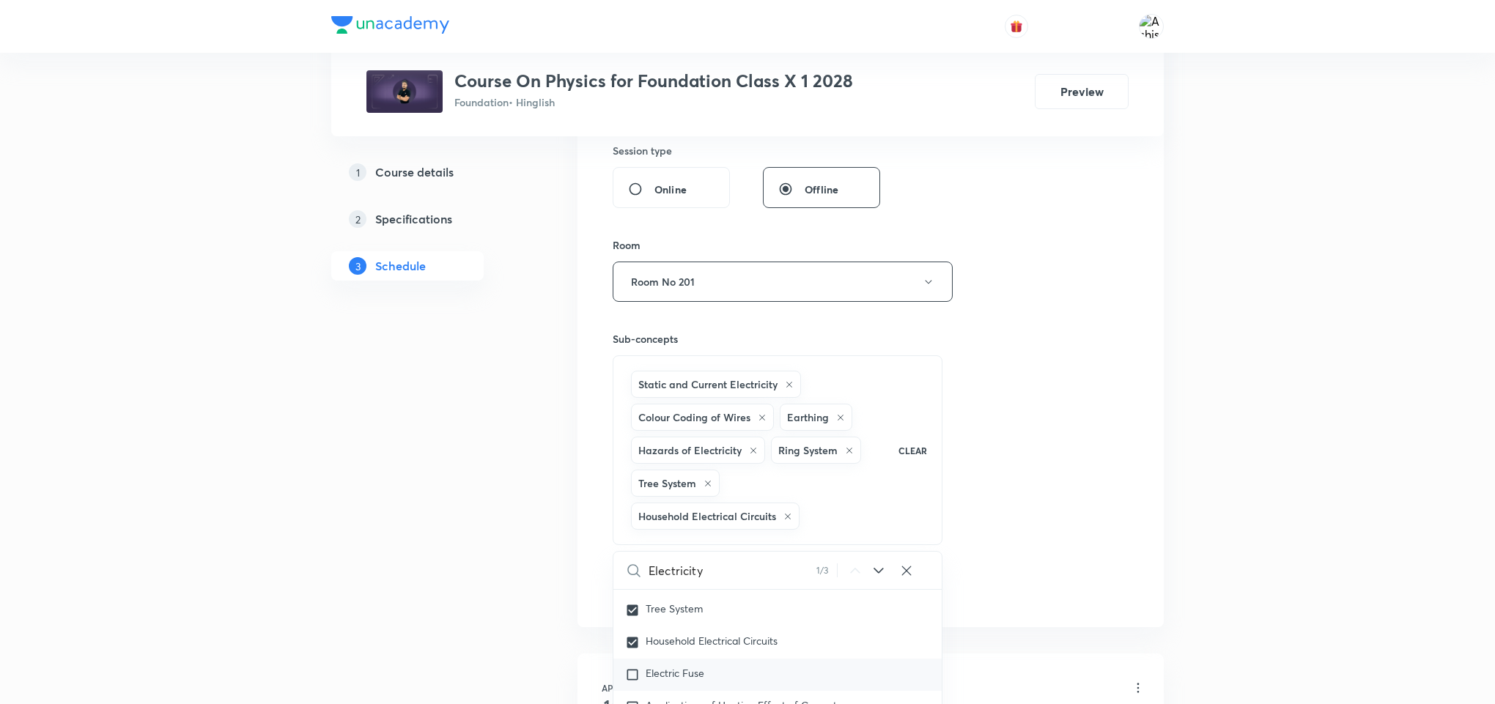
click at [635, 680] on input "checkbox" at bounding box center [635, 675] width 21 height 15
checkbox input "true"
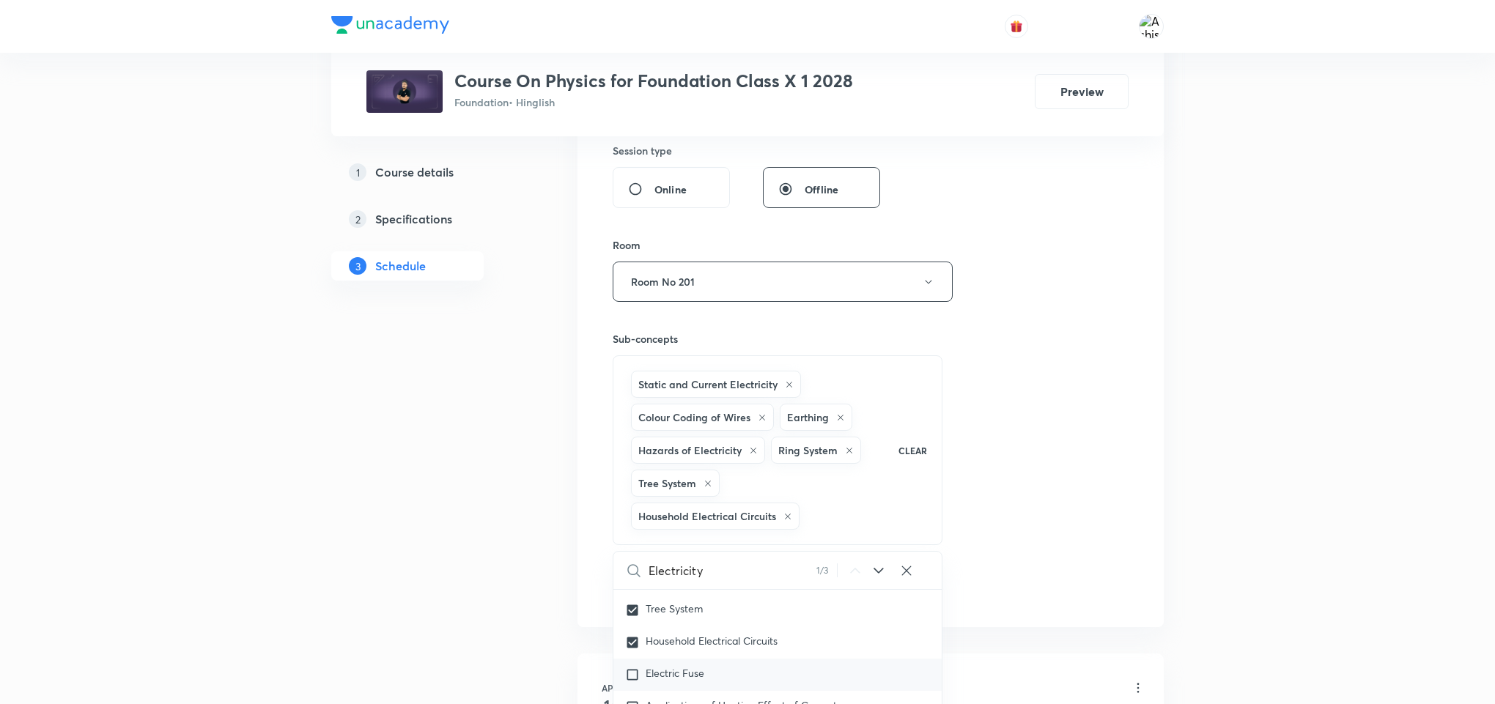
checkbox input "true"
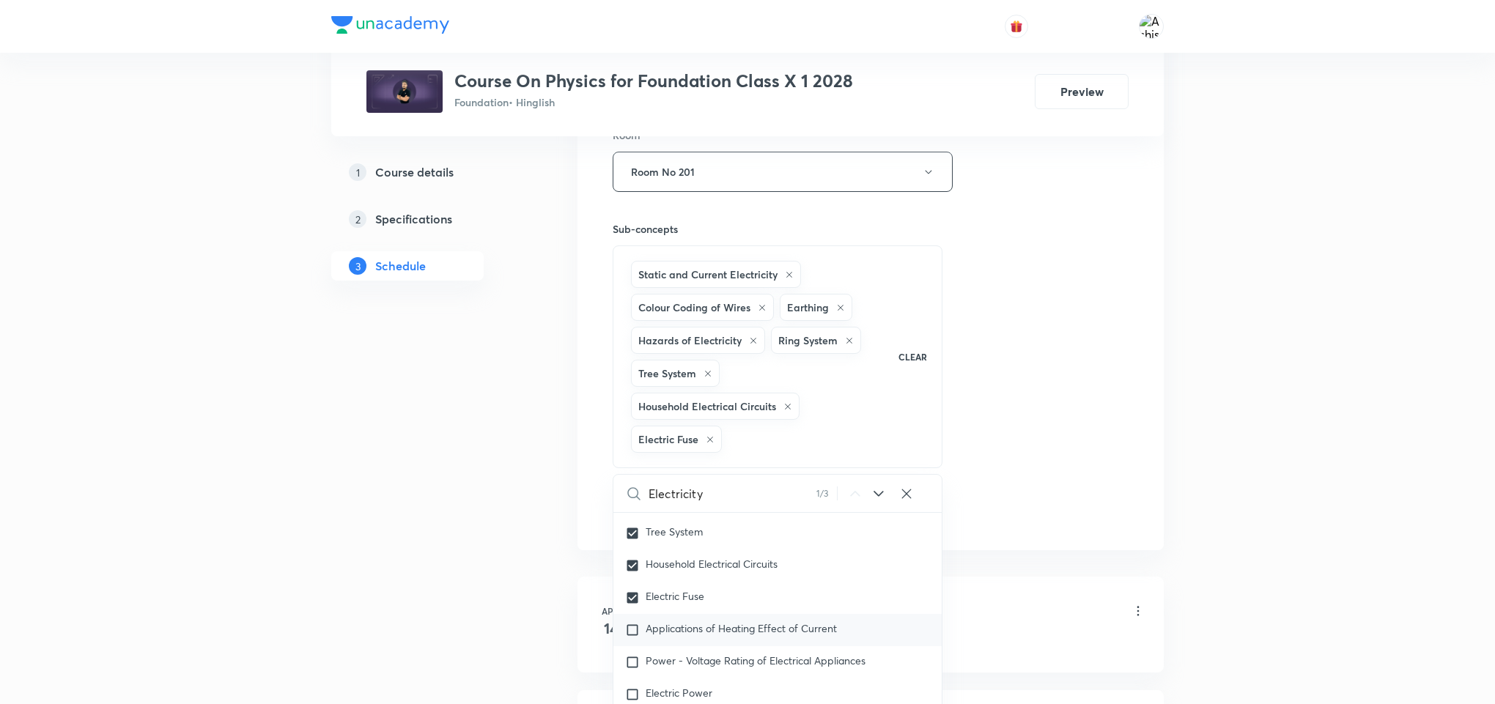
click at [636, 636] on input "checkbox" at bounding box center [635, 630] width 21 height 15
checkbox input "true"
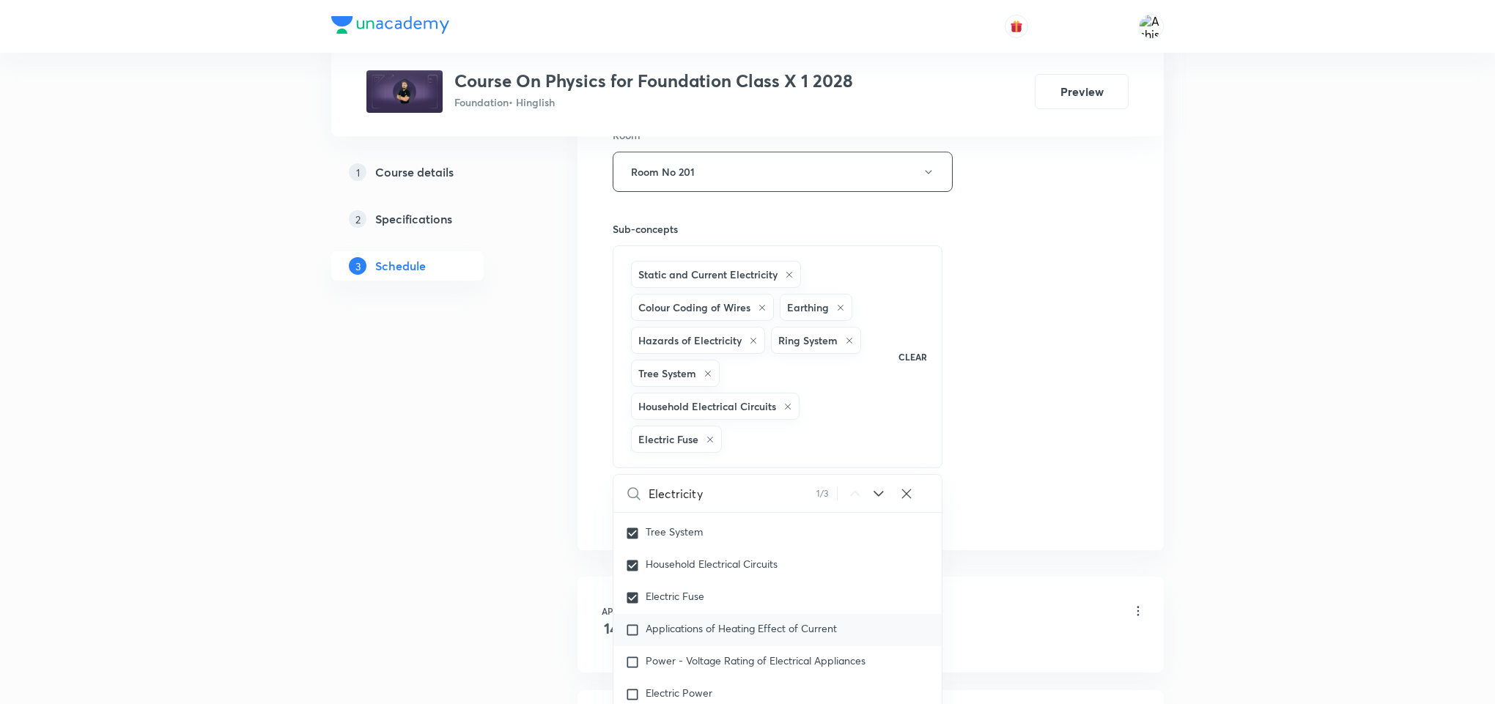
checkbox input "true"
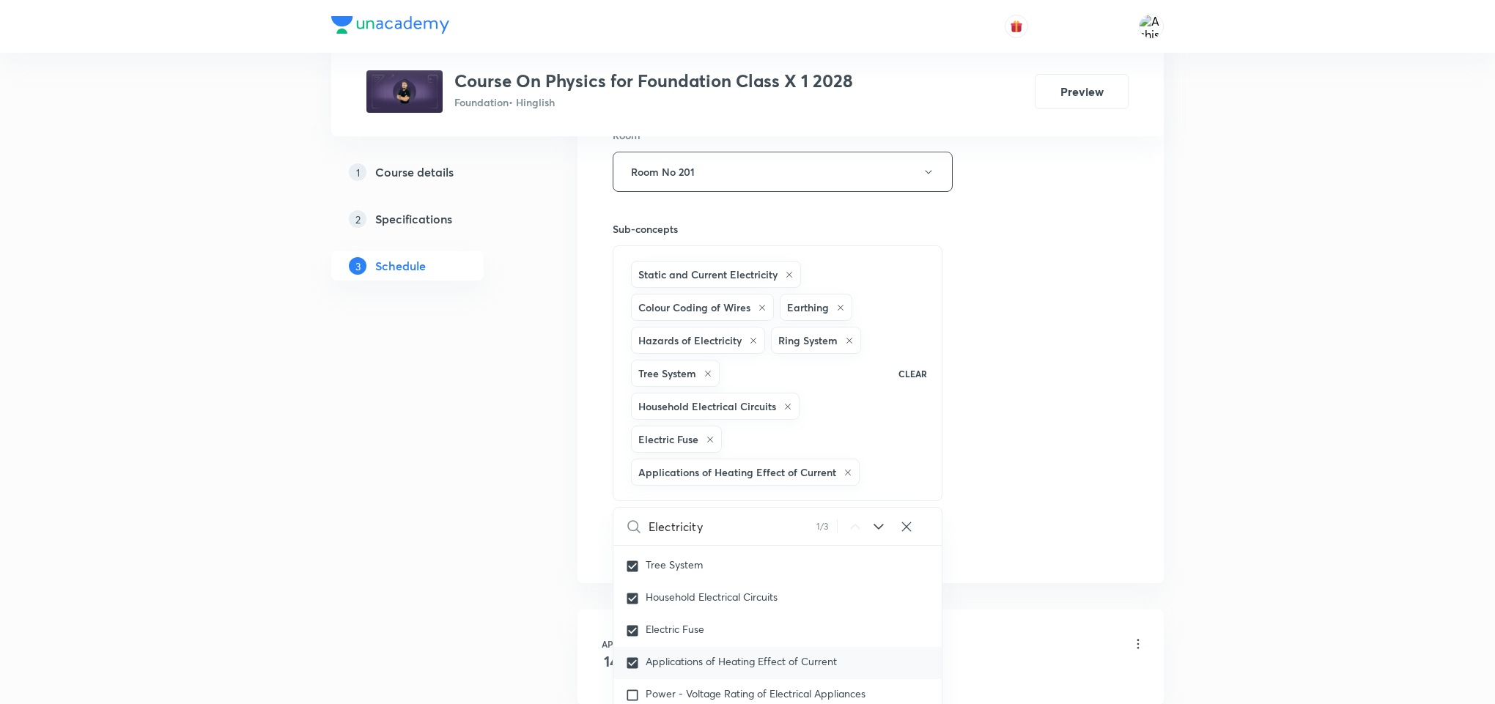
scroll to position [1027, 0]
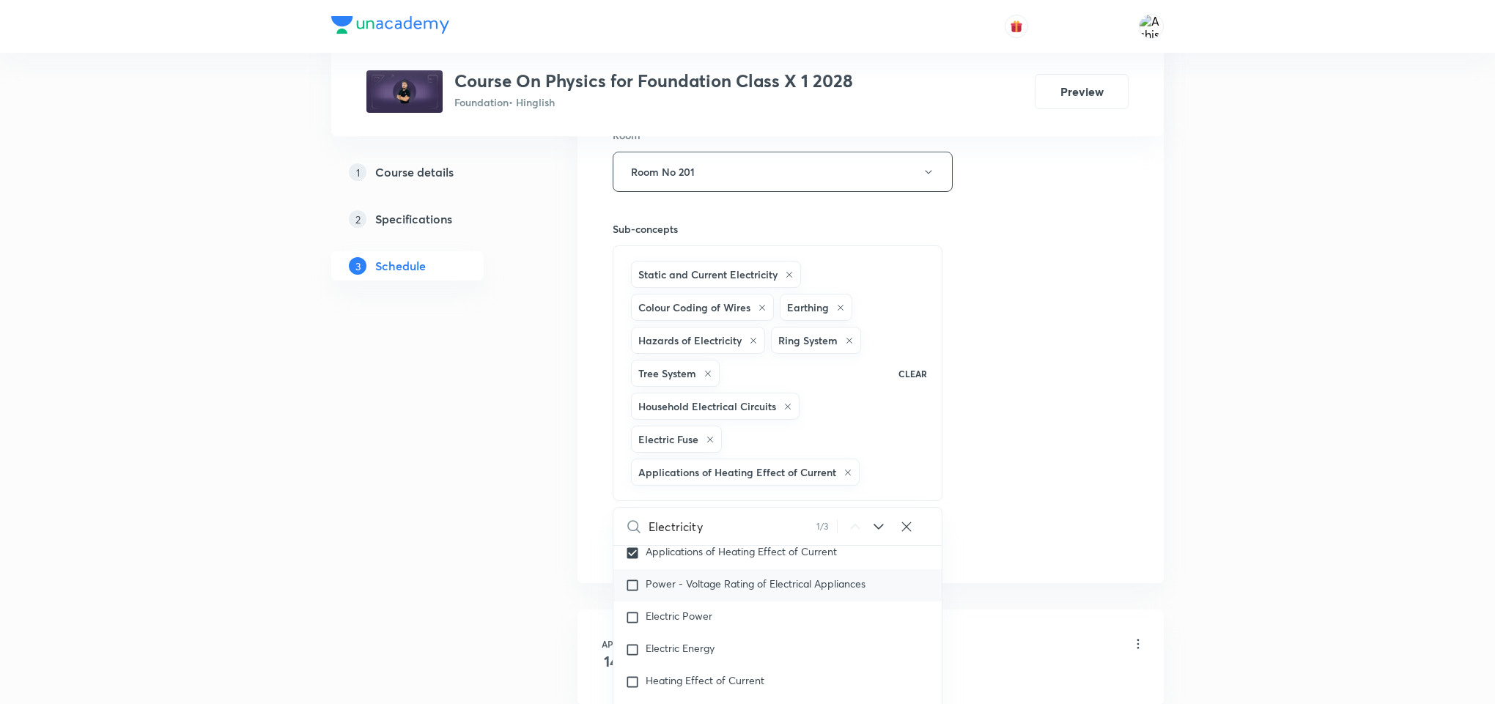
click at [638, 593] on input "checkbox" at bounding box center [635, 585] width 21 height 15
checkbox input "true"
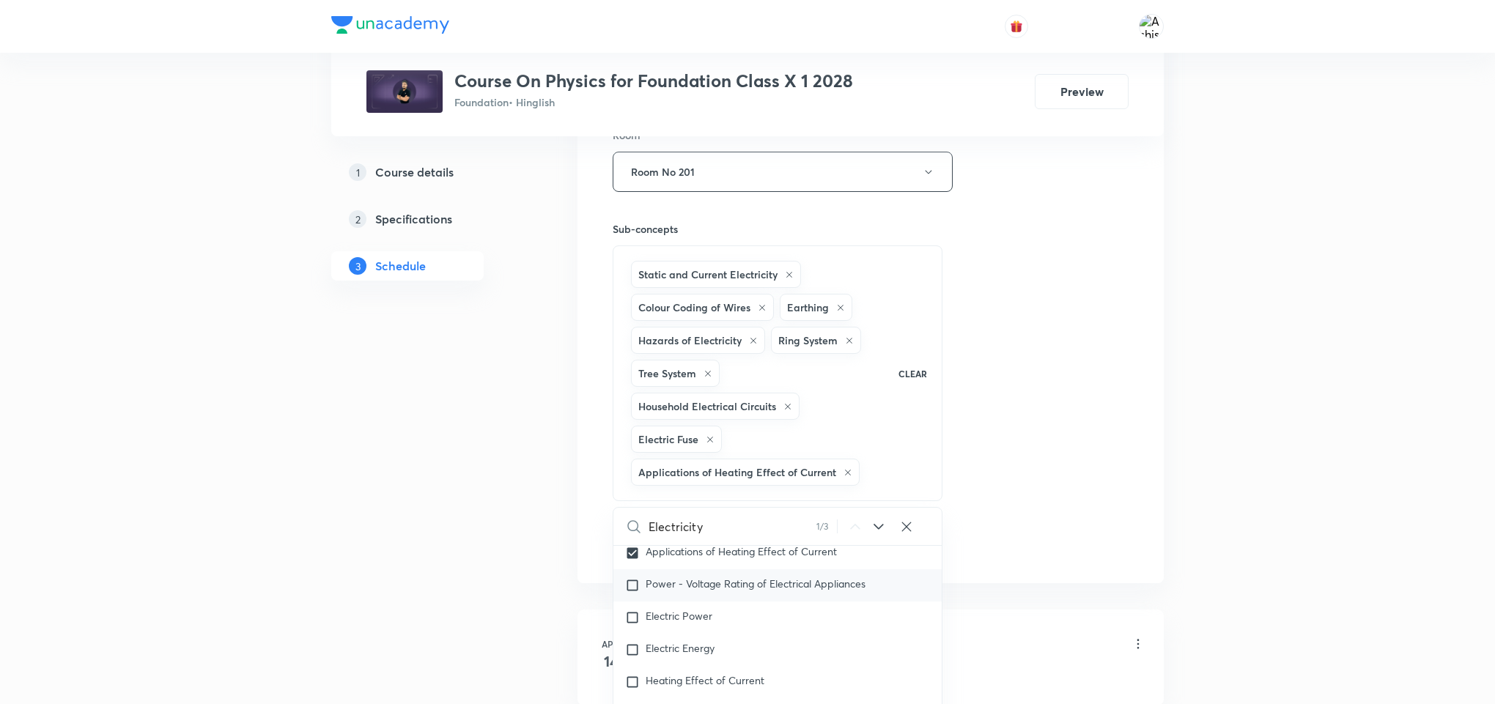
checkbox input "true"
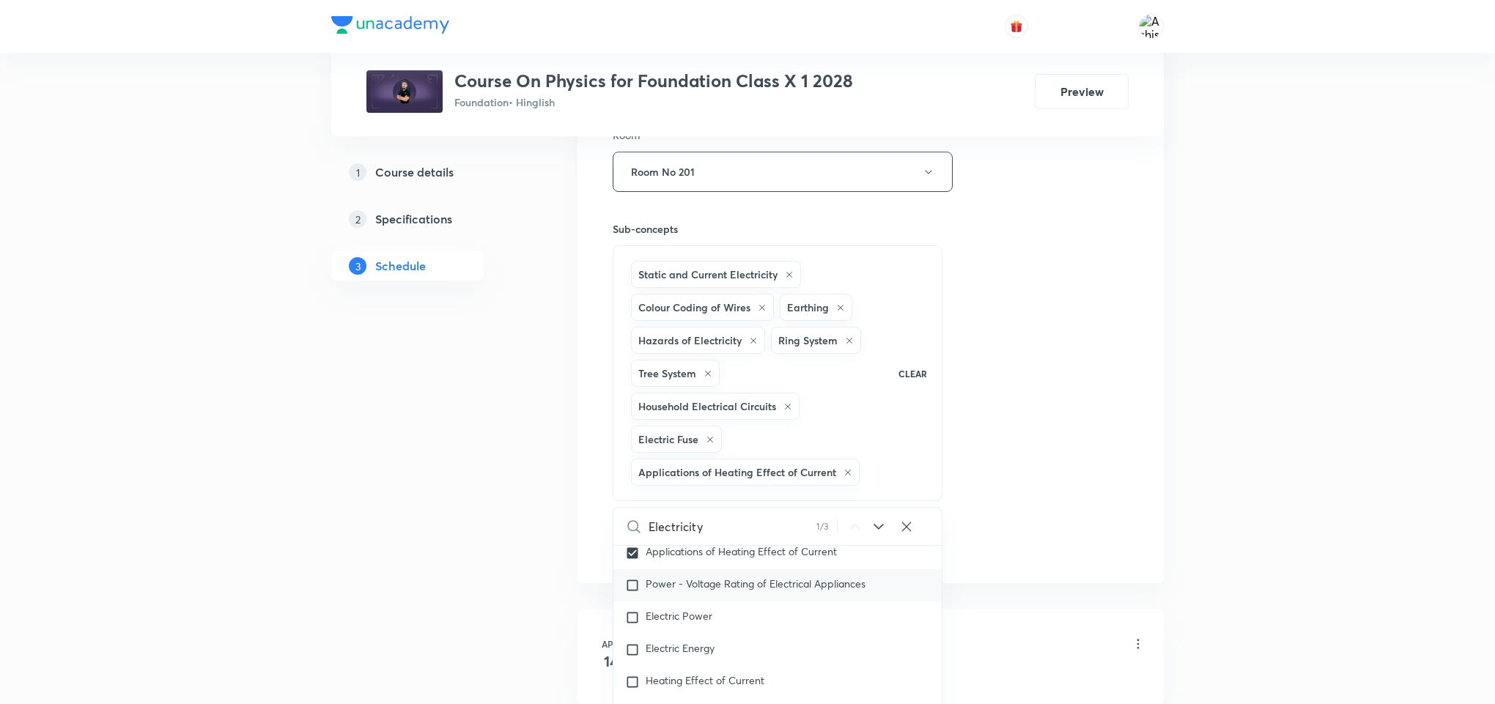
checkbox input "true"
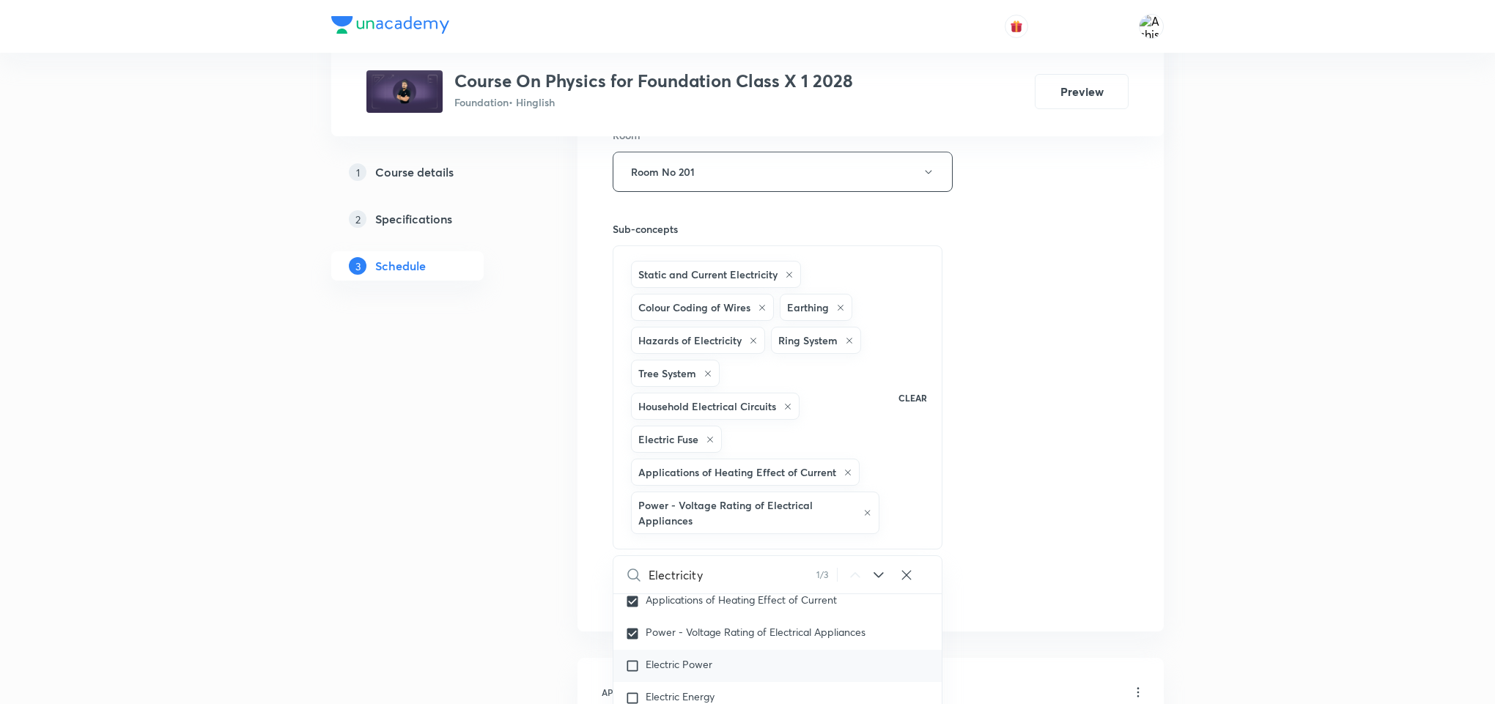
click at [640, 673] on input "checkbox" at bounding box center [635, 666] width 21 height 15
checkbox input "true"
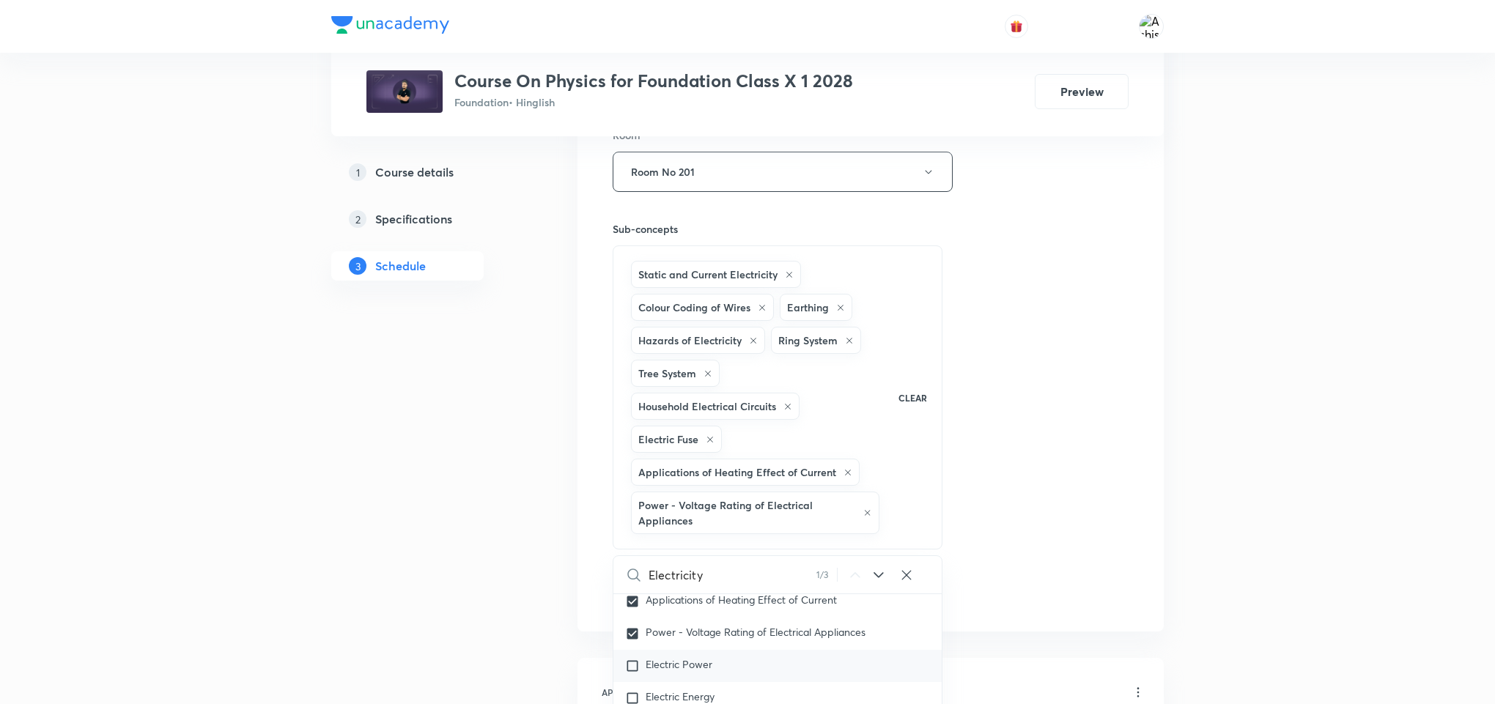
checkbox input "true"
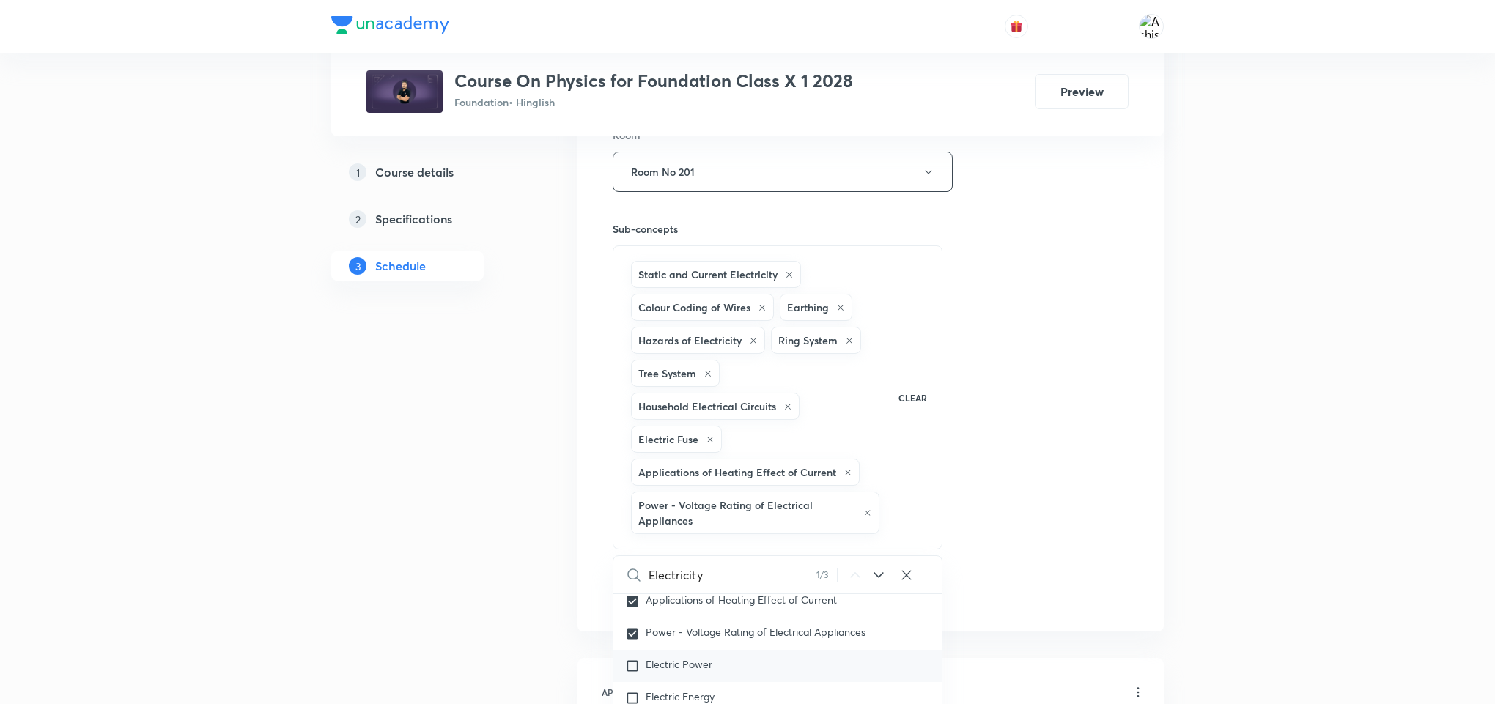
checkbox input "true"
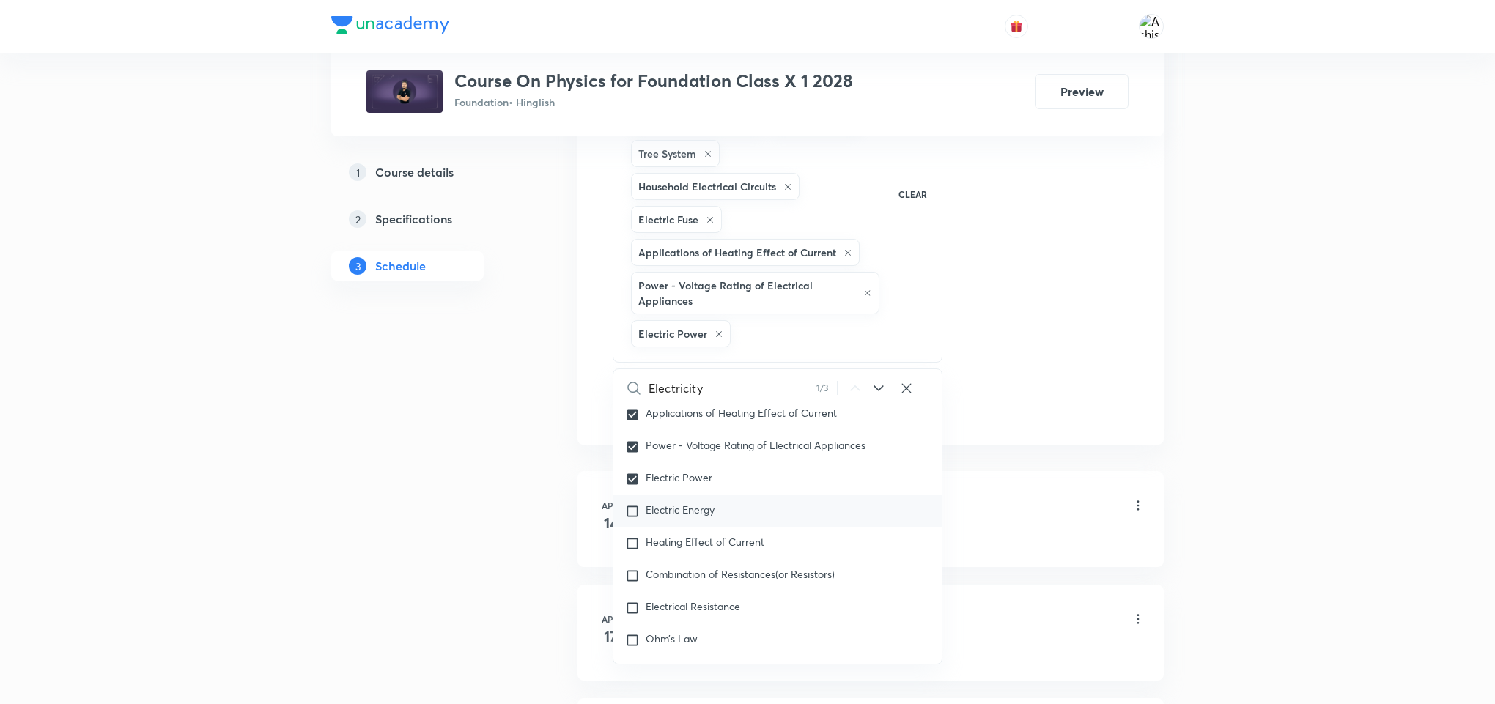
click at [629, 517] on input "checkbox" at bounding box center [635, 511] width 21 height 15
checkbox input "true"
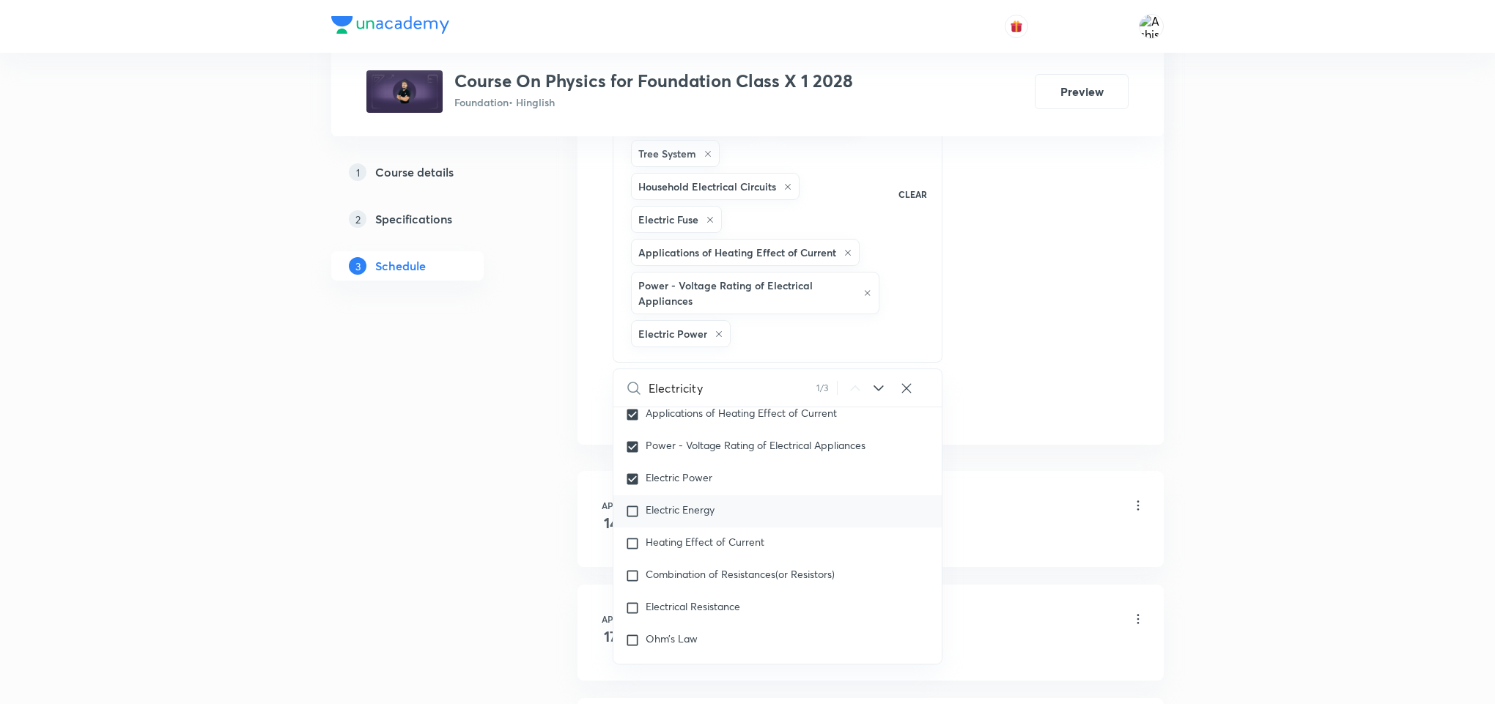
checkbox input "true"
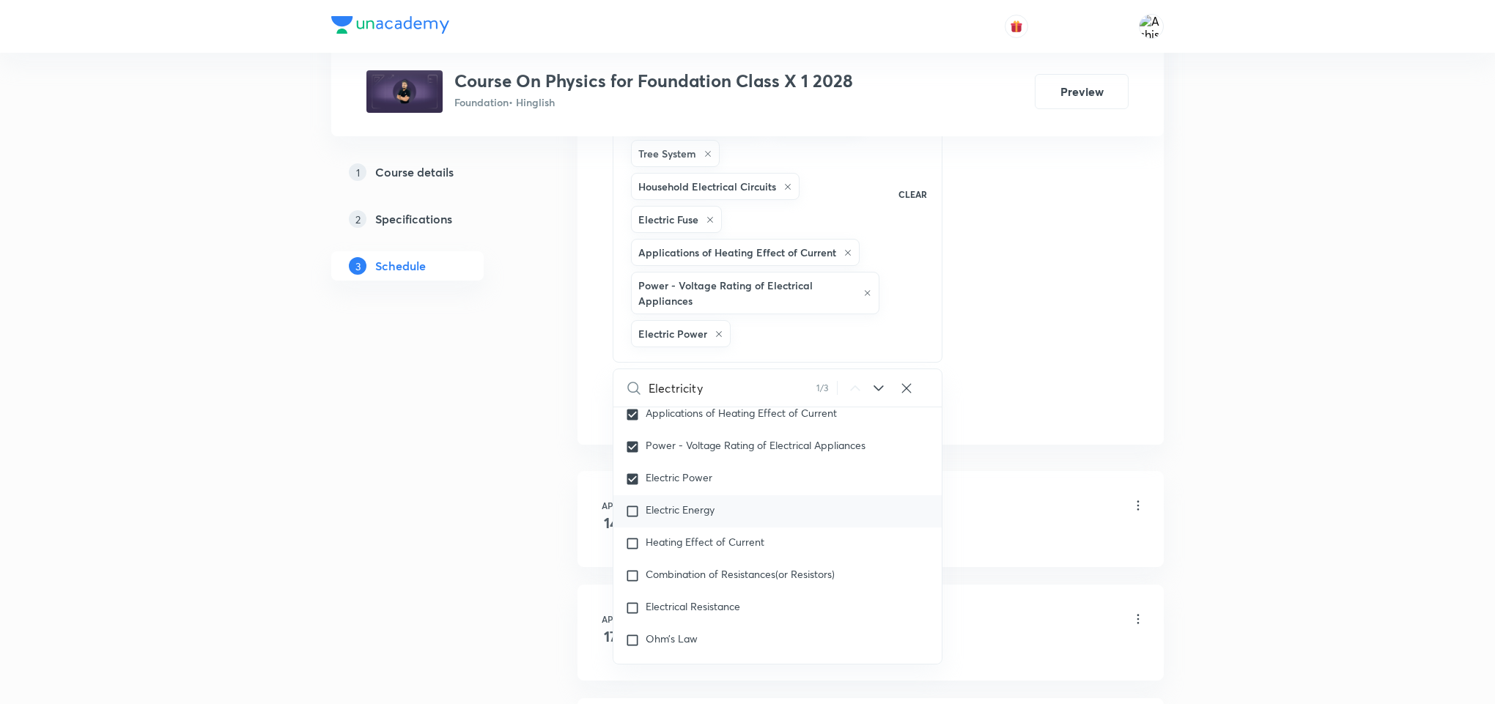
checkbox input "true"
click at [632, 551] on input "checkbox" at bounding box center [635, 543] width 21 height 15
checkbox input "true"
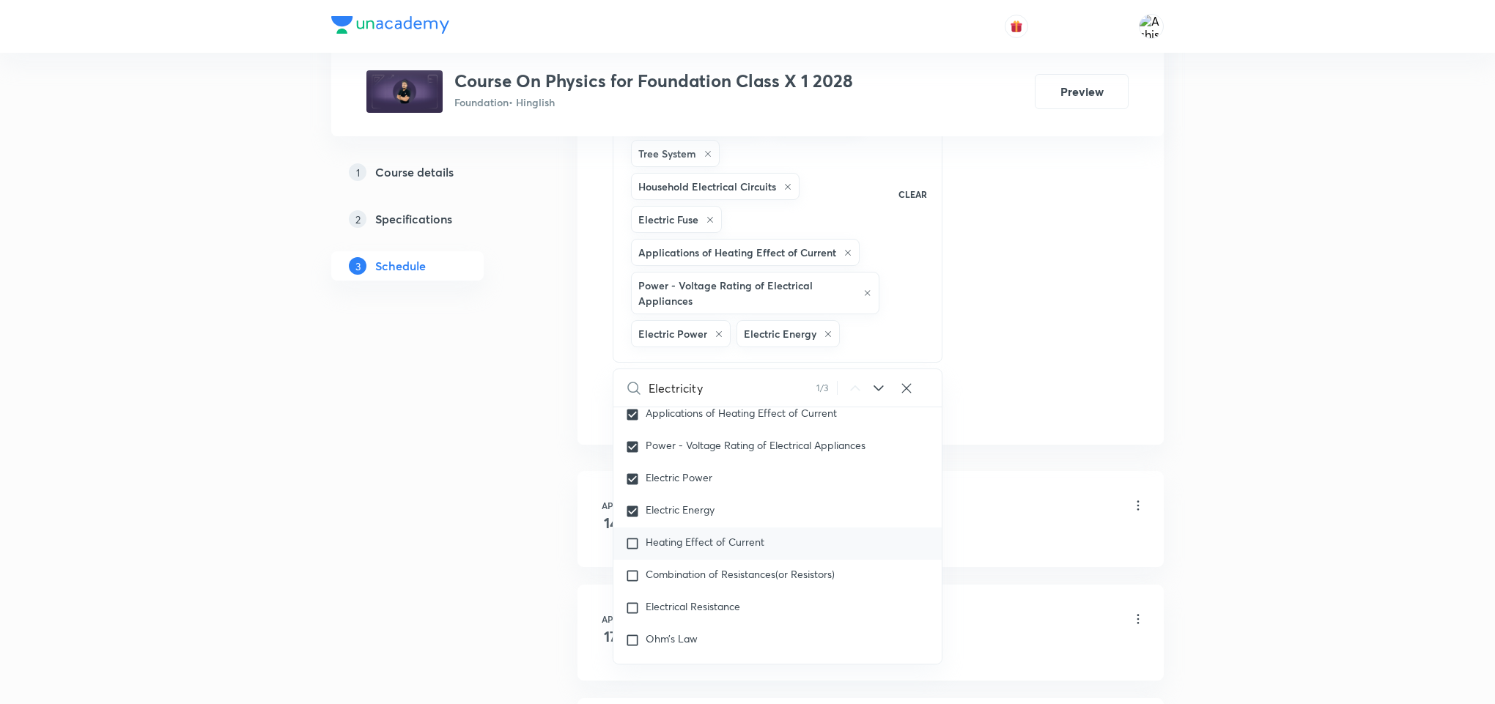
checkbox input "true"
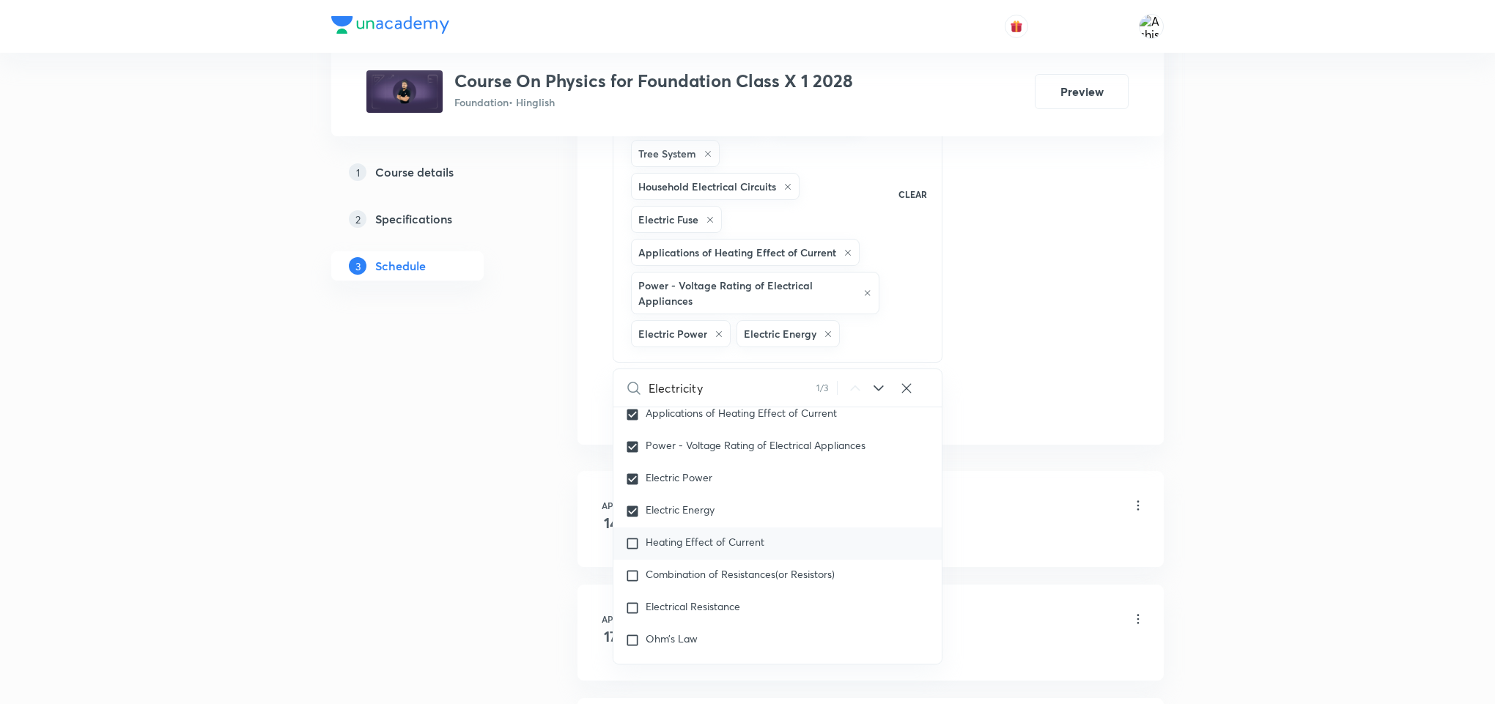
checkbox input "true"
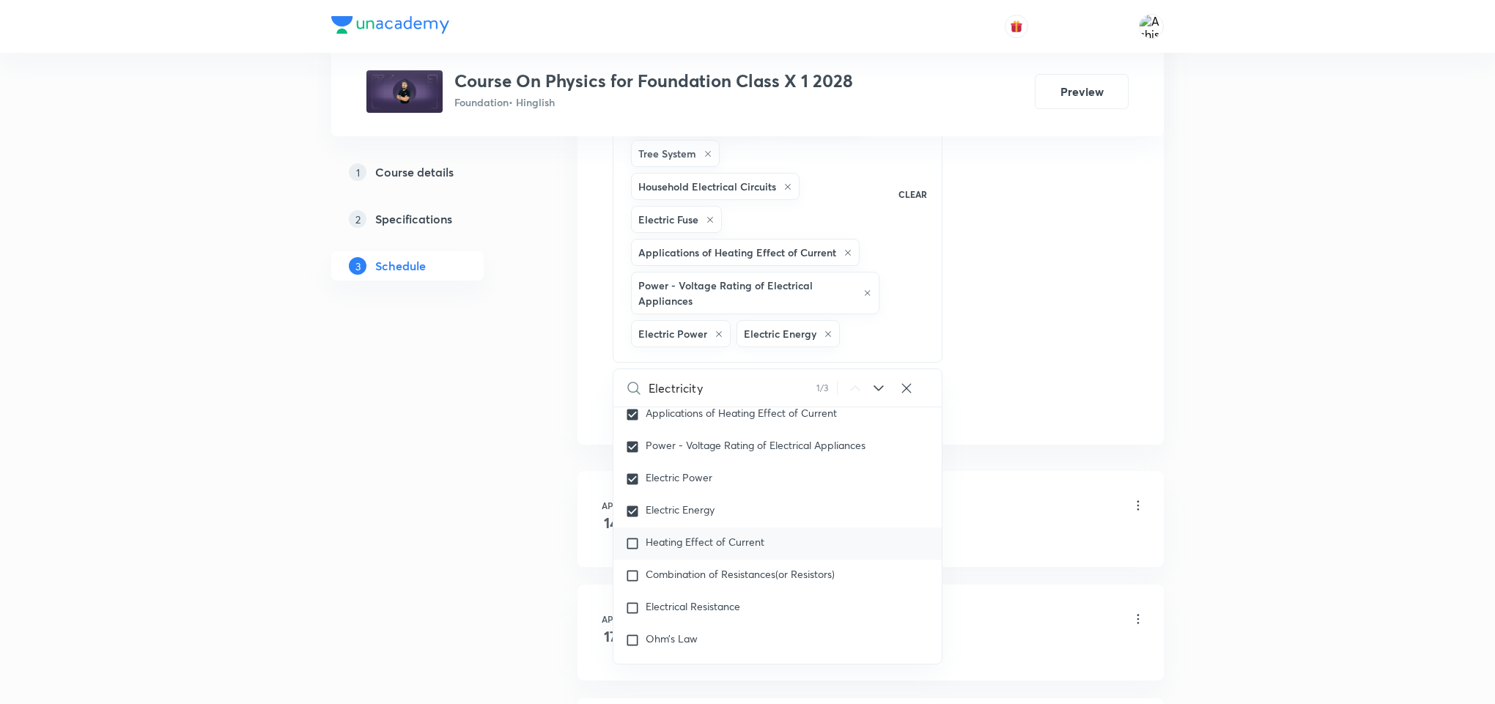
checkbox input "true"
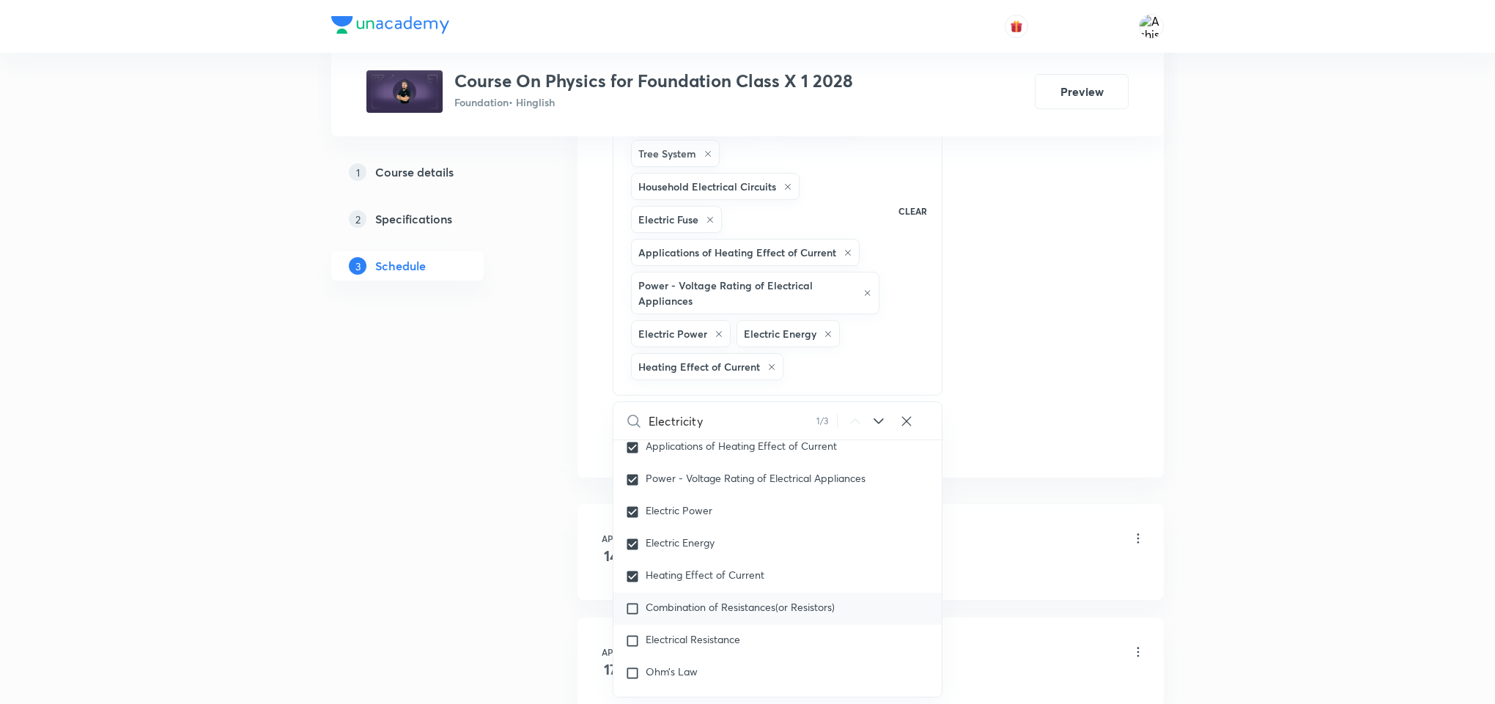
click at [634, 616] on input "checkbox" at bounding box center [635, 609] width 21 height 15
checkbox input "true"
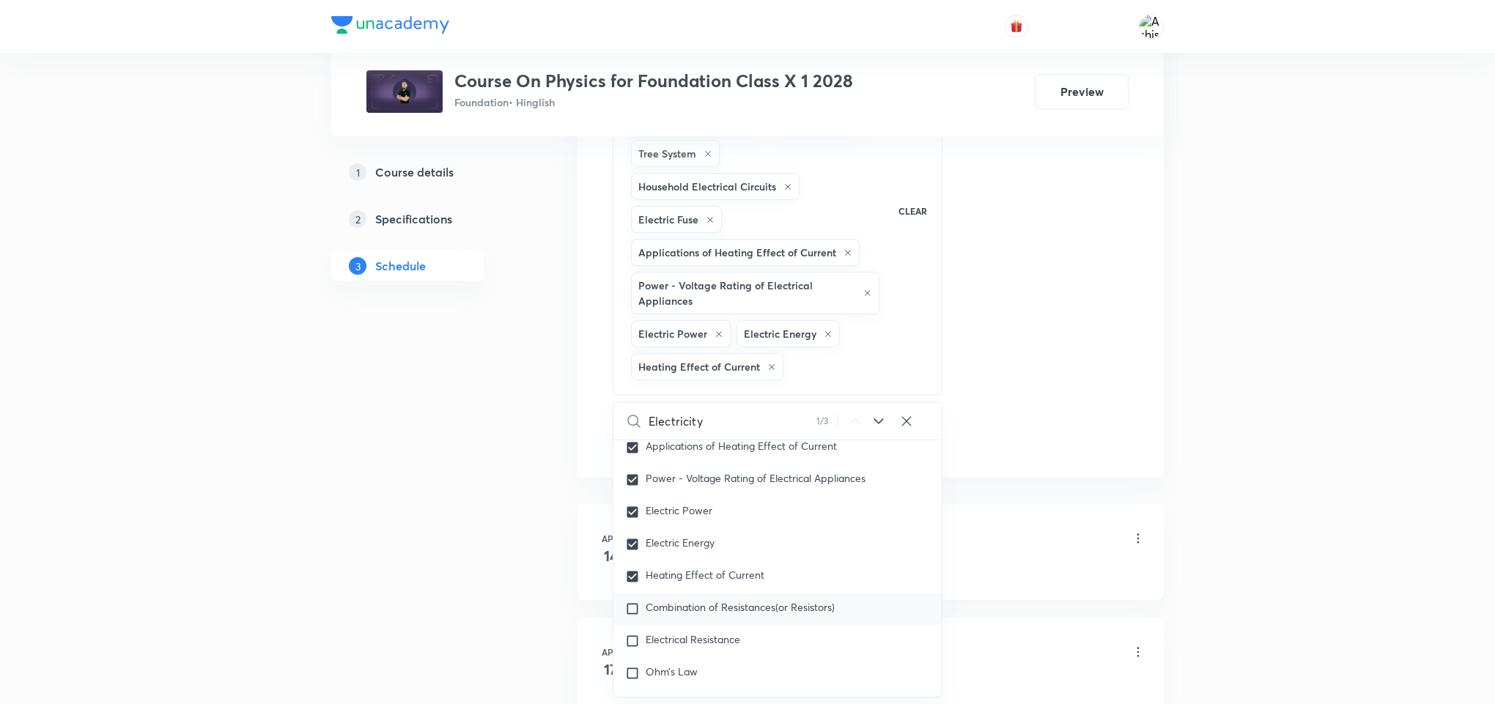
checkbox input "true"
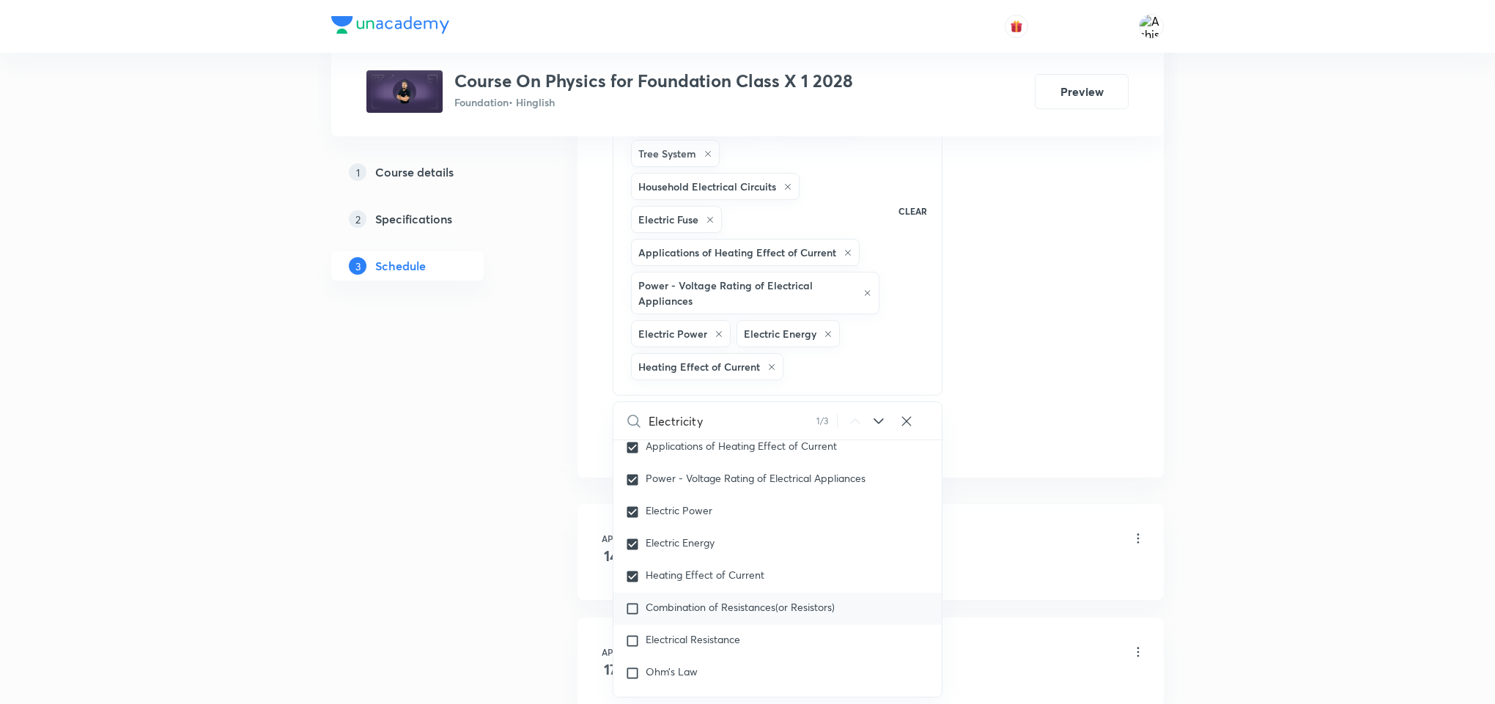
checkbox input "true"
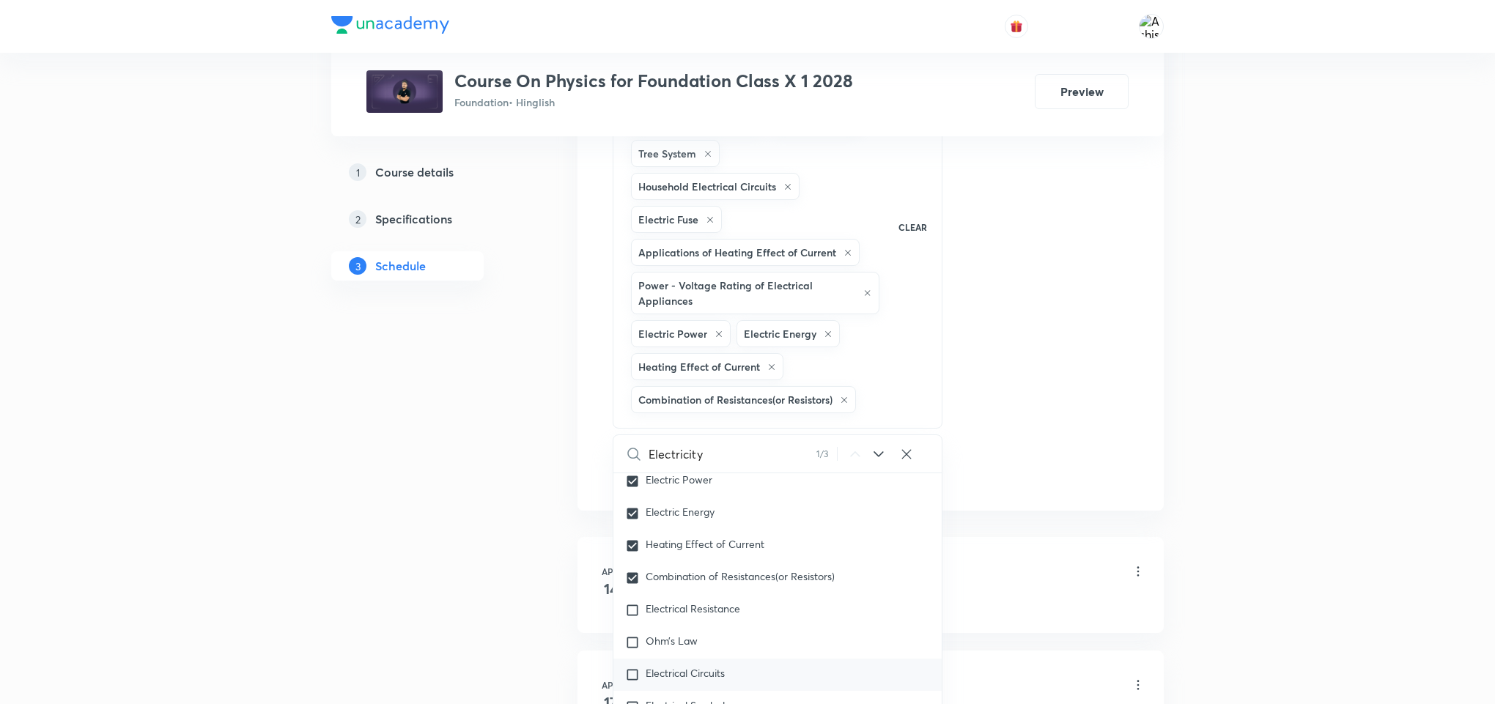
scroll to position [1137, 0]
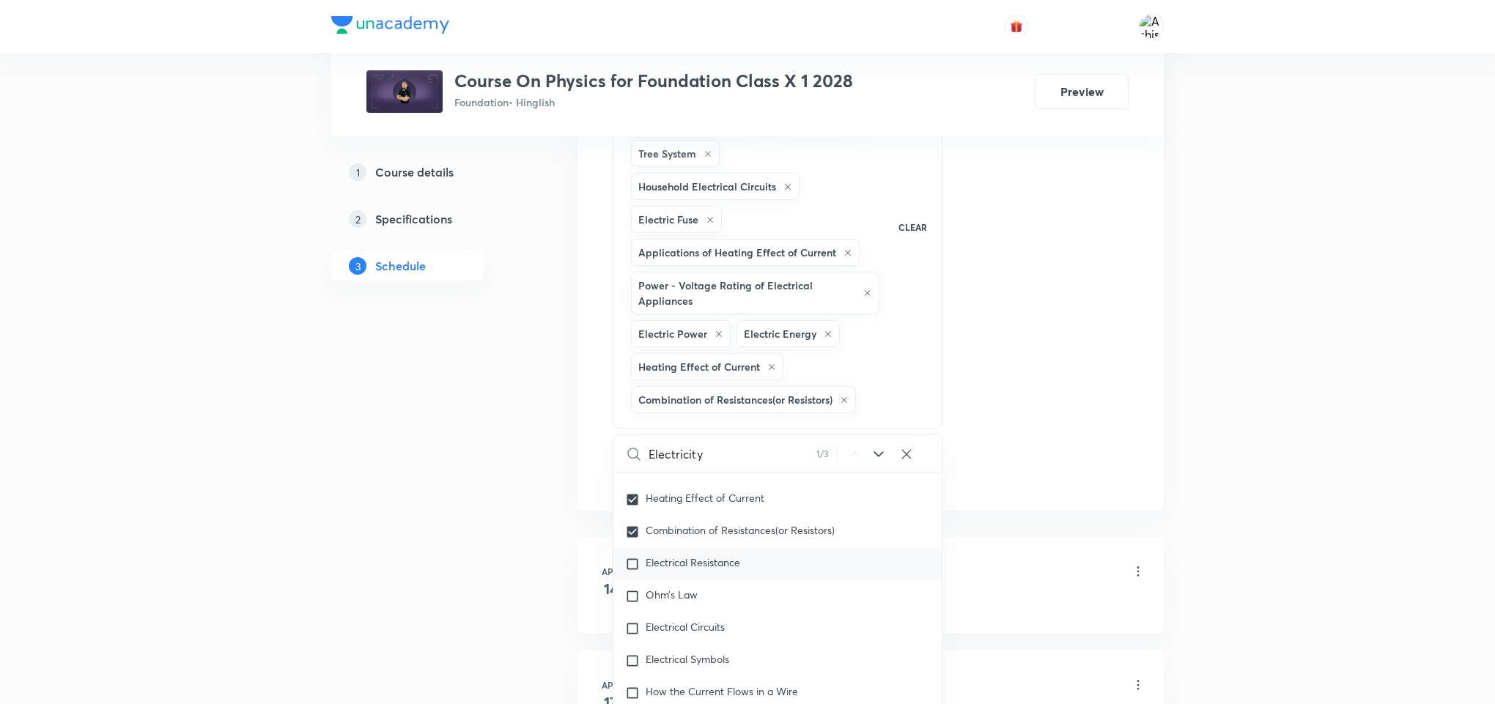
click at [631, 570] on input "checkbox" at bounding box center [635, 564] width 21 height 15
checkbox input "true"
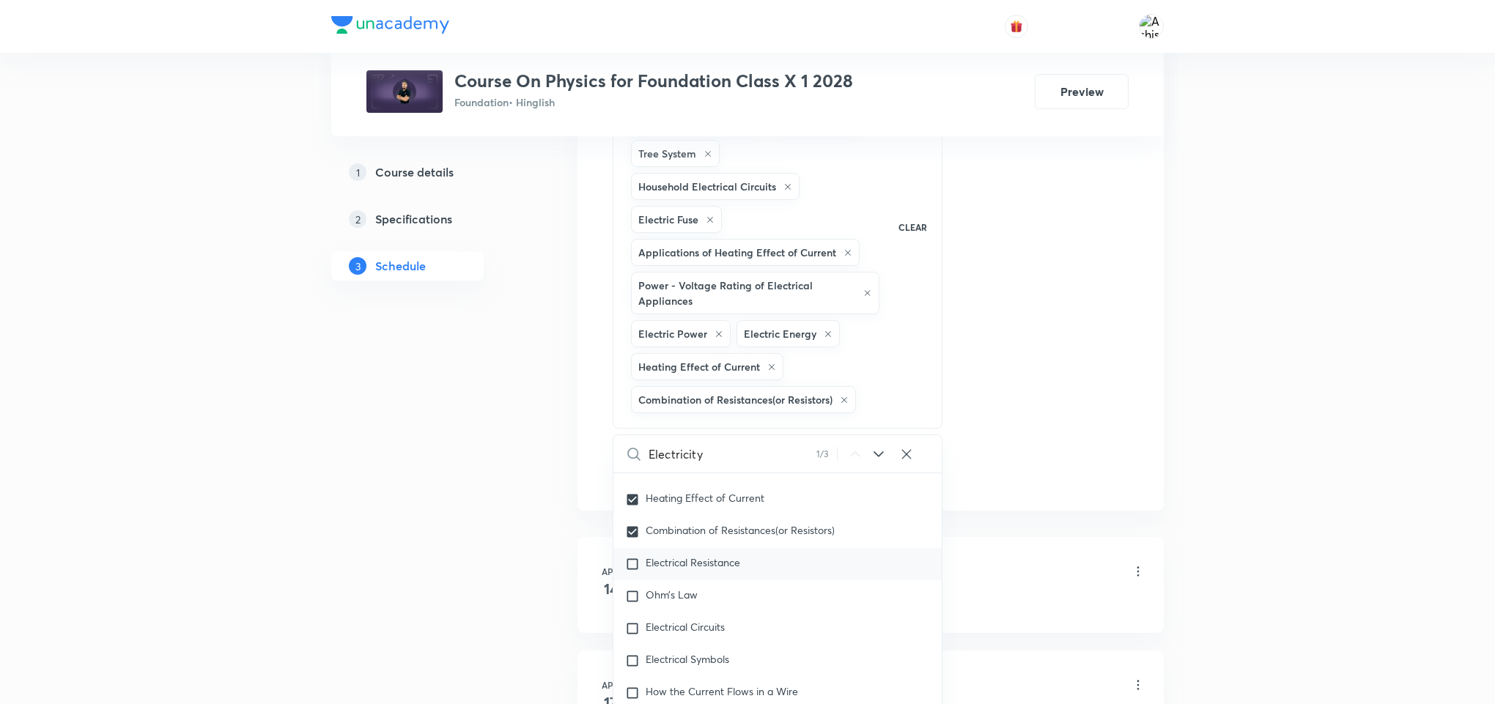
checkbox input "true"
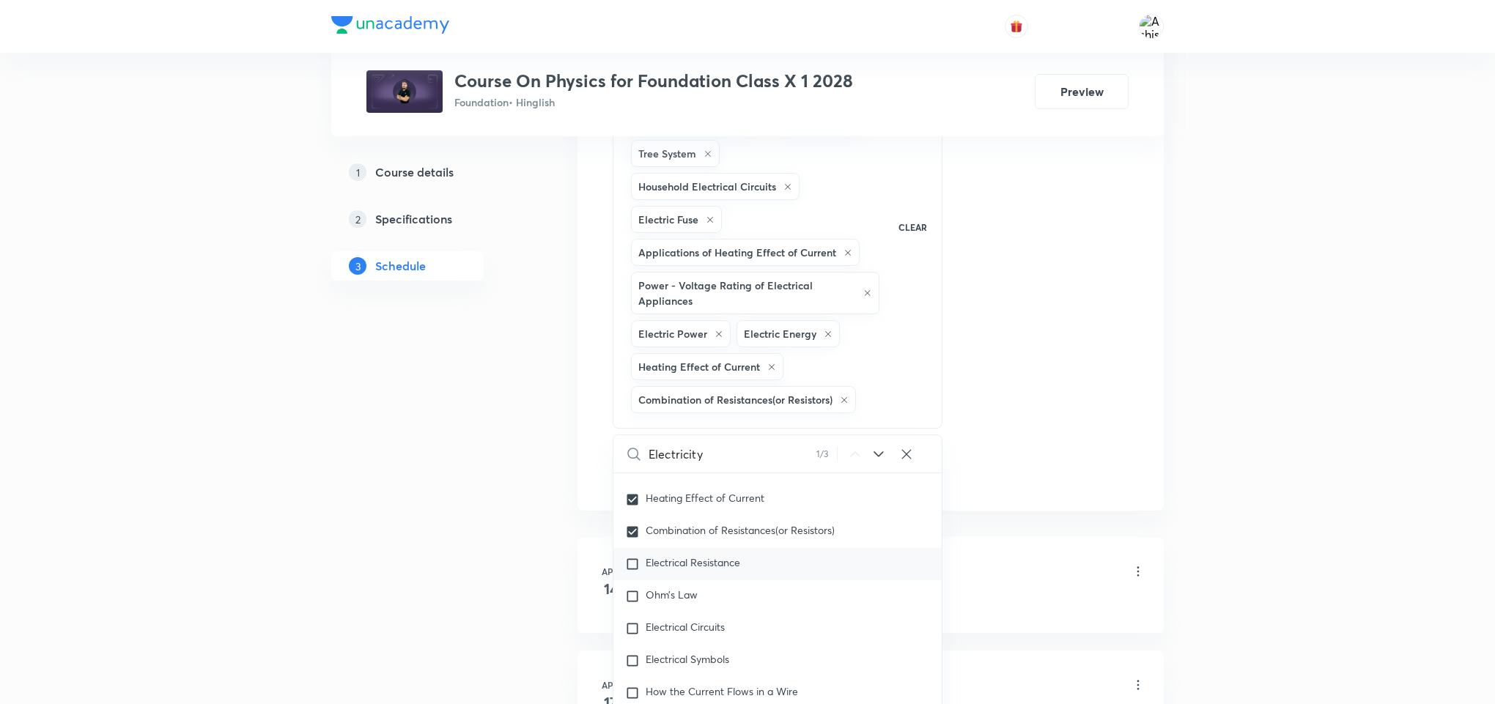
checkbox input "true"
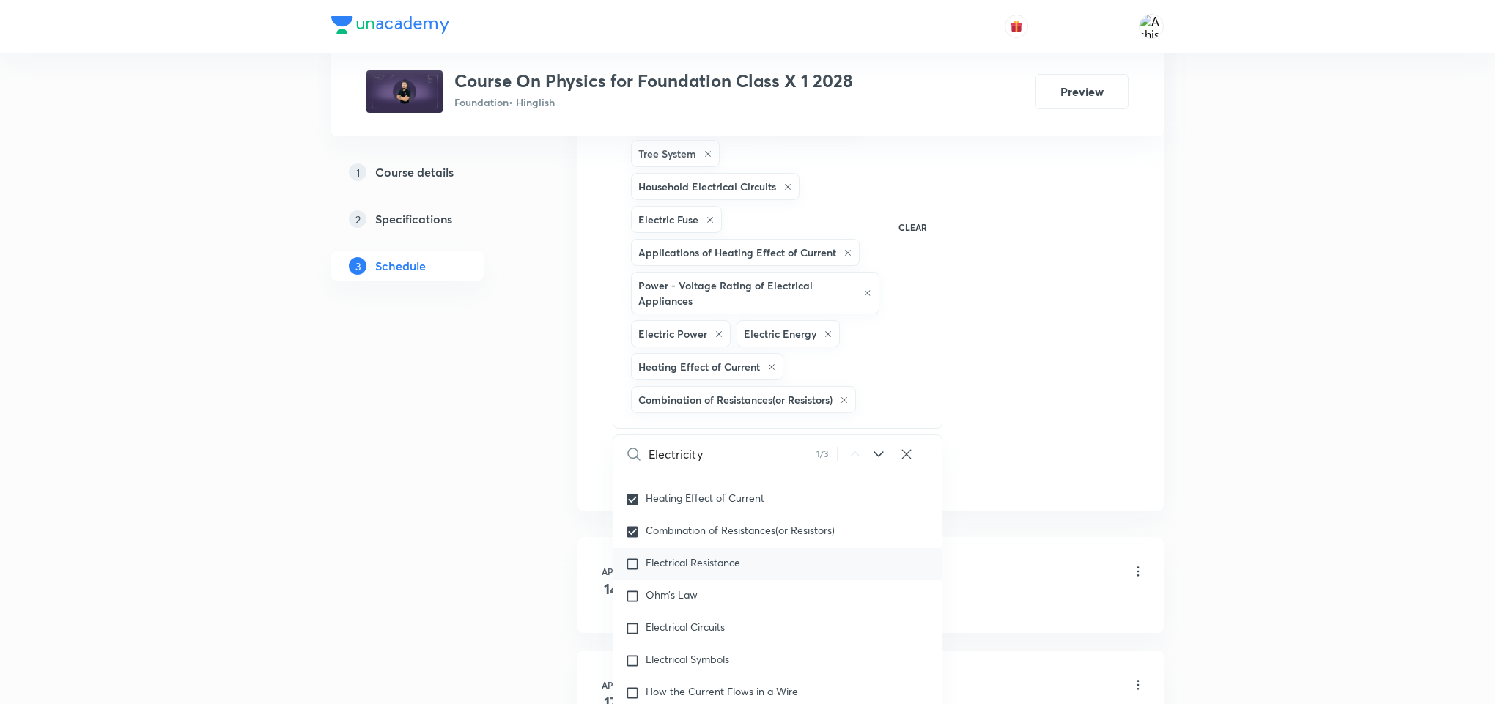
checkbox input "true"
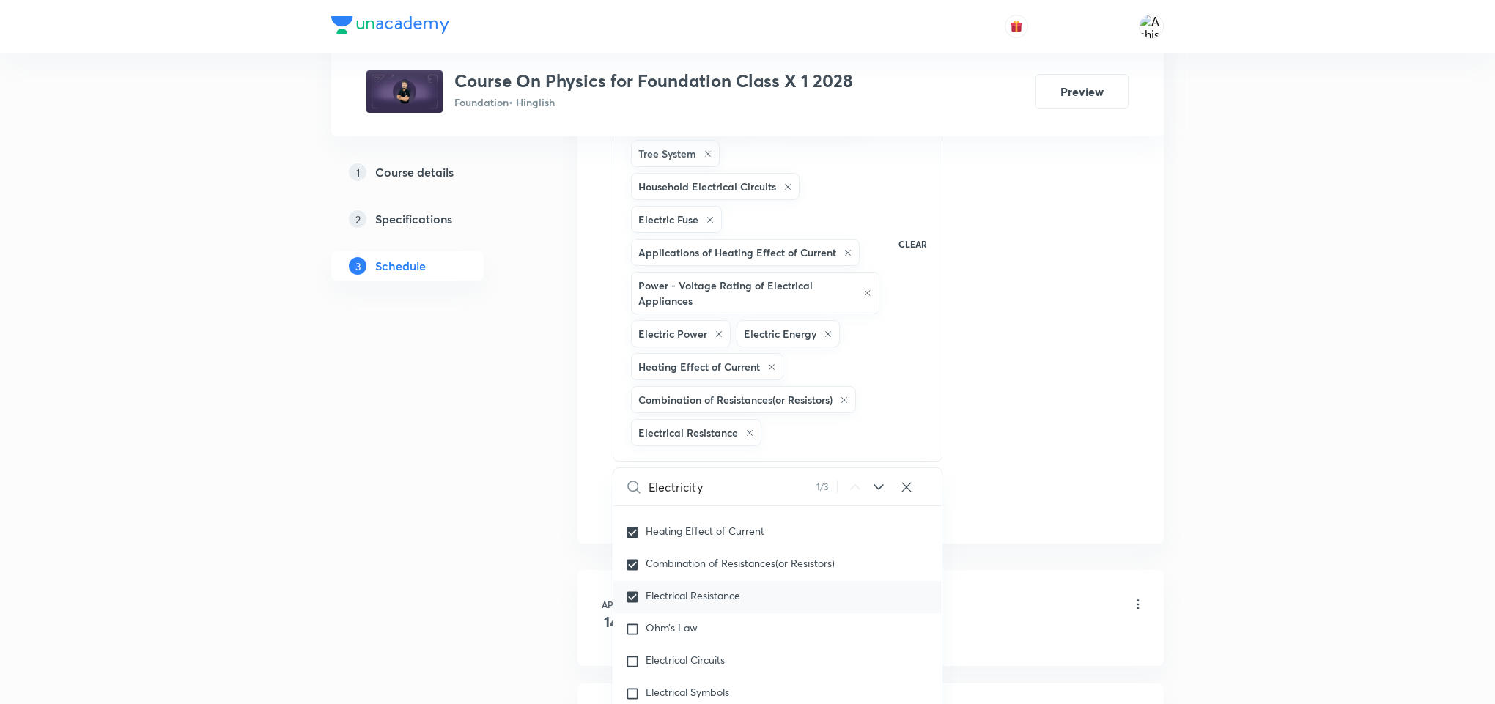
scroll to position [1247, 0]
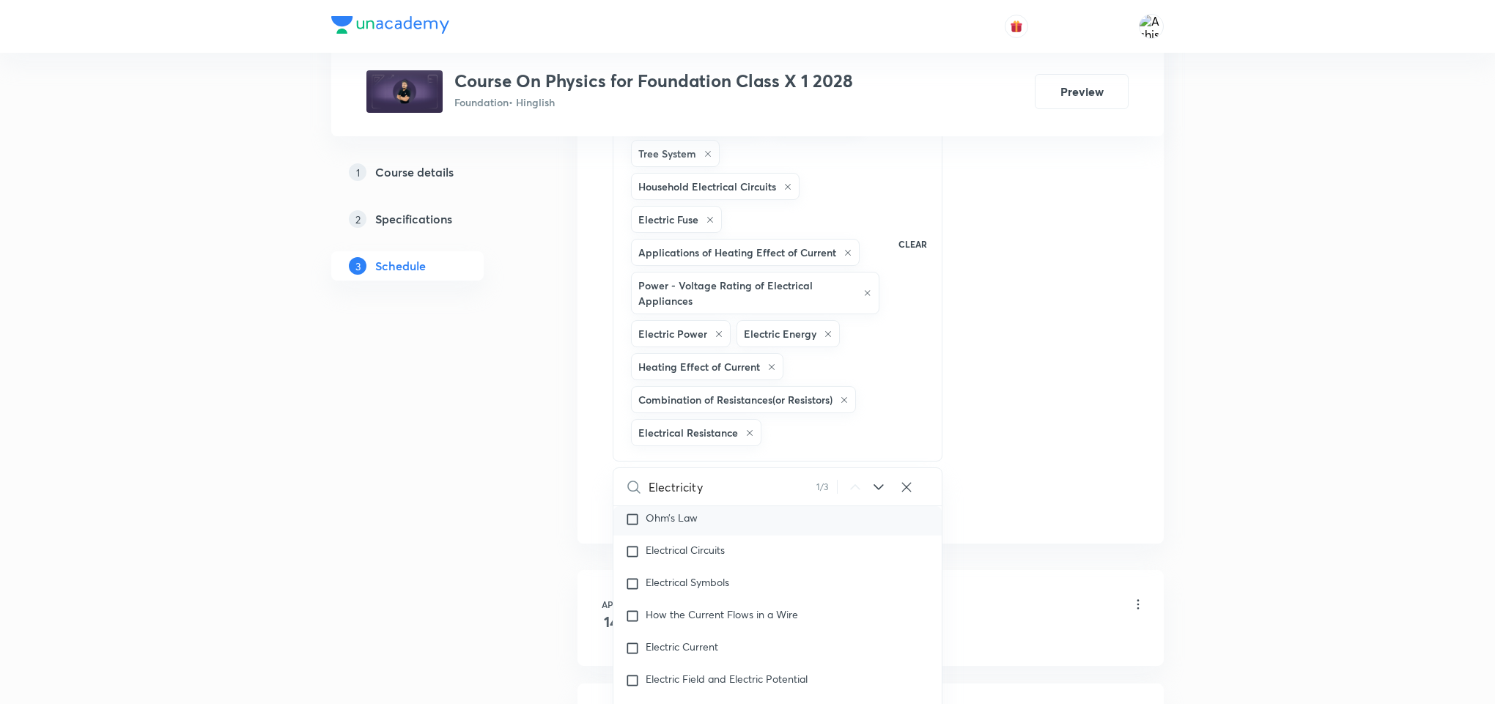
click at [635, 527] on input "checkbox" at bounding box center [635, 519] width 21 height 15
checkbox input "true"
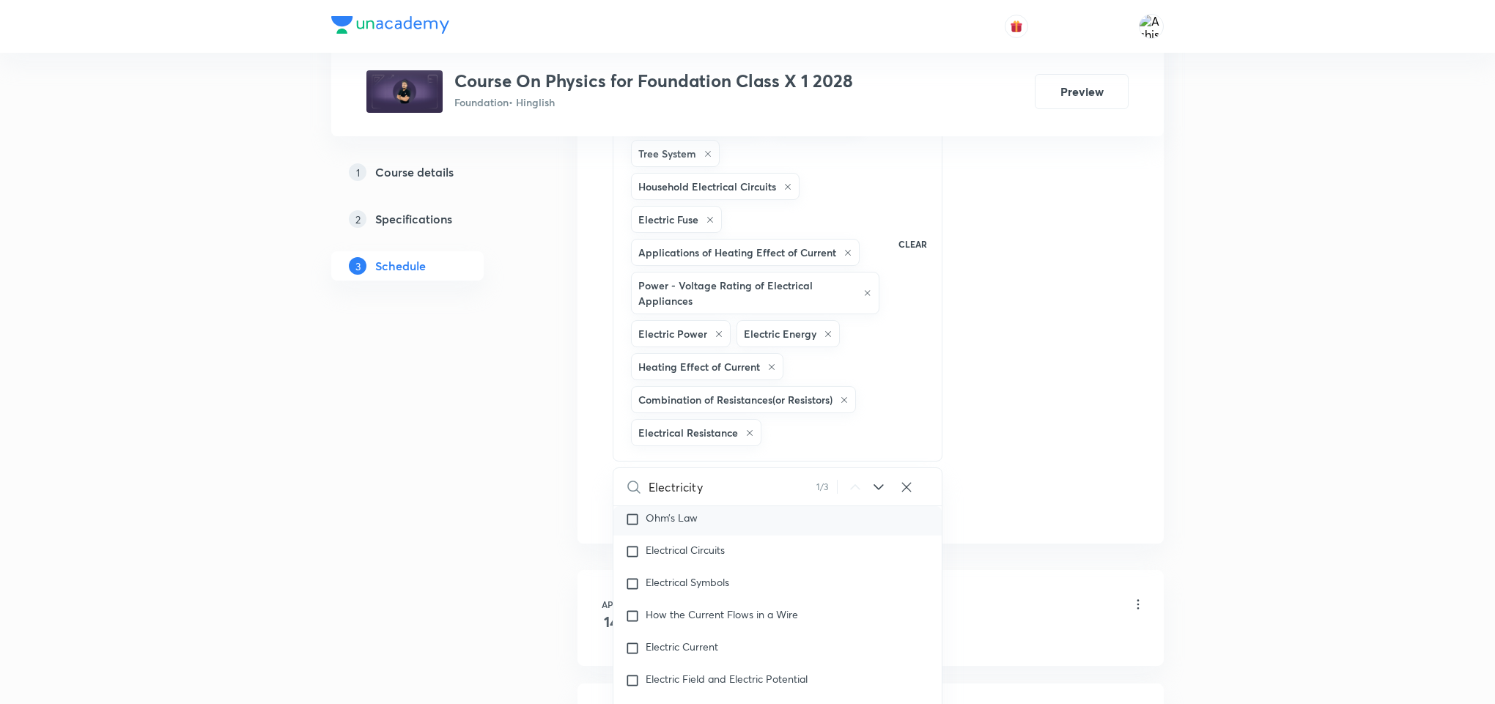
checkbox input "true"
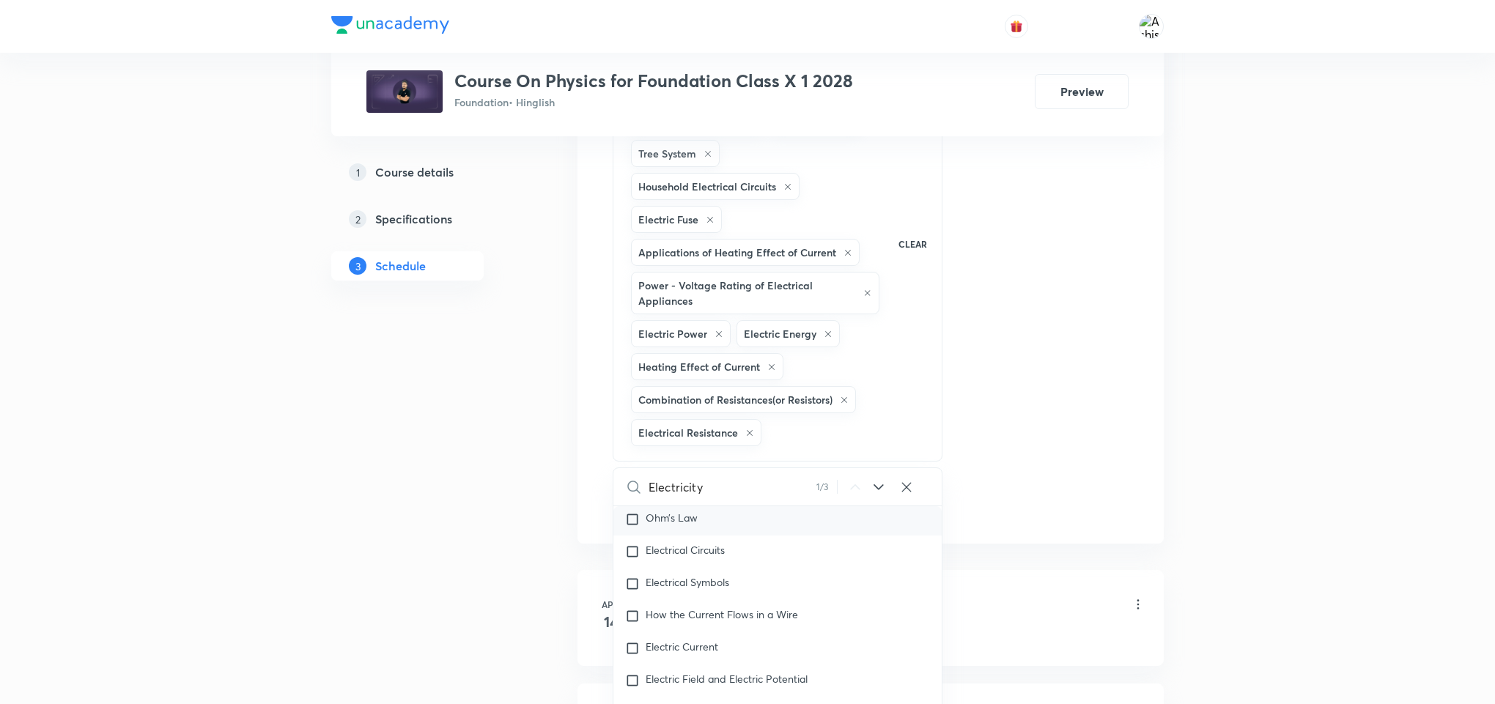
checkbox input "true"
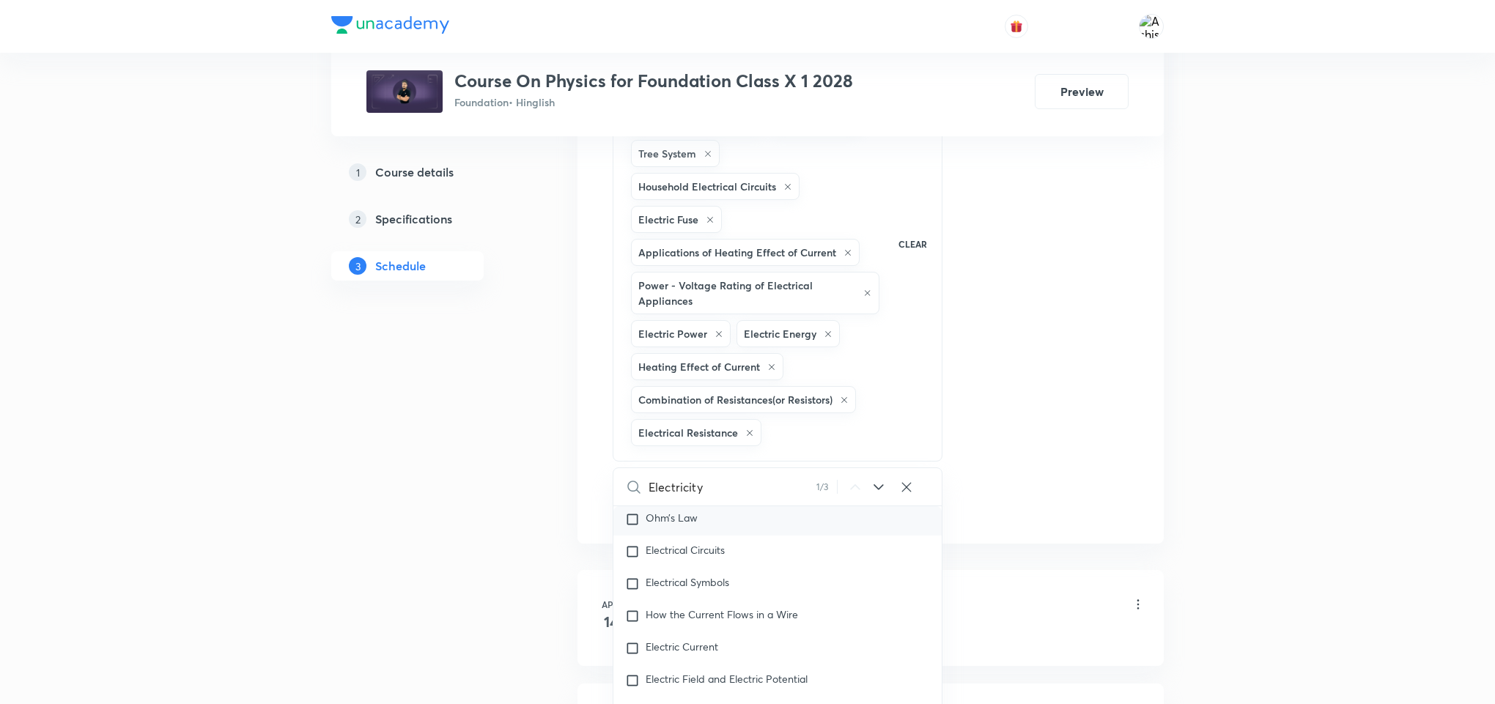
checkbox input "true"
click at [631, 559] on input "checkbox" at bounding box center [635, 551] width 21 height 15
checkbox input "true"
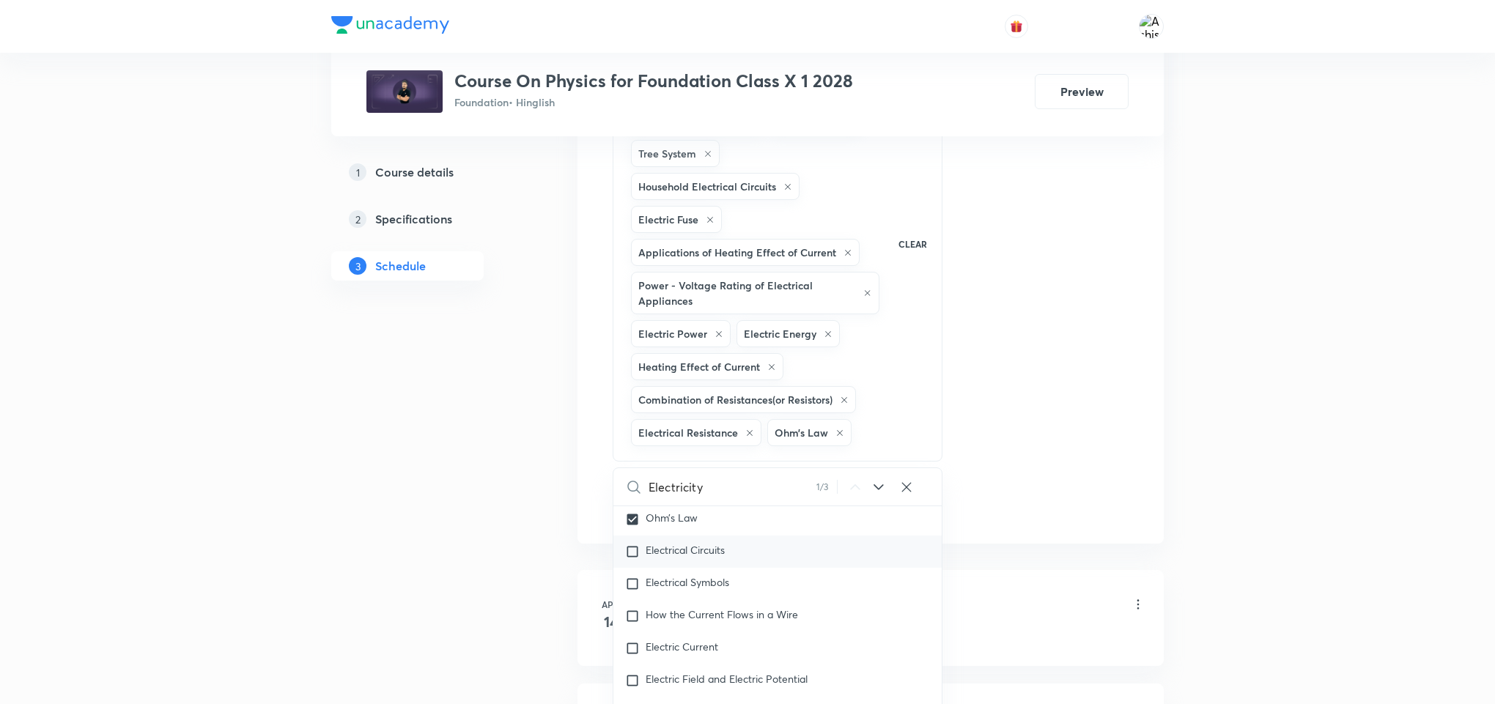
checkbox input "true"
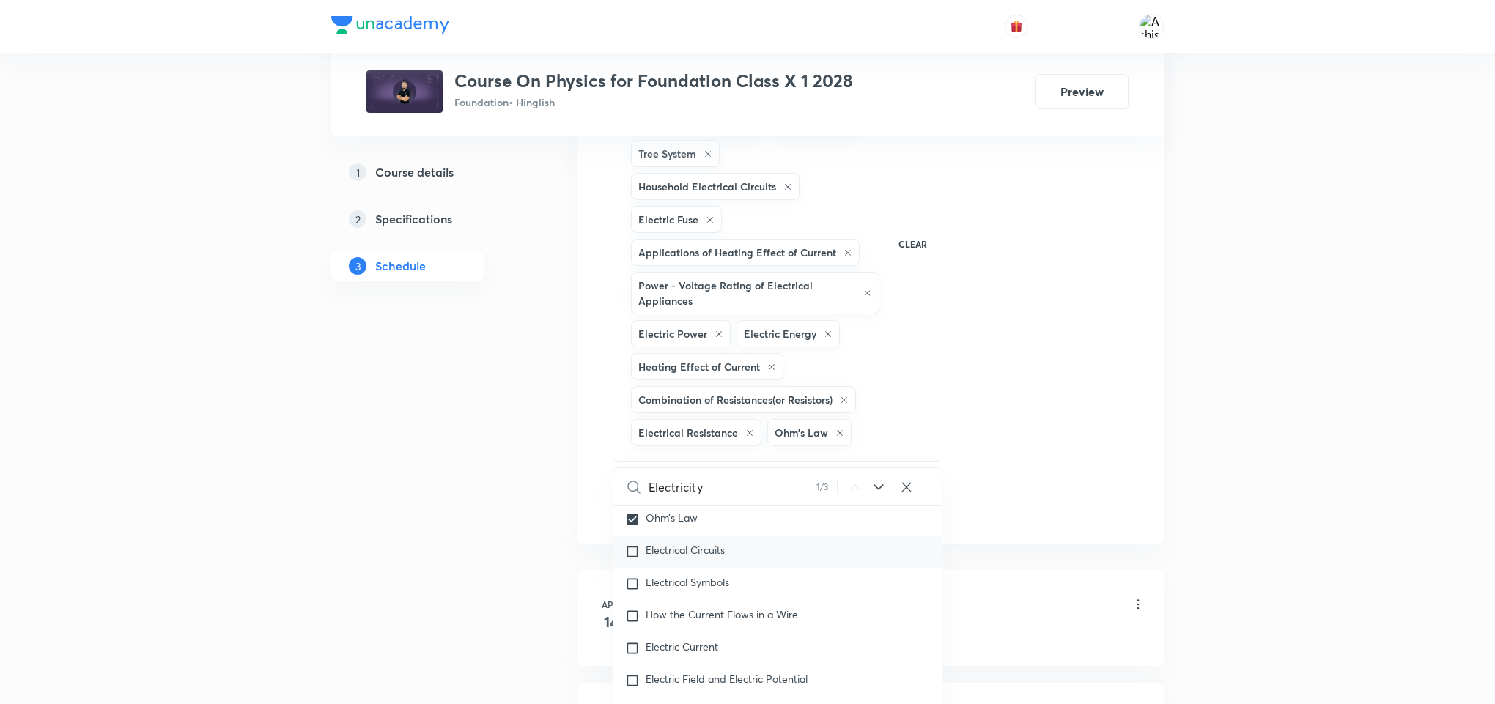
checkbox input "true"
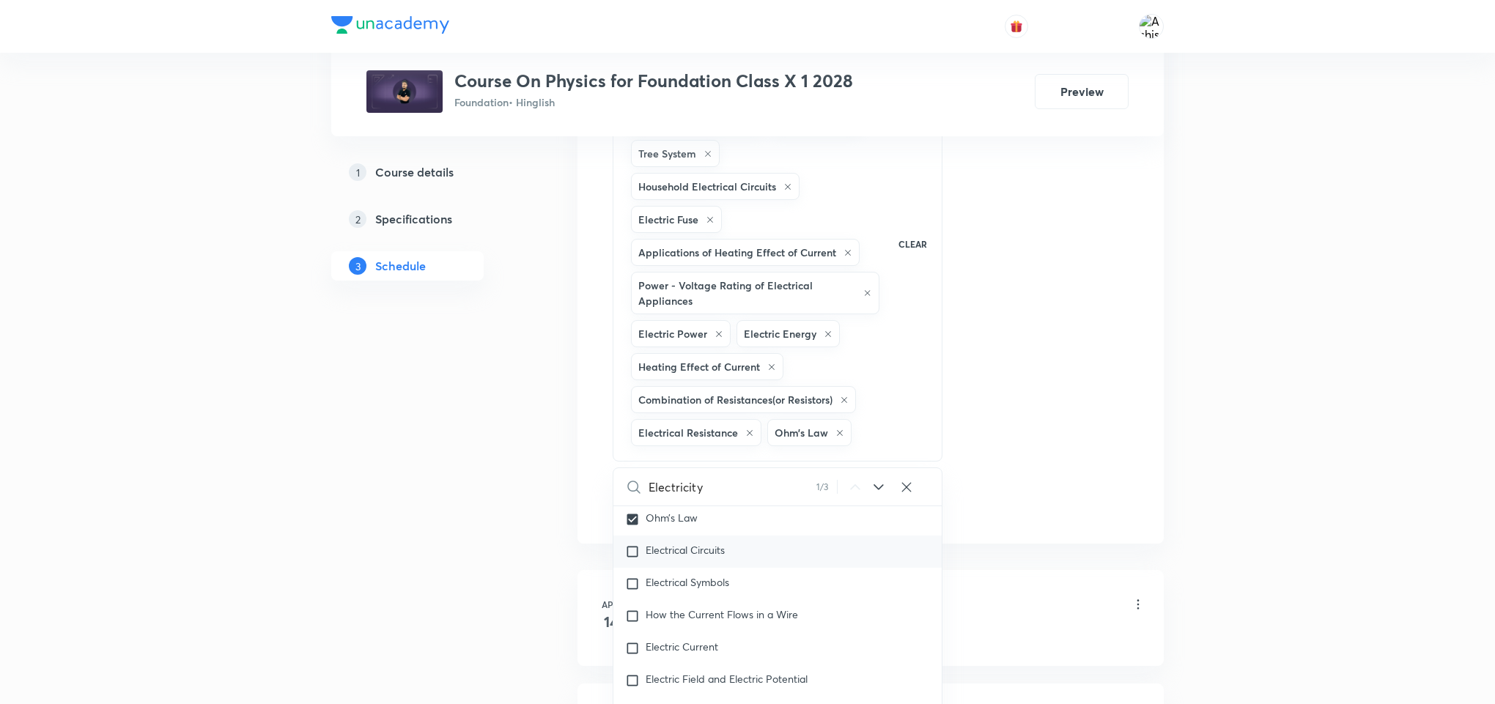
checkbox input "true"
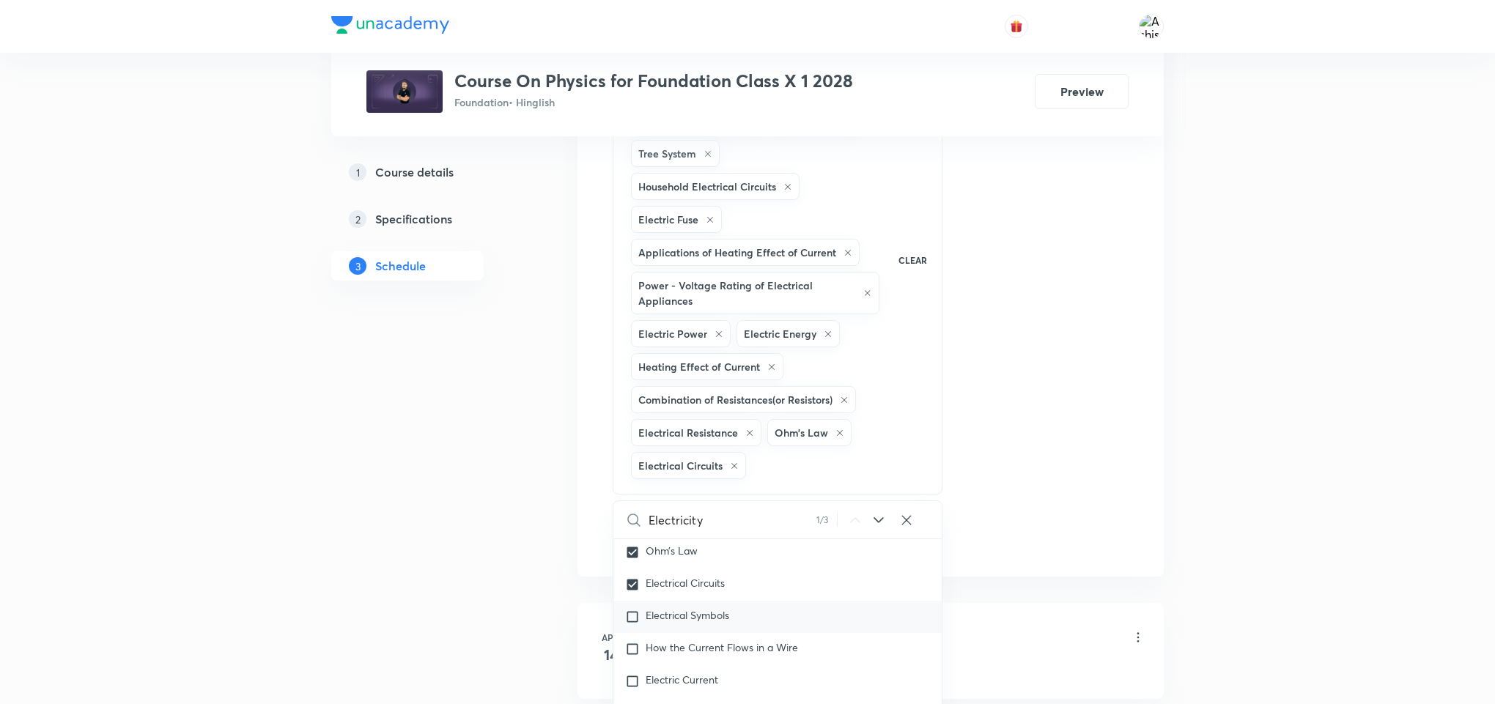
click at [634, 624] on input "checkbox" at bounding box center [635, 617] width 21 height 15
checkbox input "true"
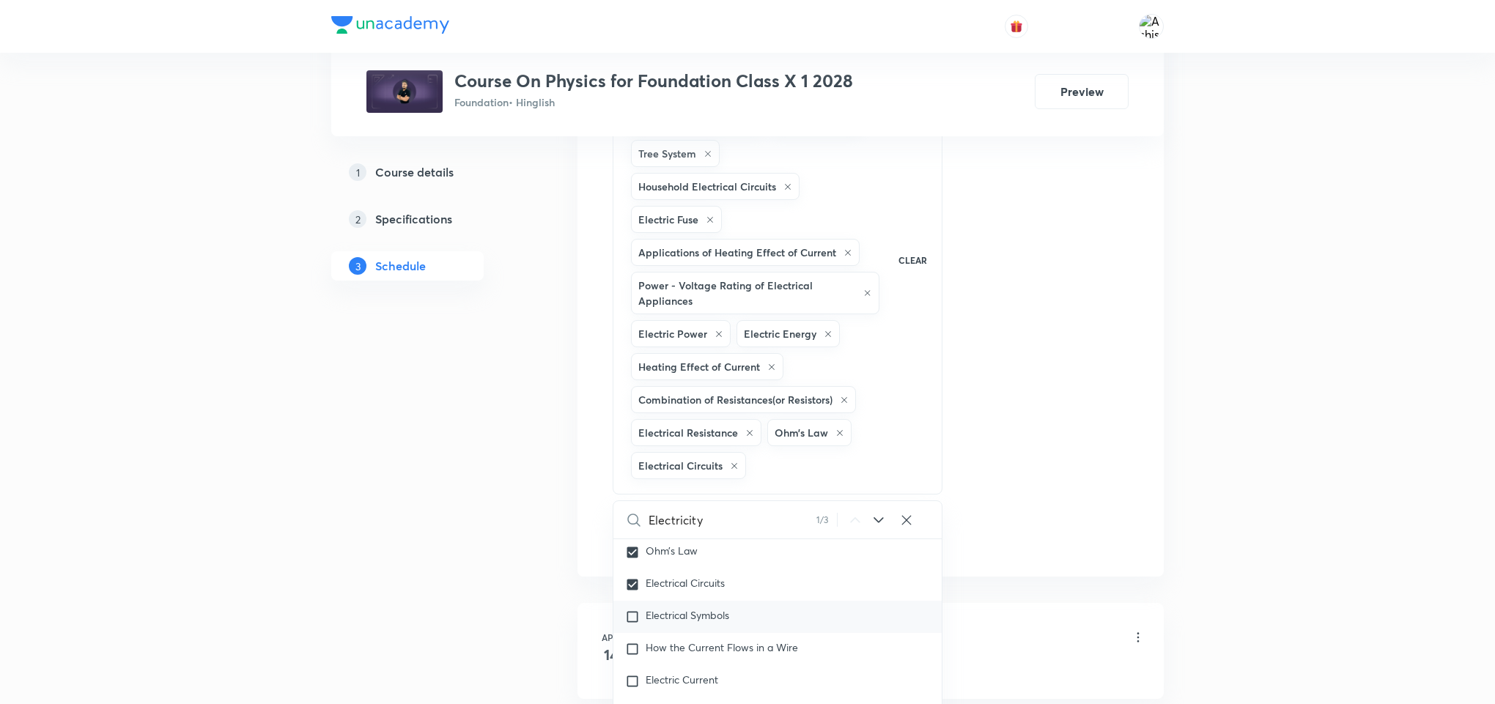
checkbox input "true"
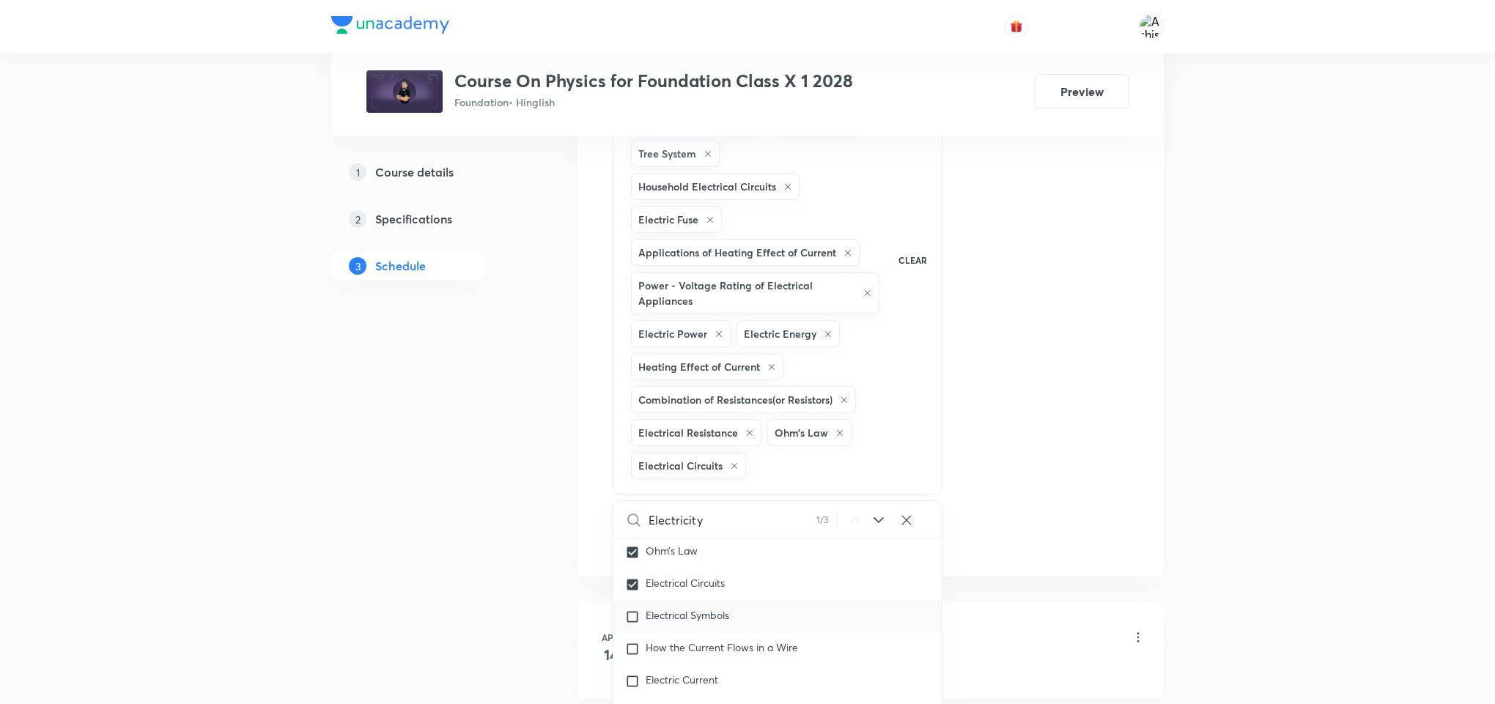
checkbox input "true"
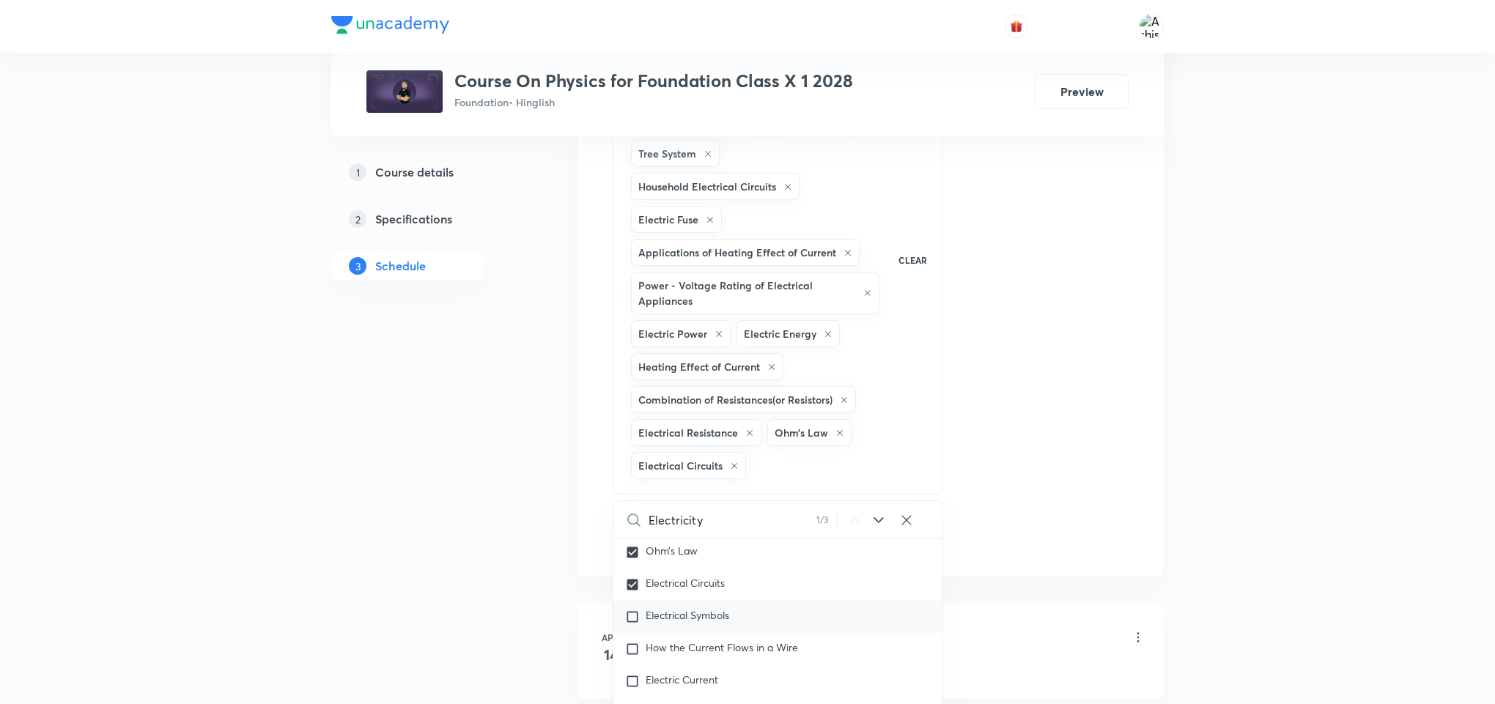
checkbox input "true"
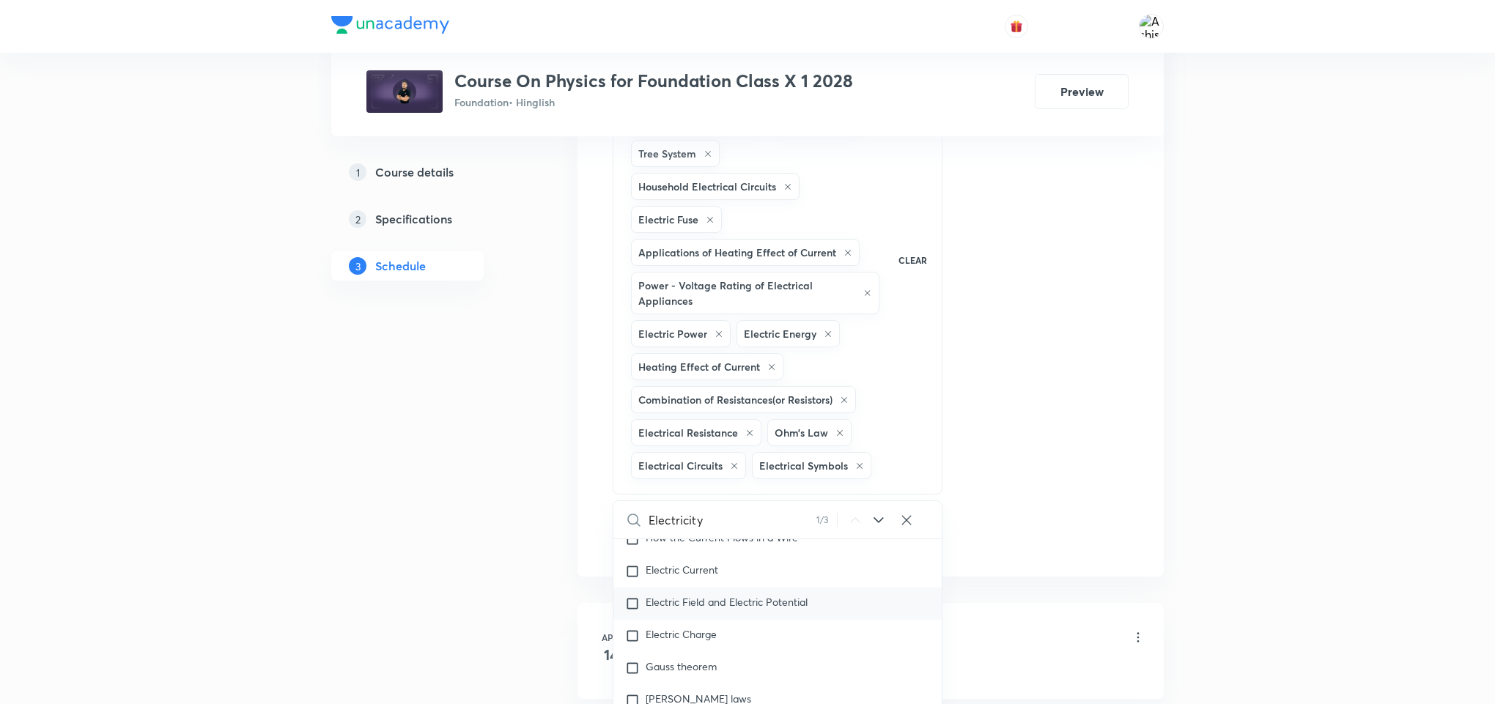
click at [635, 611] on input "checkbox" at bounding box center [635, 603] width 21 height 15
checkbox input "true"
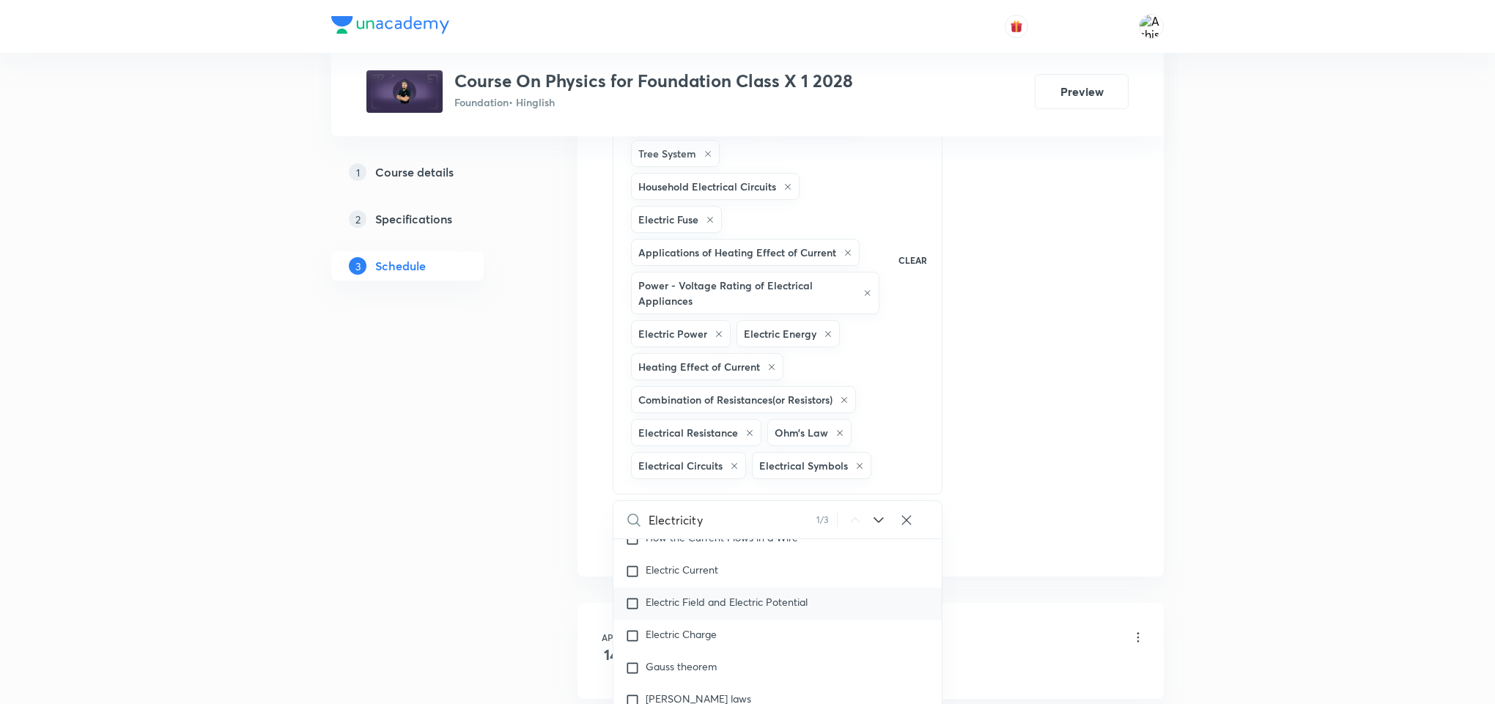
checkbox input "true"
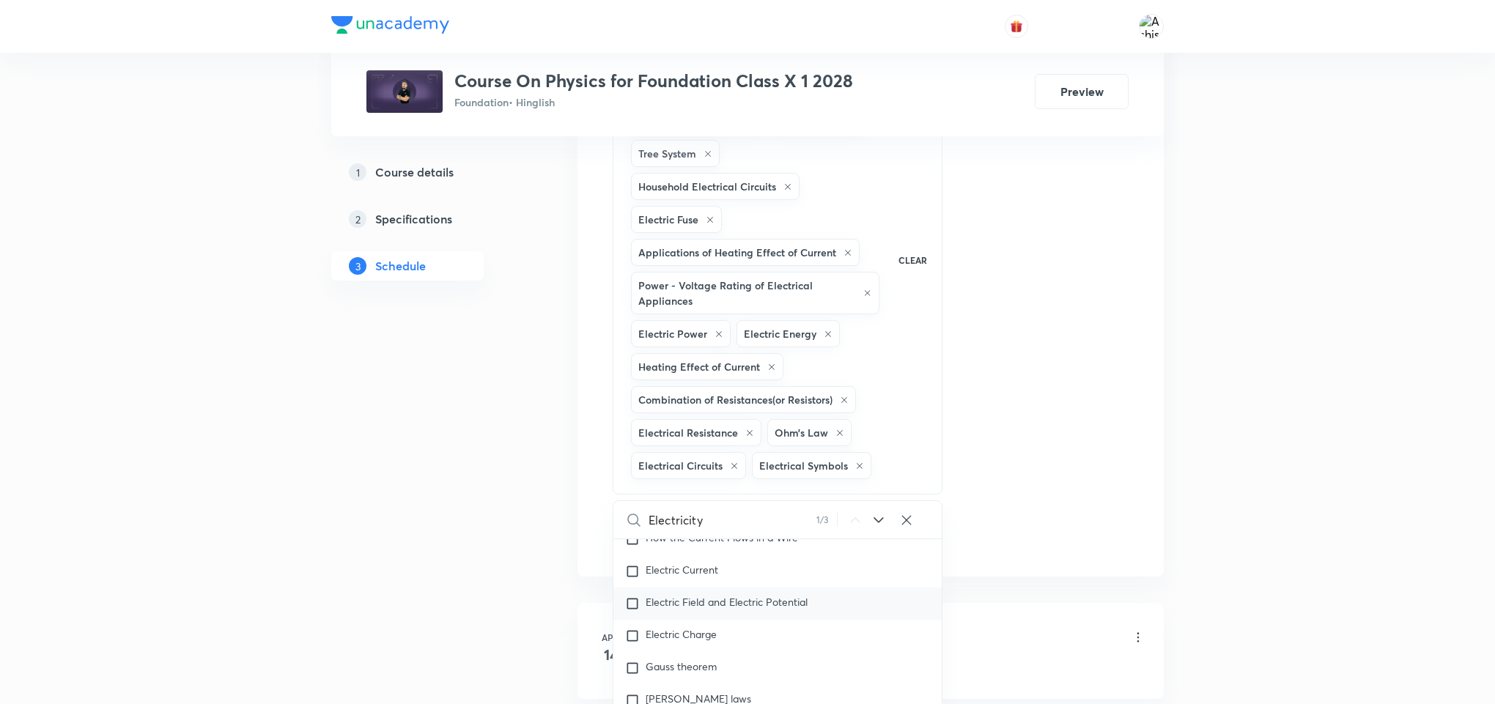
checkbox input "true"
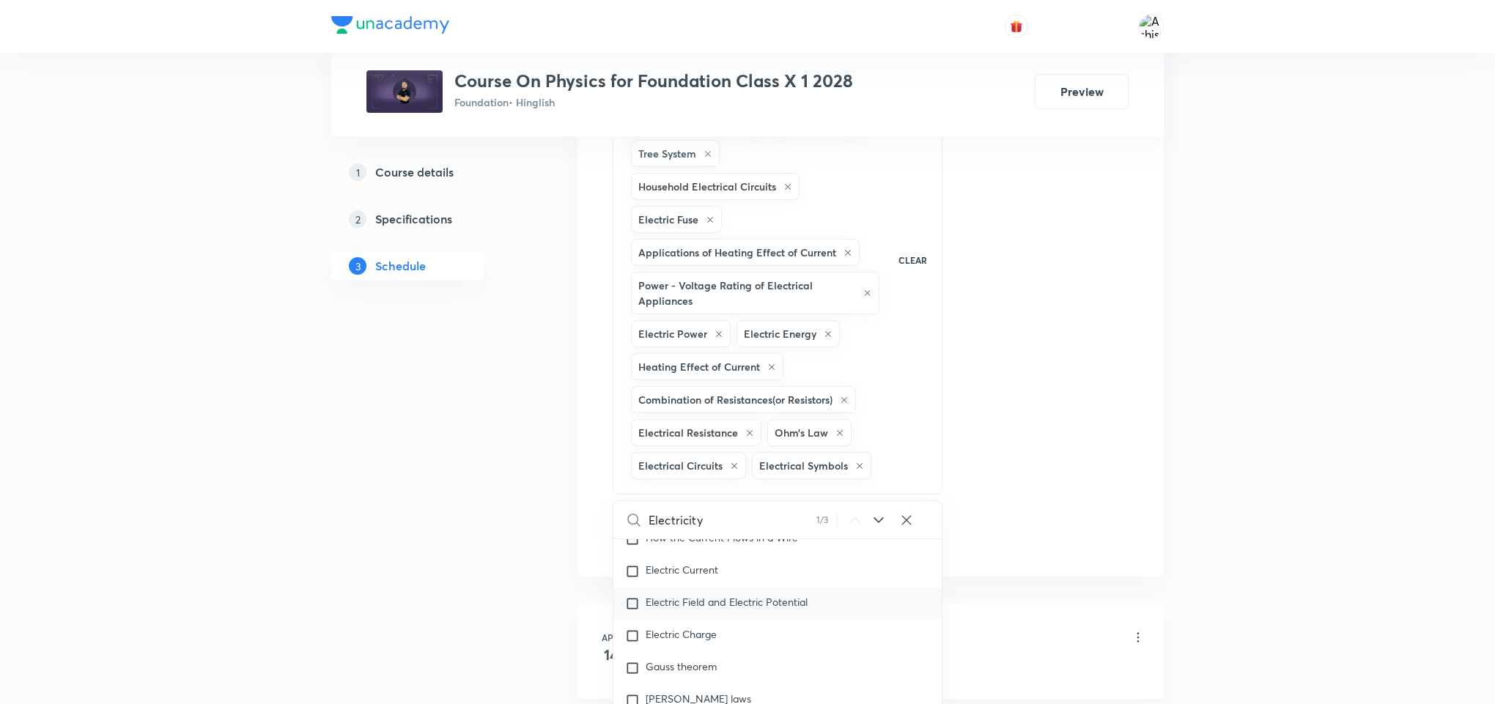
checkbox input "true"
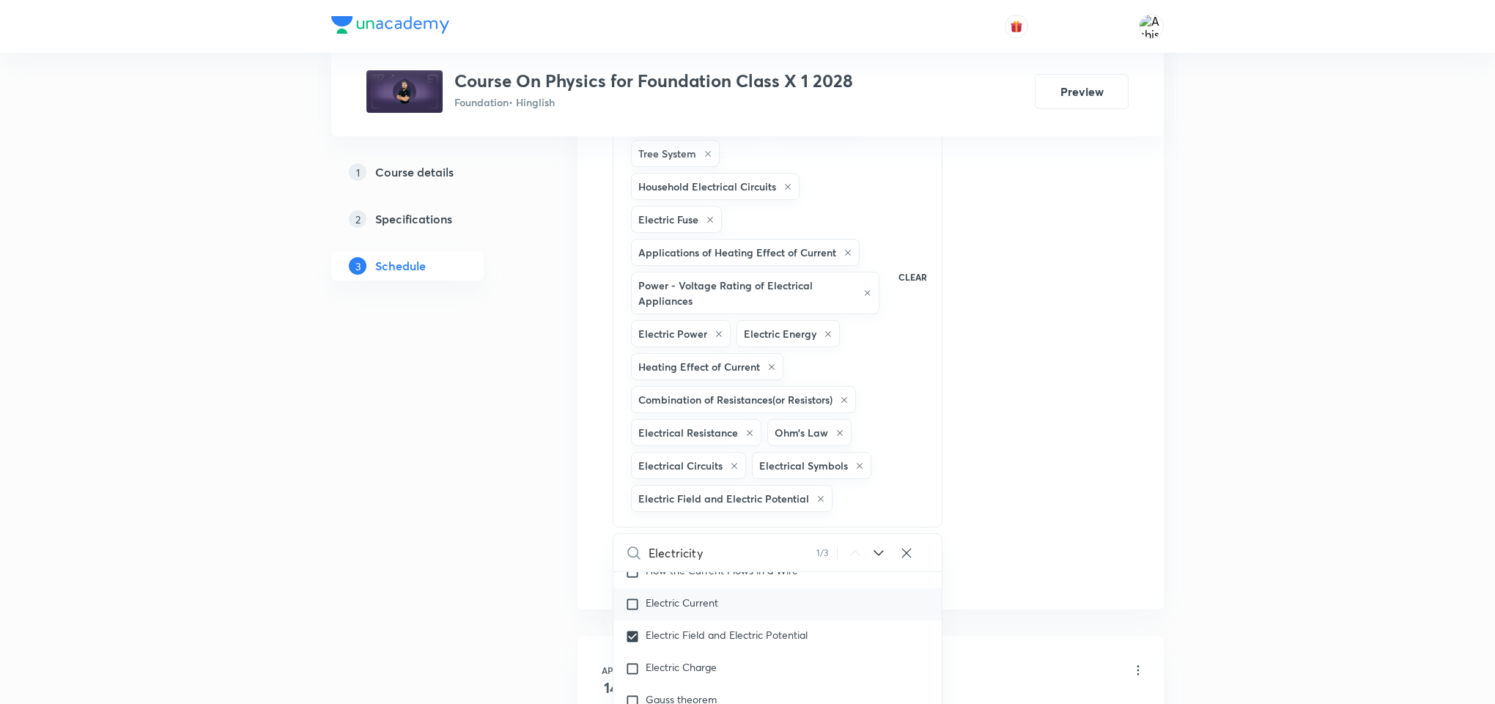
click at [635, 612] on input "checkbox" at bounding box center [635, 604] width 21 height 15
checkbox input "true"
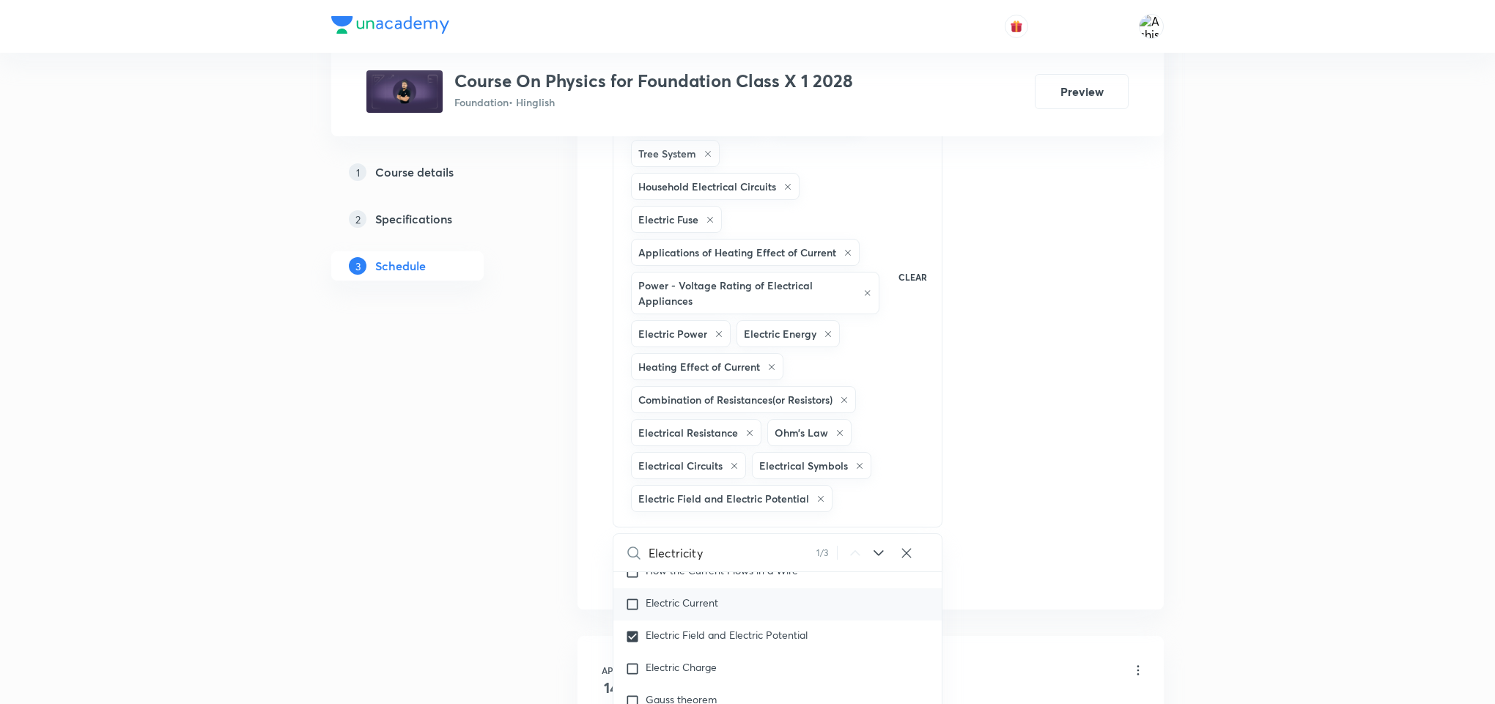
checkbox input "true"
click at [632, 613] on input "checkbox" at bounding box center [635, 605] width 21 height 15
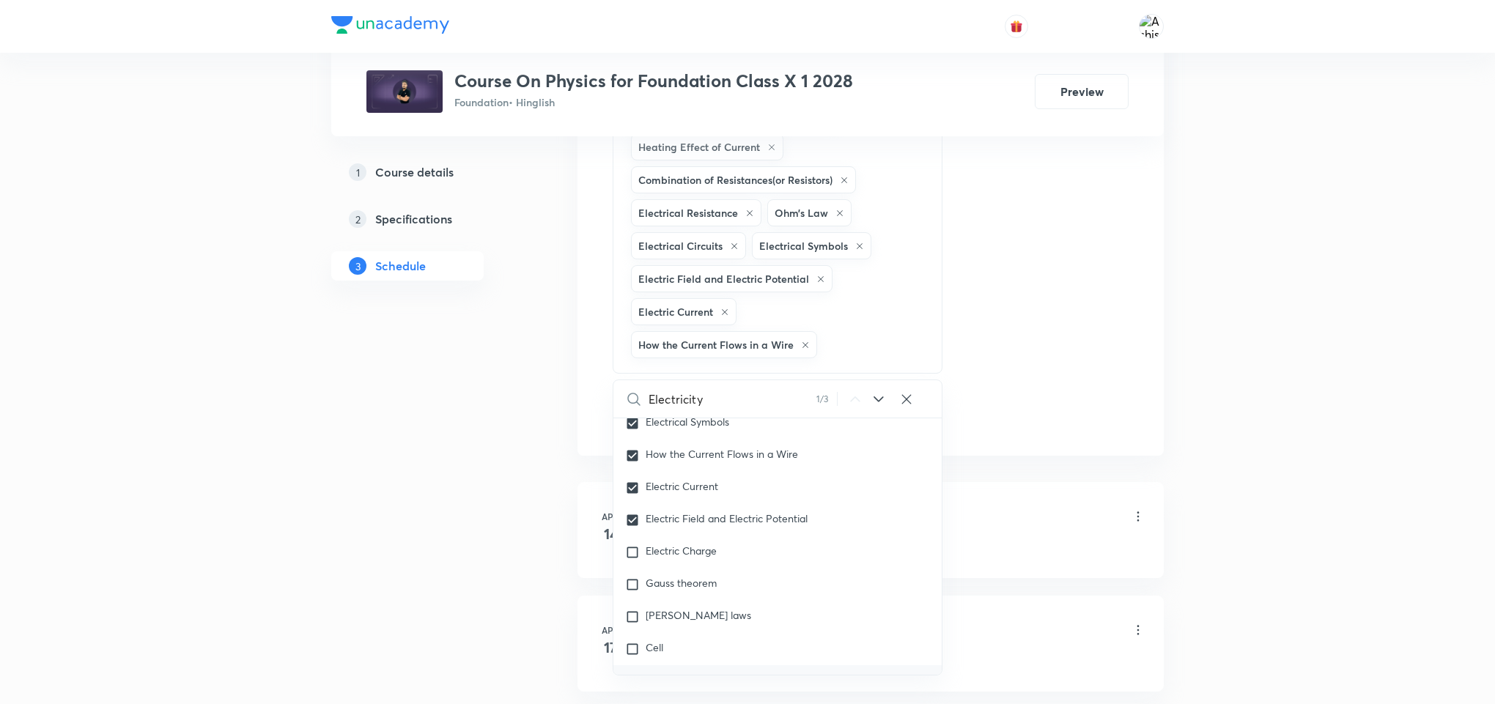
scroll to position [1319, 0]
click at [631, 528] on input "checkbox" at bounding box center [635, 521] width 21 height 15
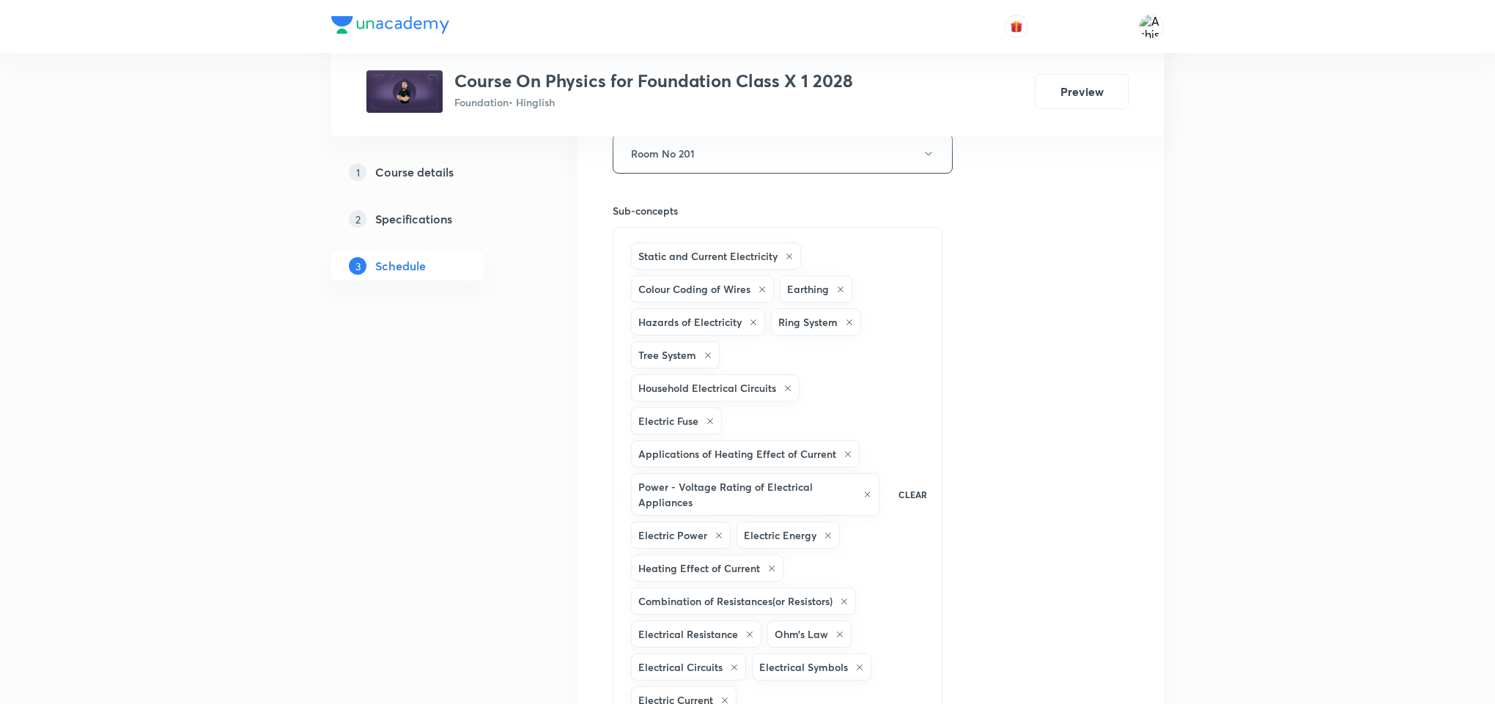
scroll to position [550, 0]
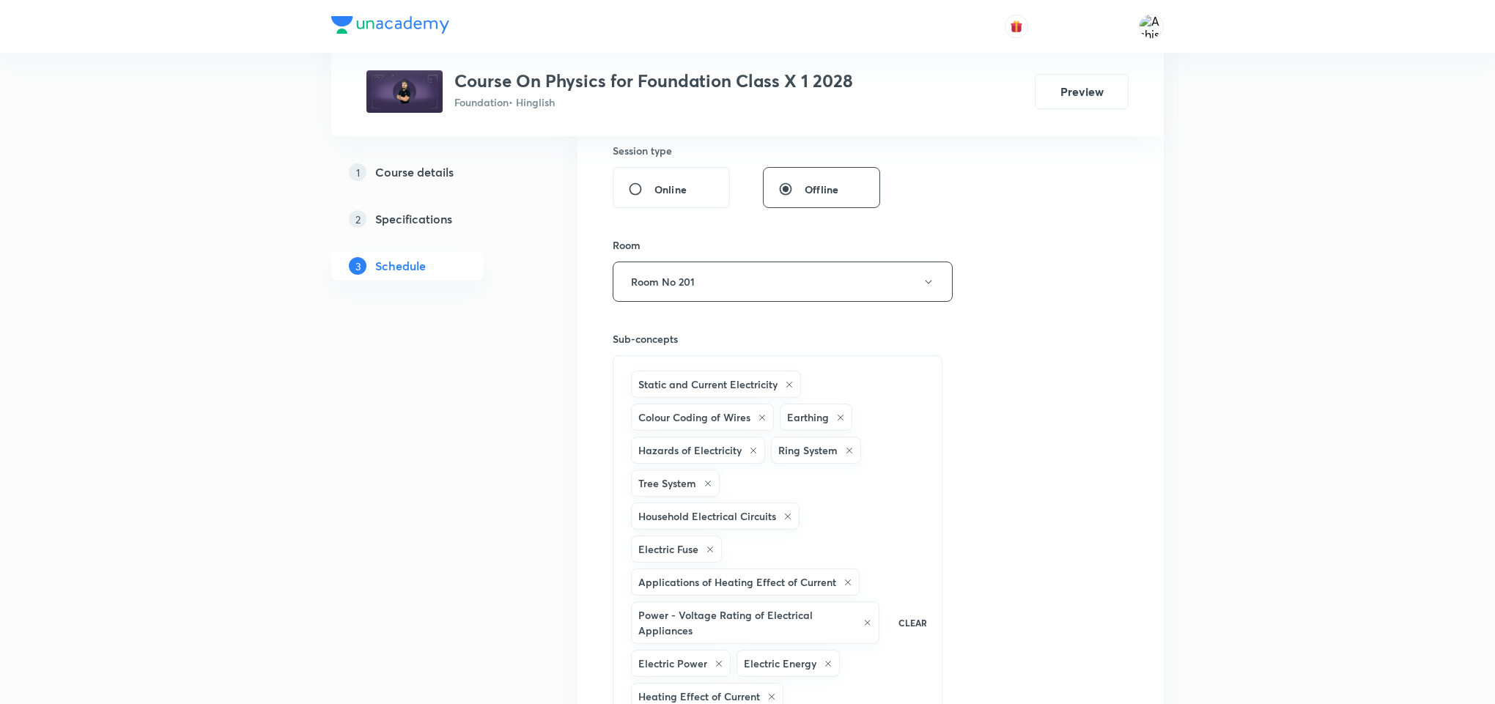
click at [1100, 359] on div "Session 36 Live class Session title 11/99 Electricity ​ Schedule for Sep 2, 202…" at bounding box center [871, 358] width 516 height 1182
click at [1069, 352] on div "Session 36 Live class Session title 11/99 Electricity ​ Schedule for Sep 2, 202…" at bounding box center [871, 358] width 516 height 1182
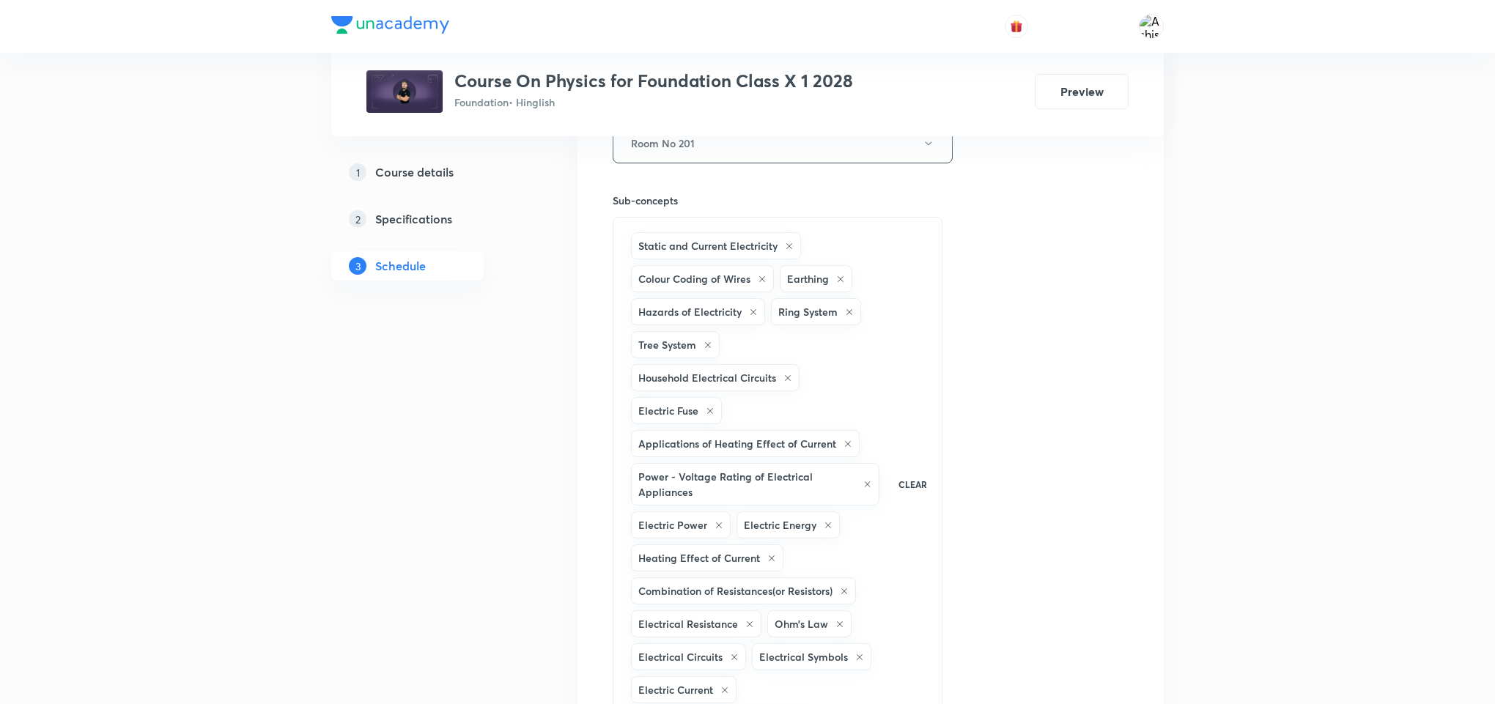
scroll to position [989, 0]
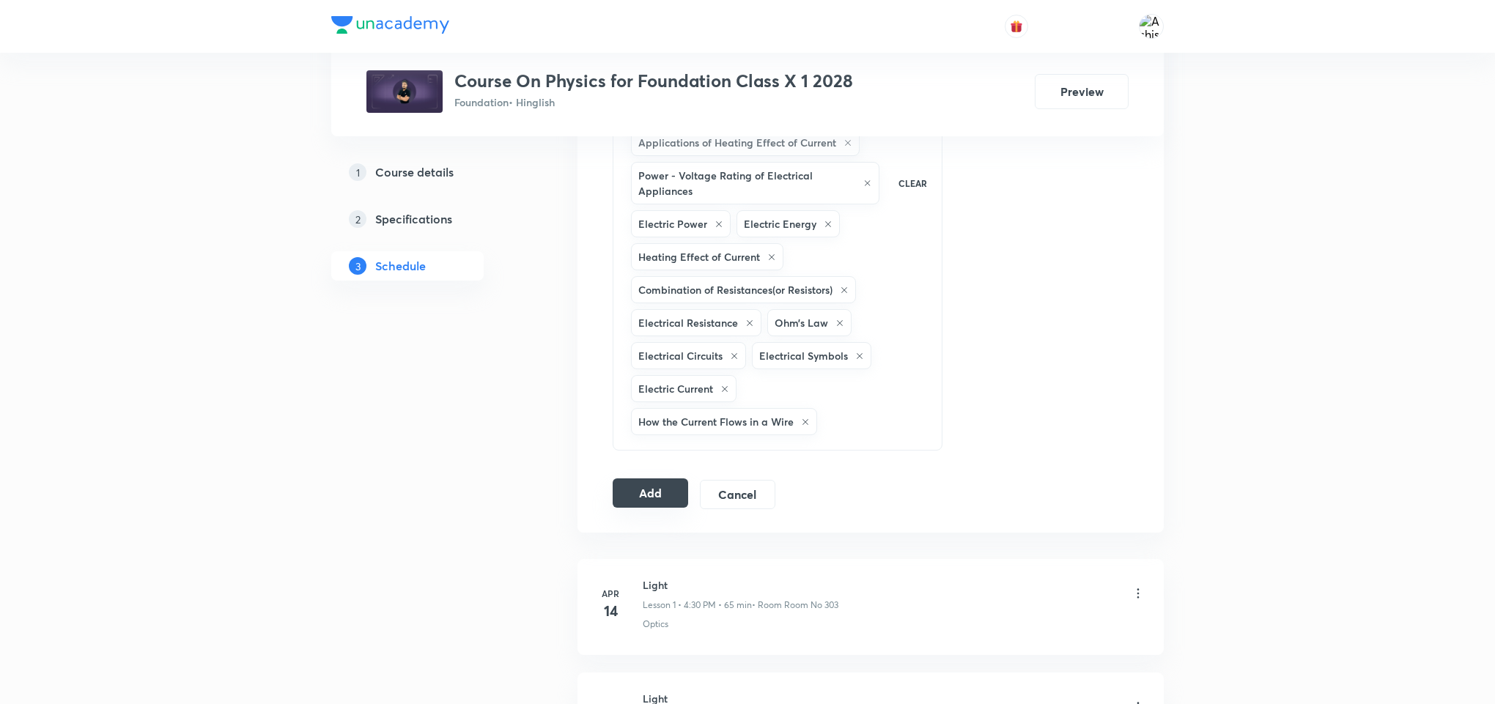
click at [656, 504] on button "Add" at bounding box center [650, 493] width 75 height 29
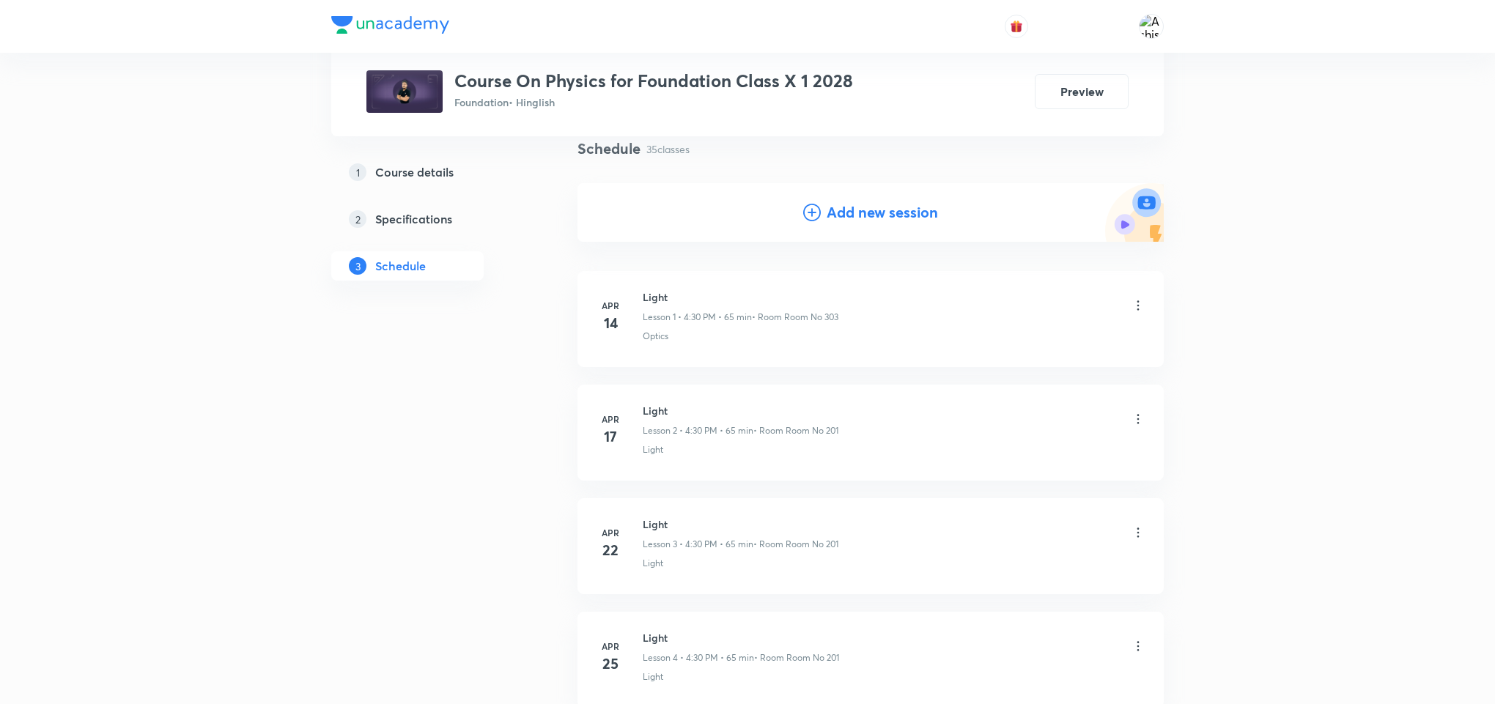
scroll to position [0, 0]
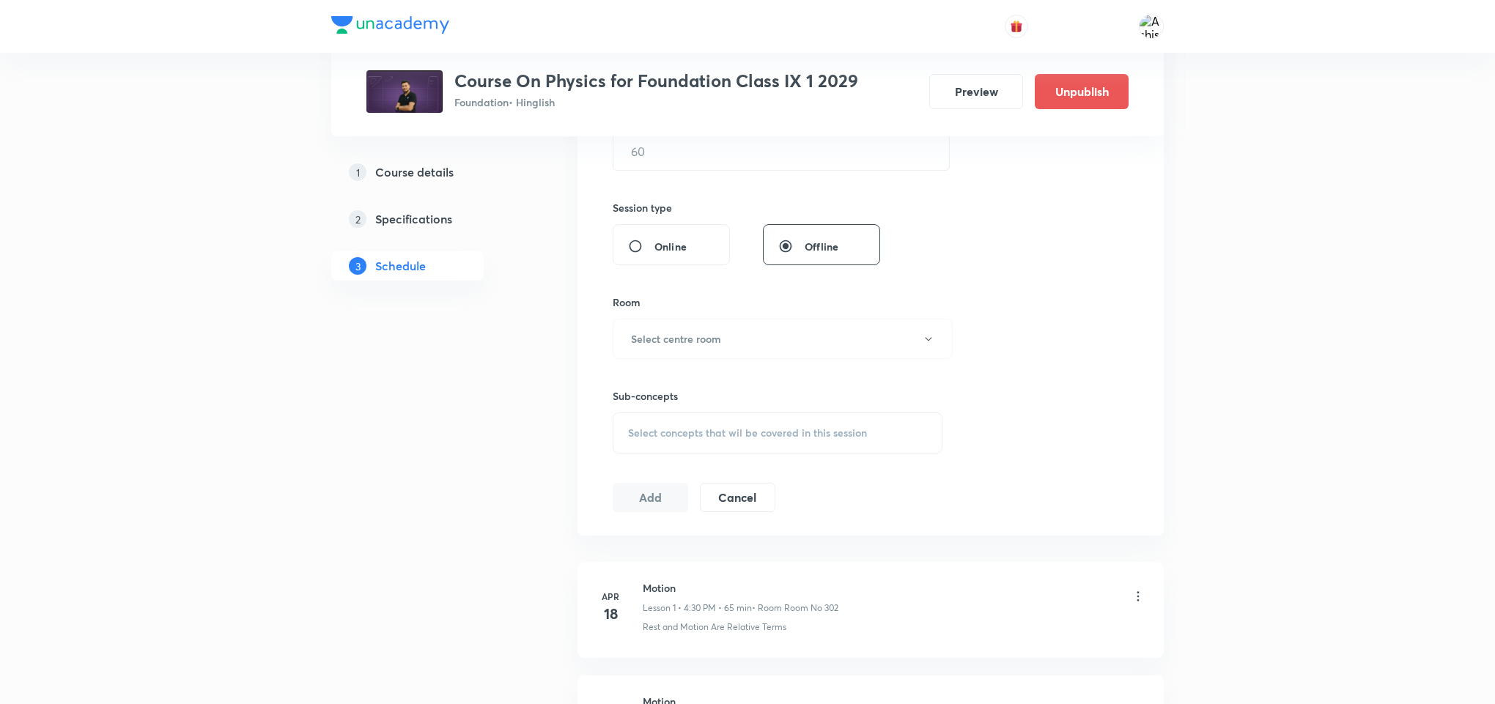
scroll to position [550, 0]
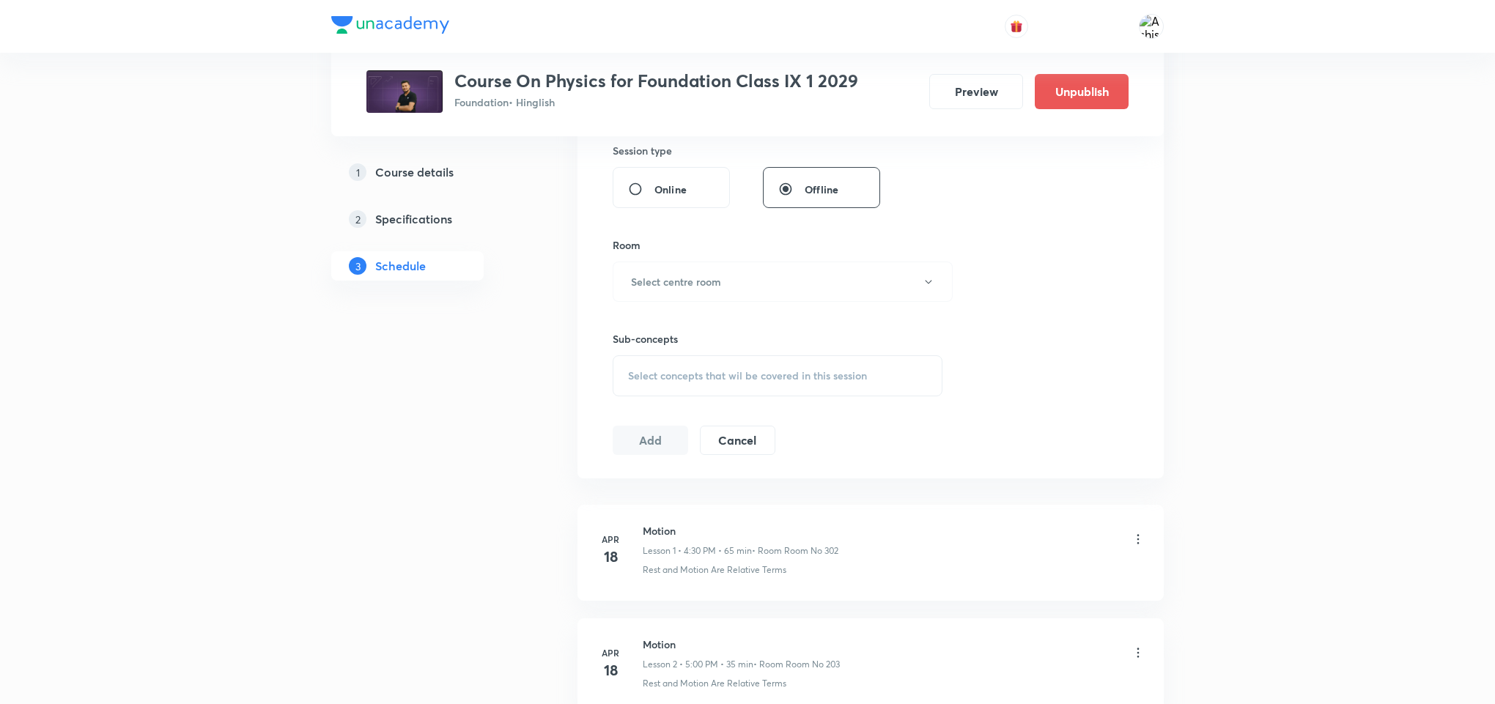
click at [743, 376] on span "Select concepts that wil be covered in this session" at bounding box center [747, 376] width 239 height 12
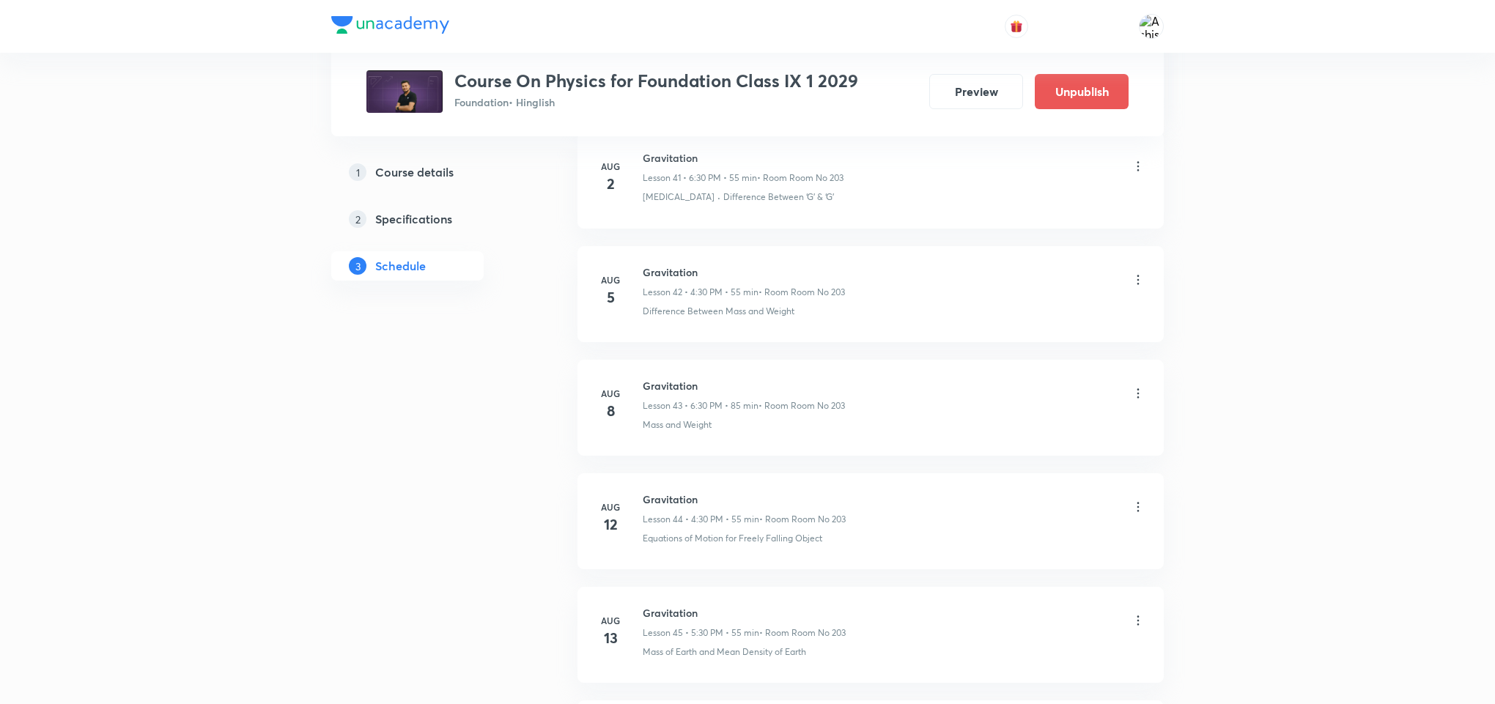
scroll to position [5826, 0]
drag, startPoint x: 708, startPoint y: 415, endPoint x: 642, endPoint y: 401, distance: 67.6
click at [642, 401] on li "[DATE] Gravitation Lesson 46 • 4:30 PM • 55 min • Room Room No 203 Value of ‘G’…" at bounding box center [870, 404] width 586 height 96
copy h6 "Gravitation"
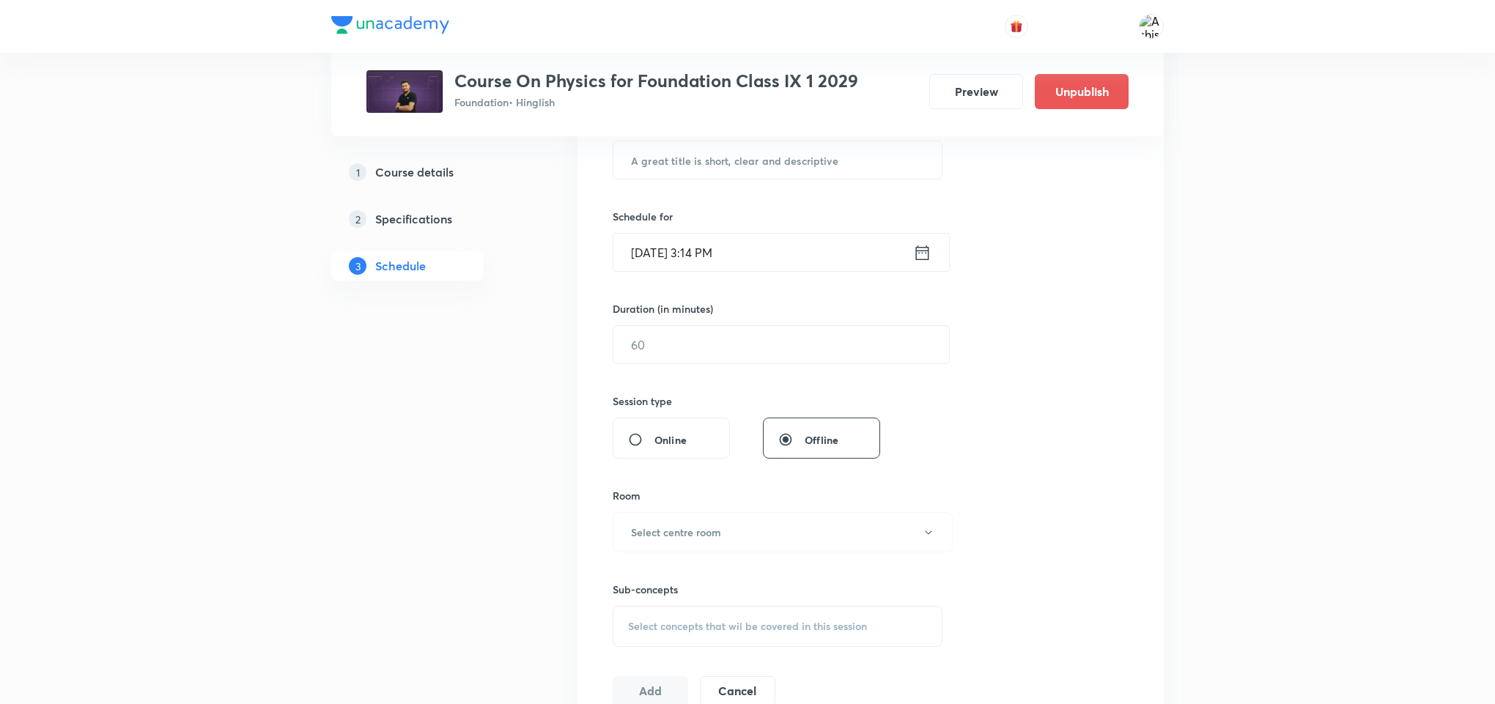
scroll to position [110, 0]
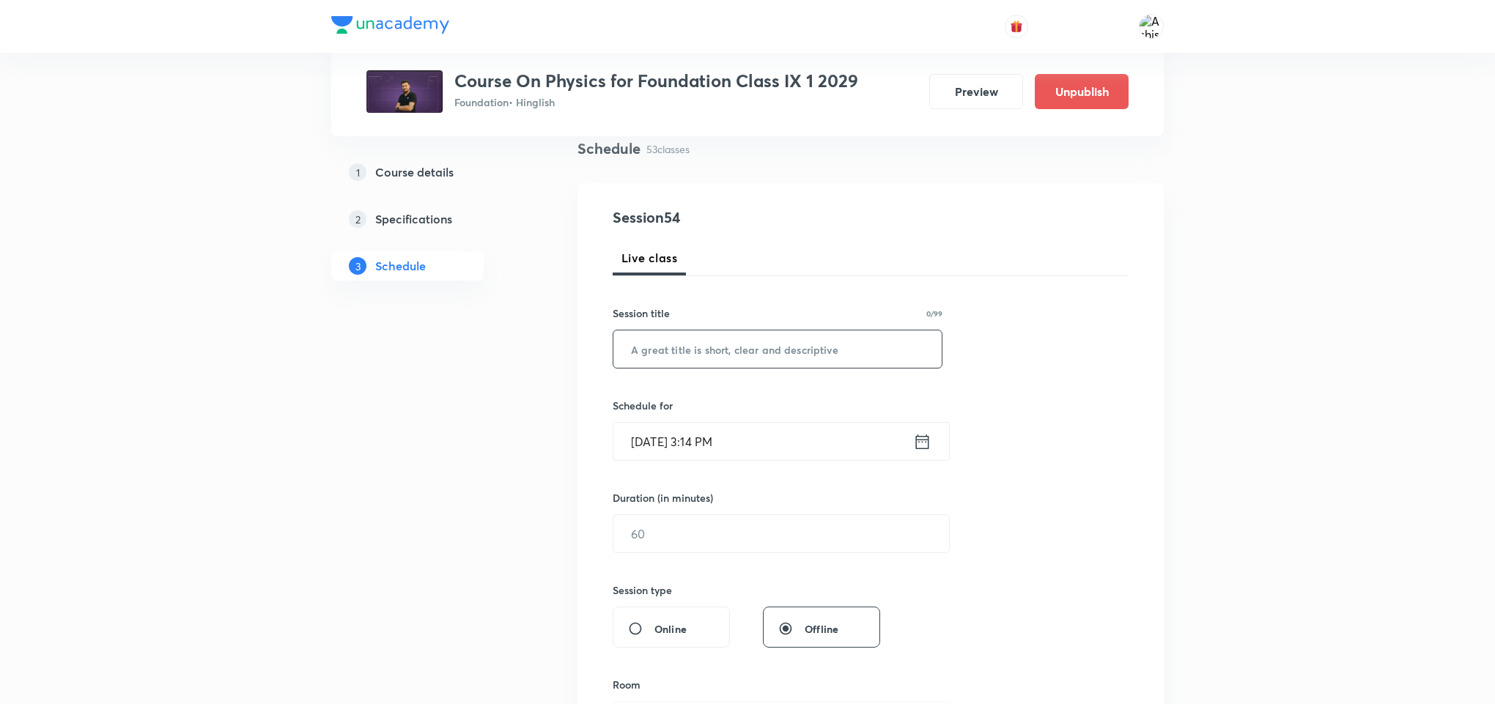
click at [701, 345] on input "text" at bounding box center [777, 348] width 328 height 37
paste input "Gravitation"
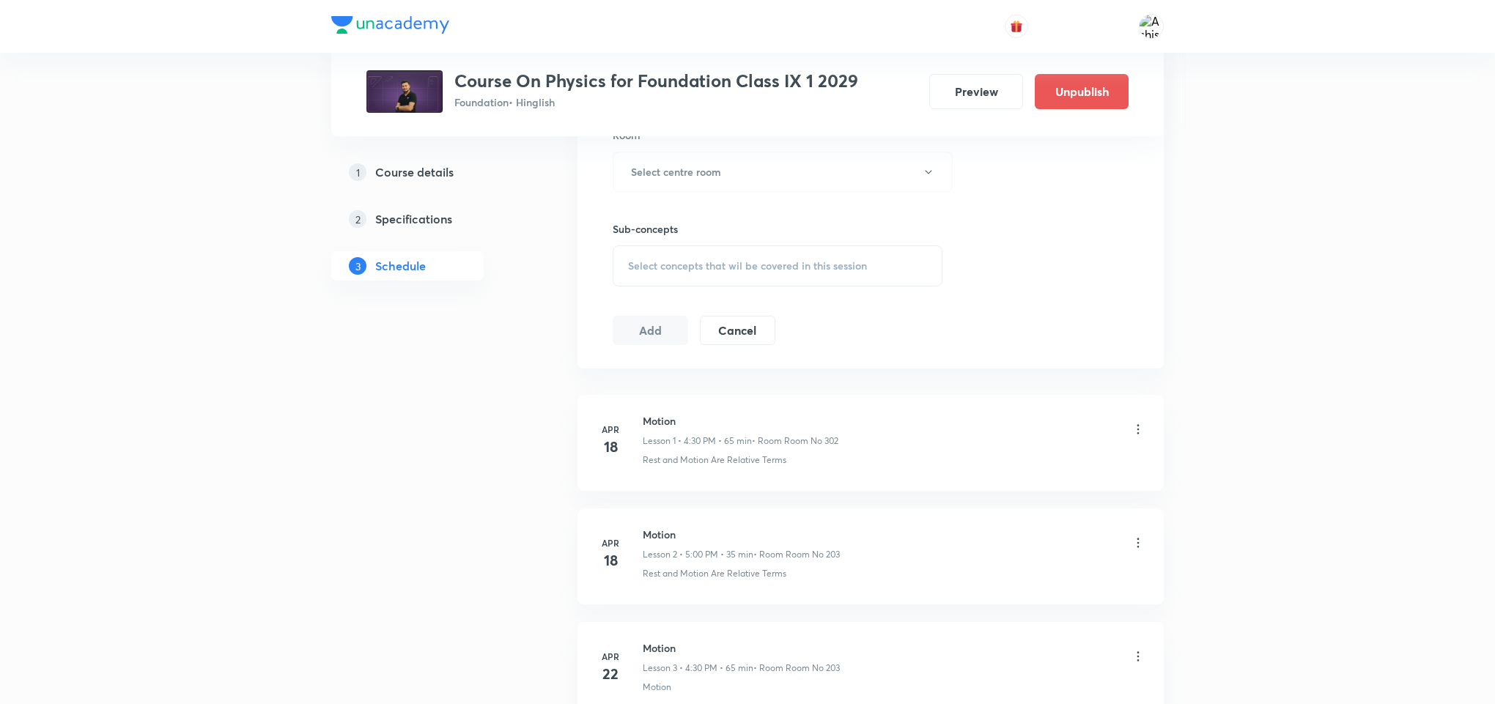
scroll to position [769, 0]
type input "Gravitation"
click at [750, 150] on span "Select concepts that wil be covered in this session" at bounding box center [747, 156] width 239 height 12
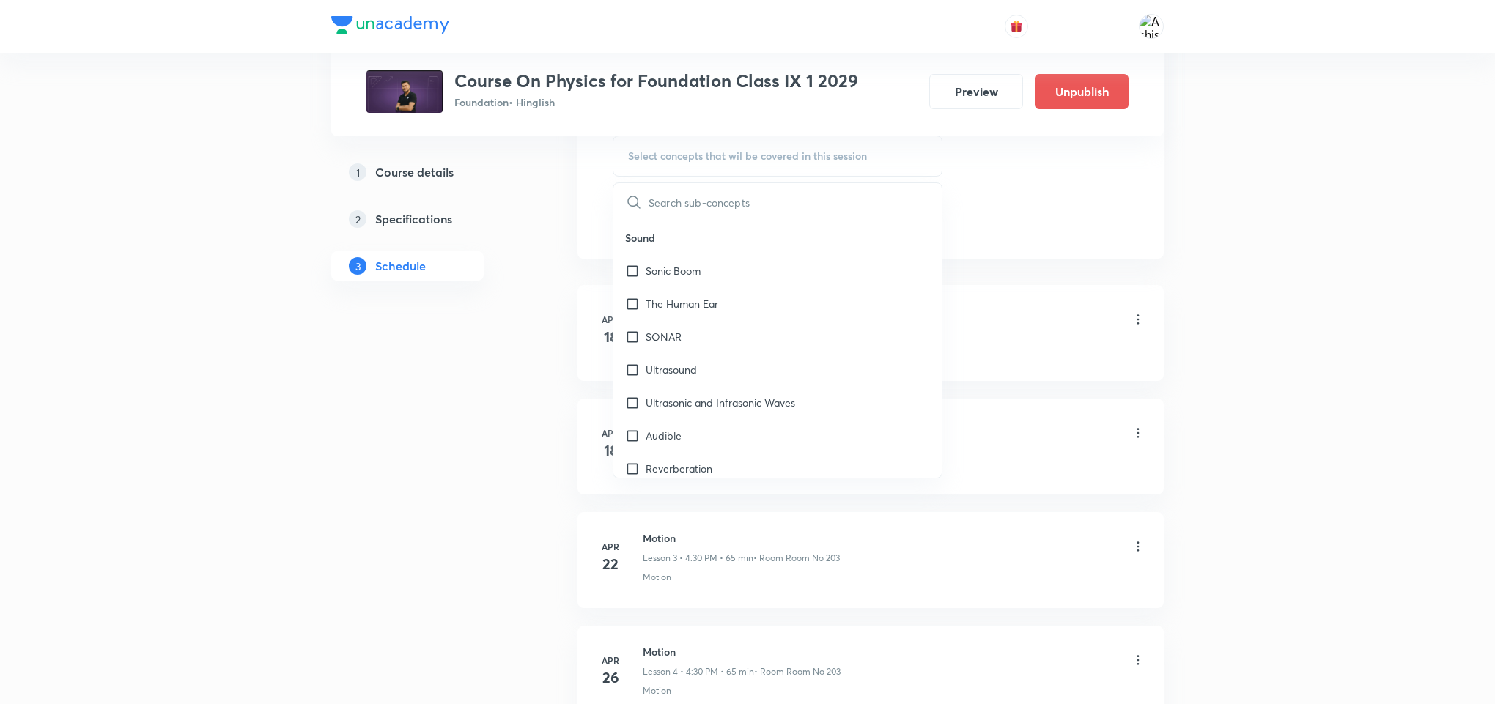
click at [719, 204] on input "text" at bounding box center [795, 201] width 293 height 37
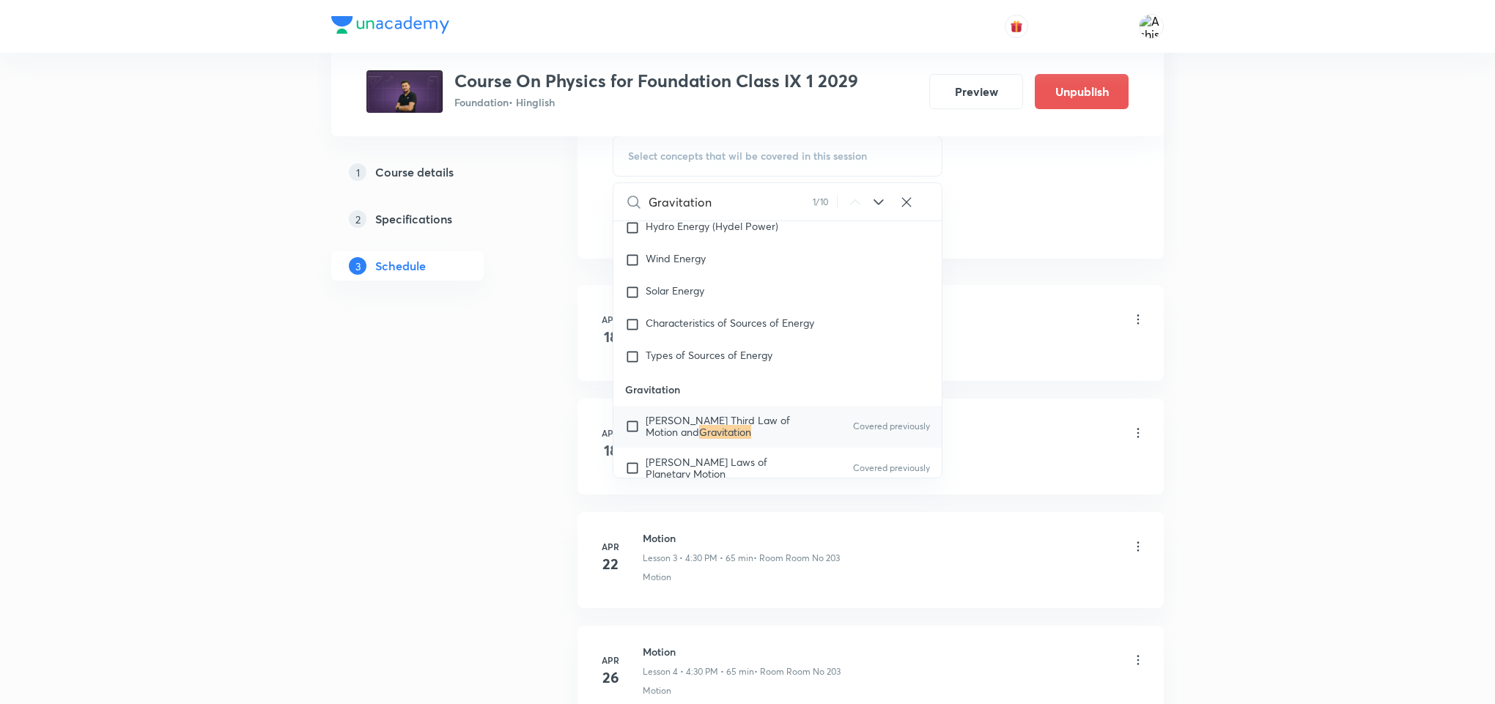
scroll to position [4534, 0]
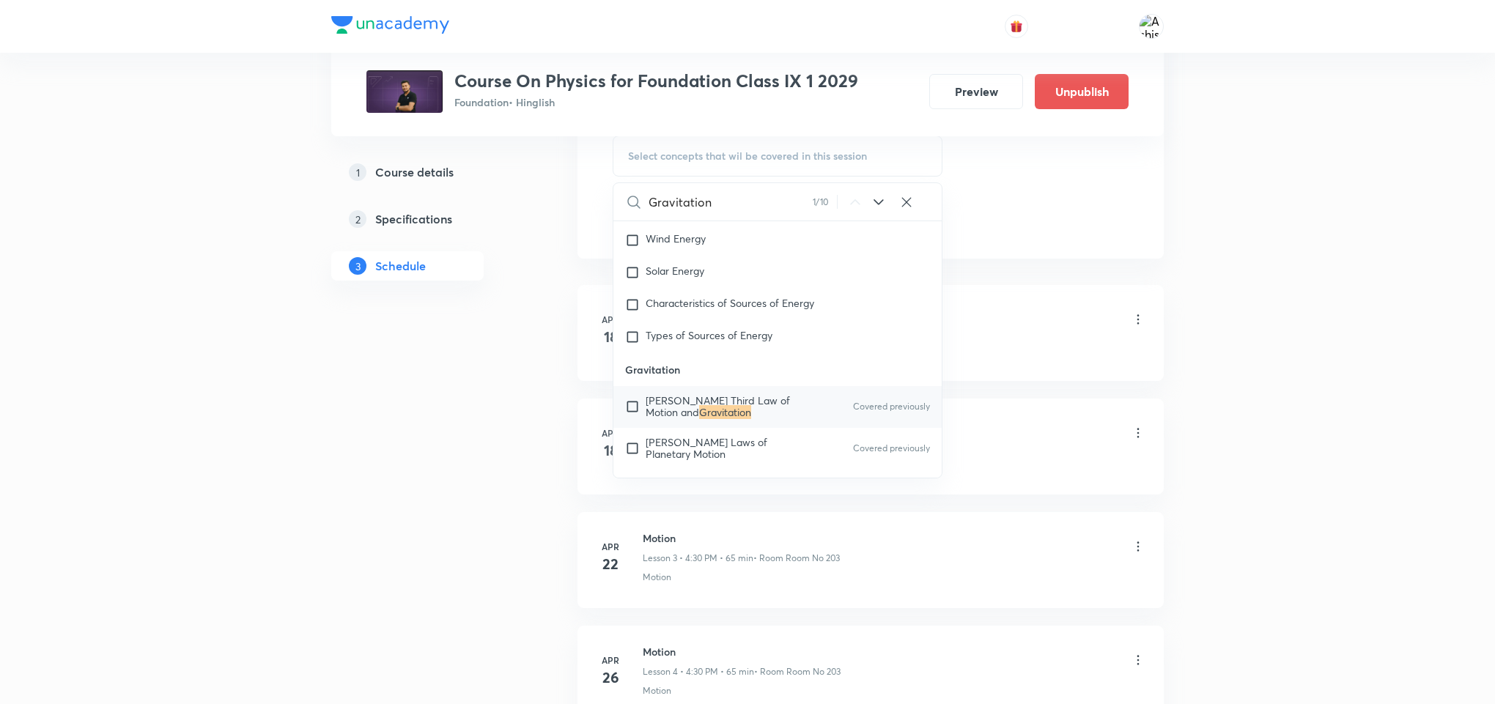
type input "Gravitation"
click at [632, 414] on input "checkbox" at bounding box center [635, 406] width 21 height 23
checkbox input "true"
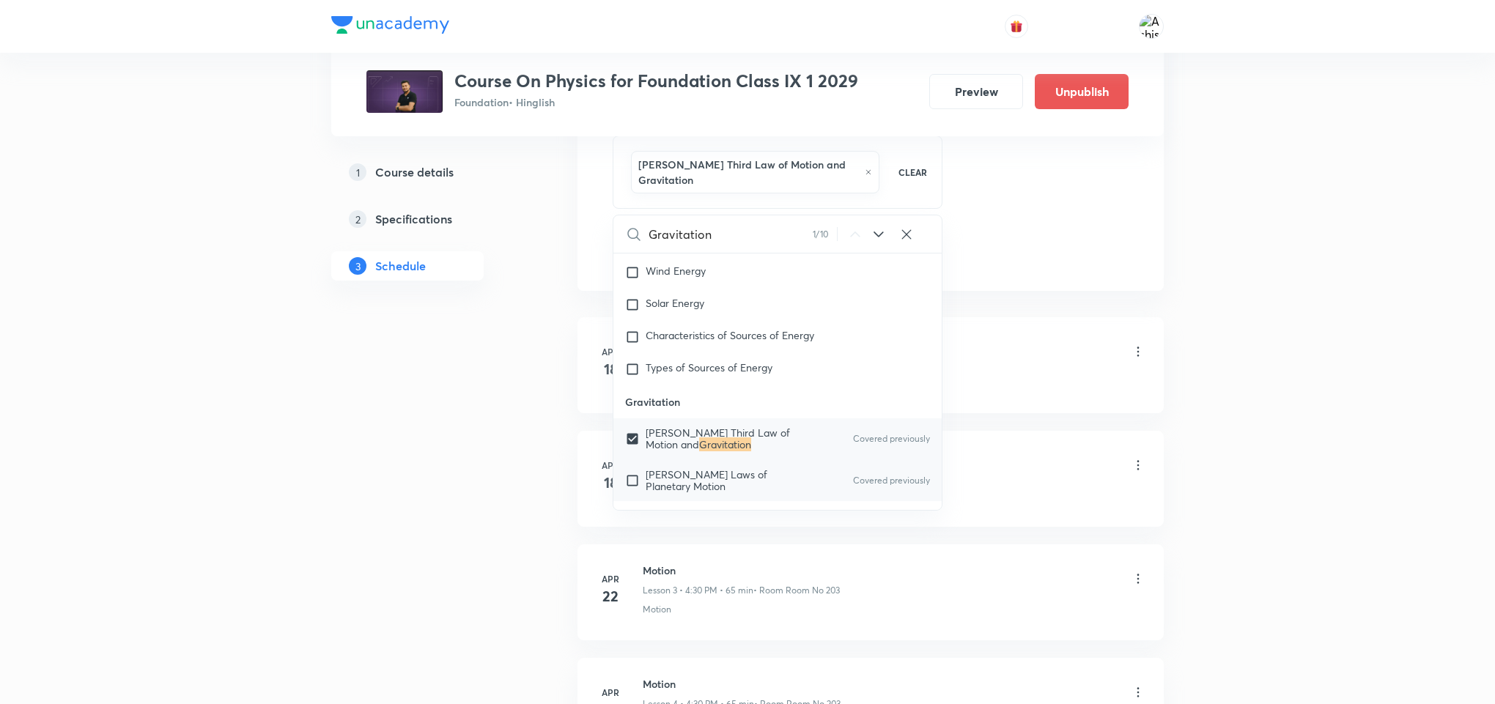
click at [633, 492] on input "checkbox" at bounding box center [635, 480] width 21 height 23
checkbox input "true"
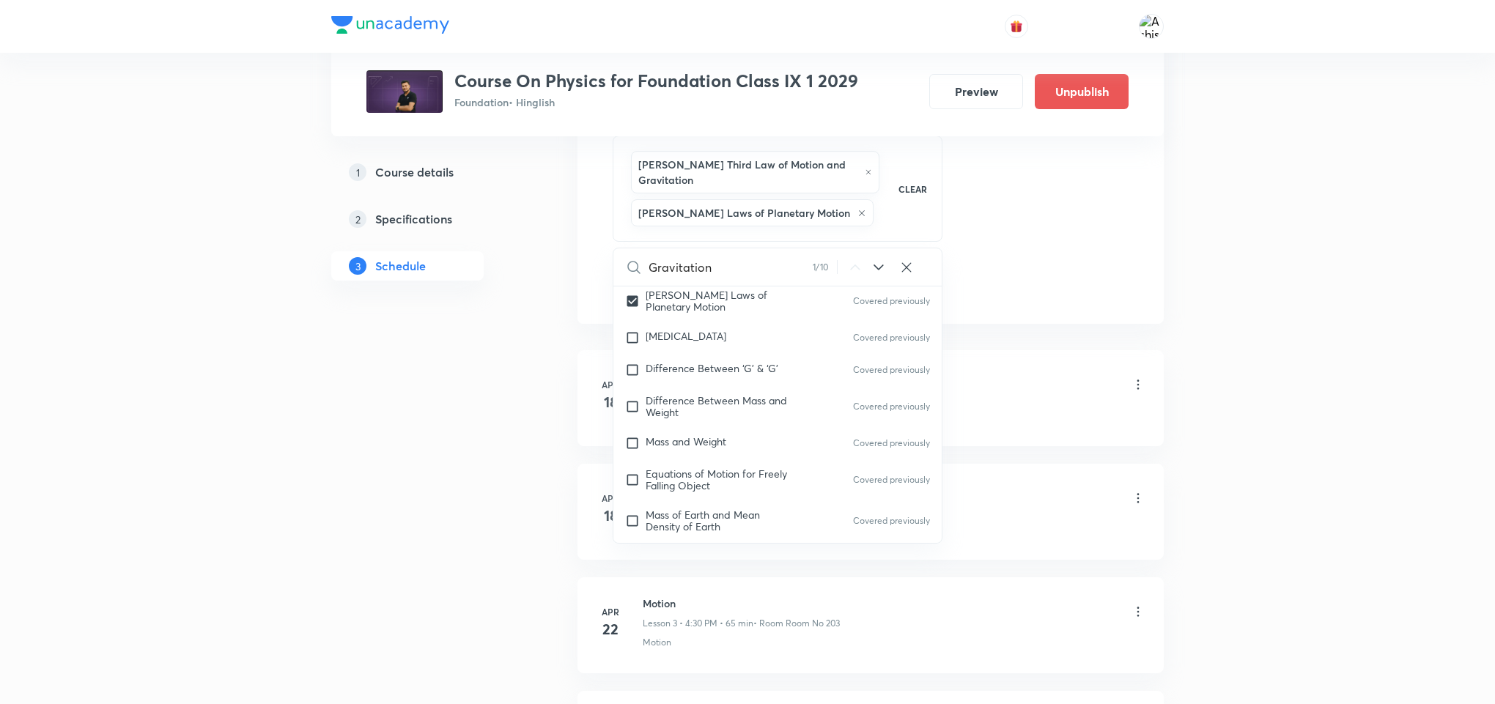
scroll to position [4754, 0]
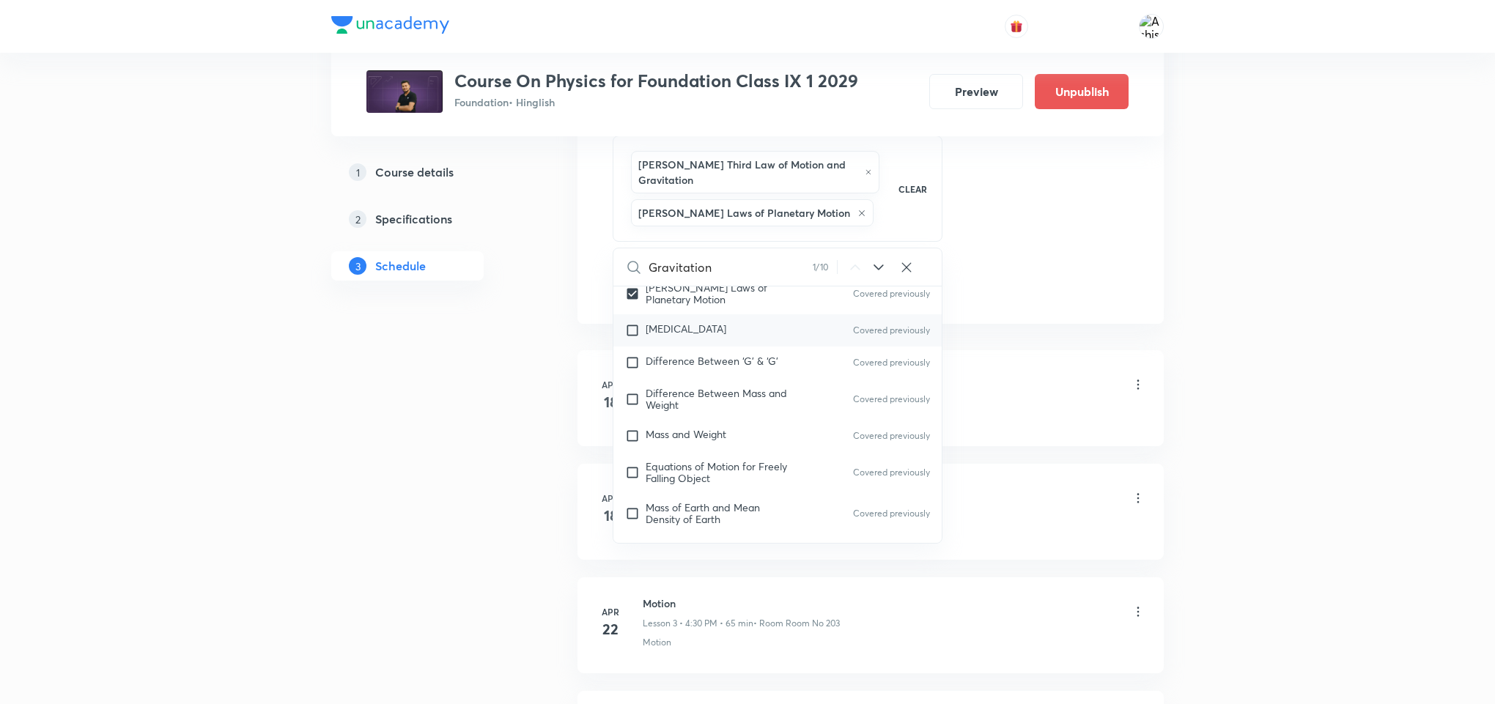
click at [638, 338] on input "checkbox" at bounding box center [635, 330] width 21 height 15
checkbox input "true"
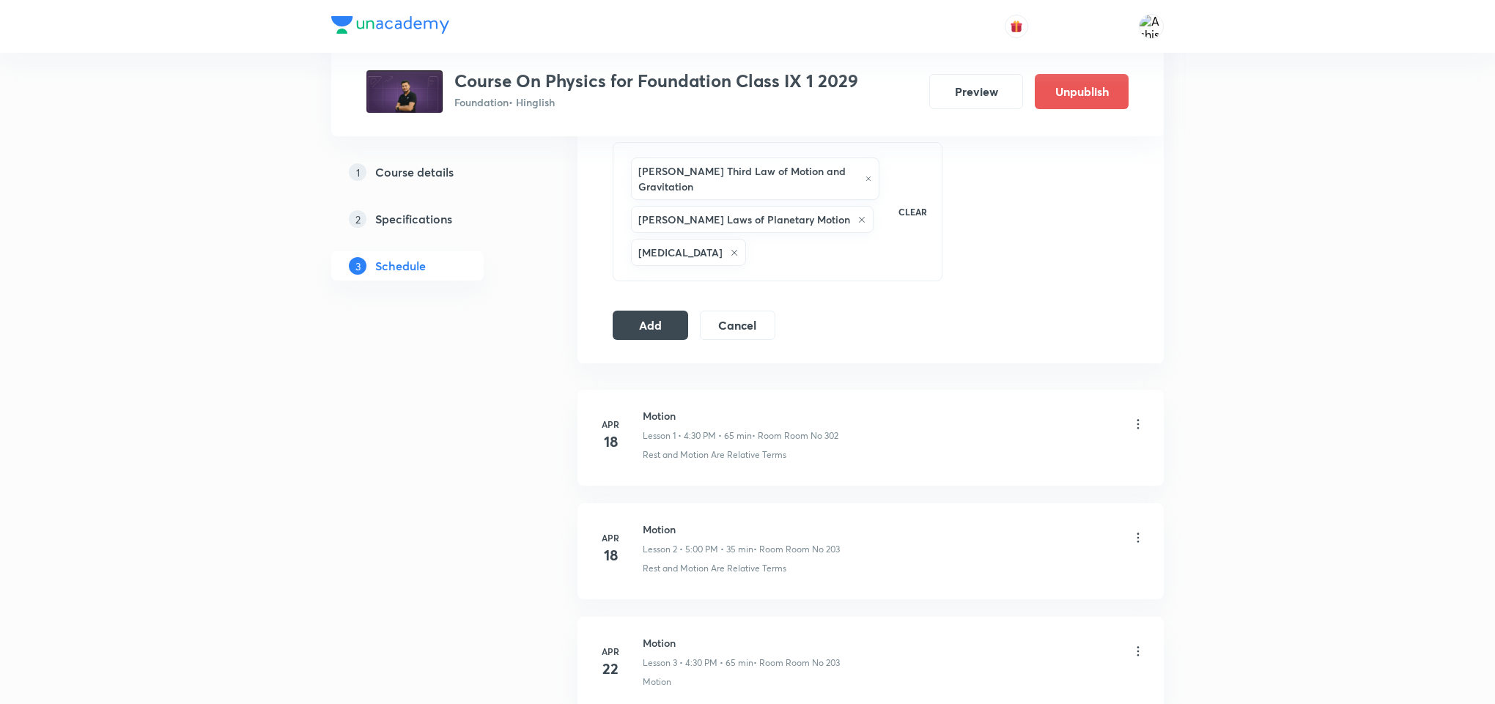
scroll to position [330, 0]
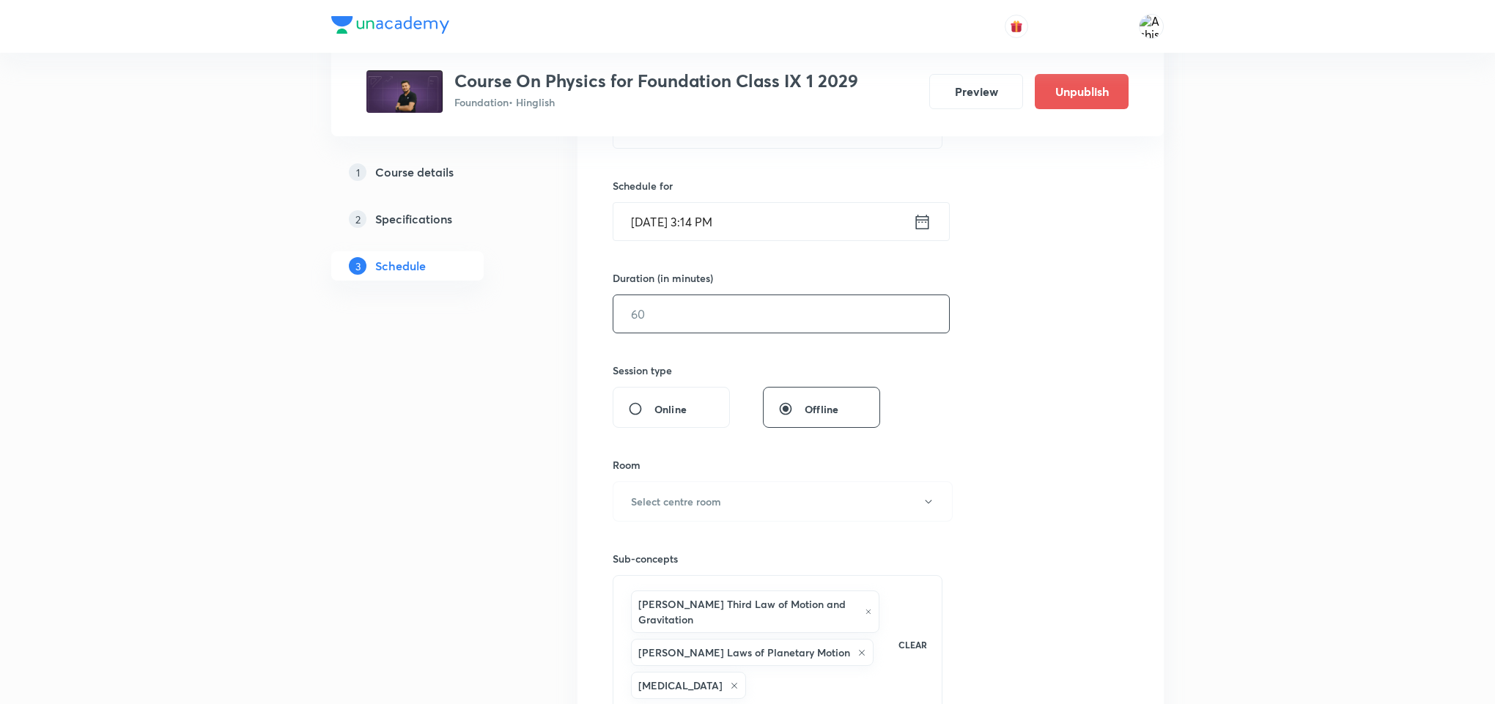
click at [699, 304] on input "text" at bounding box center [781, 313] width 336 height 37
type input "55"
click at [702, 490] on button "Select centre room" at bounding box center [783, 501] width 340 height 40
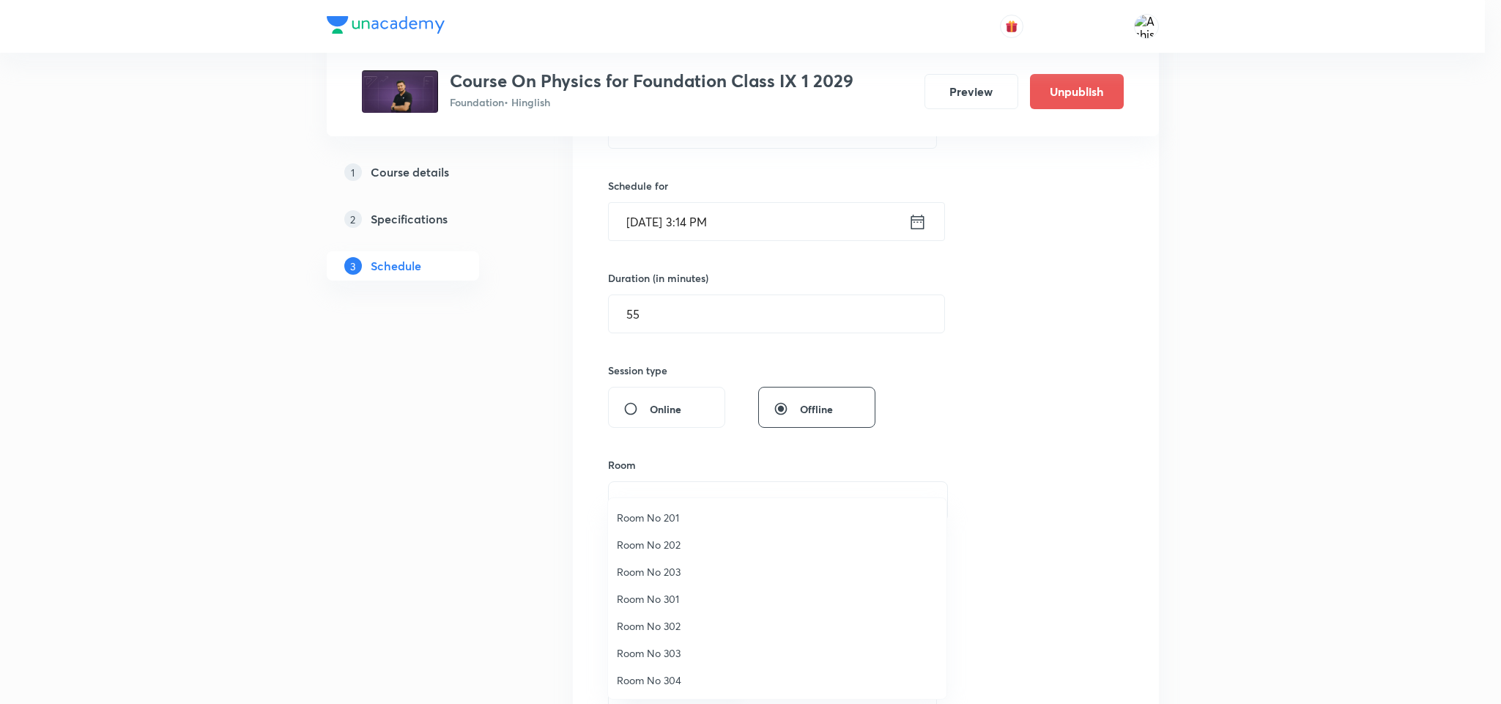
click at [669, 570] on span "Room No 203" at bounding box center [777, 571] width 321 height 15
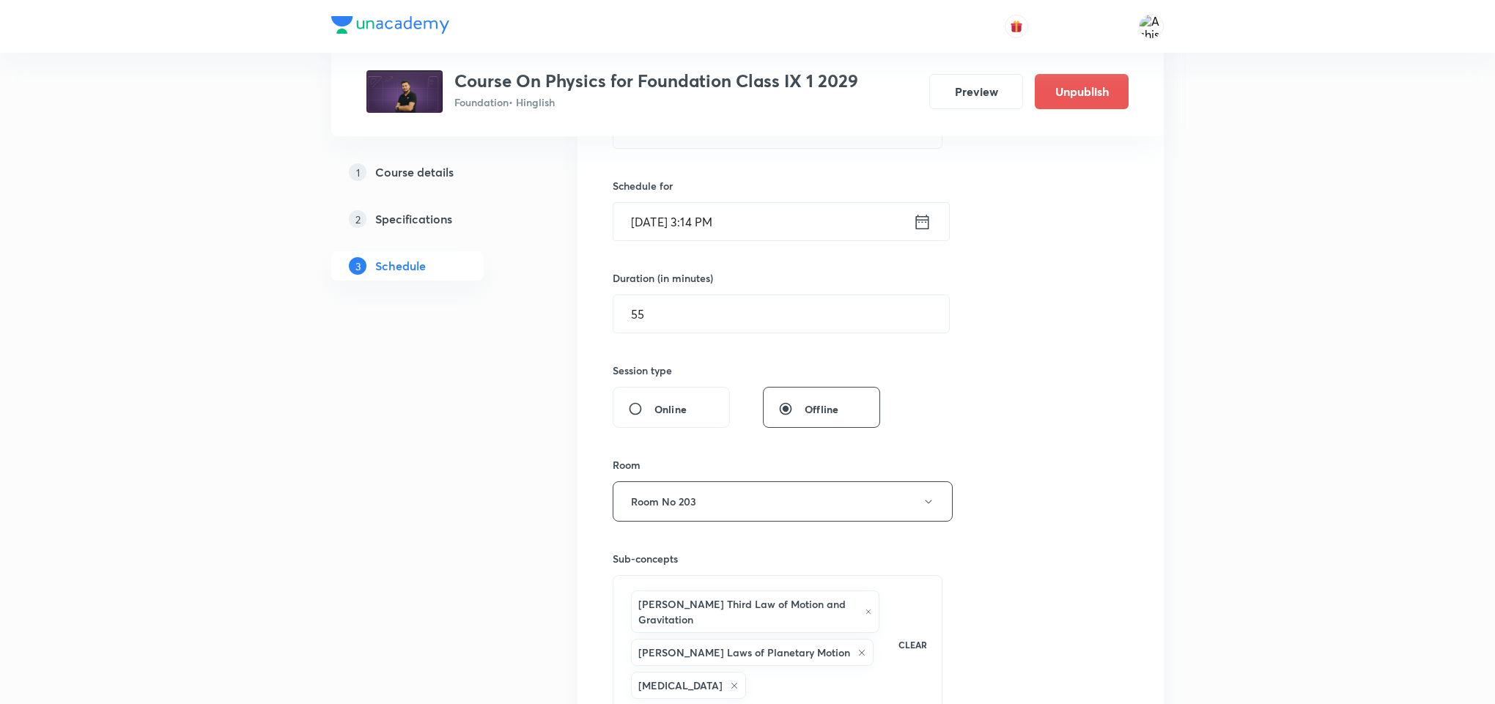
scroll to position [440, 0]
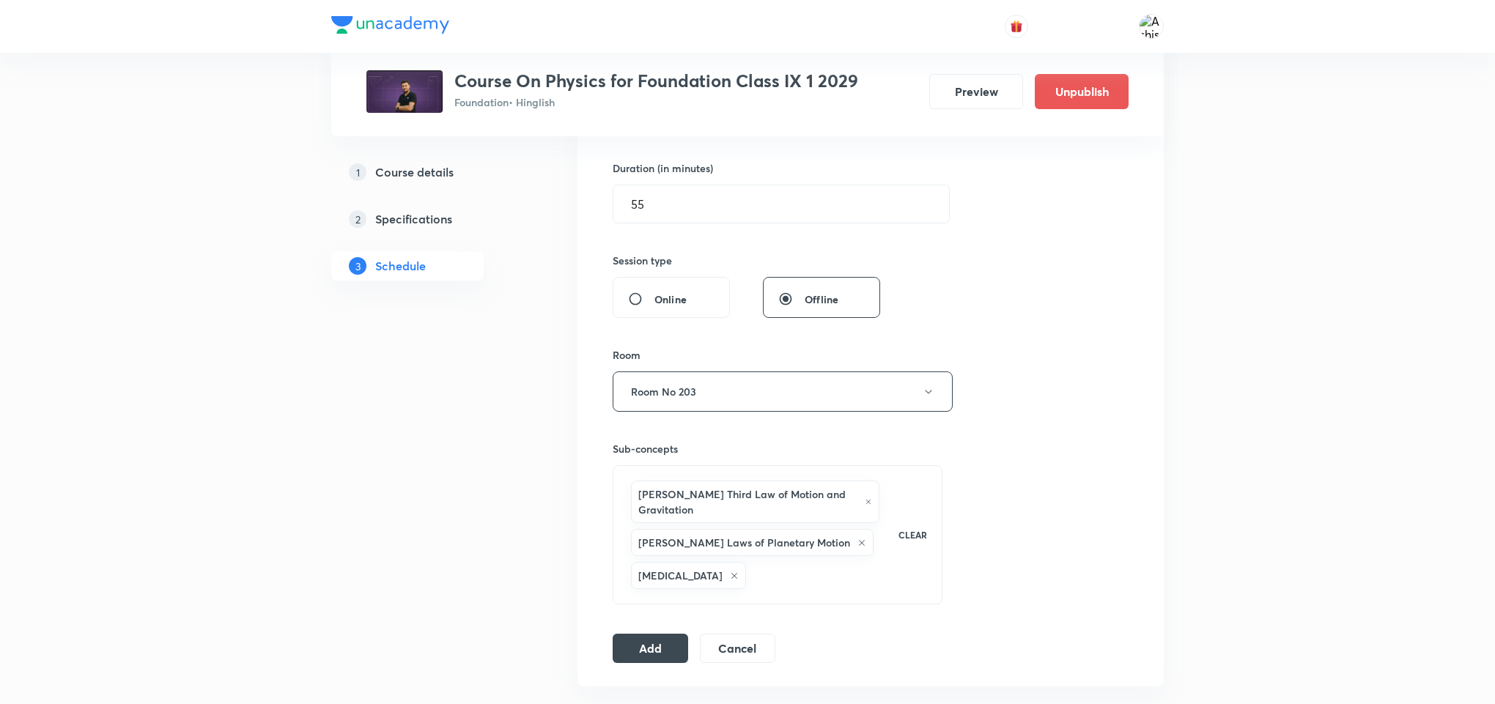
drag, startPoint x: 651, startPoint y: 643, endPoint x: 1318, endPoint y: 423, distance: 702.1
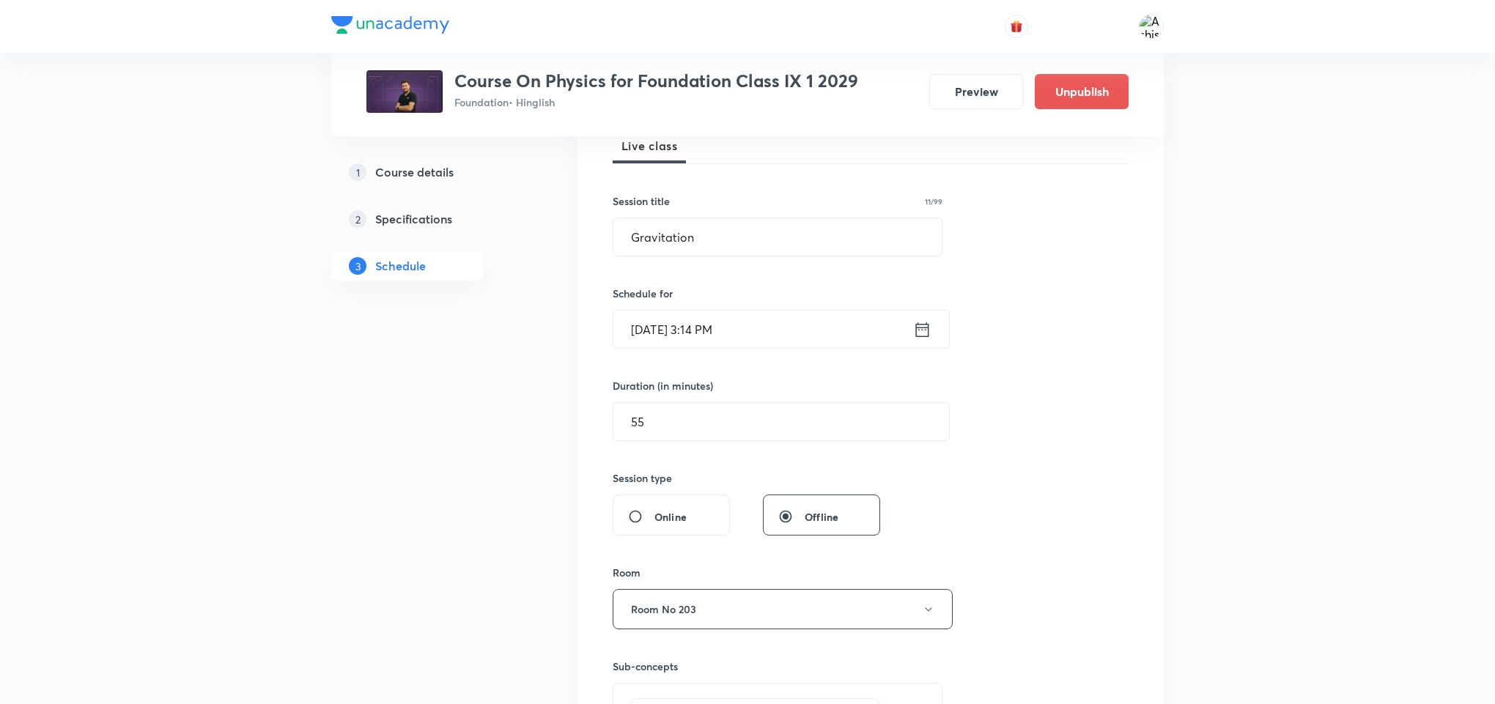
scroll to position [220, 0]
click at [722, 325] on input "[DATE] 3:14 PM" at bounding box center [763, 331] width 300 height 37
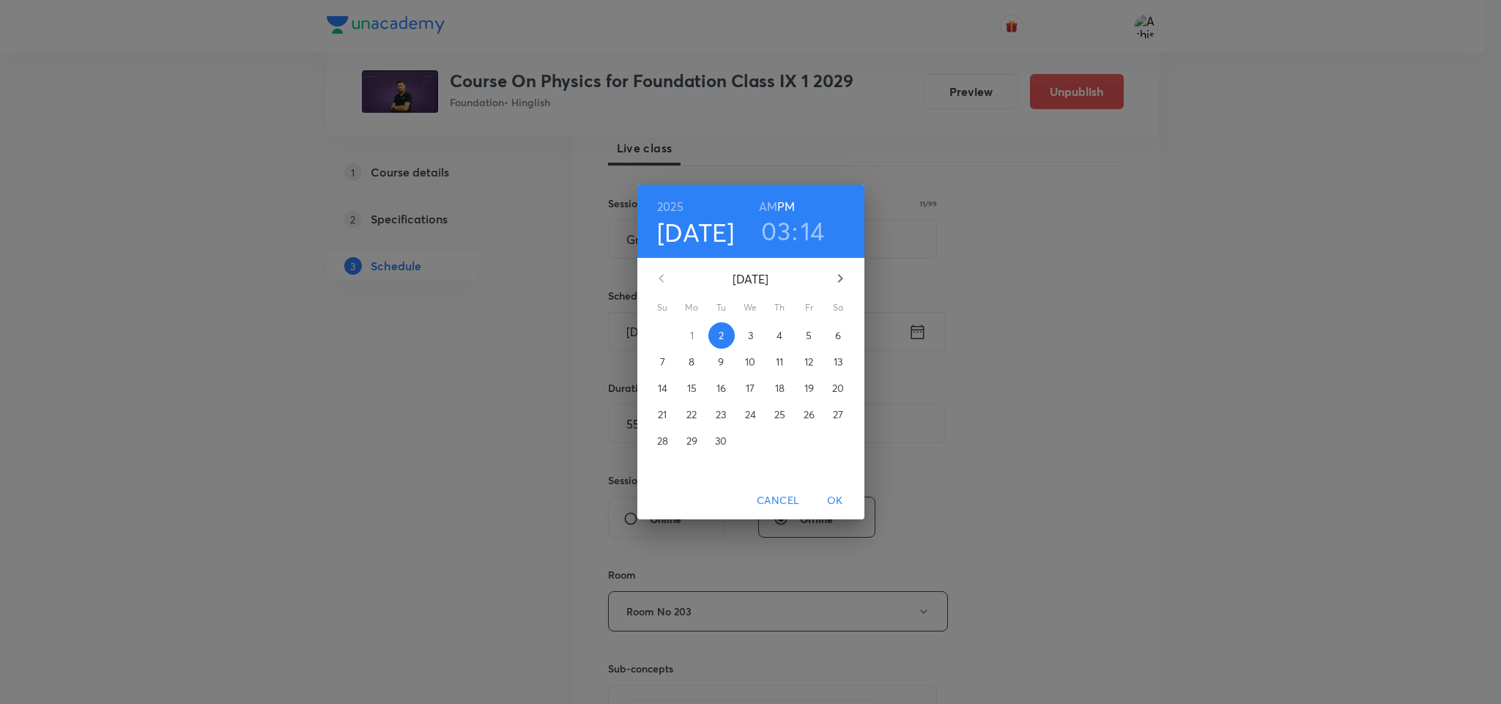
click at [781, 227] on h3 "03" at bounding box center [775, 230] width 29 height 31
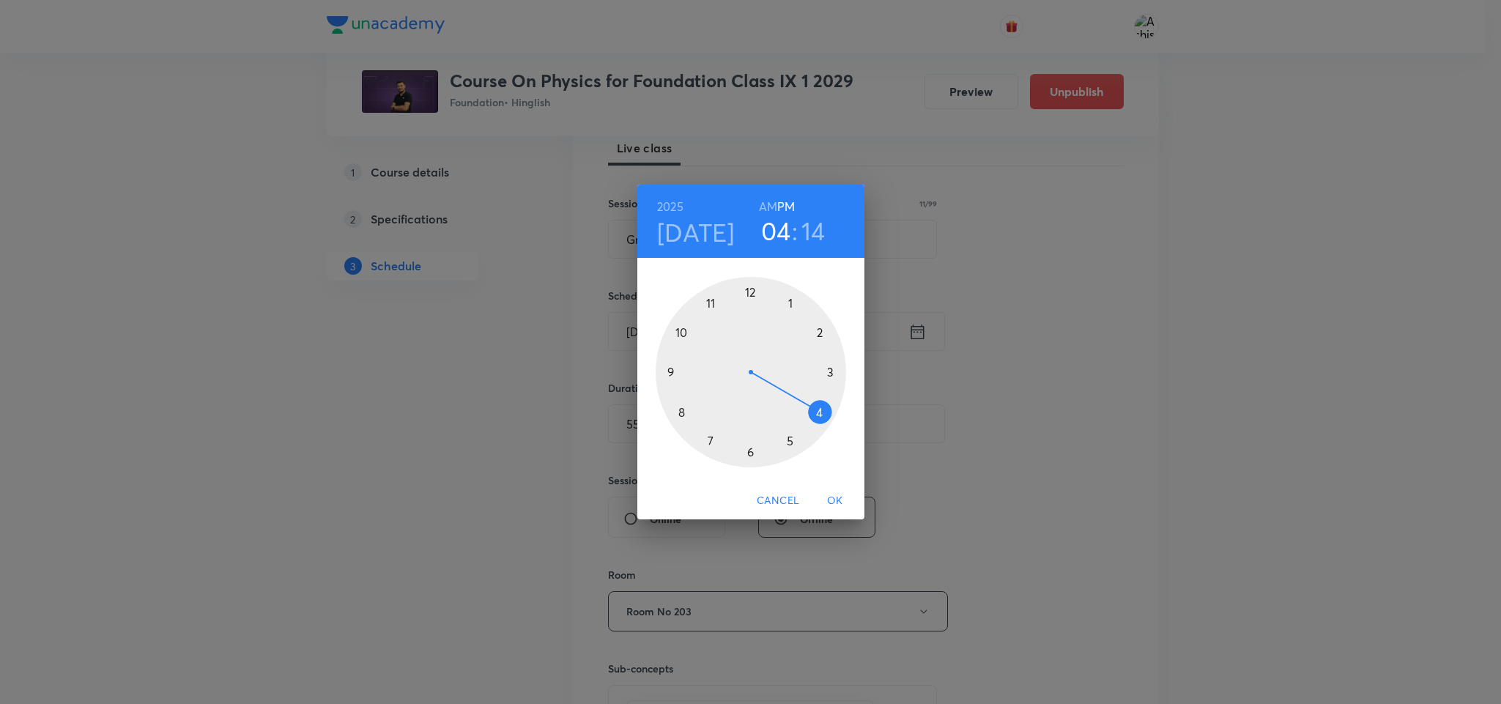
drag, startPoint x: 827, startPoint y: 374, endPoint x: 809, endPoint y: 412, distance: 42.3
click at [809, 412] on div at bounding box center [751, 372] width 191 height 191
drag, startPoint x: 834, startPoint y: 366, endPoint x: 748, endPoint y: 435, distance: 110.4
click at [748, 435] on div at bounding box center [751, 372] width 191 height 191
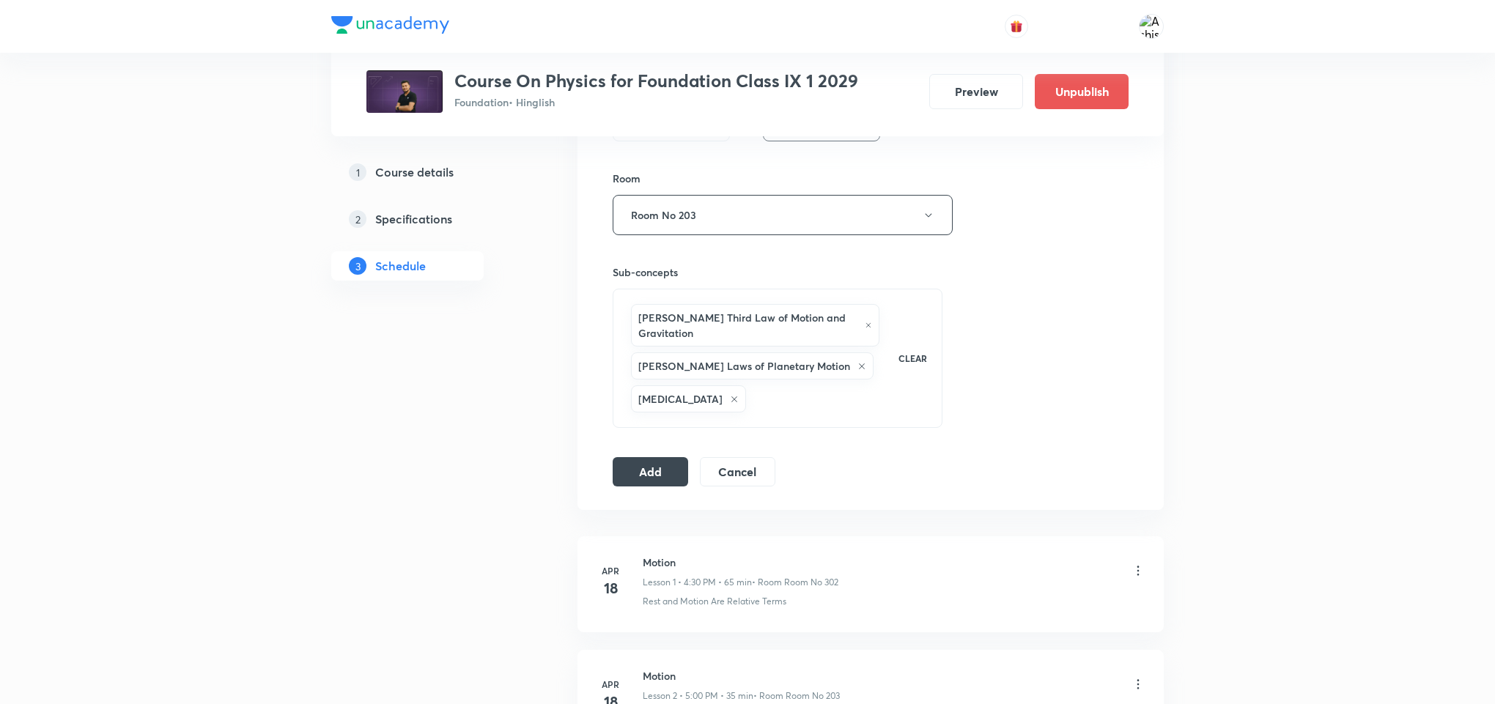
scroll to position [660, 0]
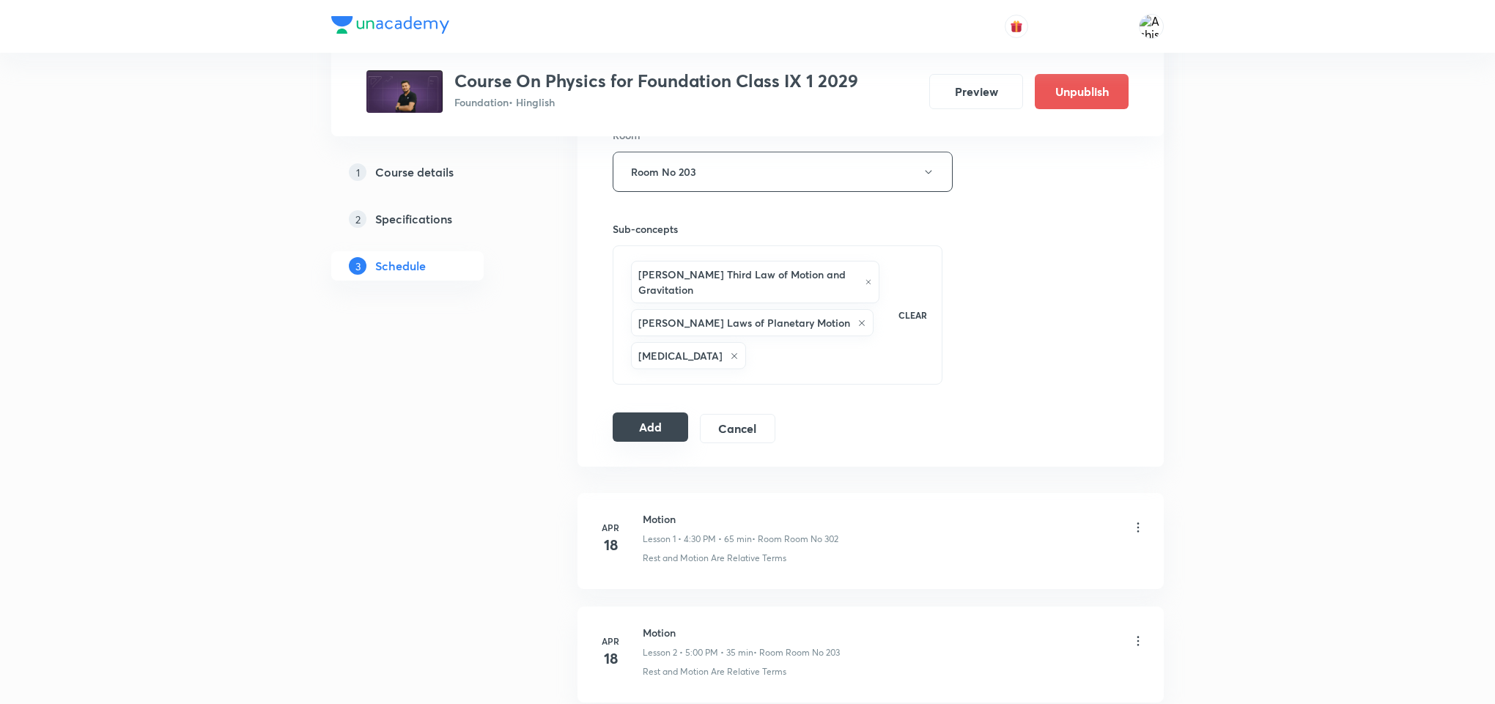
click at [658, 423] on button "Add" at bounding box center [650, 427] width 75 height 29
click at [670, 424] on button "Add" at bounding box center [650, 427] width 75 height 29
click at [734, 270] on h6 "[PERSON_NAME] Third Law of Motion and Gravitation" at bounding box center [747, 282] width 219 height 31
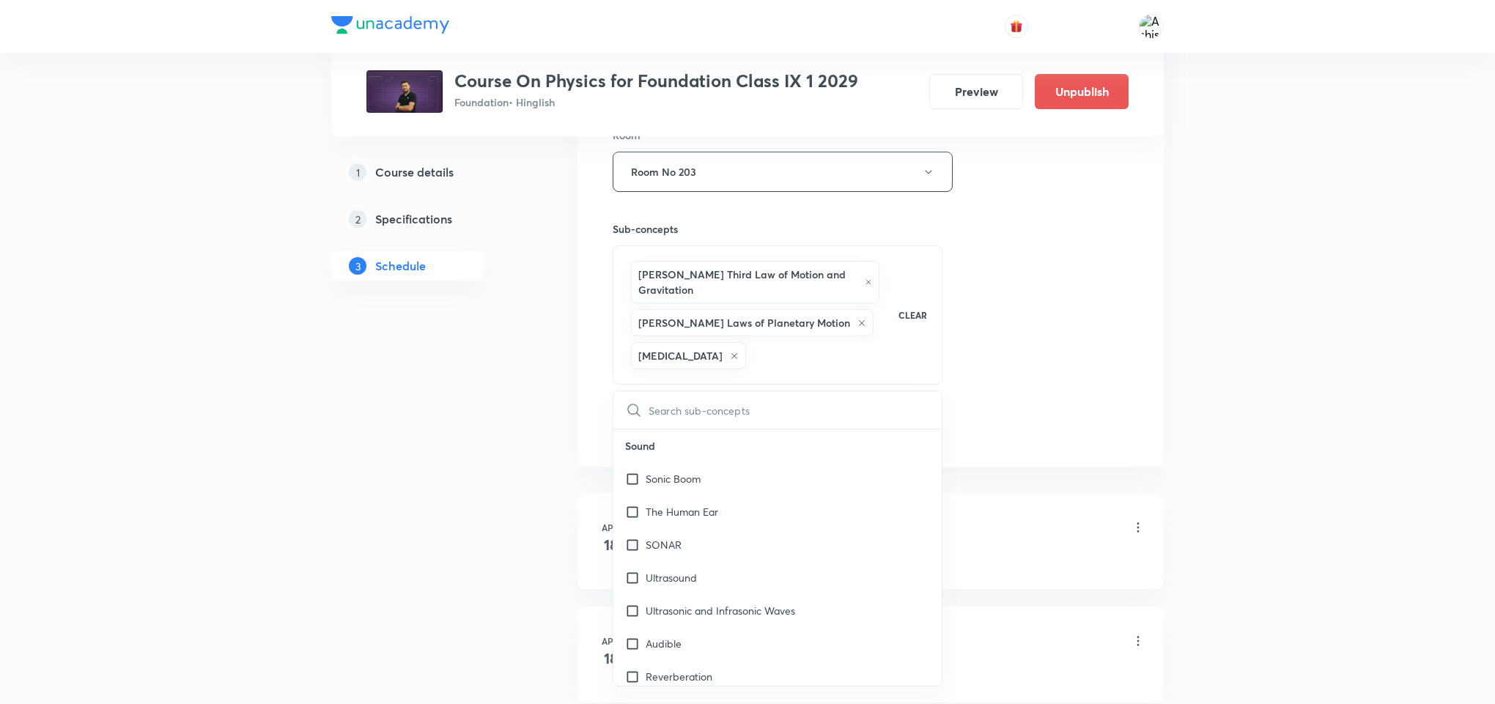
checkbox input "true"
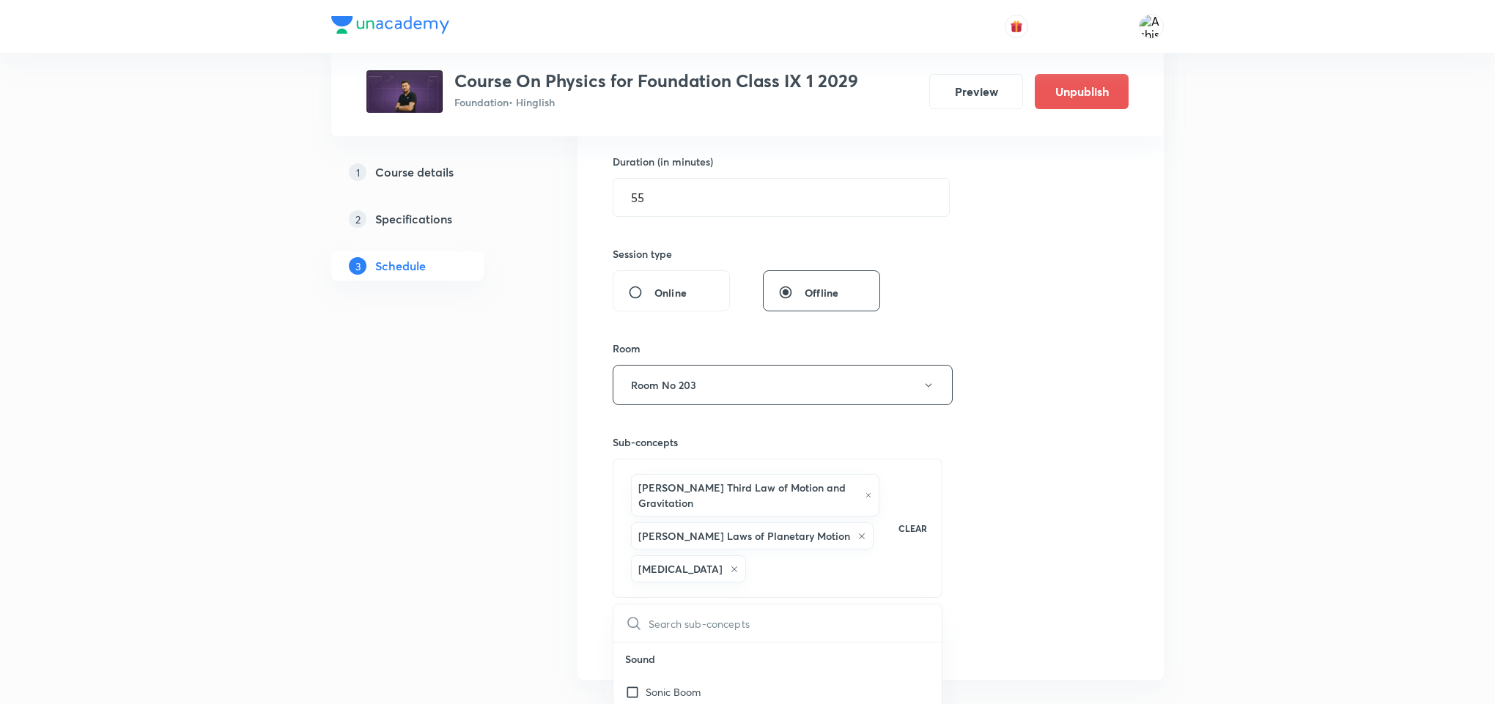
scroll to position [550, 0]
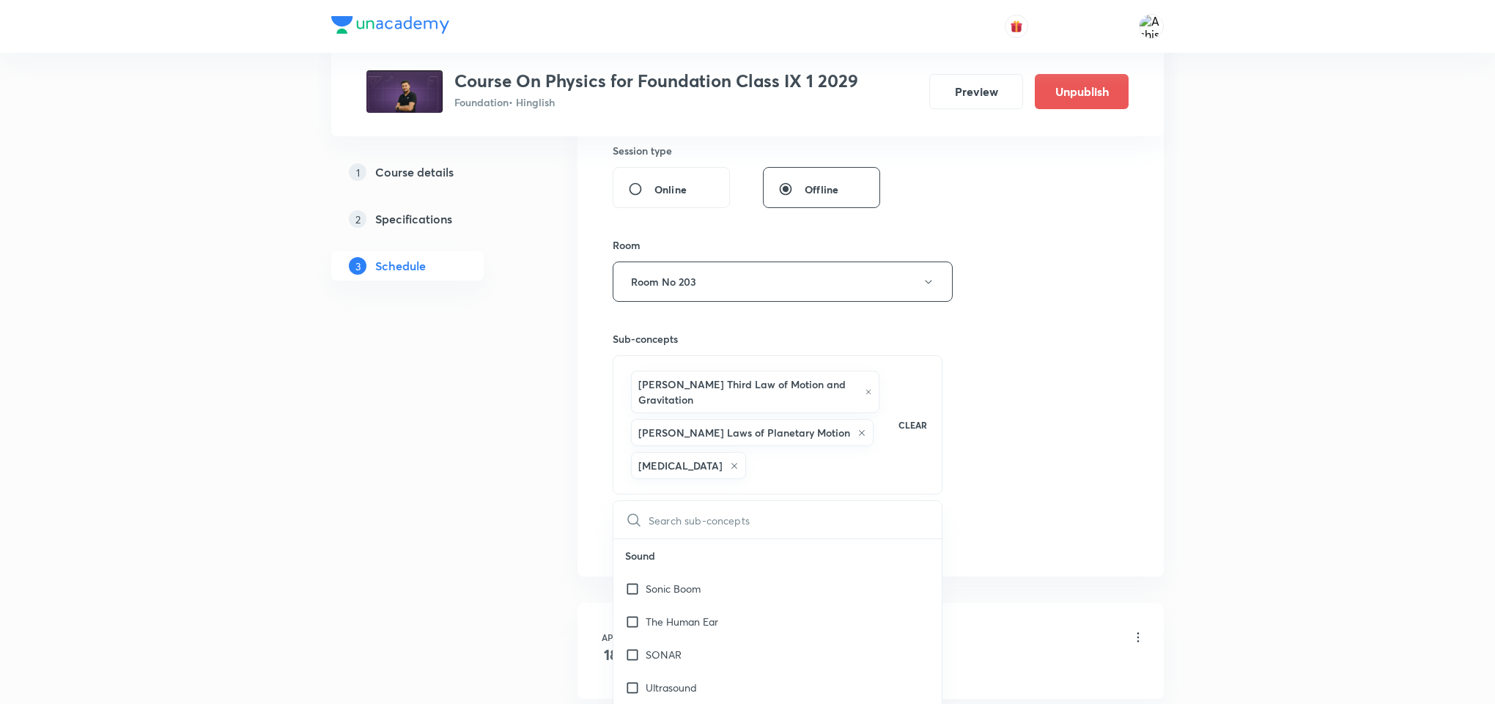
click at [732, 528] on input "text" at bounding box center [795, 519] width 293 height 37
type input "Gravitation"
checkbox input "true"
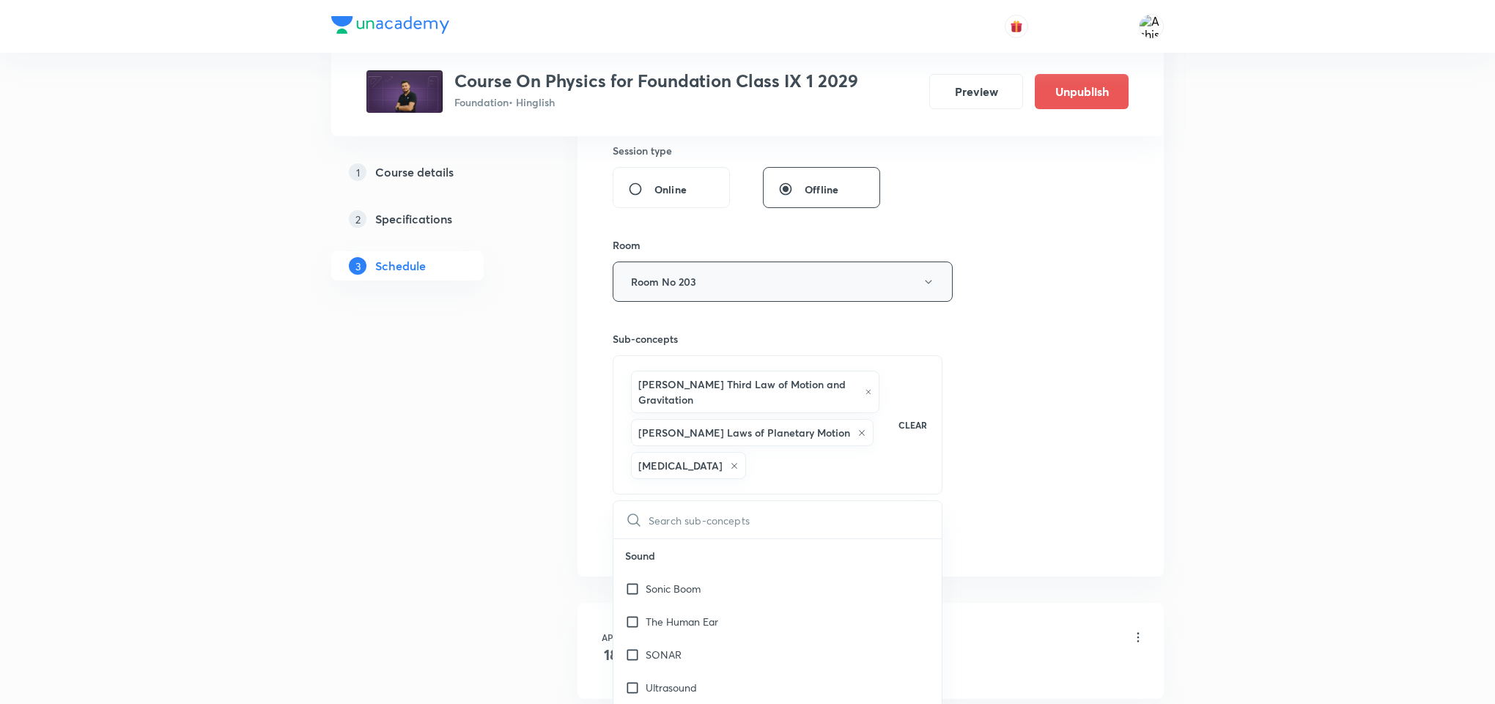
checkbox input "true"
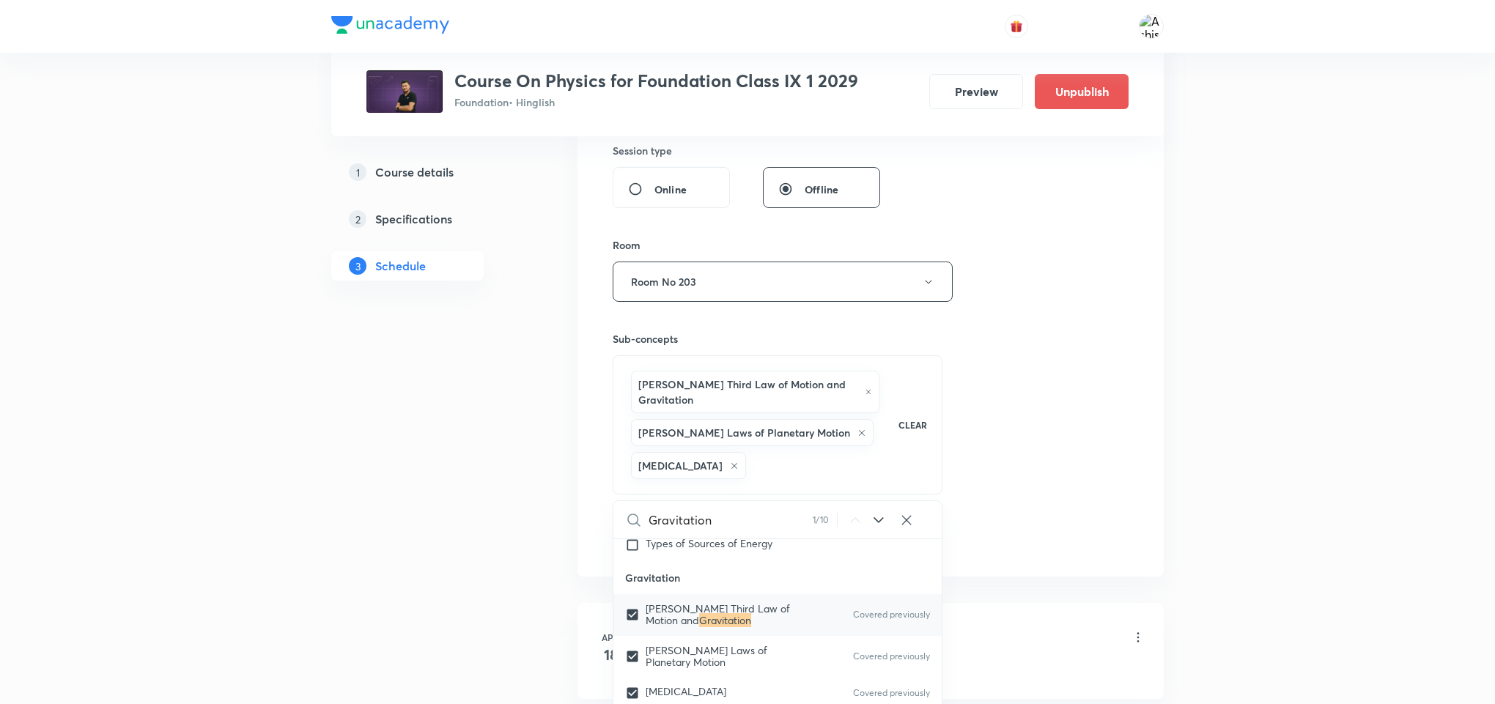
scroll to position [4754, 0]
type input "Gravitation"
click at [634, 623] on input "checkbox" at bounding box center [635, 615] width 21 height 15
checkbox input "true"
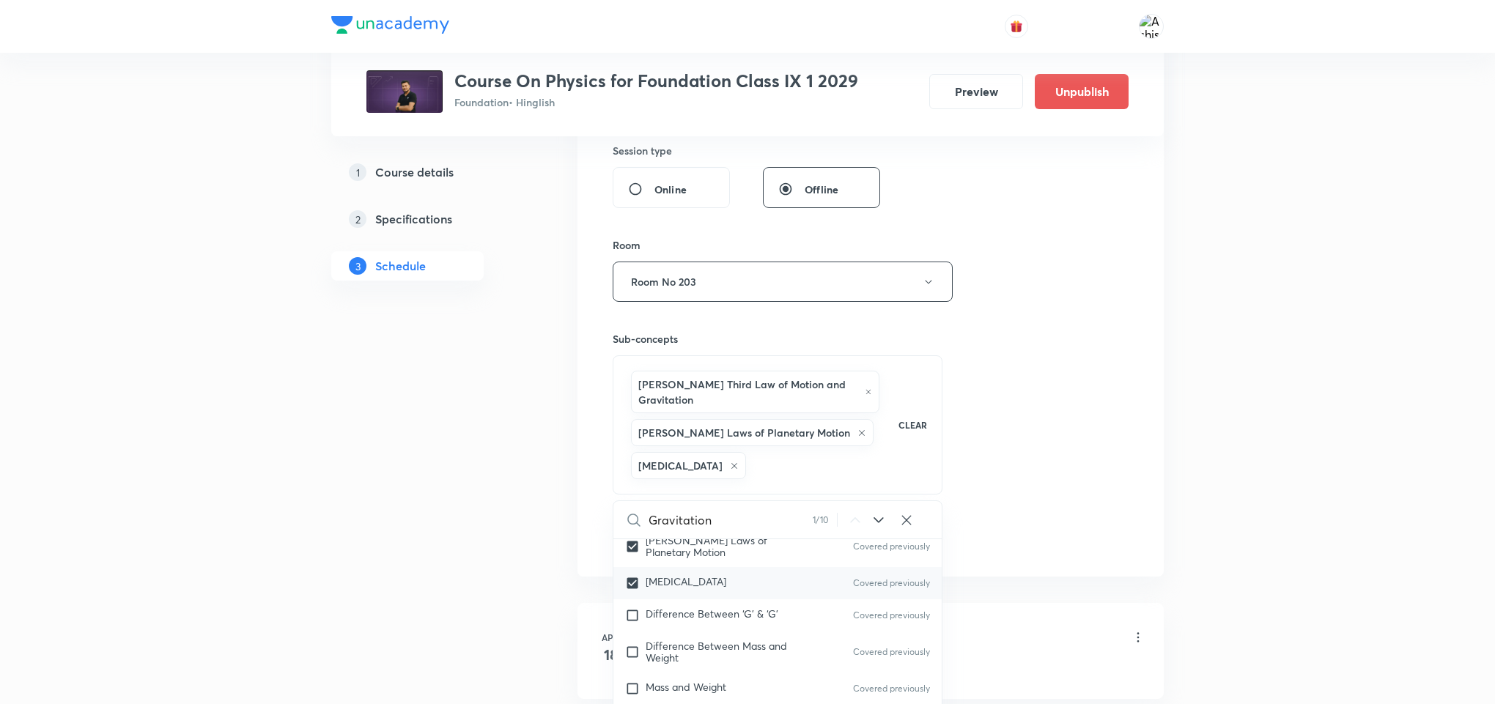
checkbox input "true"
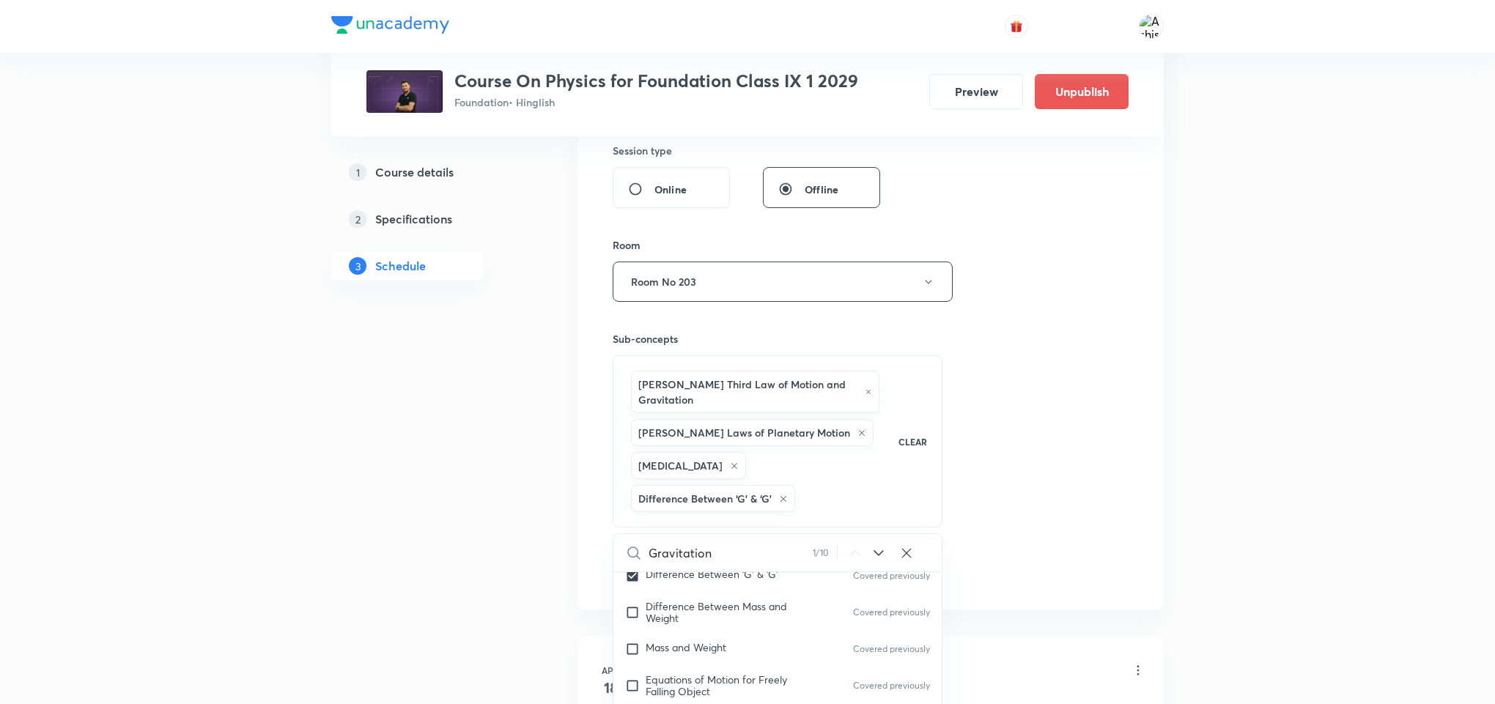
scroll to position [4863, 0]
click at [634, 585] on input "checkbox" at bounding box center [635, 575] width 21 height 23
checkbox input "true"
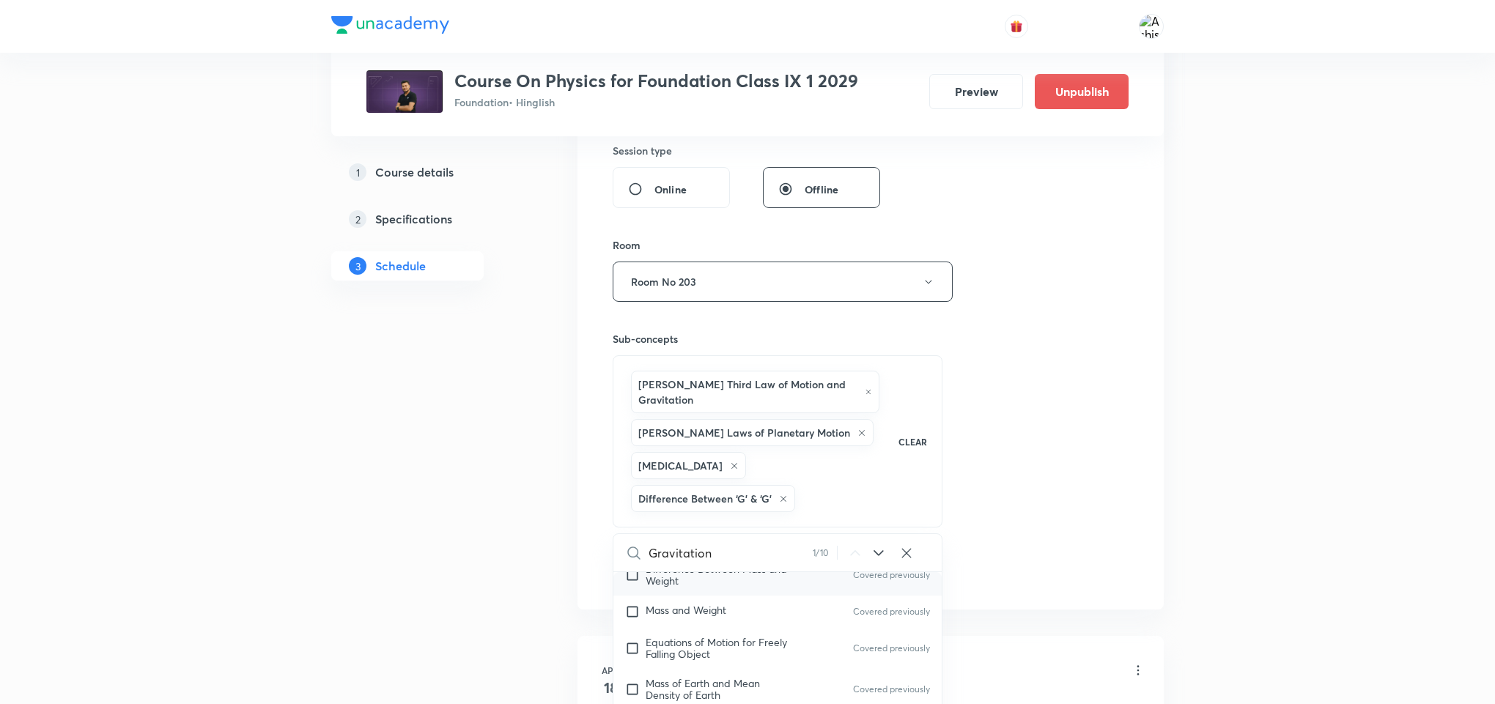
checkbox input "true"
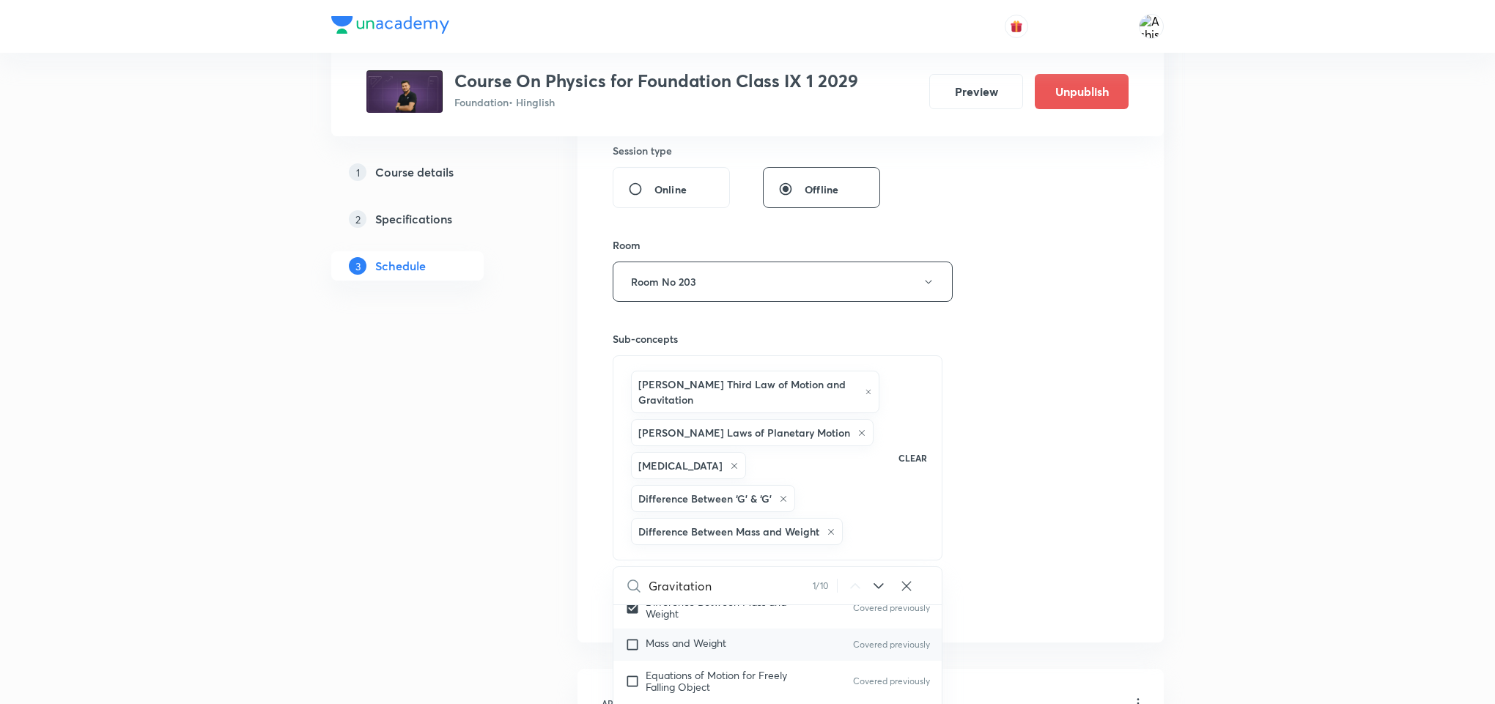
click at [634, 652] on input "checkbox" at bounding box center [635, 645] width 21 height 15
checkbox input "true"
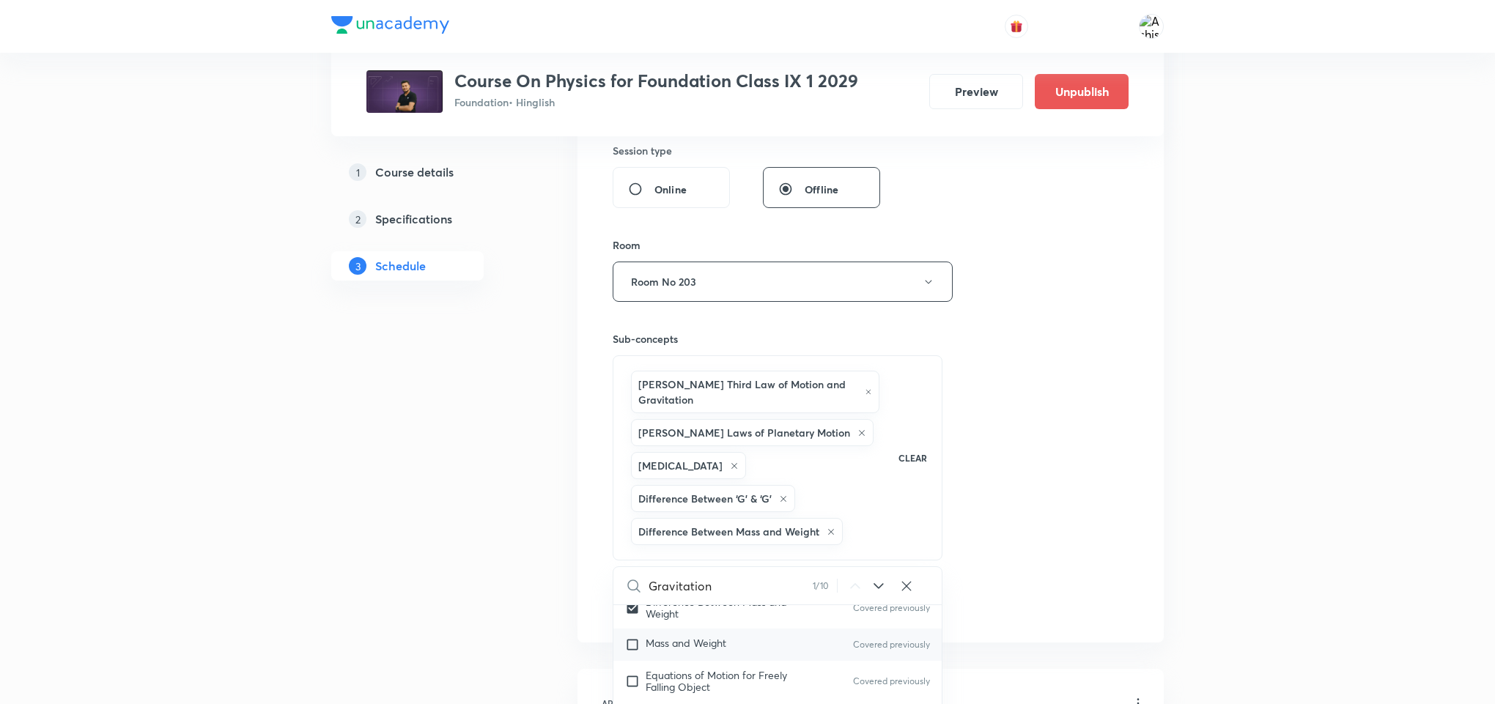
checkbox input "true"
click at [632, 657] on input "checkbox" at bounding box center [635, 645] width 21 height 23
checkbox input "true"
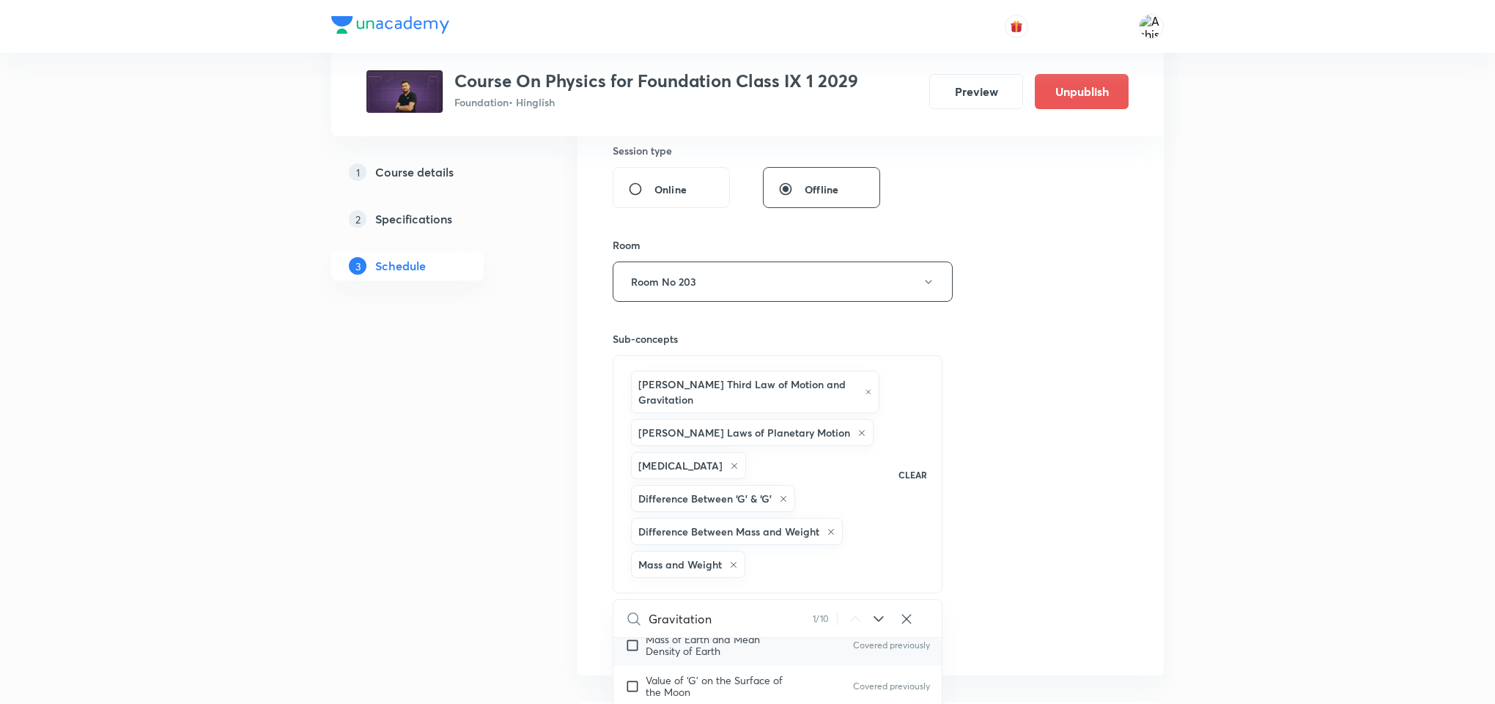
checkbox input "true"
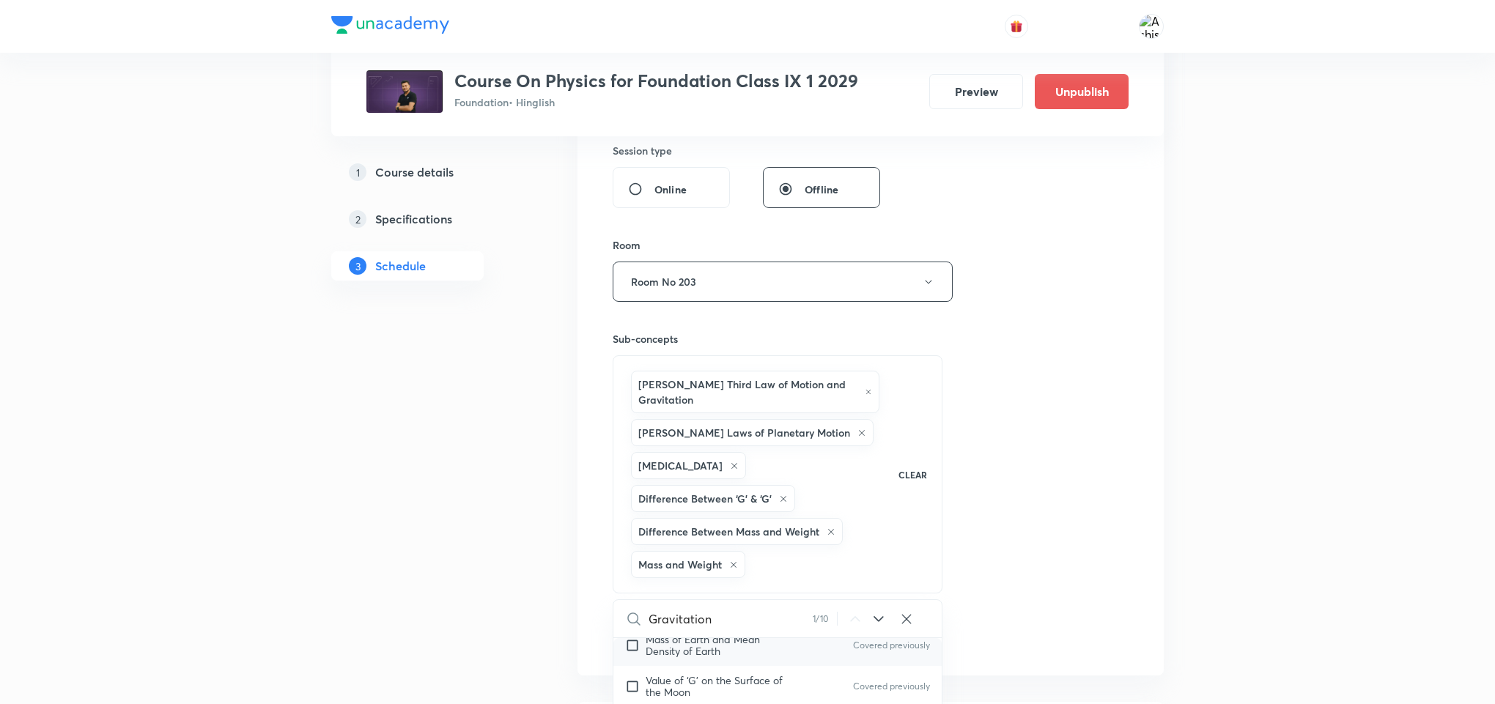
checkbox input "true"
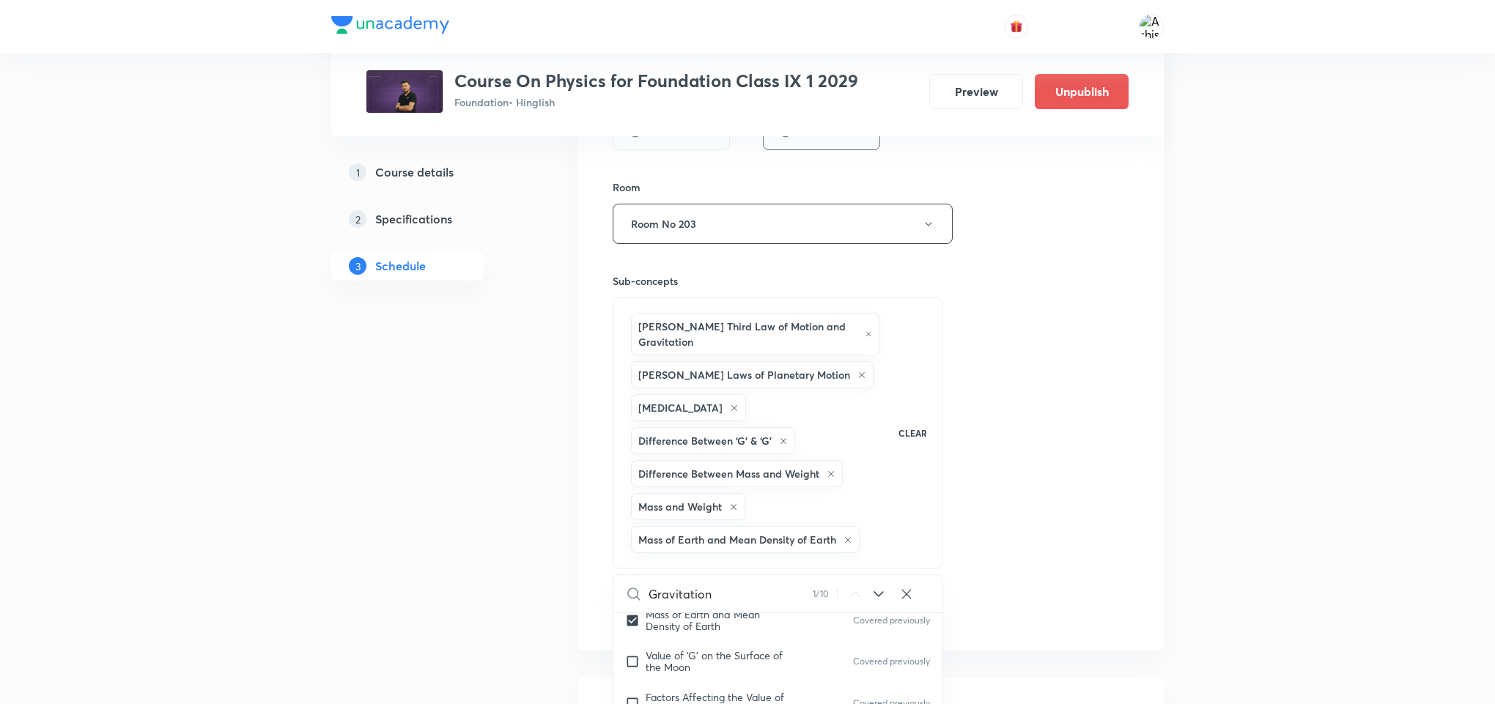
scroll to position [660, 0]
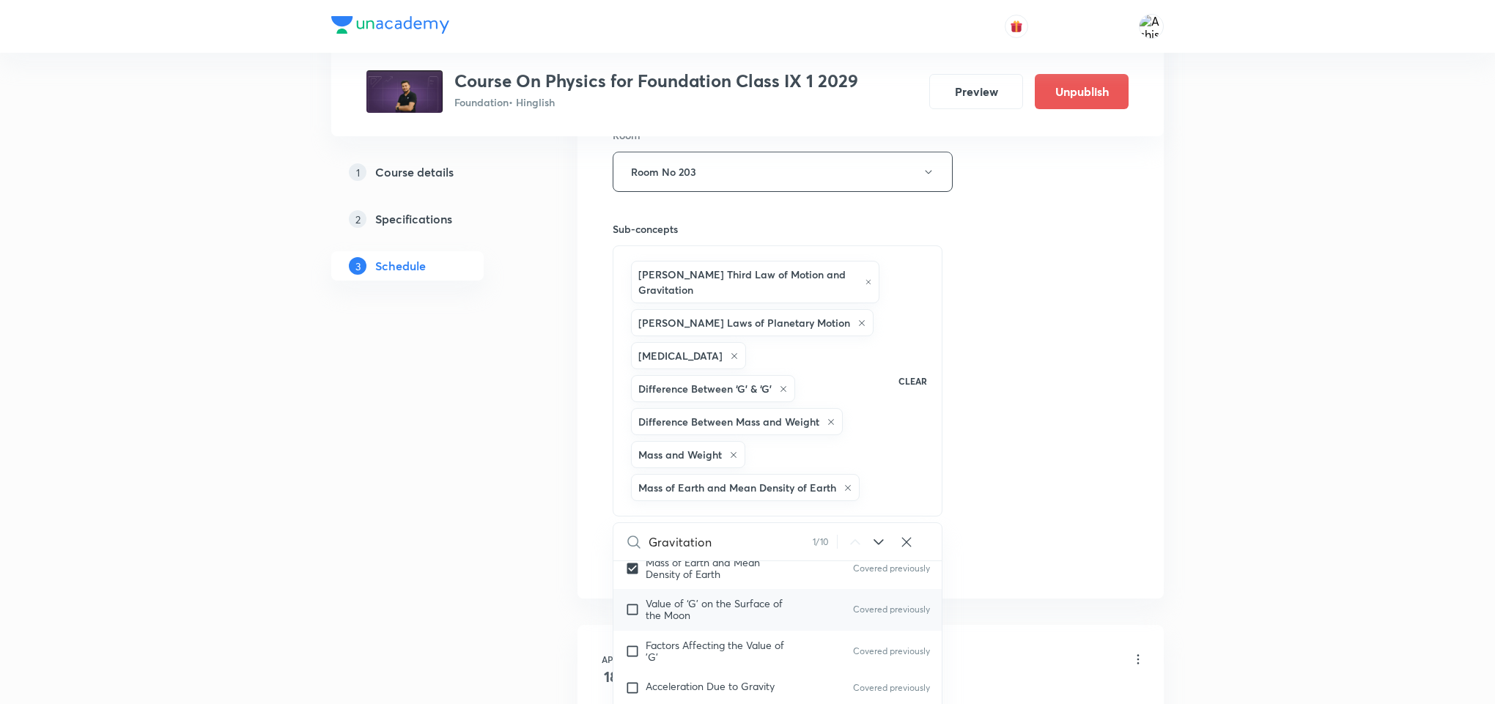
click at [633, 621] on input "checkbox" at bounding box center [635, 609] width 21 height 23
checkbox input "true"
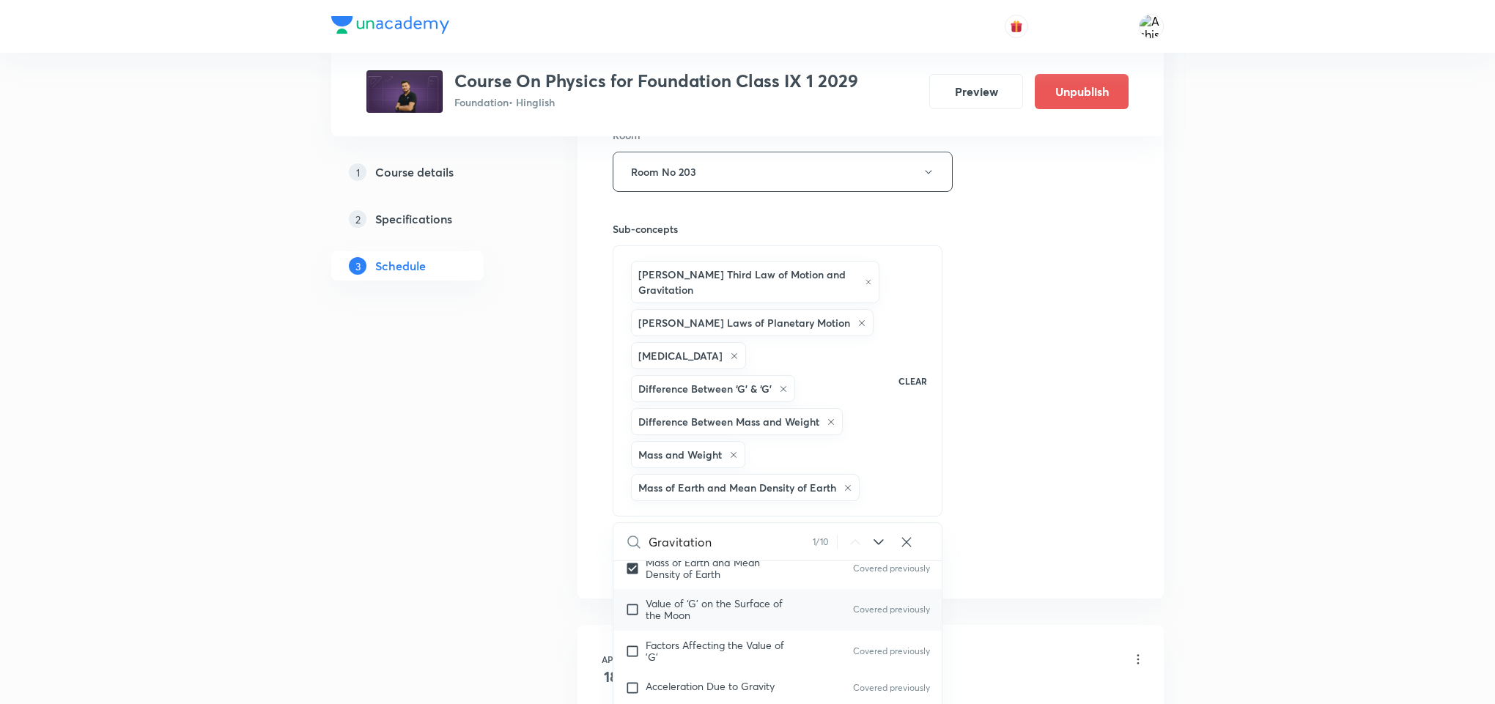
checkbox input "true"
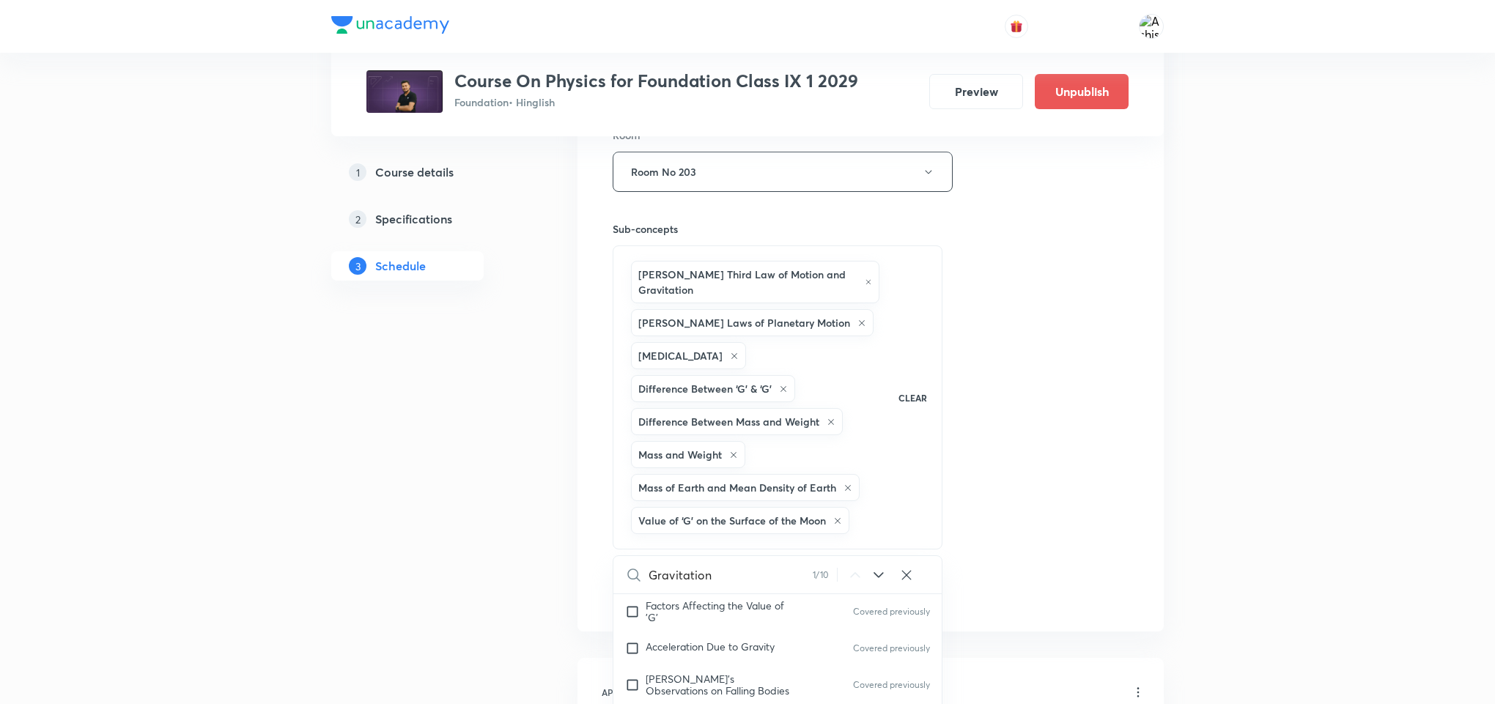
scroll to position [5083, 0]
click at [634, 618] on input "checkbox" at bounding box center [635, 611] width 21 height 15
checkbox input "true"
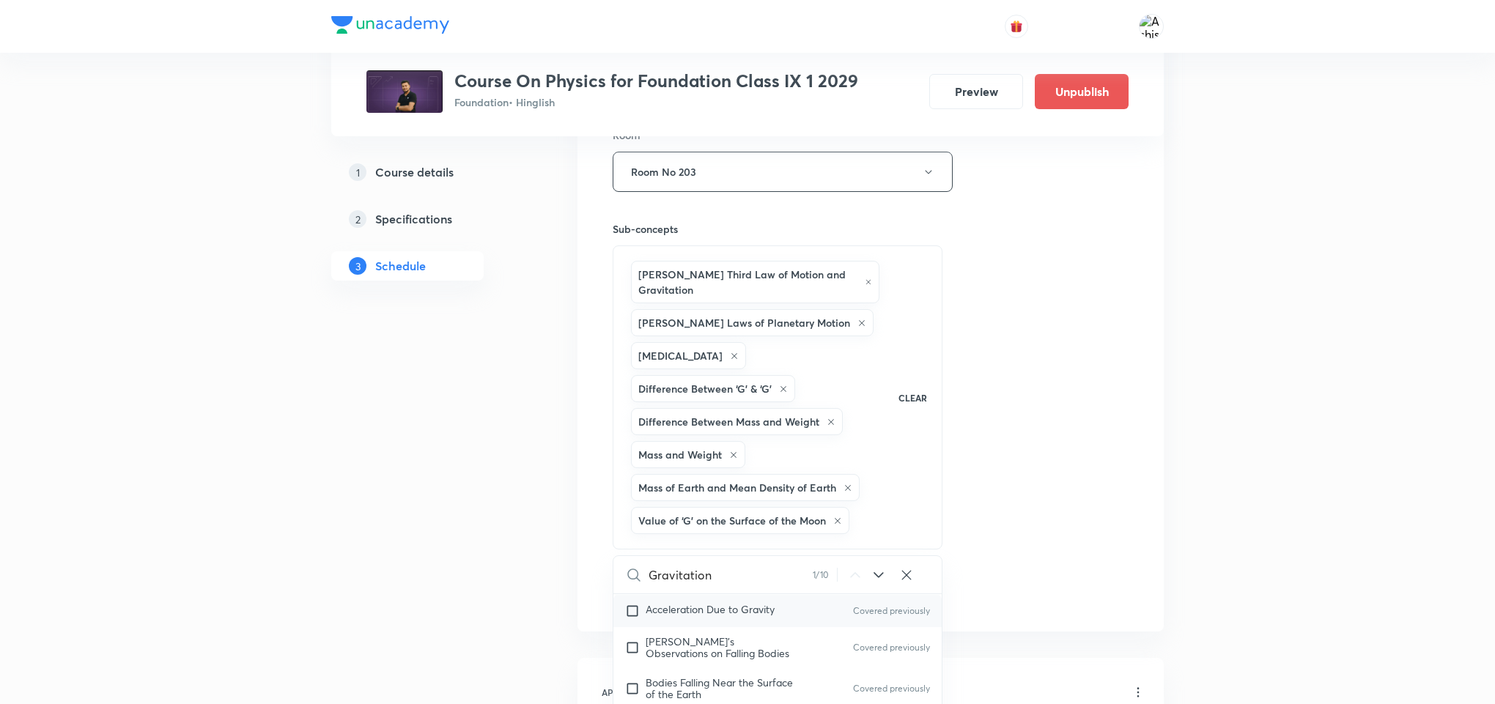
checkbox input "true"
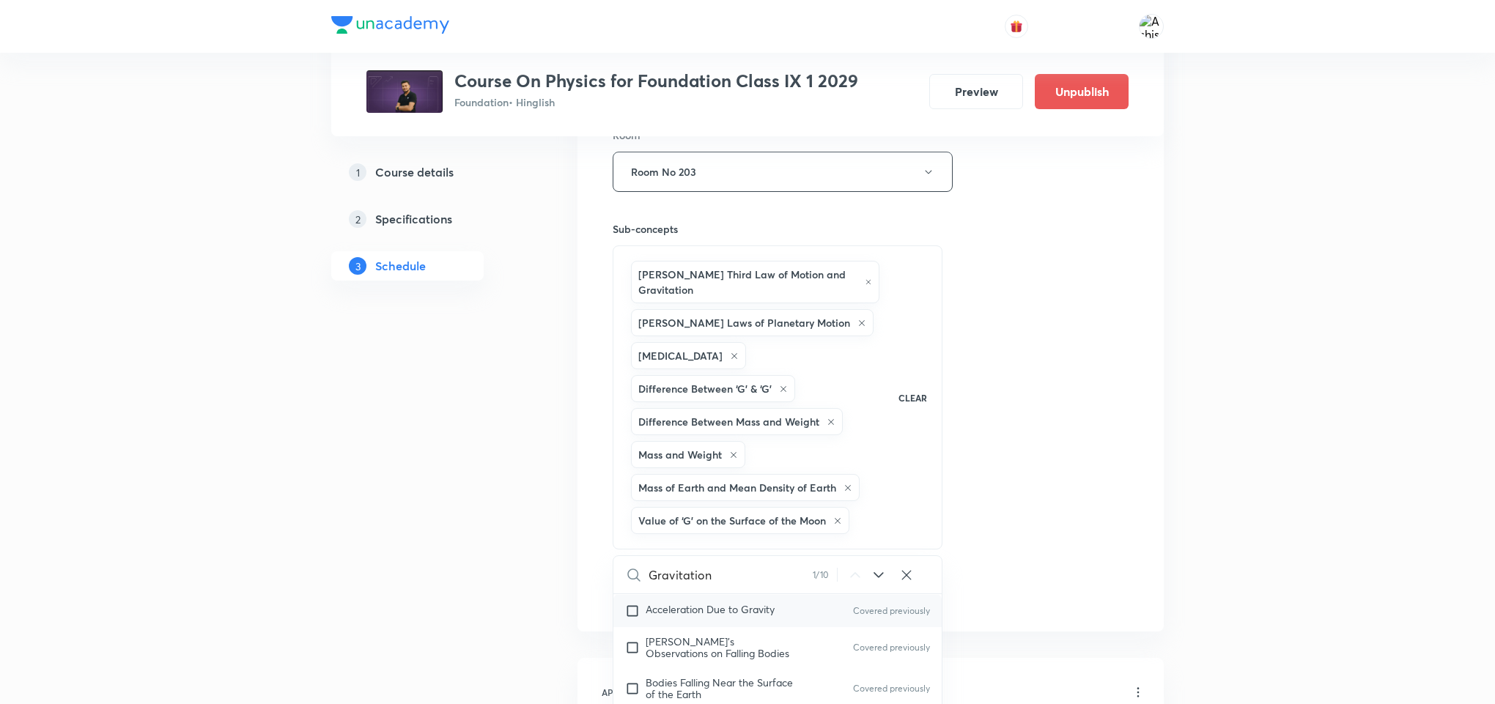
checkbox input "true"
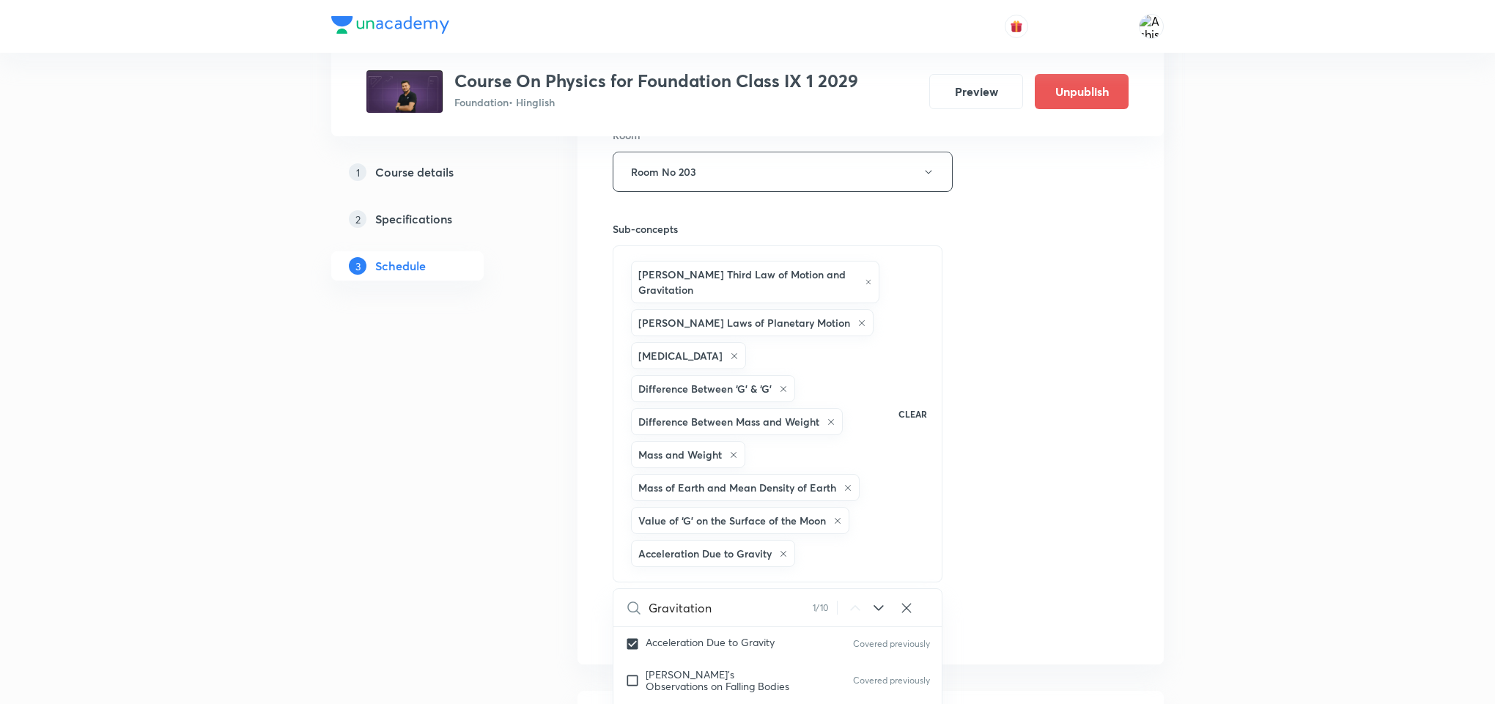
scroll to position [769, 0]
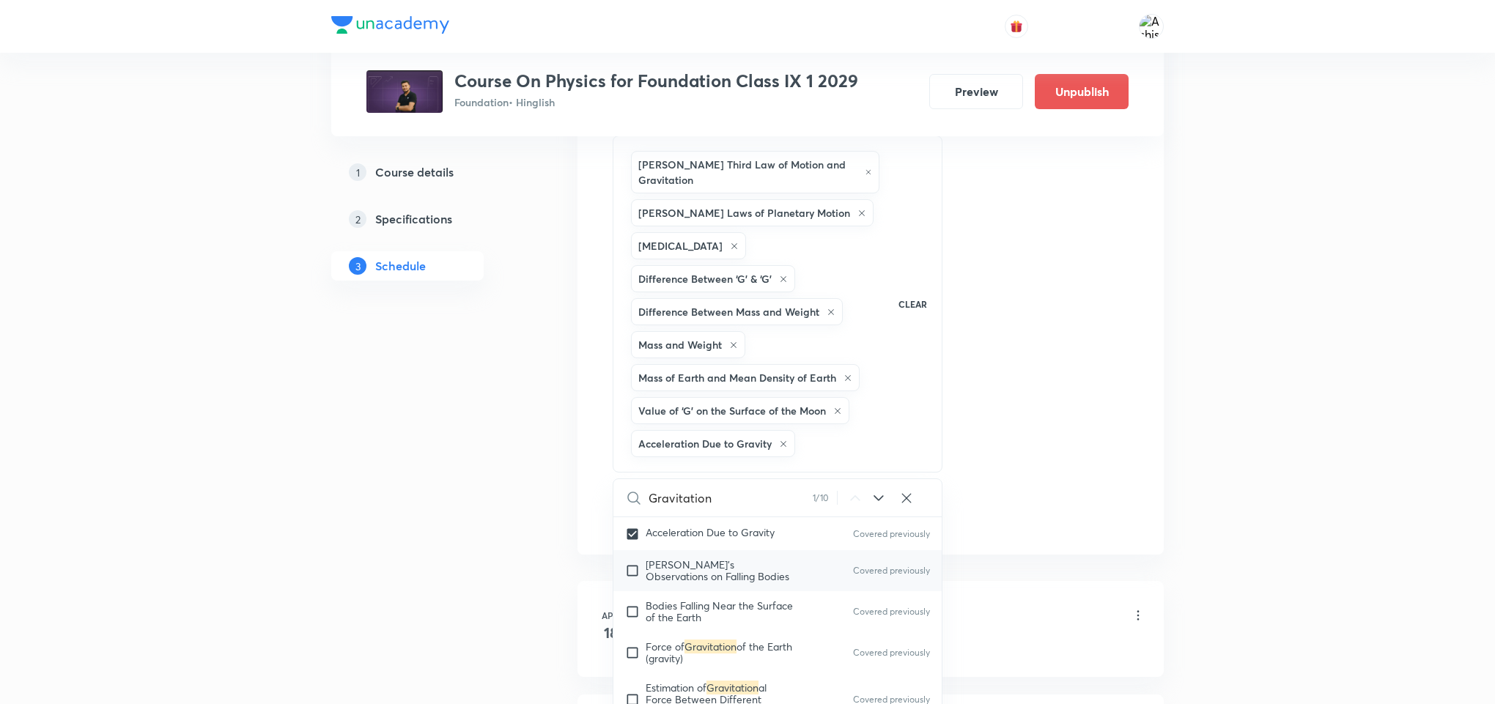
click at [638, 583] on input "checkbox" at bounding box center [635, 570] width 21 height 23
checkbox input "true"
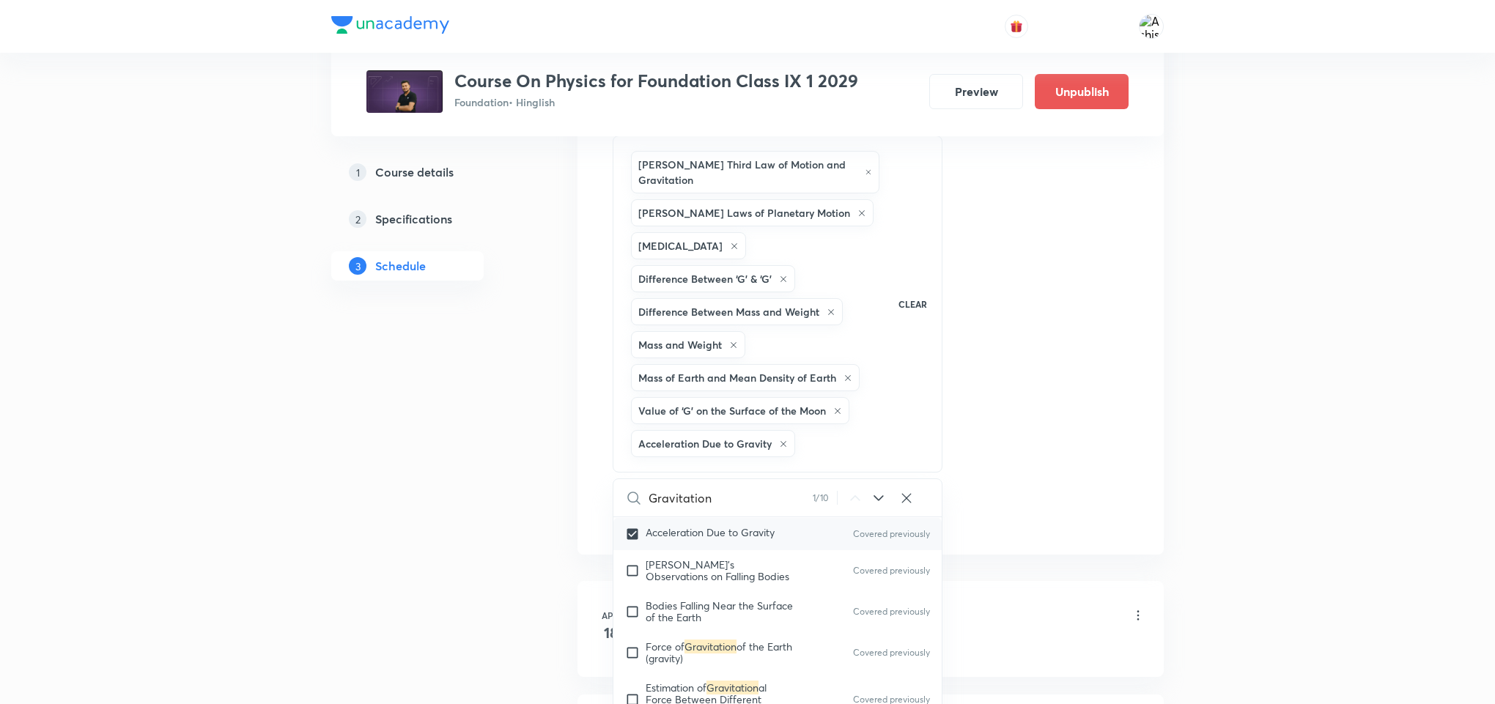
checkbox input "true"
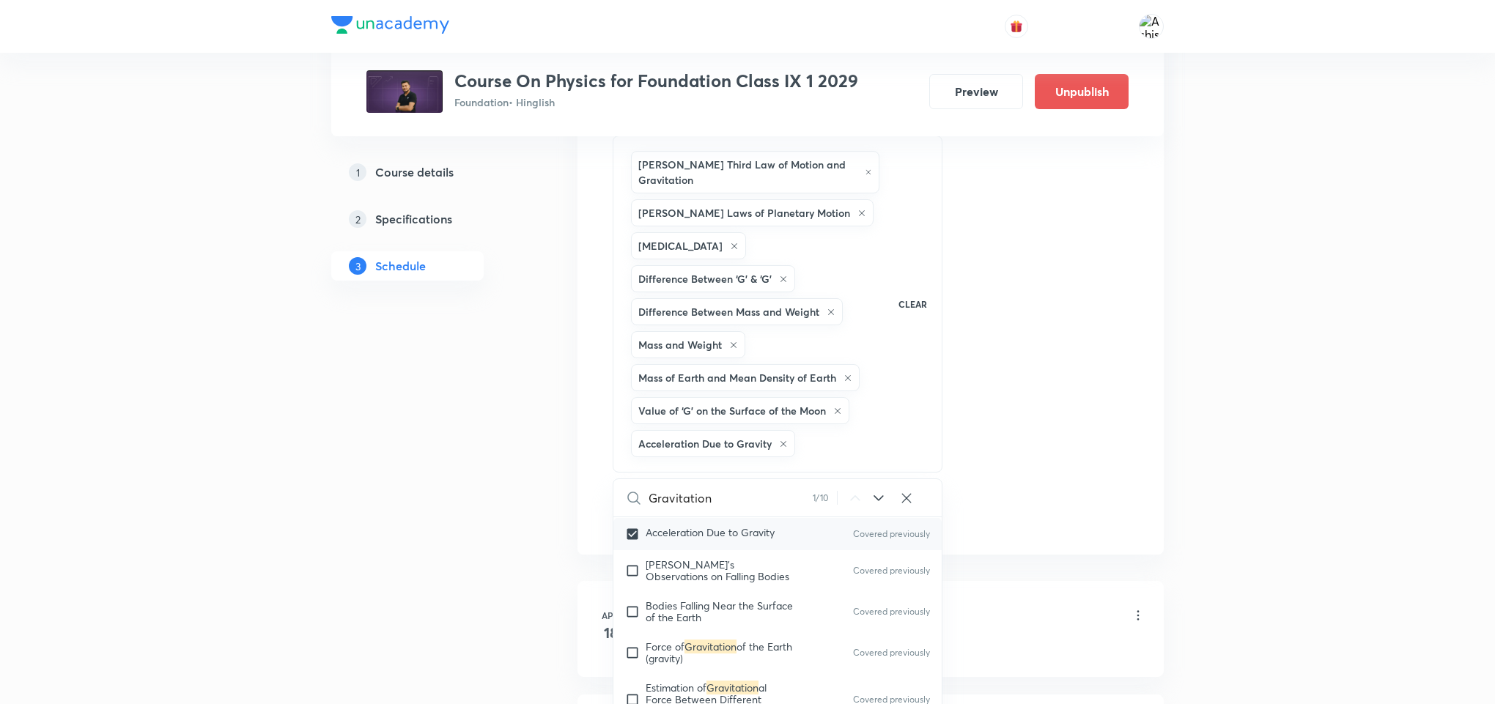
checkbox input "true"
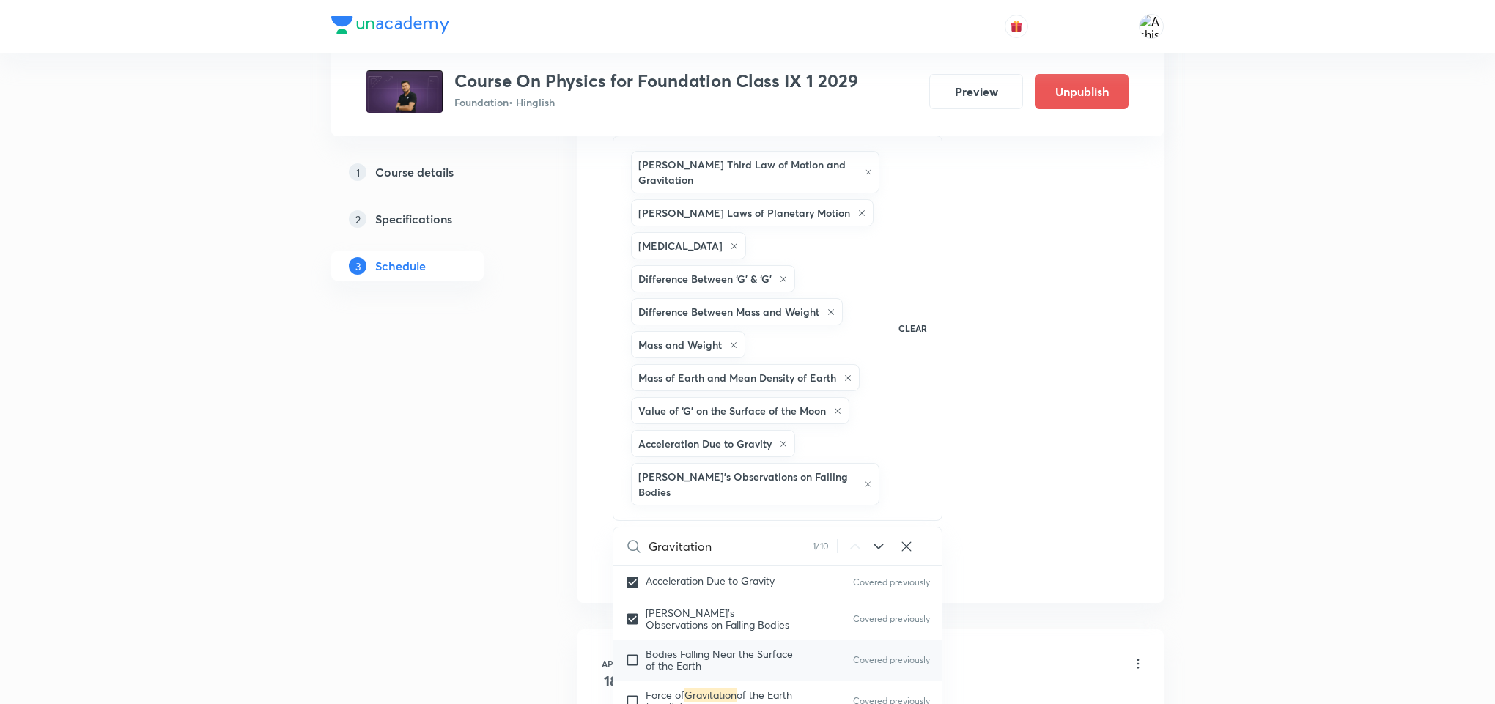
click at [638, 660] on input "checkbox" at bounding box center [635, 660] width 21 height 23
checkbox input "true"
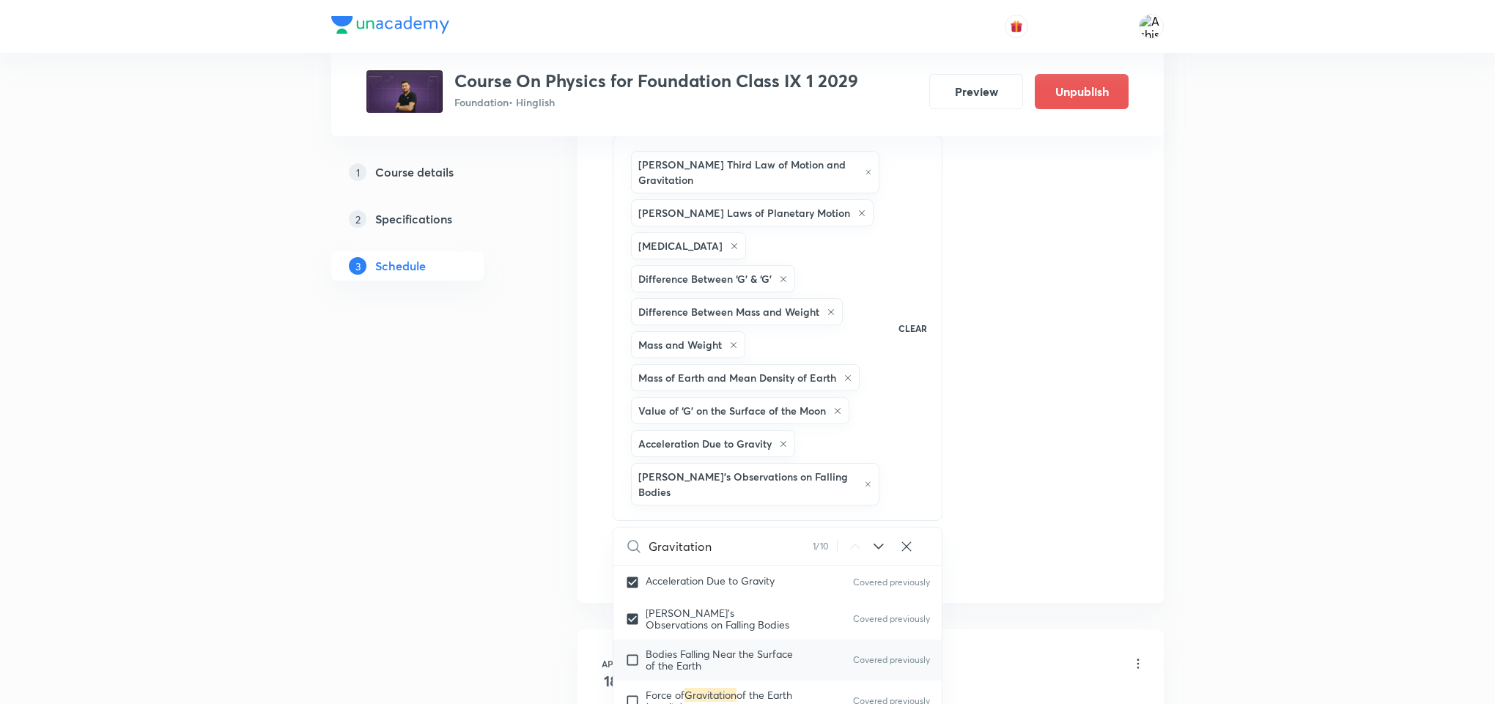
checkbox input "true"
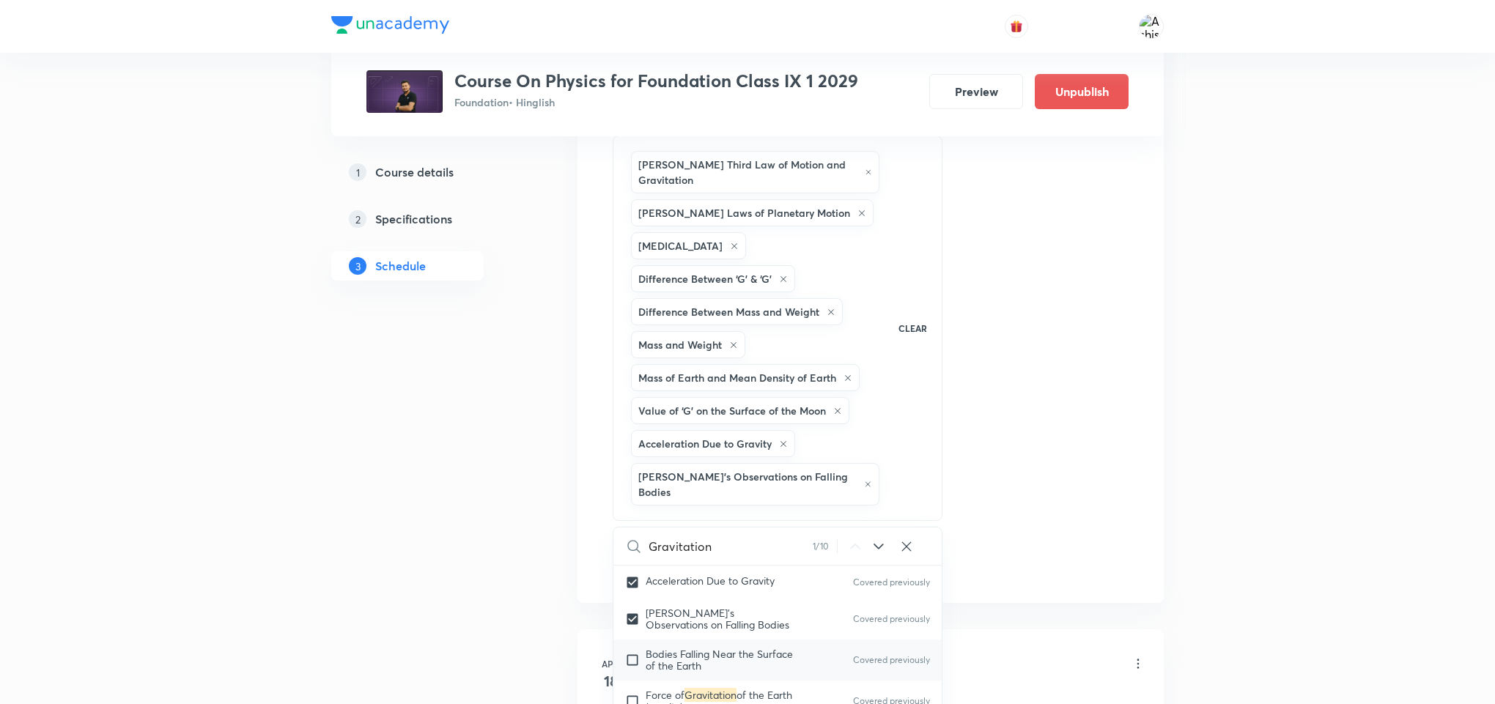
checkbox input "true"
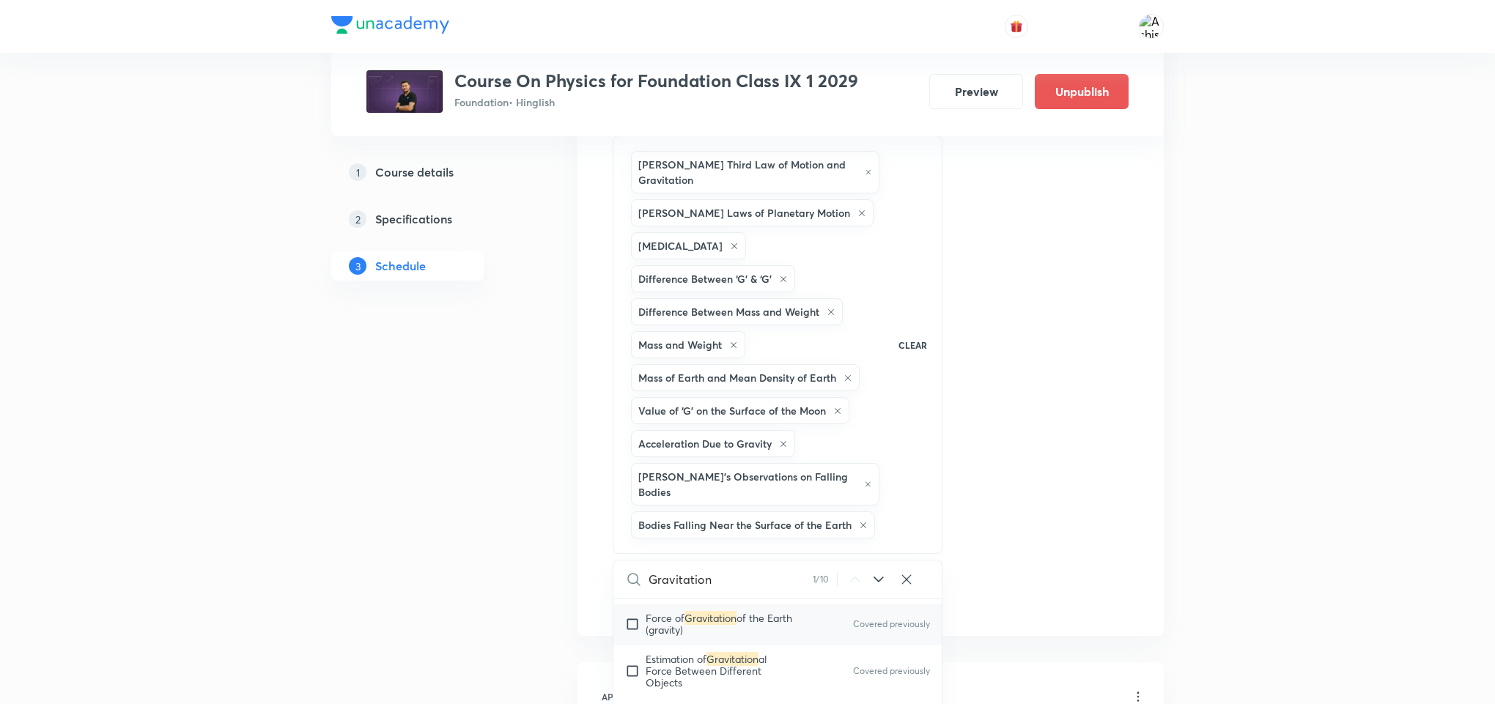
click at [634, 629] on input "checkbox" at bounding box center [635, 624] width 21 height 23
checkbox input "true"
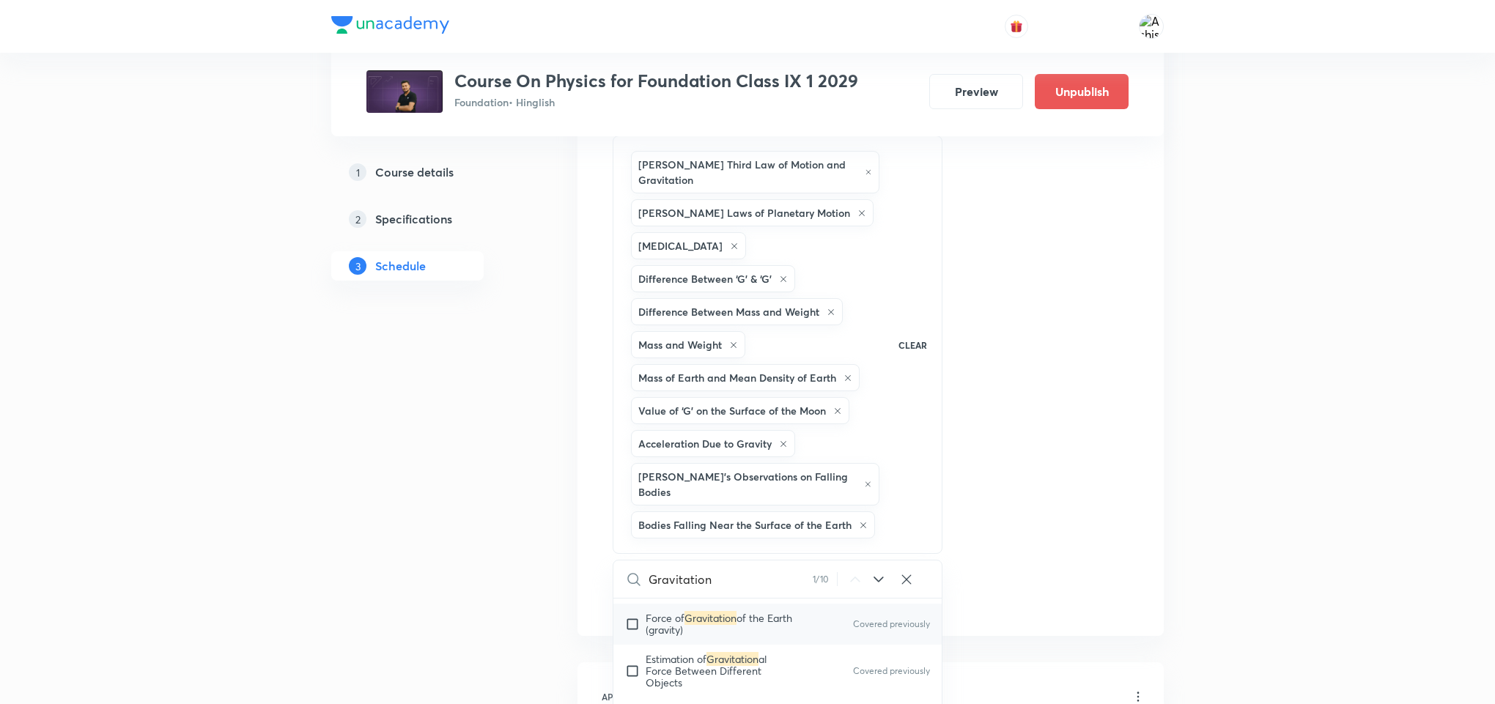
checkbox input "true"
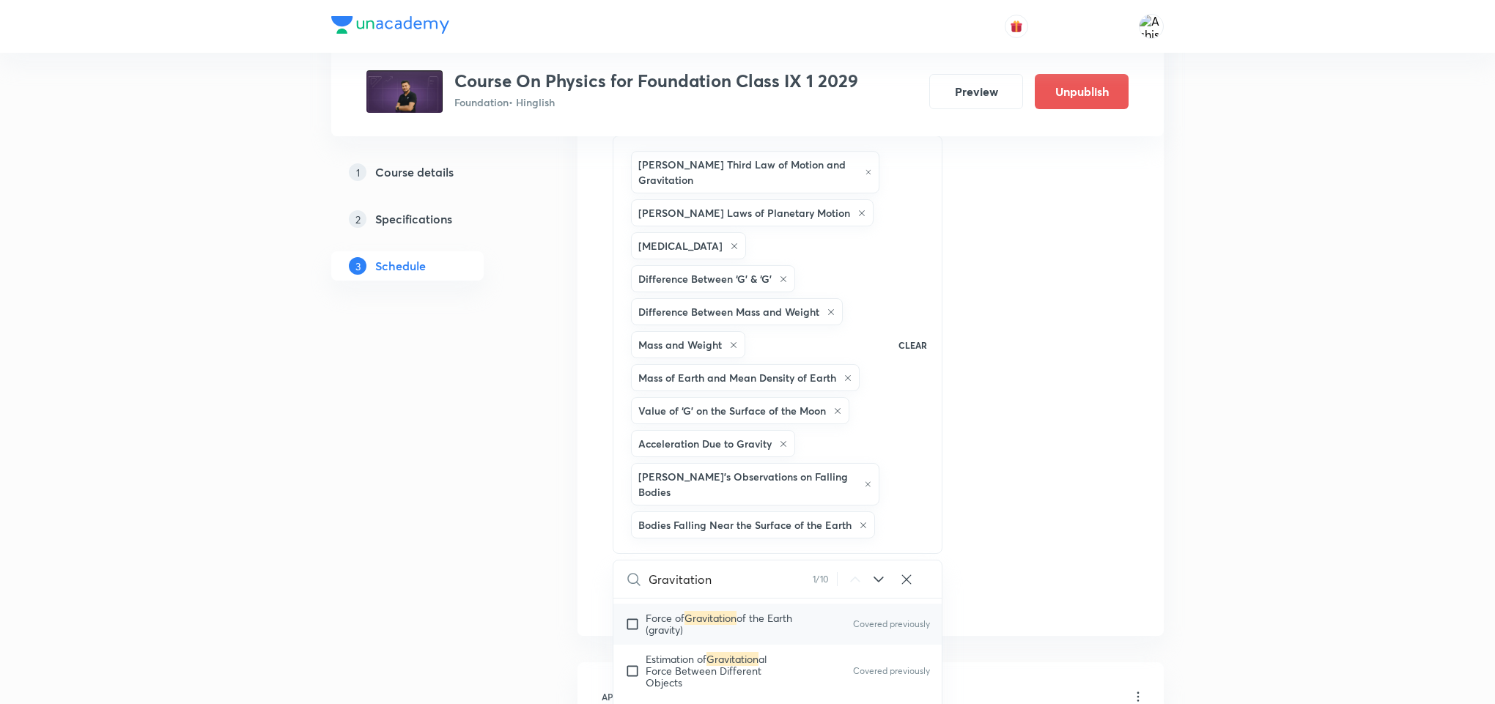
checkbox input "true"
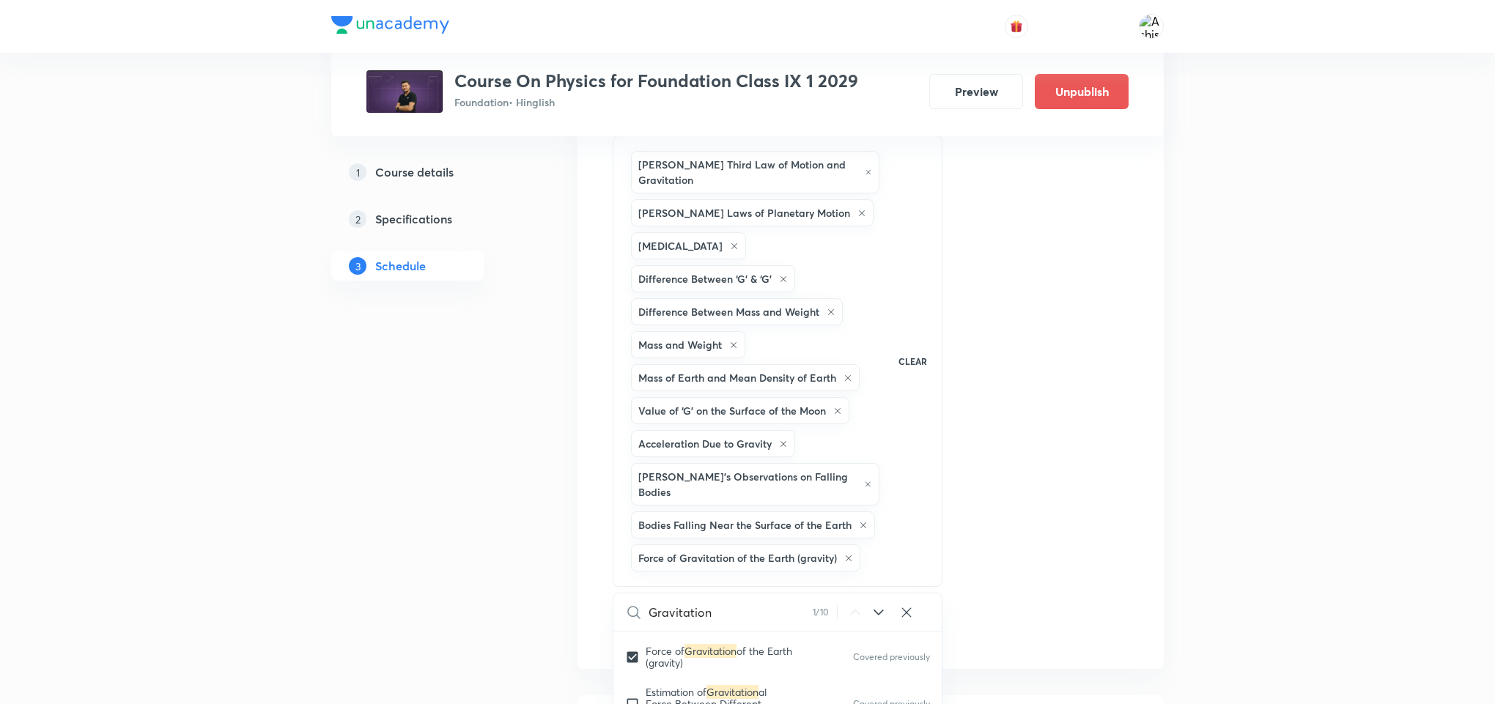
scroll to position [879, 0]
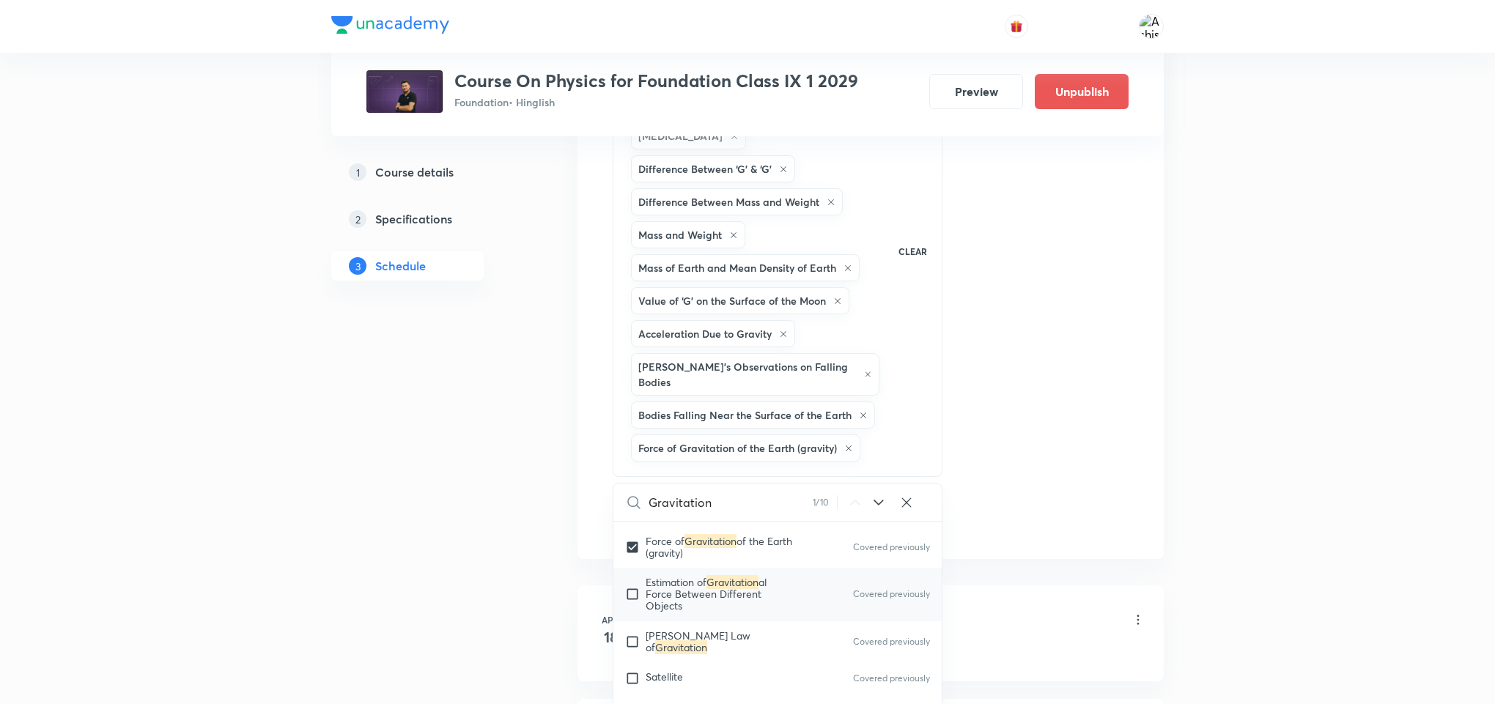
click at [633, 591] on input "checkbox" at bounding box center [635, 594] width 21 height 35
checkbox input "true"
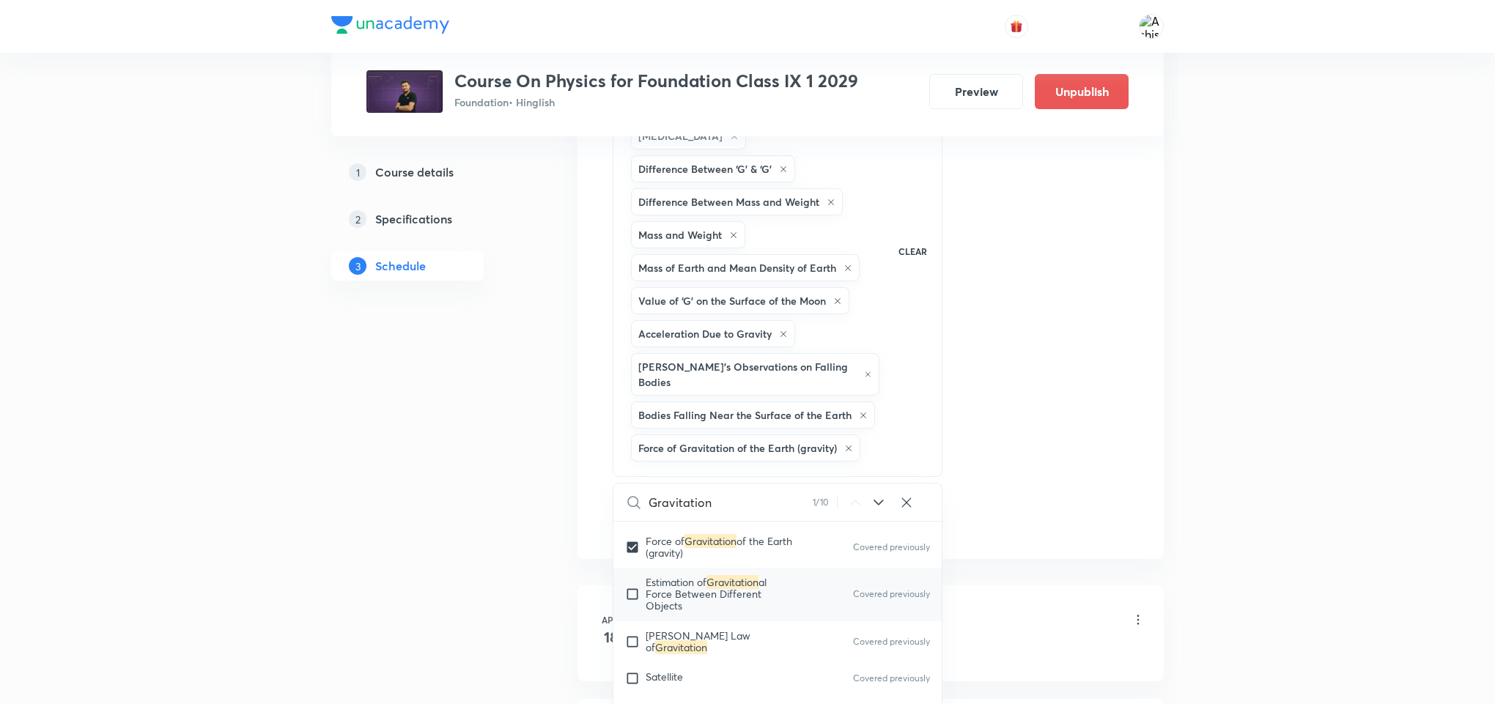
checkbox input "true"
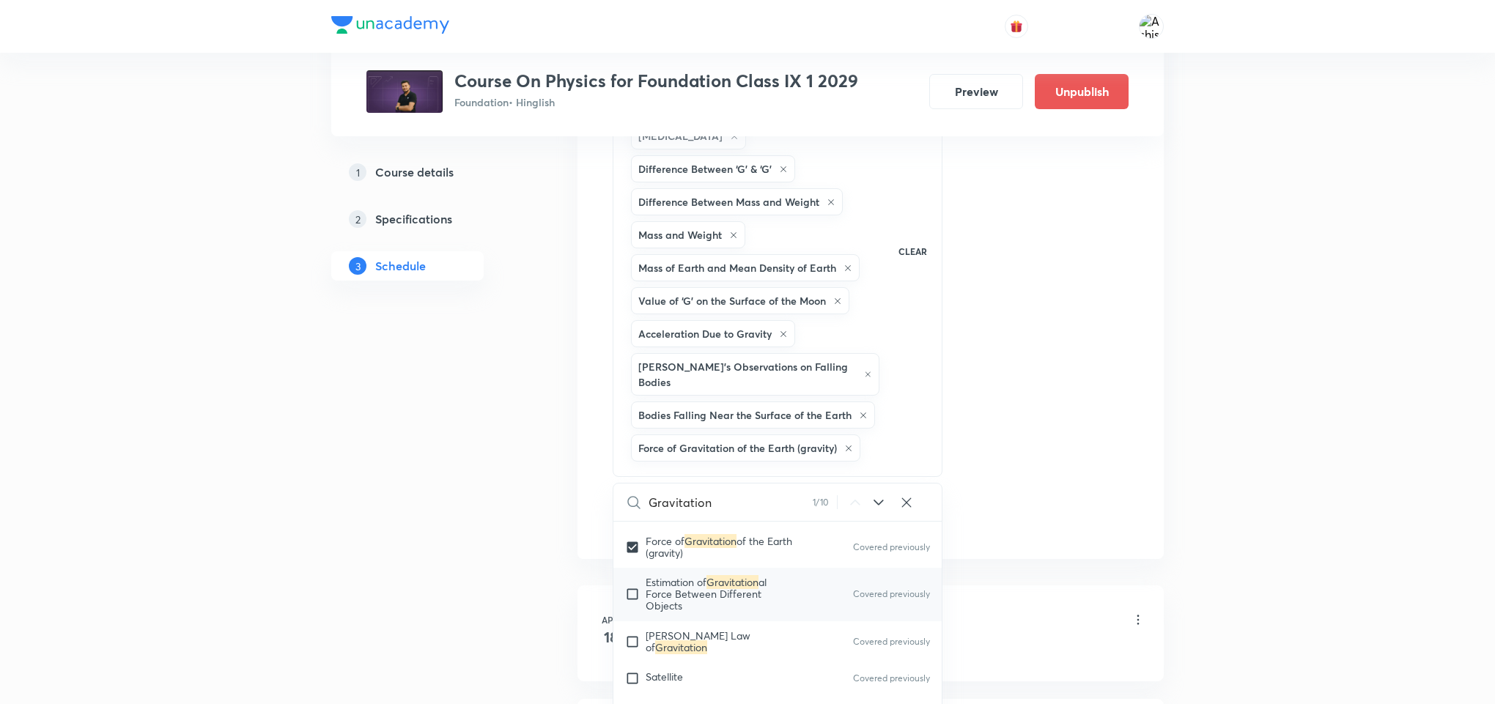
checkbox input "true"
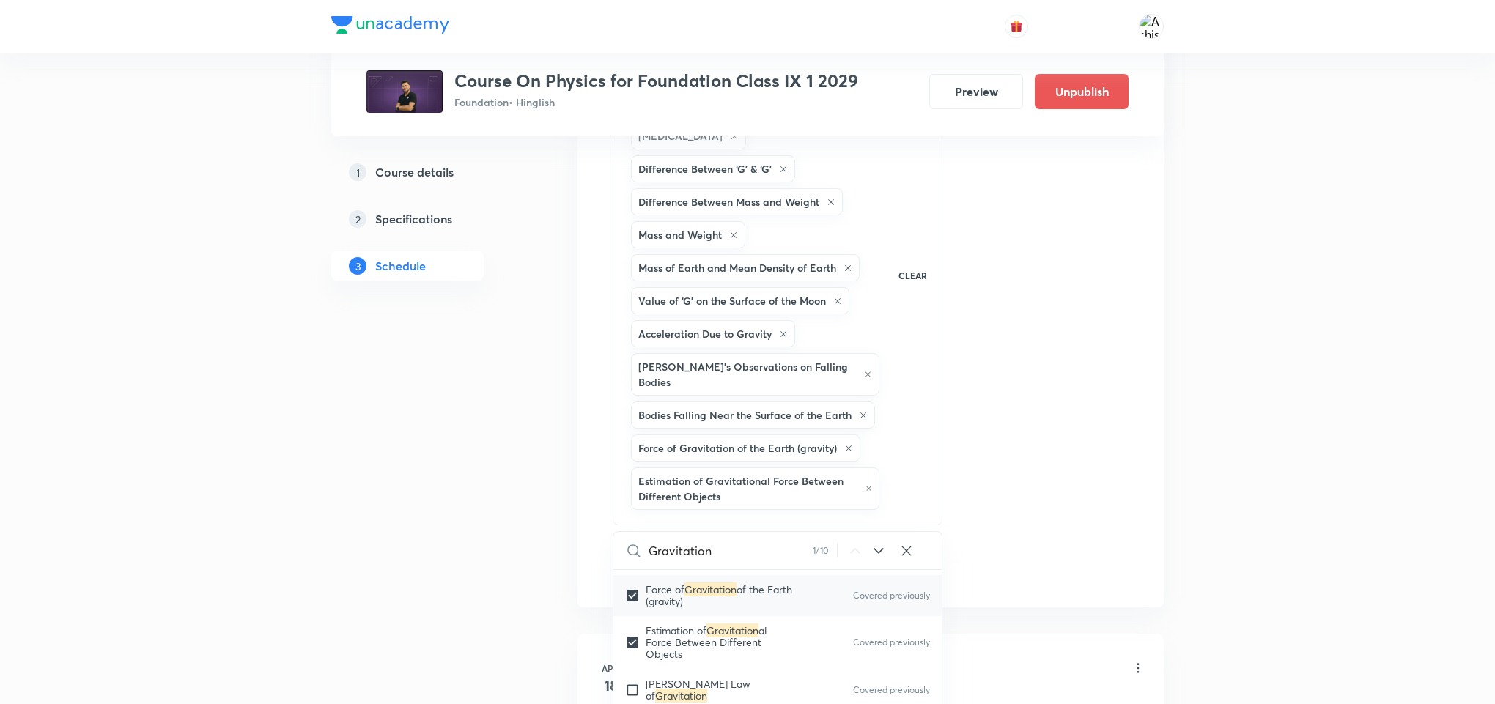
scroll to position [5303, 0]
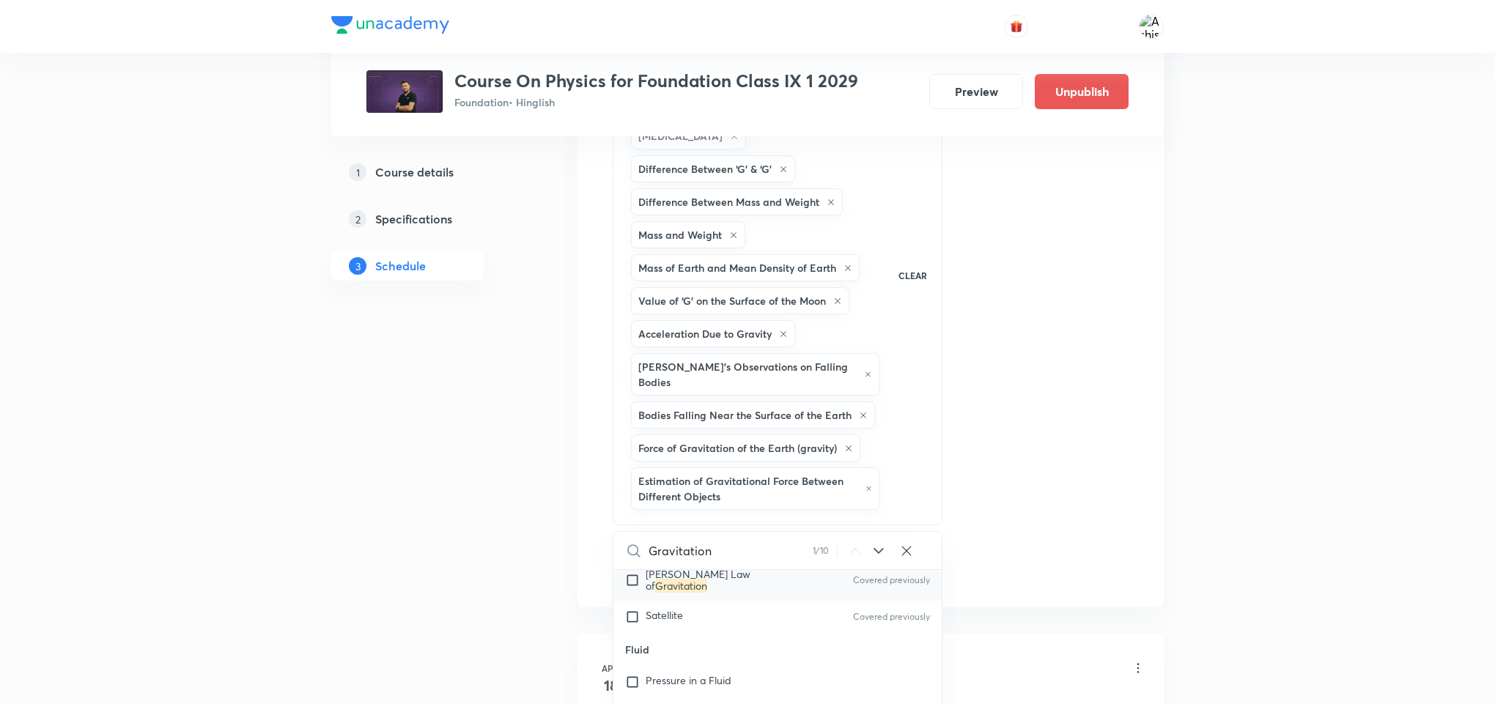
click at [631, 577] on input "checkbox" at bounding box center [635, 580] width 21 height 23
checkbox input "true"
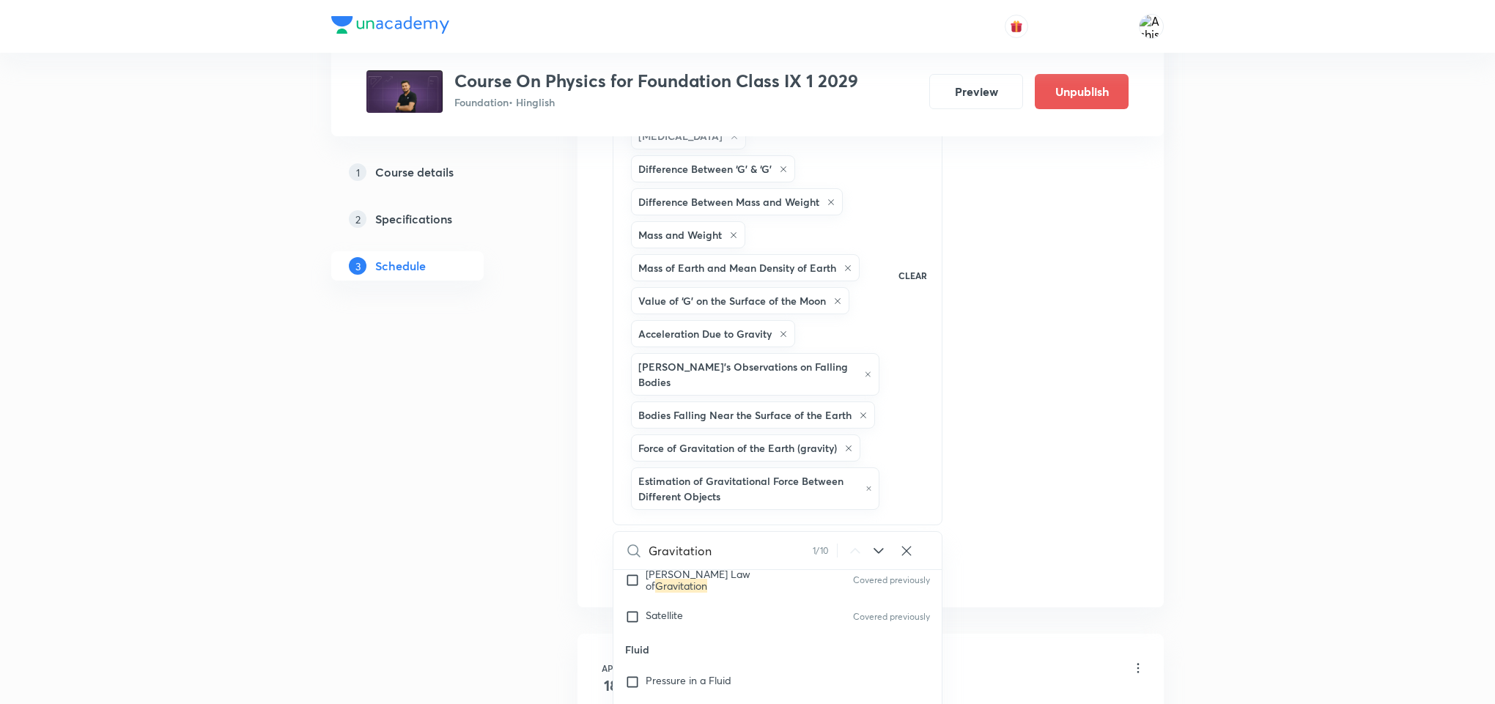
checkbox input "true"
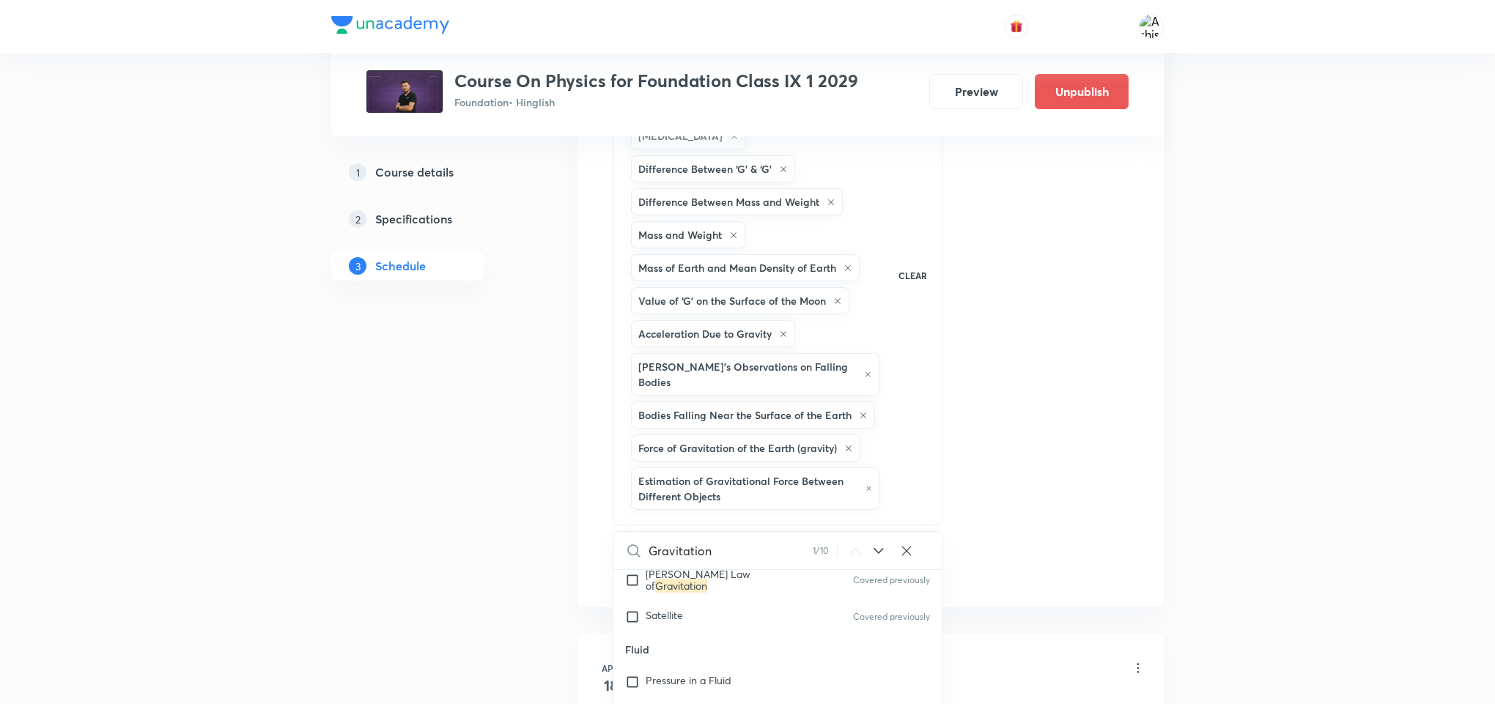
checkbox input "true"
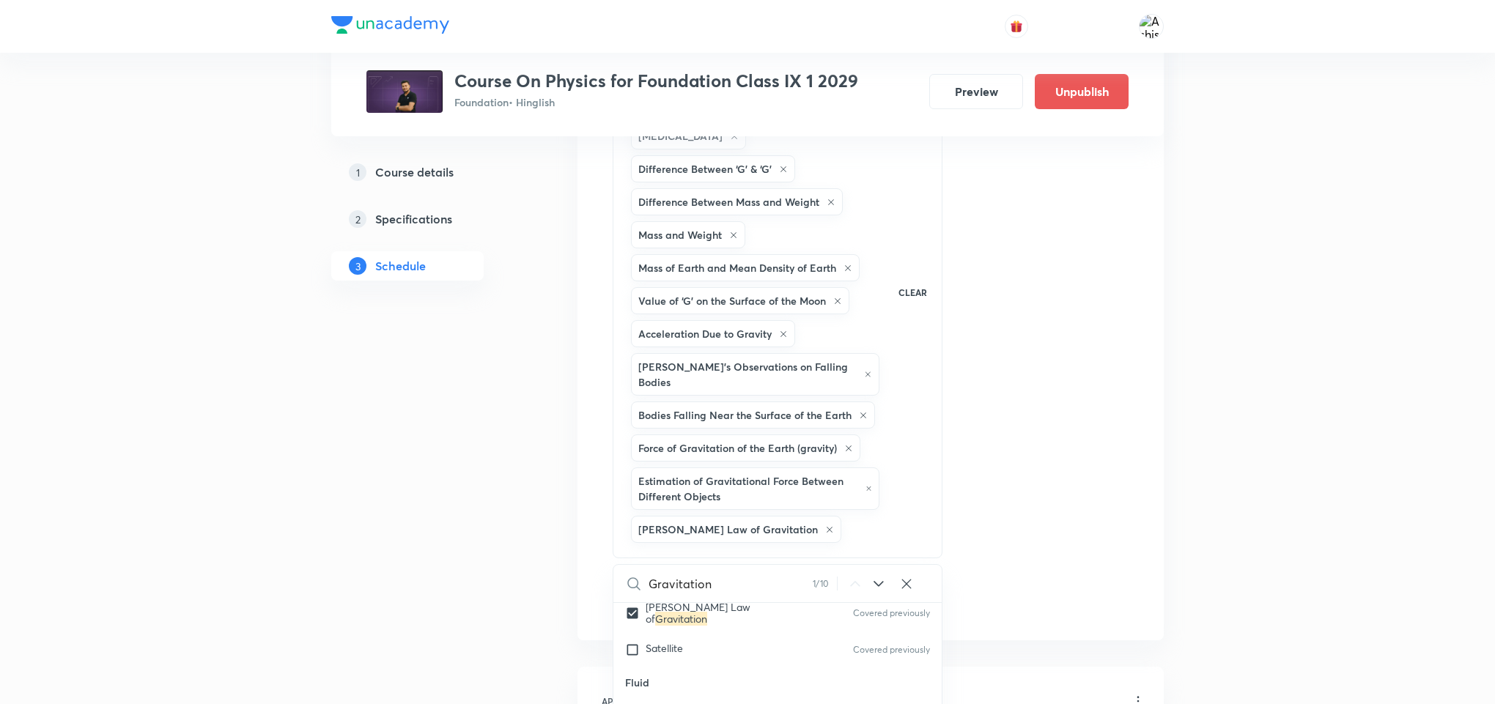
click at [1062, 266] on div "Session 54 Live class Session title 11/99 Gravitation ​ Schedule for [DATE] 4:3…" at bounding box center [871, 27] width 516 height 1180
click at [666, 596] on button "Add" at bounding box center [650, 600] width 75 height 29
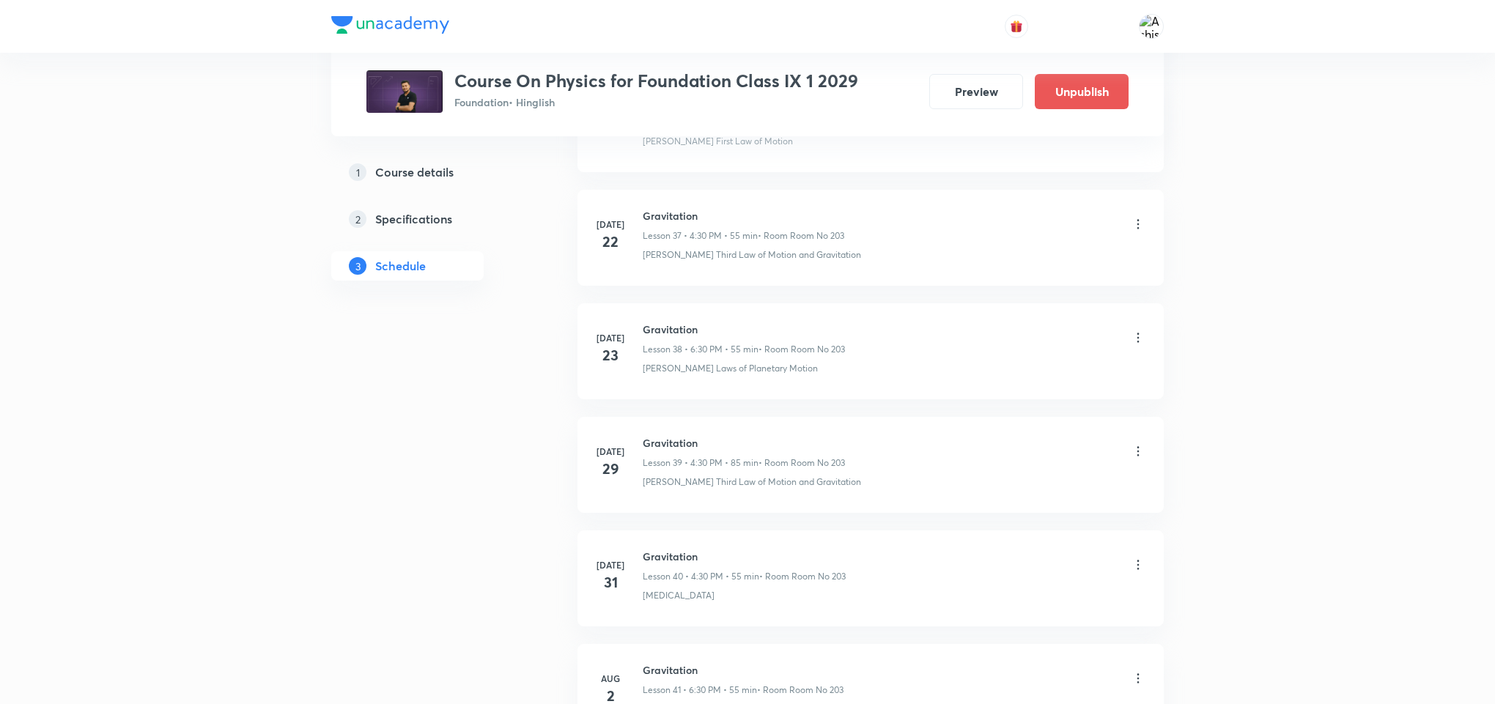
scroll to position [5439, 0]
